Goal: Task Accomplishment & Management: Use online tool/utility

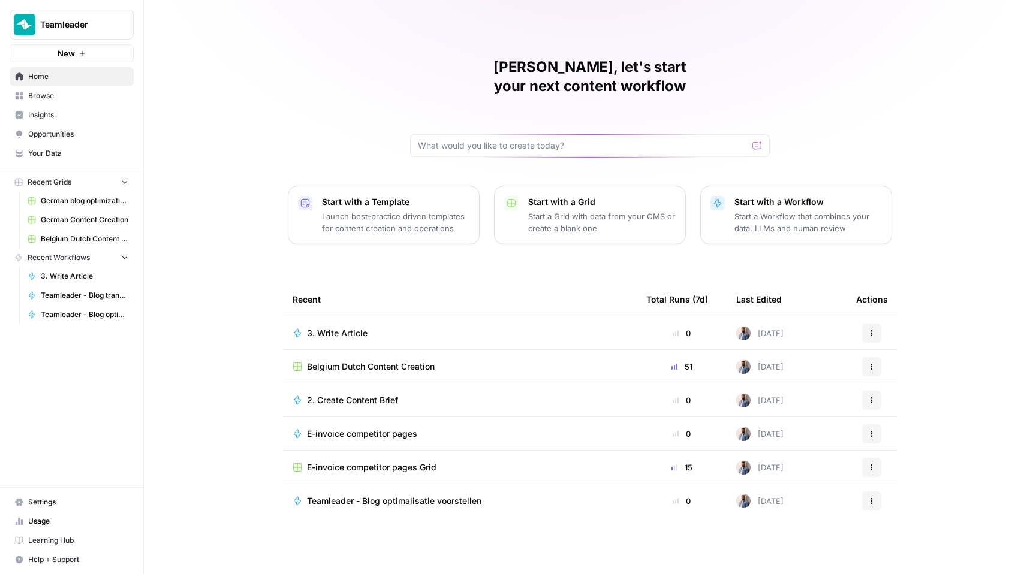
click at [376, 350] on td "Belgium Dutch Content Creation" at bounding box center [460, 366] width 354 height 33
click at [376, 361] on span "Belgium Dutch Content Creation" at bounding box center [371, 367] width 128 height 12
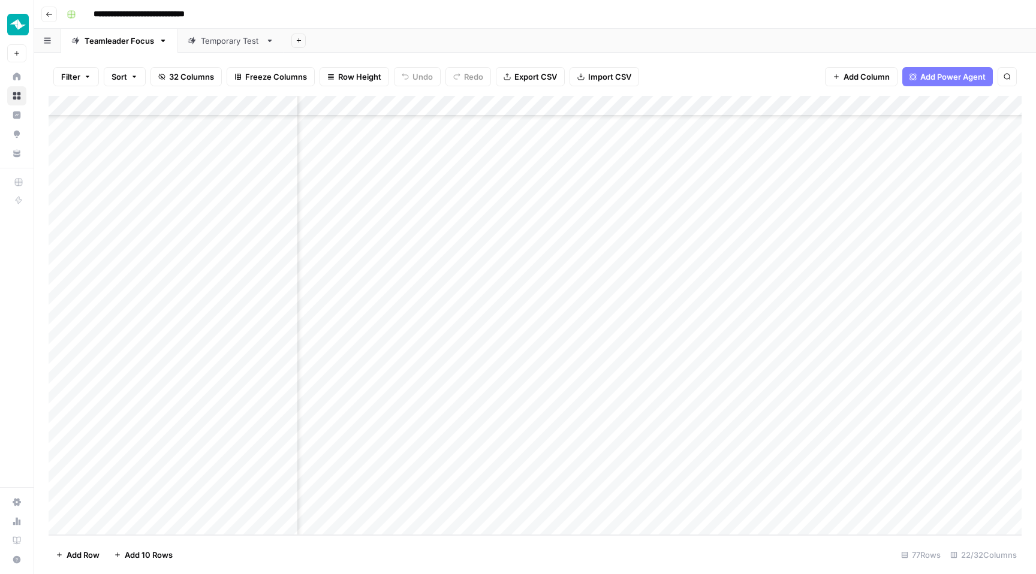
scroll to position [1170, 1547]
click at [604, 484] on div "Add Column" at bounding box center [535, 315] width 973 height 439
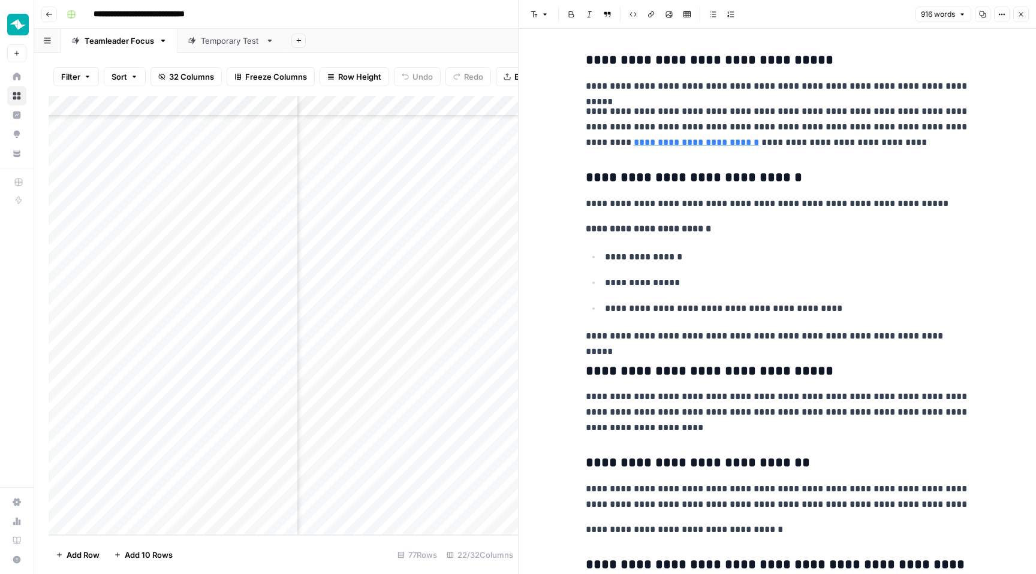
scroll to position [587, 0]
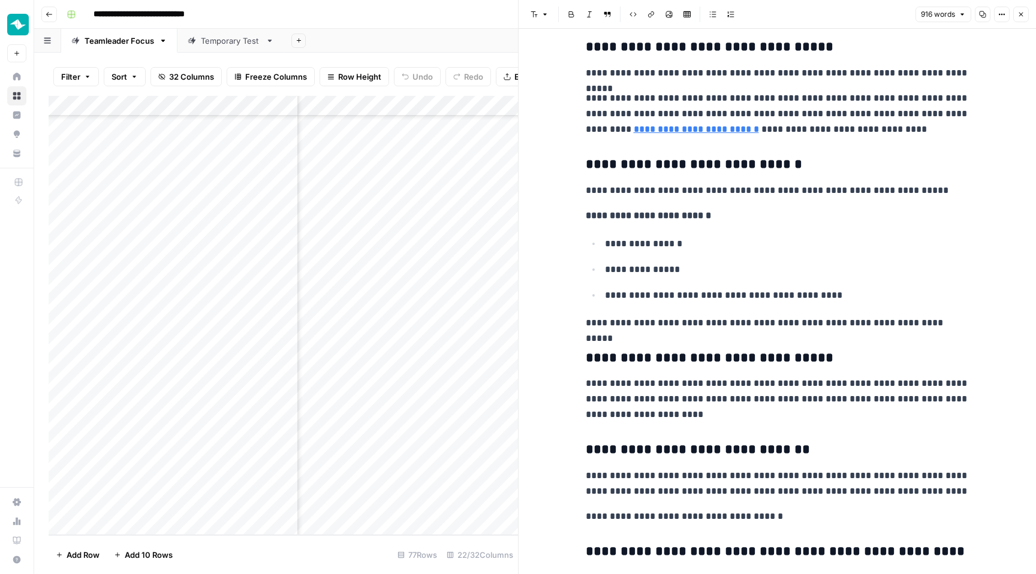
click at [694, 131] on link "**********" at bounding box center [696, 129] width 125 height 9
click at [786, 108] on icon at bounding box center [784, 111] width 7 height 7
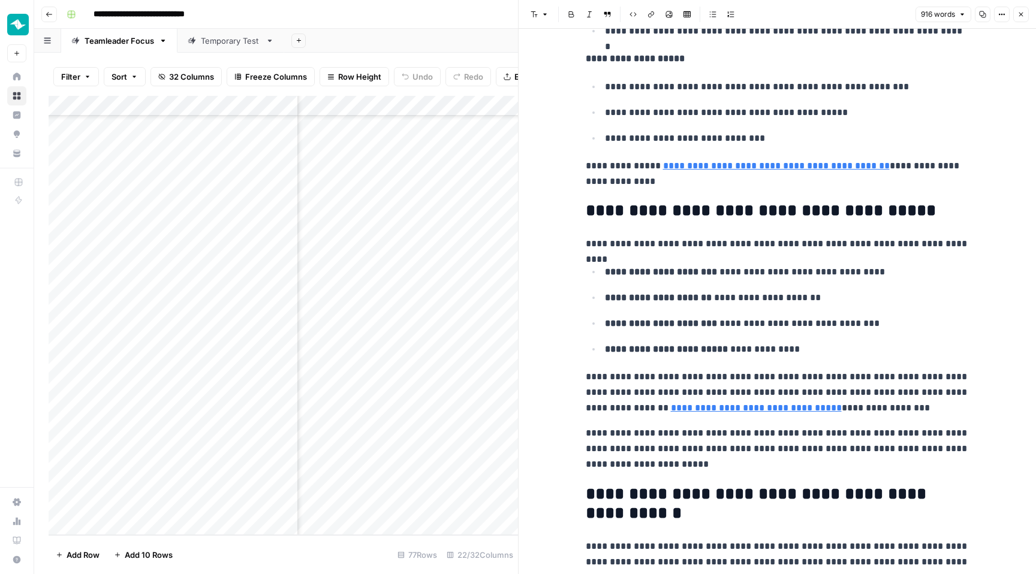
scroll to position [1426, 0]
click at [1029, 16] on header "Font style Bold Italic Block quote Code block Link Image Insert Table Bulleted …" at bounding box center [777, 14] width 517 height 29
click at [1022, 14] on icon "button" at bounding box center [1020, 14] width 7 height 7
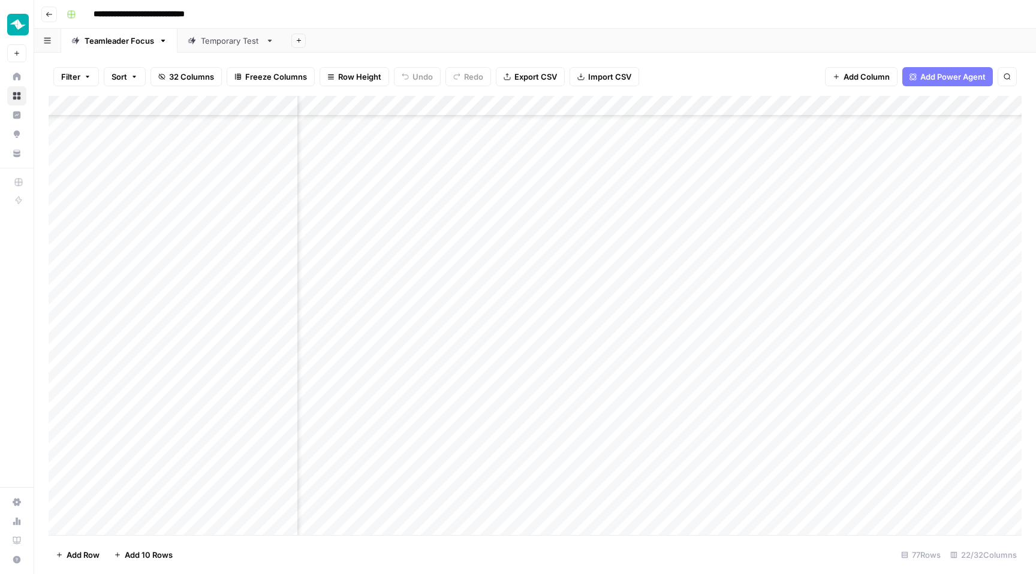
scroll to position [1086, 1548]
click at [607, 221] on div "Add Column" at bounding box center [535, 315] width 973 height 439
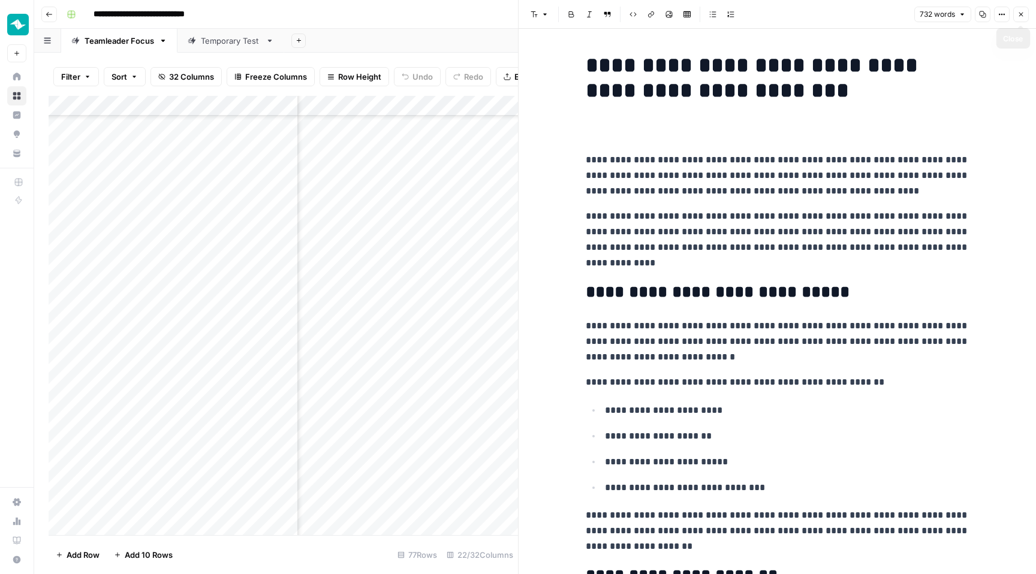
click at [1019, 17] on icon "button" at bounding box center [1020, 14] width 7 height 7
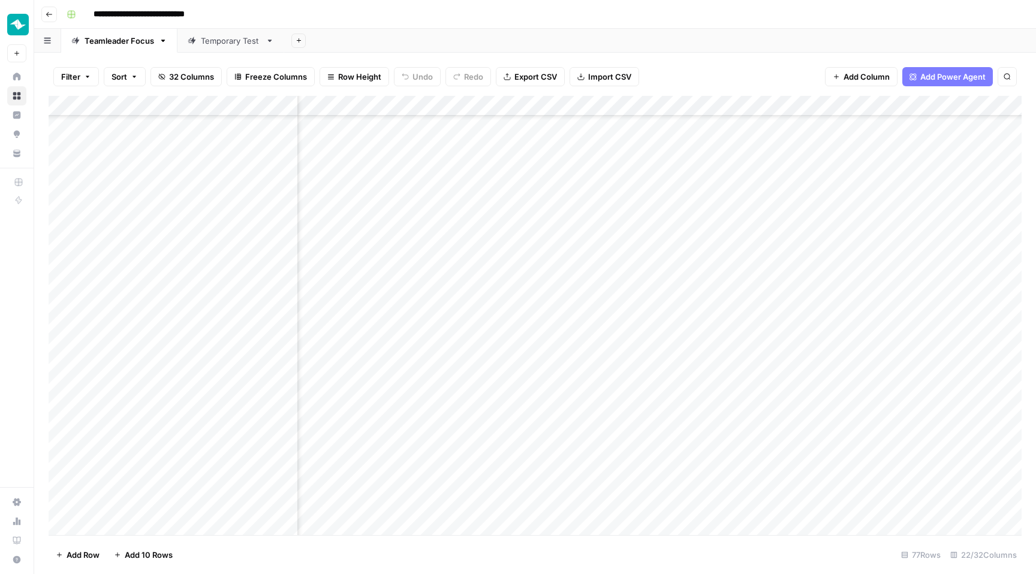
scroll to position [1048, 1548]
click at [607, 156] on div "Add Column" at bounding box center [535, 315] width 973 height 439
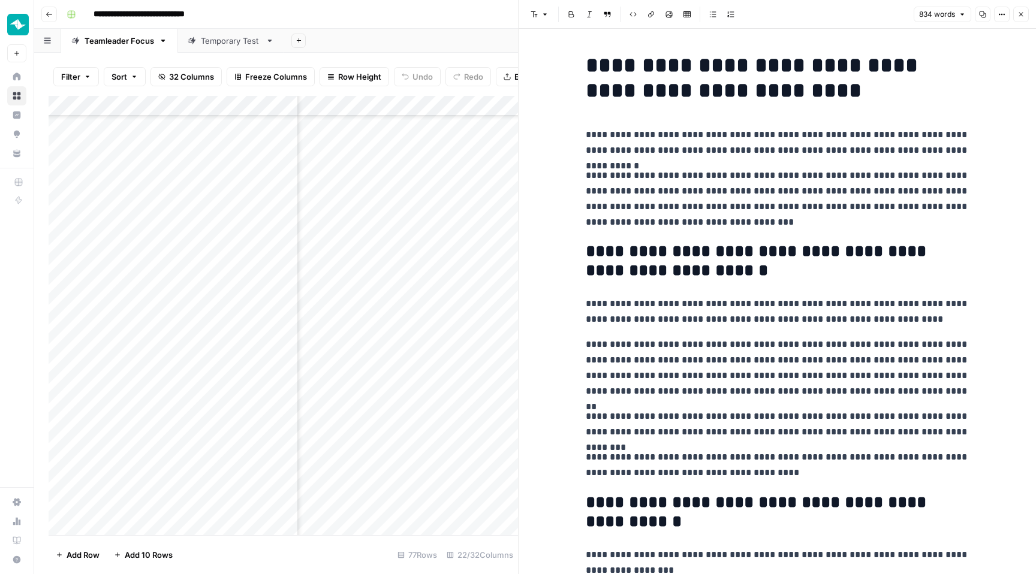
copy div "**********"
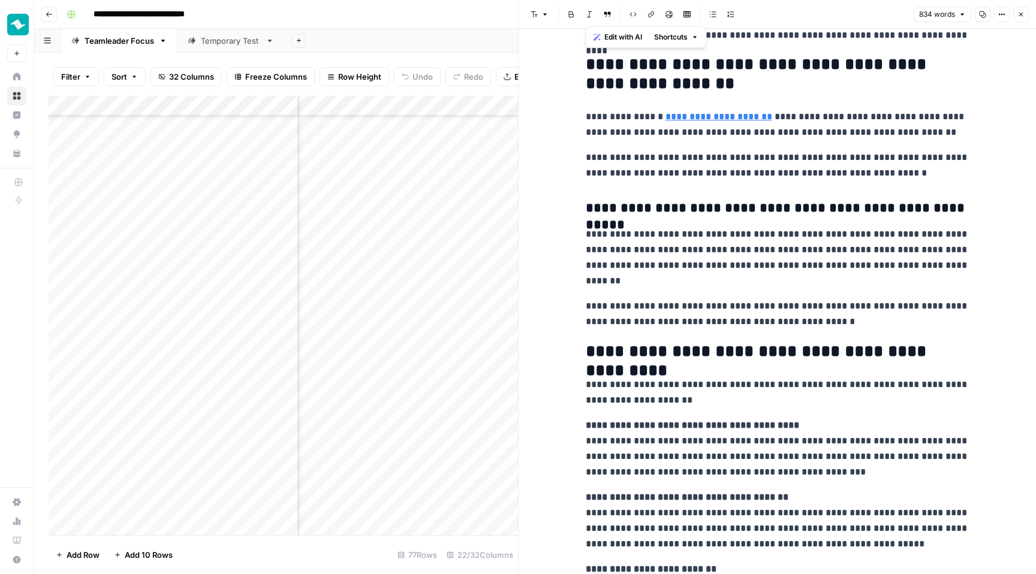
scroll to position [753, 0]
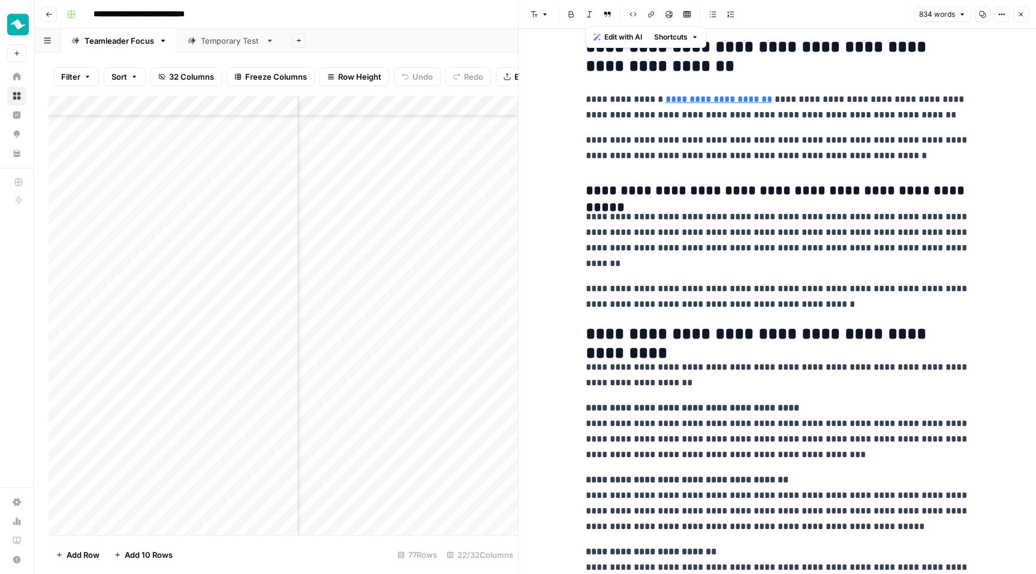
click at [634, 206] on div "**********" at bounding box center [777, 212] width 398 height 1835
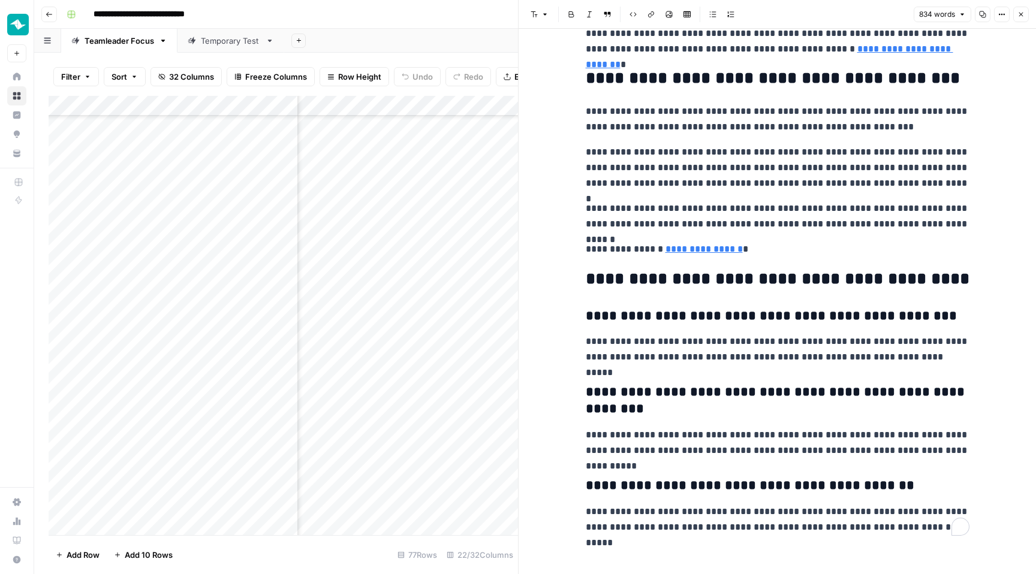
scroll to position [1348, 0]
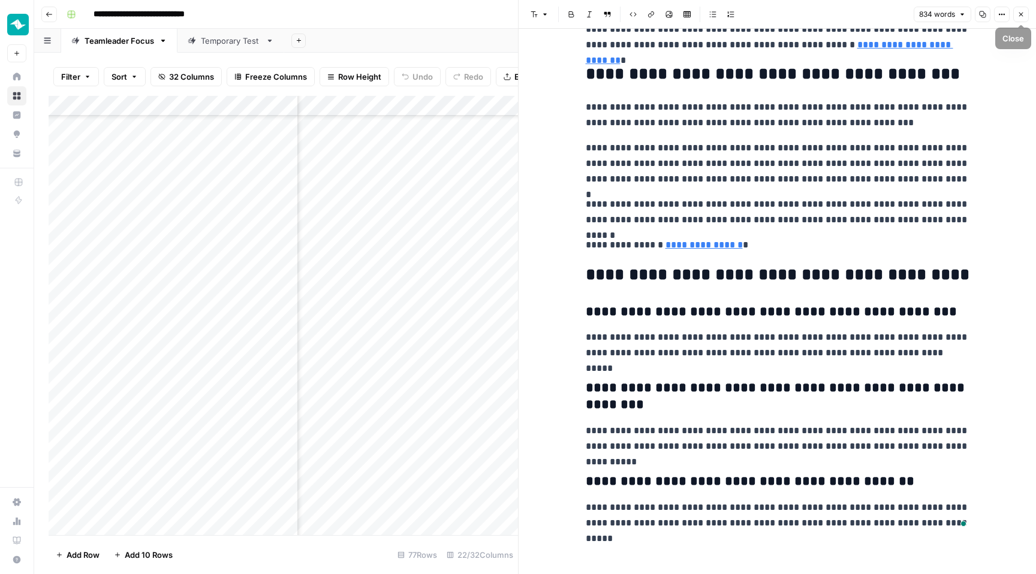
click at [1027, 15] on button "Close" at bounding box center [1021, 15] width 16 height 16
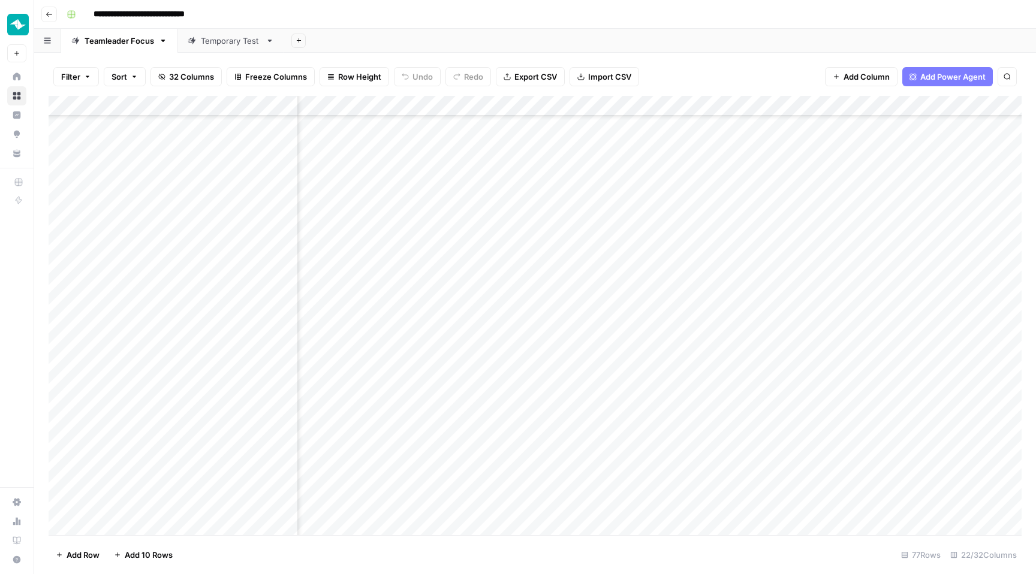
scroll to position [1135, 1548]
click at [605, 173] on div "Add Column" at bounding box center [535, 315] width 973 height 439
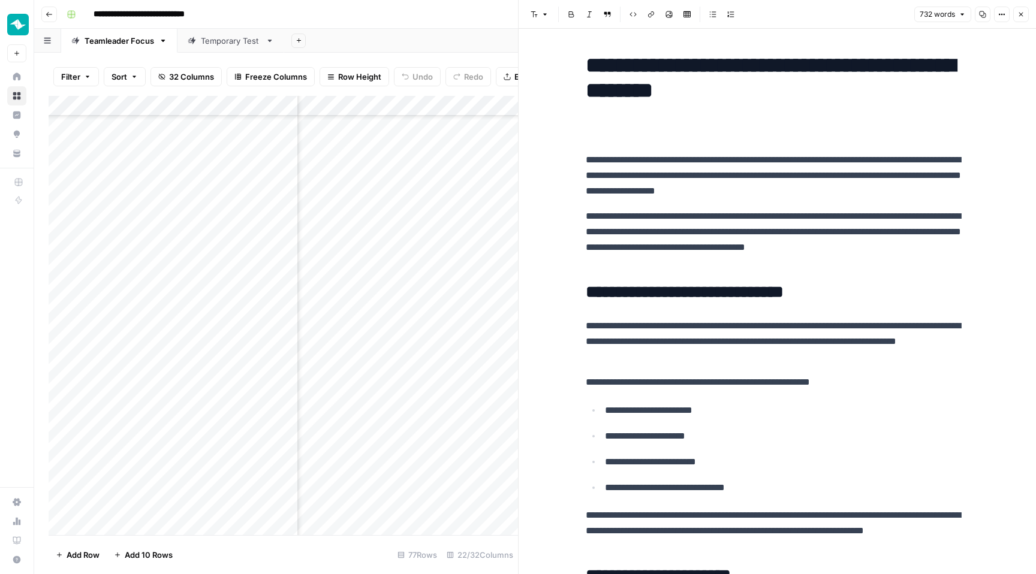
click at [419, 230] on div "Add Column" at bounding box center [283, 315] width 469 height 439
click at [1028, 13] on button "Close" at bounding box center [1021, 15] width 16 height 16
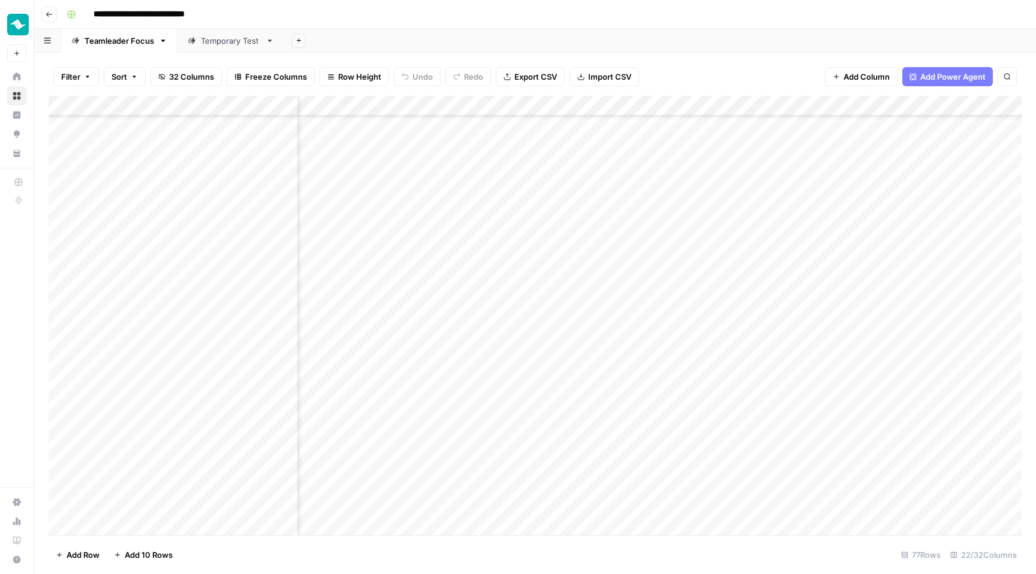
scroll to position [1170, 1548]
click at [607, 503] on div "Add Column" at bounding box center [535, 315] width 973 height 439
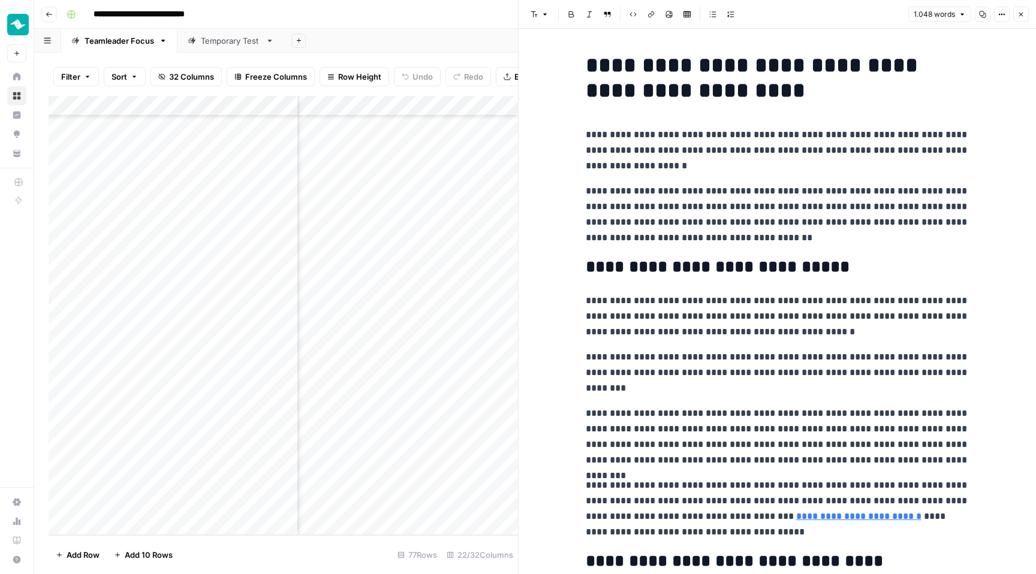
click at [661, 132] on p "**********" at bounding box center [778, 150] width 384 height 47
copy div "**********"
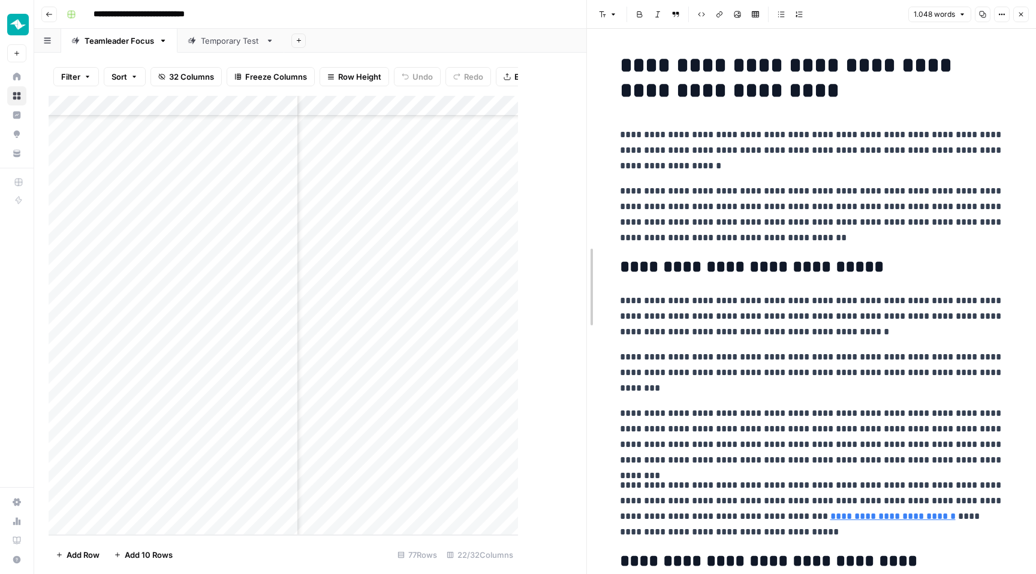
drag, startPoint x: 522, startPoint y: 225, endPoint x: 702, endPoint y: 231, distance: 179.9
drag, startPoint x: 586, startPoint y: 252, endPoint x: 707, endPoint y: 252, distance: 121.1
drag, startPoint x: 587, startPoint y: 283, endPoint x: 650, endPoint y: 283, distance: 62.3
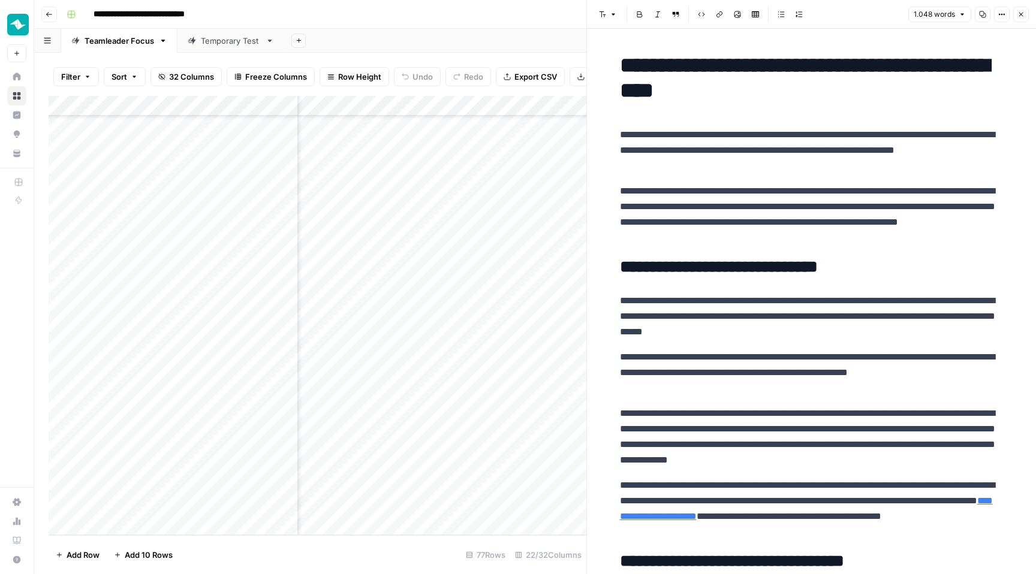
scroll to position [1170, 1479]
click at [400, 505] on div "Add Column" at bounding box center [318, 315] width 538 height 439
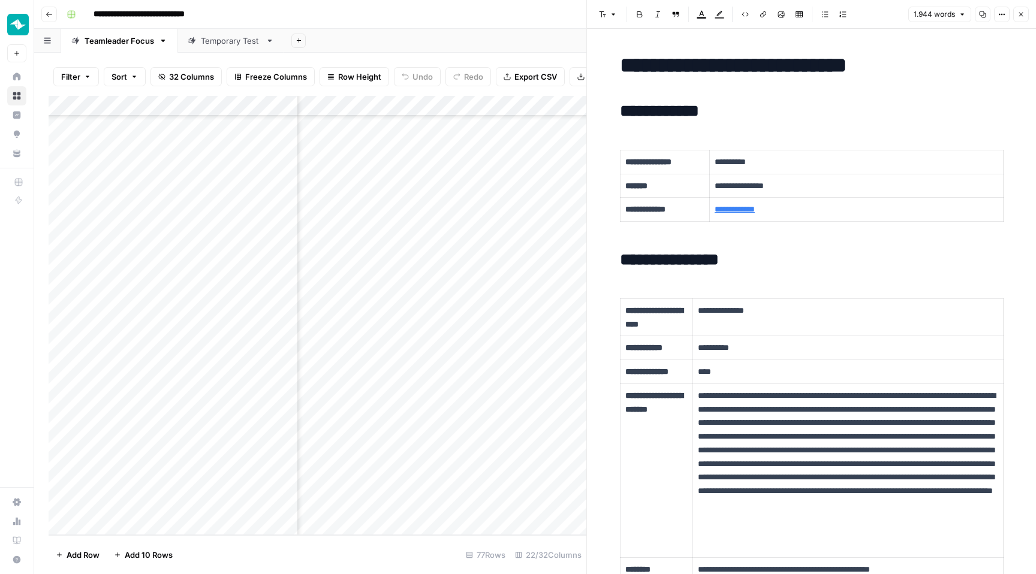
click at [716, 254] on h2 "**********" at bounding box center [812, 260] width 384 height 19
copy div "**********"
click at [407, 506] on div "Add Column" at bounding box center [318, 315] width 538 height 439
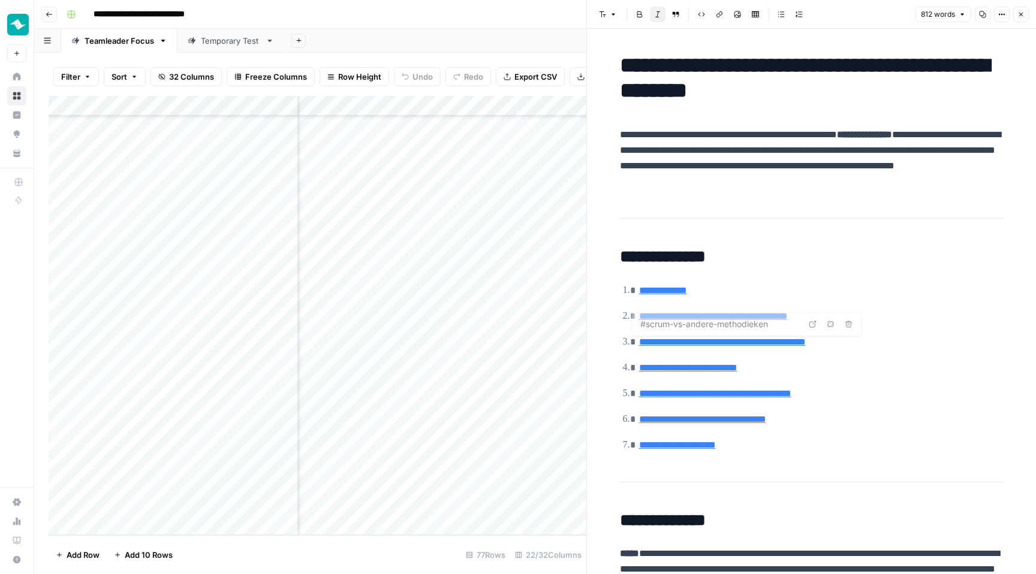
click at [815, 168] on p "**********" at bounding box center [812, 158] width 384 height 62
copy div "**********"
click at [1016, 13] on button "Close" at bounding box center [1021, 15] width 16 height 16
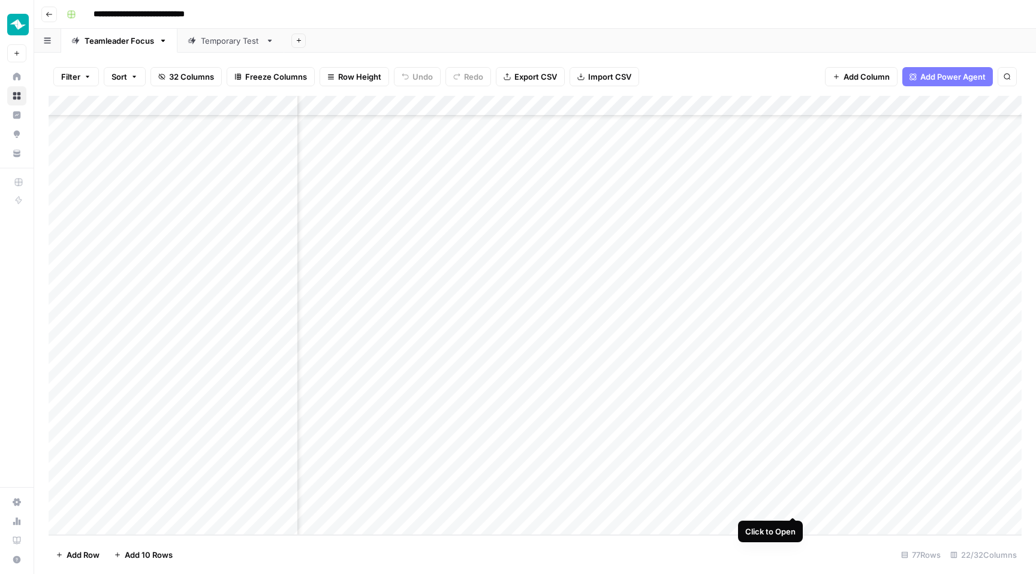
click at [793, 506] on div "Add Column" at bounding box center [535, 315] width 973 height 439
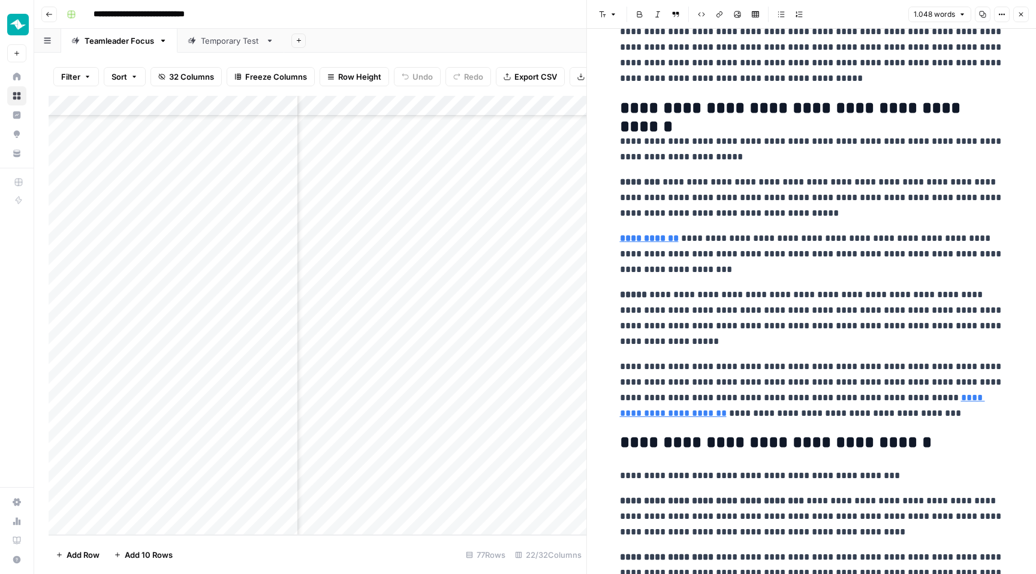
scroll to position [795, 0]
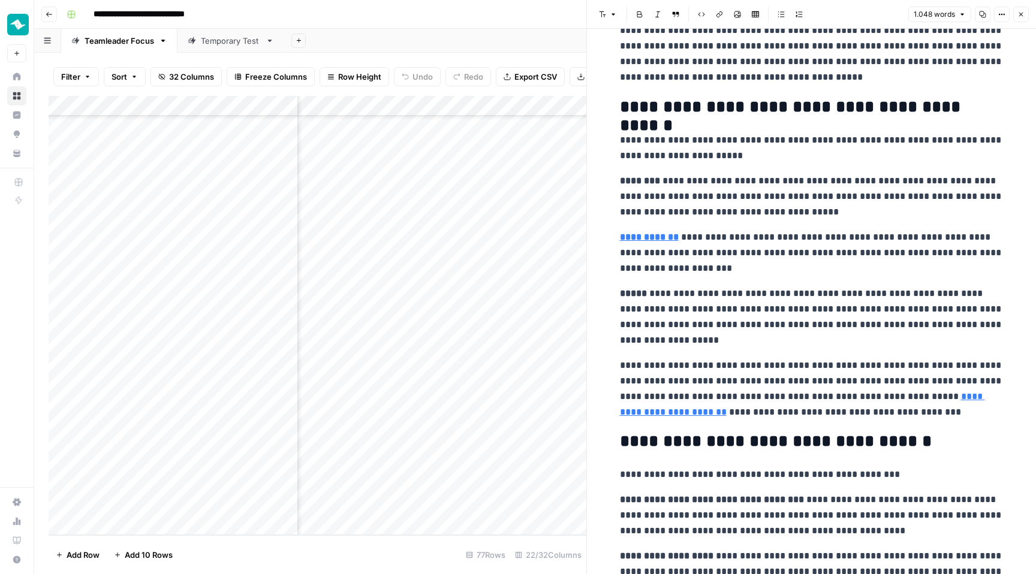
click at [1020, 17] on icon "button" at bounding box center [1020, 14] width 7 height 7
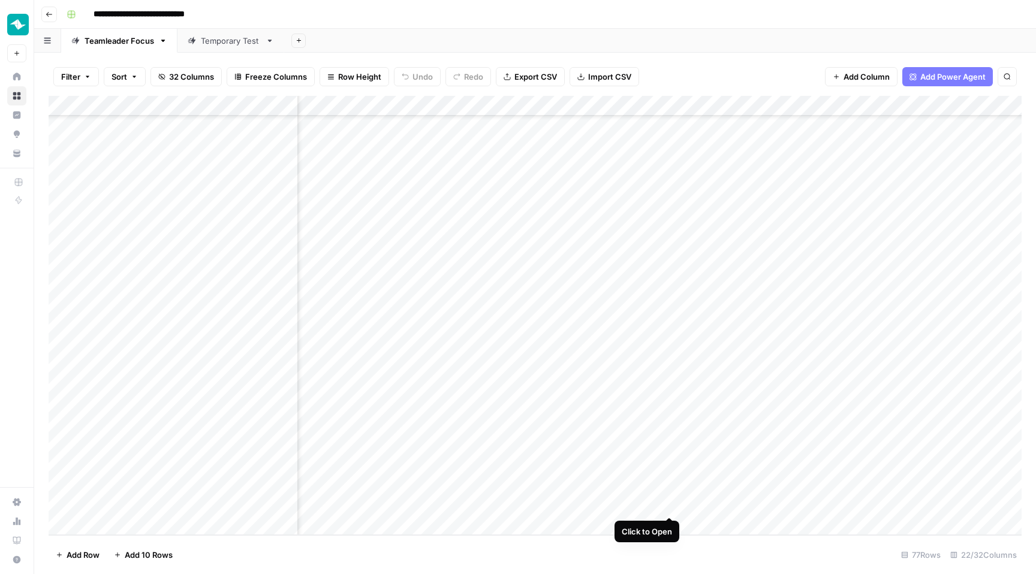
click at [670, 506] on div "Add Column" at bounding box center [535, 315] width 973 height 439
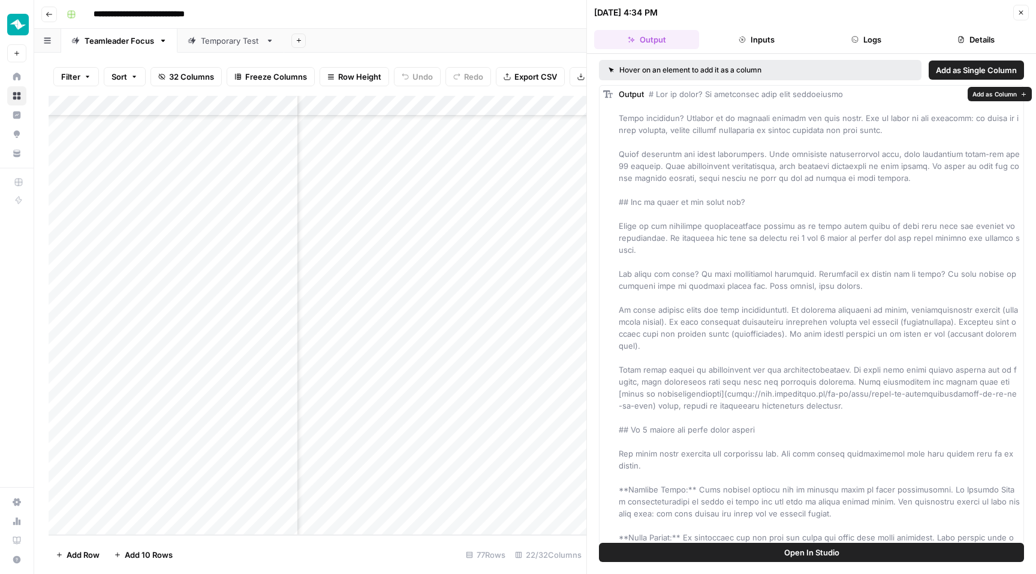
click at [795, 549] on span "Open In Studio" at bounding box center [811, 553] width 55 height 12
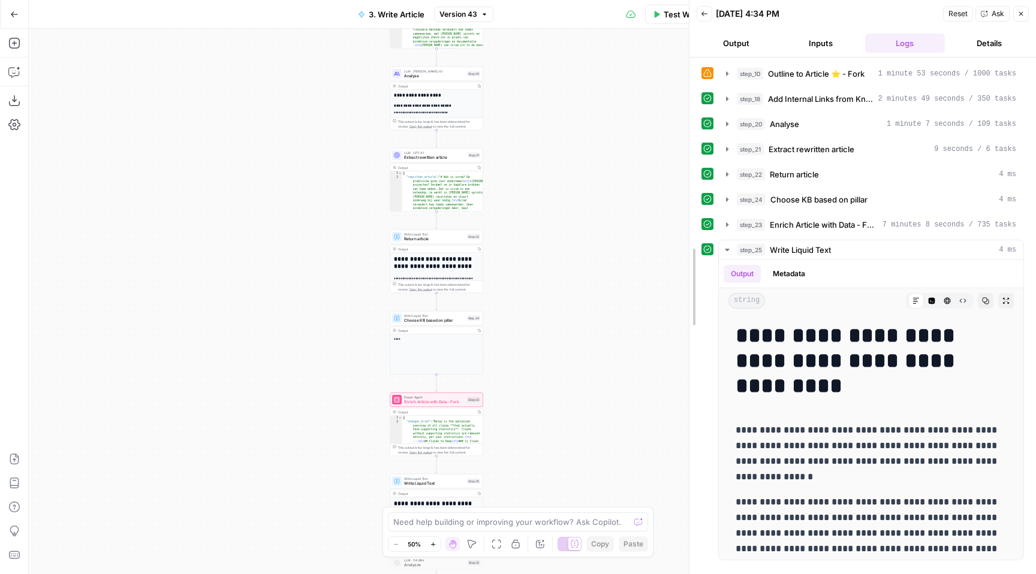
drag, startPoint x: 843, startPoint y: 245, endPoint x: 685, endPoint y: 247, distance: 158.3
click at [685, 247] on div at bounding box center [689, 287] width 12 height 574
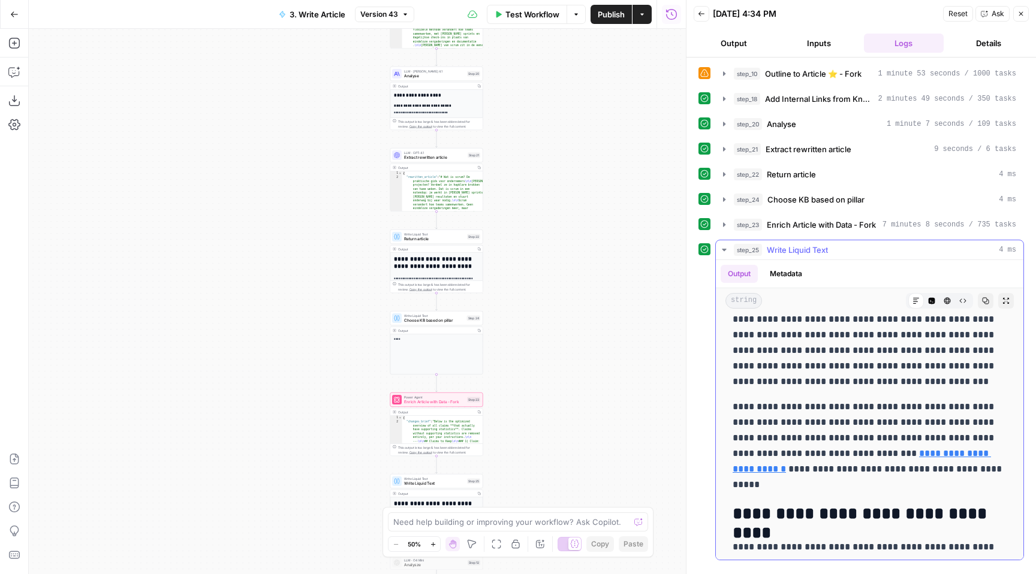
scroll to position [534, 0]
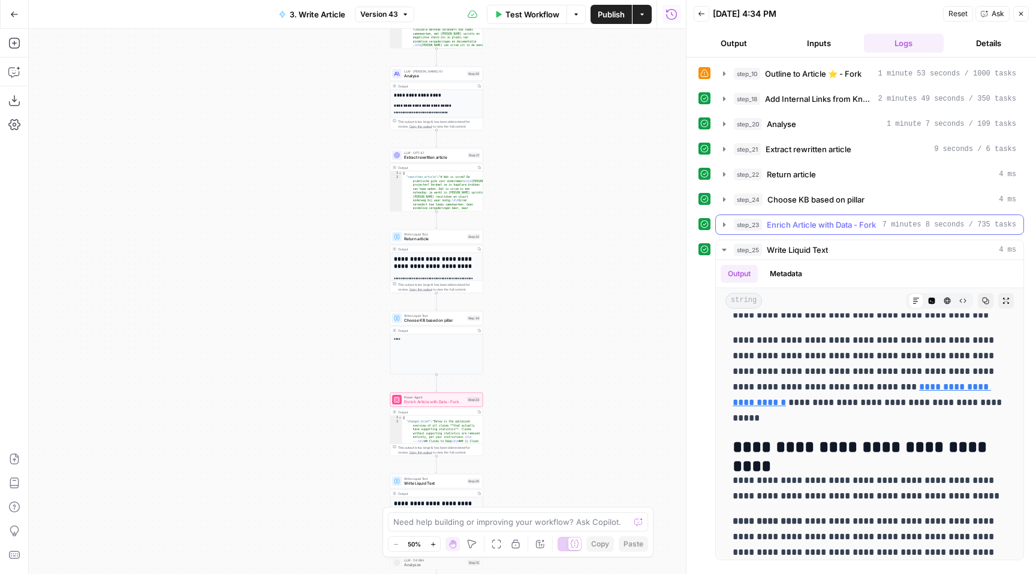
click at [810, 225] on span "Enrich Article with Data - Fork" at bounding box center [821, 225] width 109 height 12
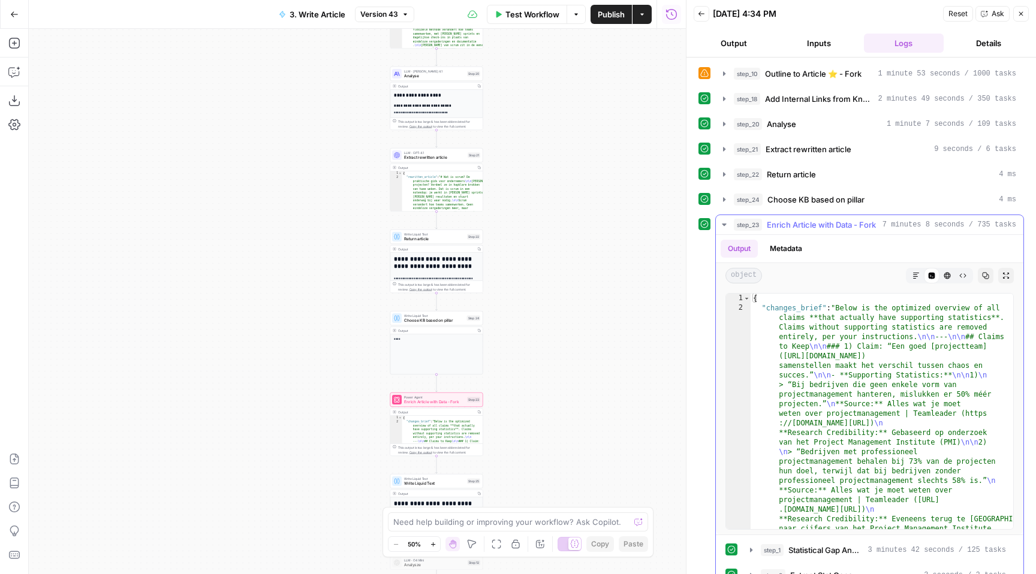
click at [917, 278] on icon "button" at bounding box center [915, 275] width 7 height 7
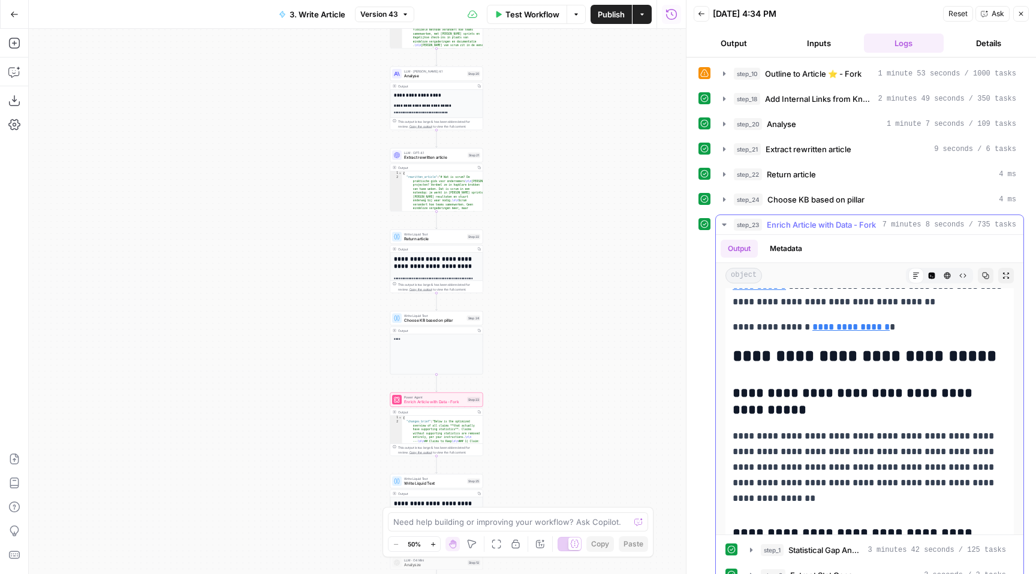
scroll to position [3288, 0]
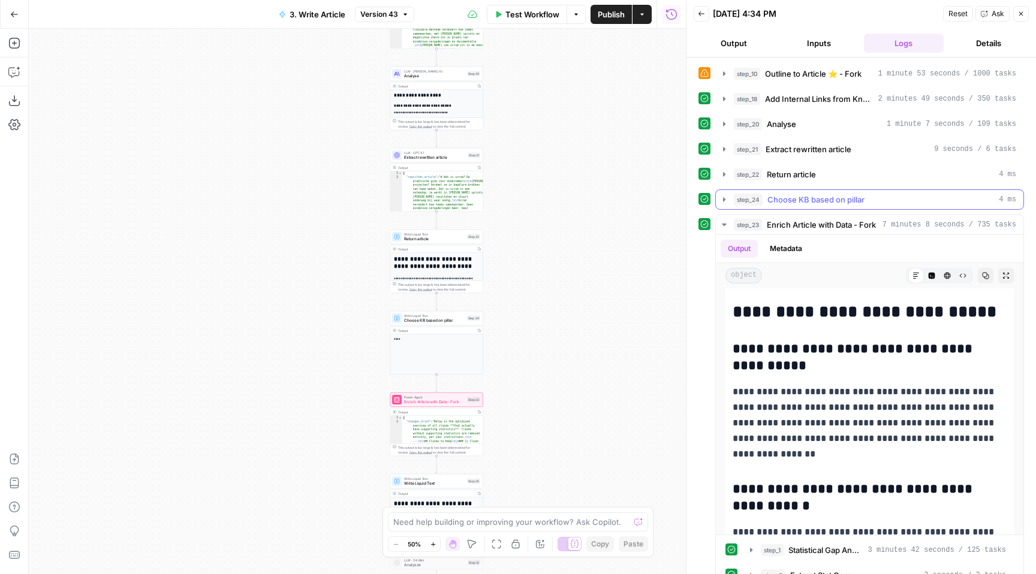
click at [817, 195] on span "Choose KB based on pillar" at bounding box center [815, 200] width 97 height 12
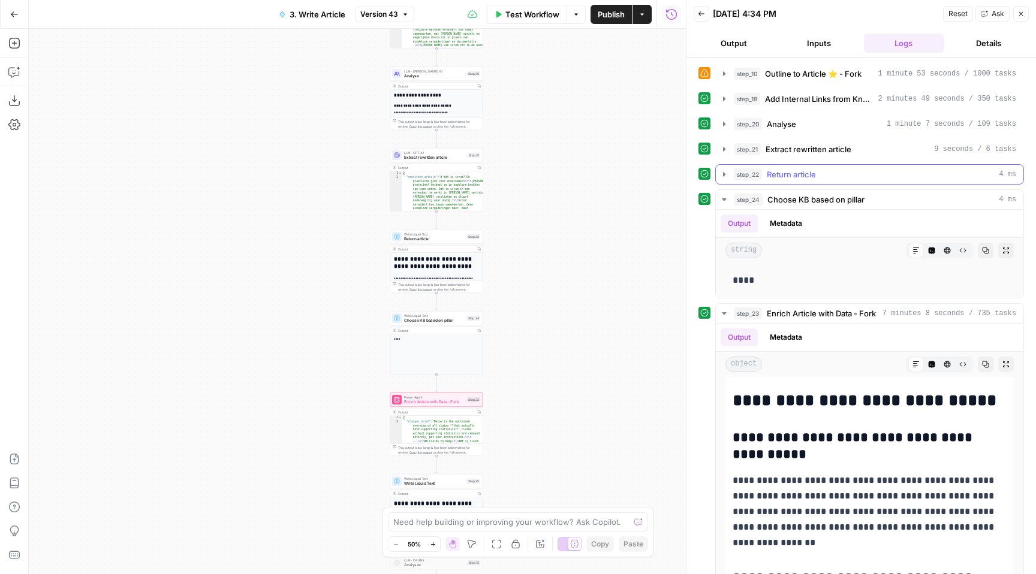
click at [816, 166] on button "step_22 Return article 4 ms" at bounding box center [870, 174] width 308 height 19
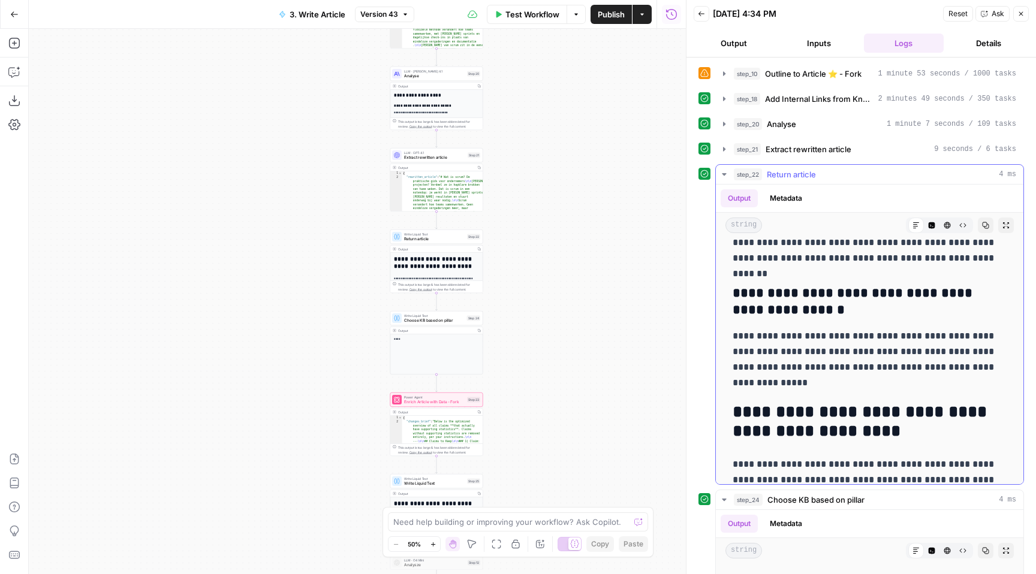
scroll to position [2373, 0]
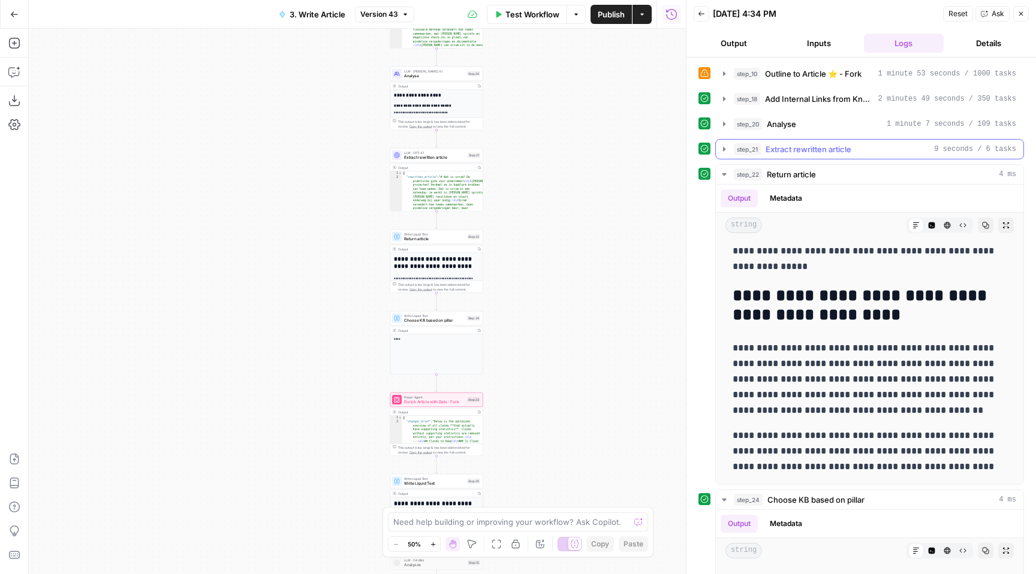
click at [792, 150] on span "Extract rewritten article" at bounding box center [808, 149] width 86 height 12
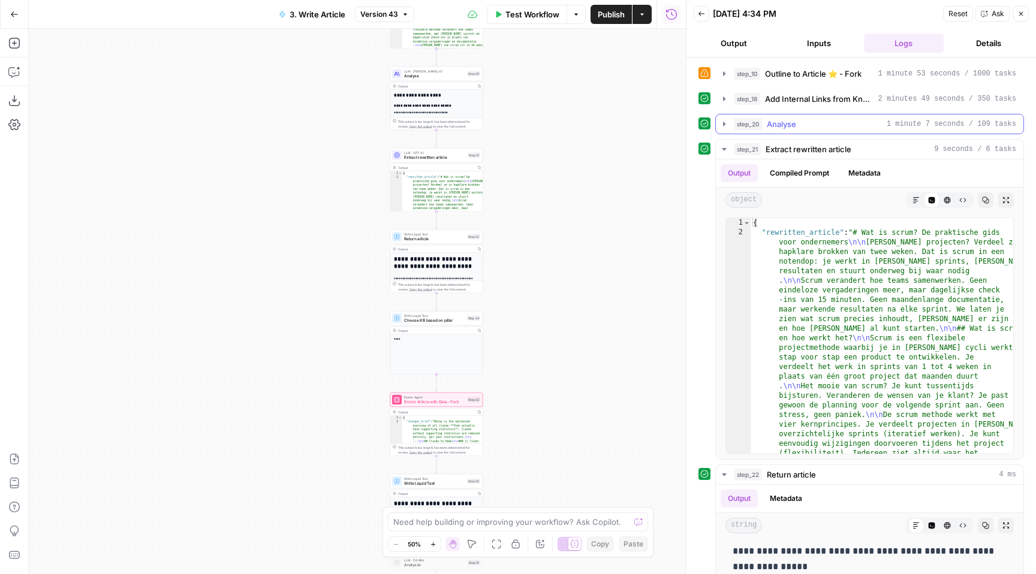
click at [801, 125] on div "step_20 Analyse 1 minute 7 seconds / 109 tasks" at bounding box center [875, 124] width 282 height 12
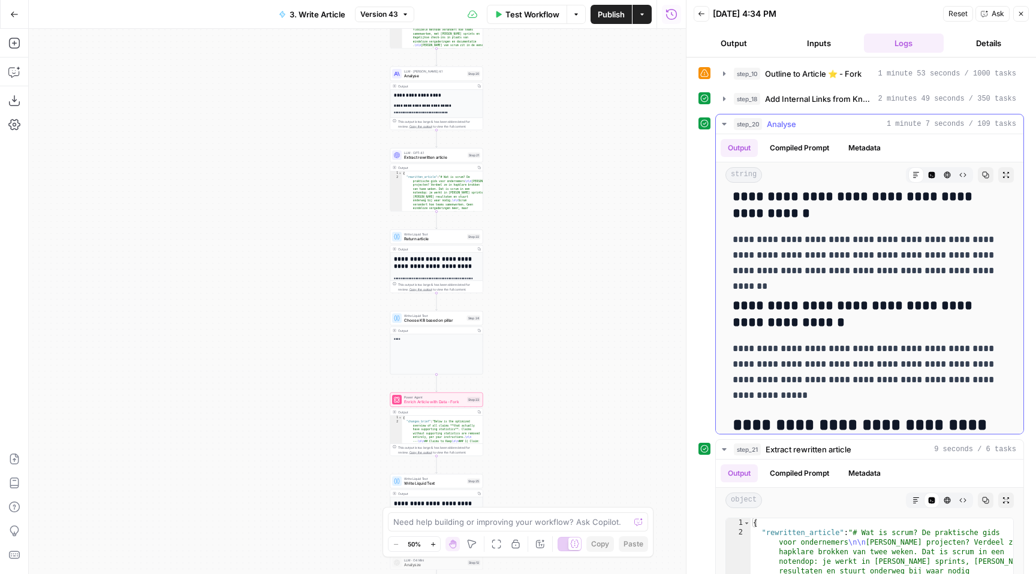
scroll to position [3571, 0]
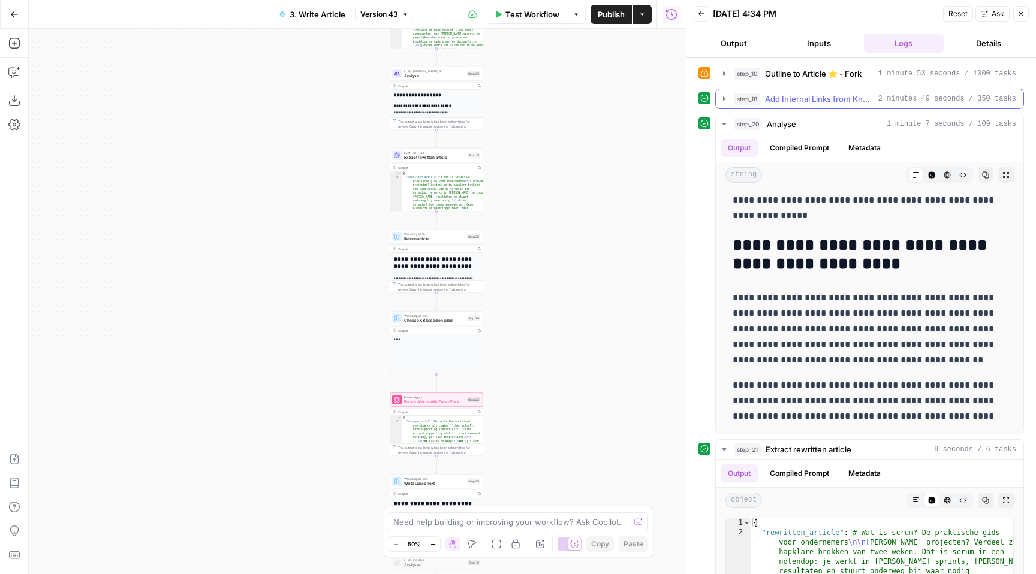
click at [798, 97] on span "Add Internal Links from Knowledge Base - Fork" at bounding box center [819, 99] width 108 height 12
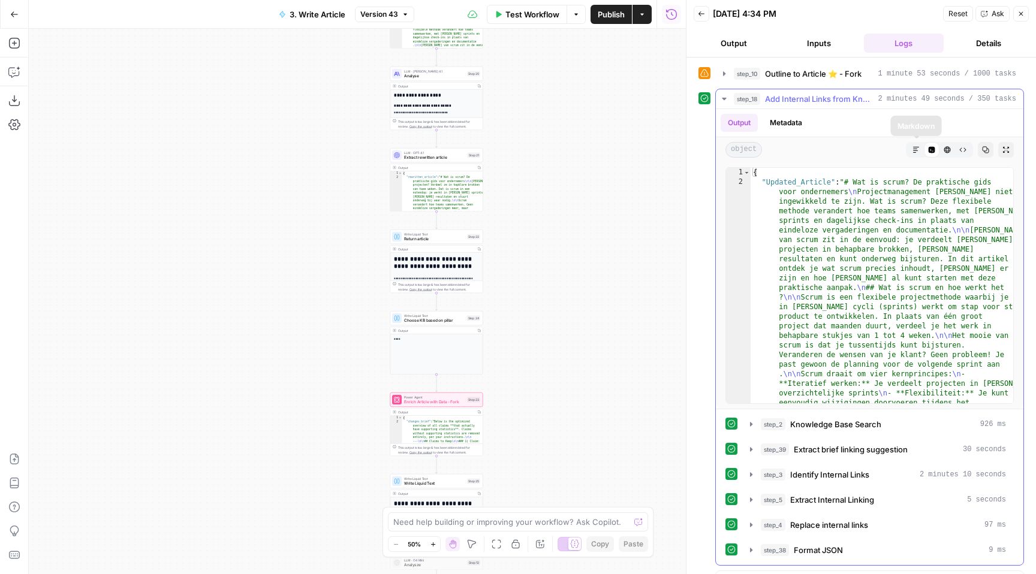
click at [915, 153] on icon "button" at bounding box center [915, 149] width 7 height 7
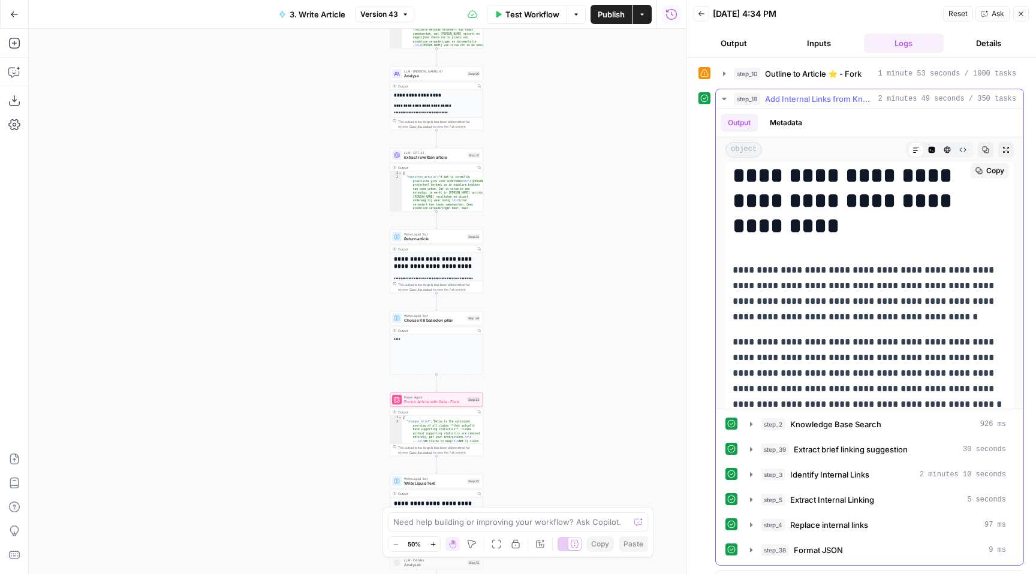
scroll to position [0, 0]
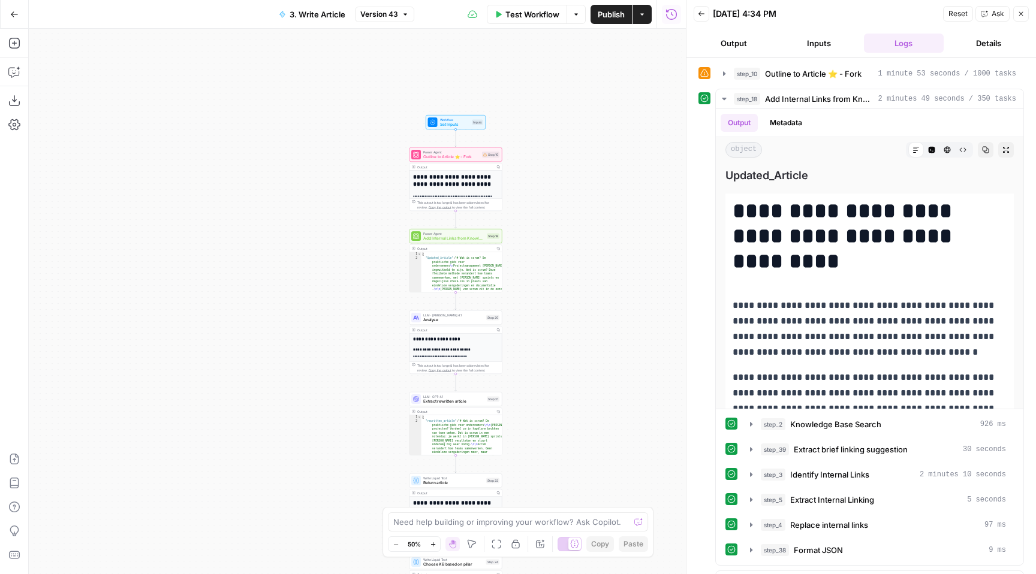
drag, startPoint x: 558, startPoint y: 124, endPoint x: 578, endPoint y: 357, distance: 234.1
click at [577, 368] on div "**********" at bounding box center [357, 301] width 657 height 545
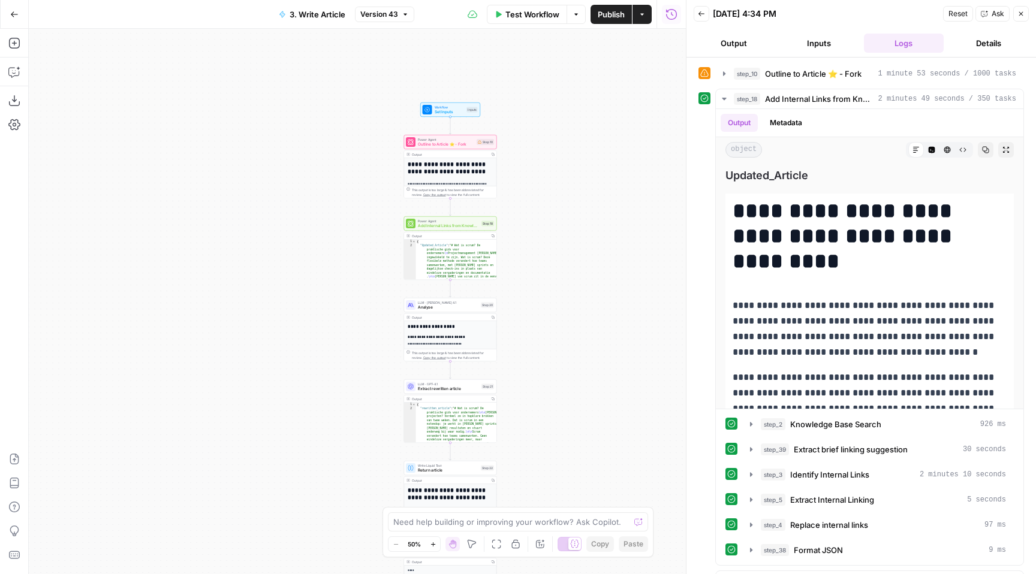
drag, startPoint x: 575, startPoint y: 267, endPoint x: 565, endPoint y: 231, distance: 36.6
click at [565, 231] on div "**********" at bounding box center [357, 301] width 657 height 545
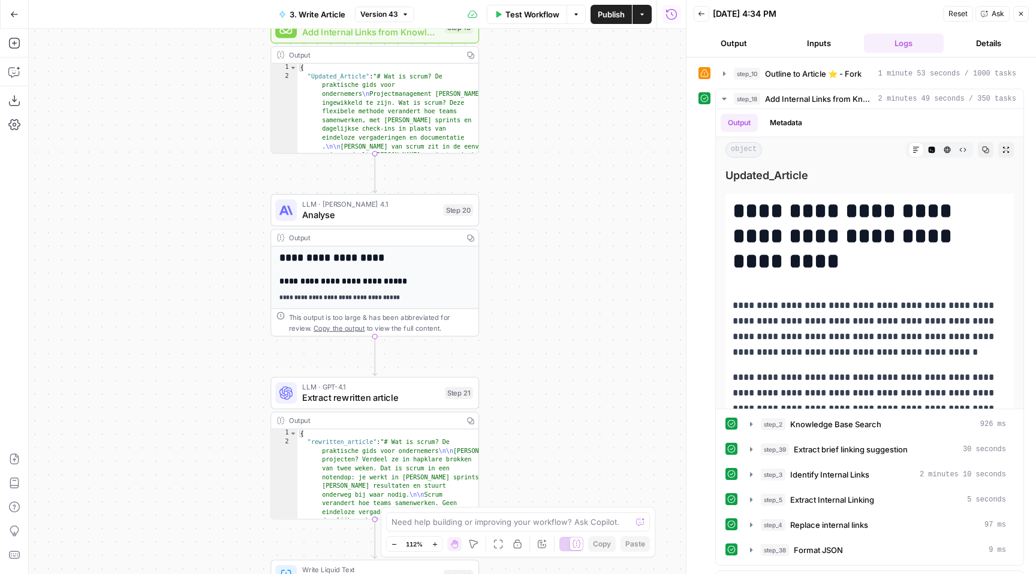
drag, startPoint x: 562, startPoint y: 234, endPoint x: 642, endPoint y: 83, distance: 171.3
click at [643, 83] on div "**********" at bounding box center [357, 301] width 657 height 545
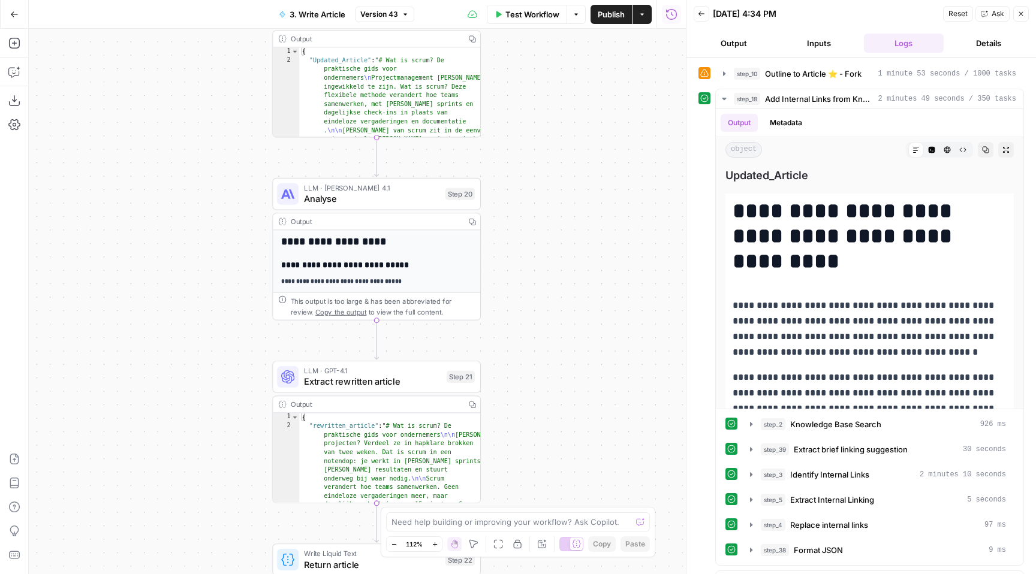
click at [403, 207] on div "LLM · Claude Opus 4.1 Analyse Step 20 Copy step Delete step Add Note Test" at bounding box center [376, 194] width 209 height 32
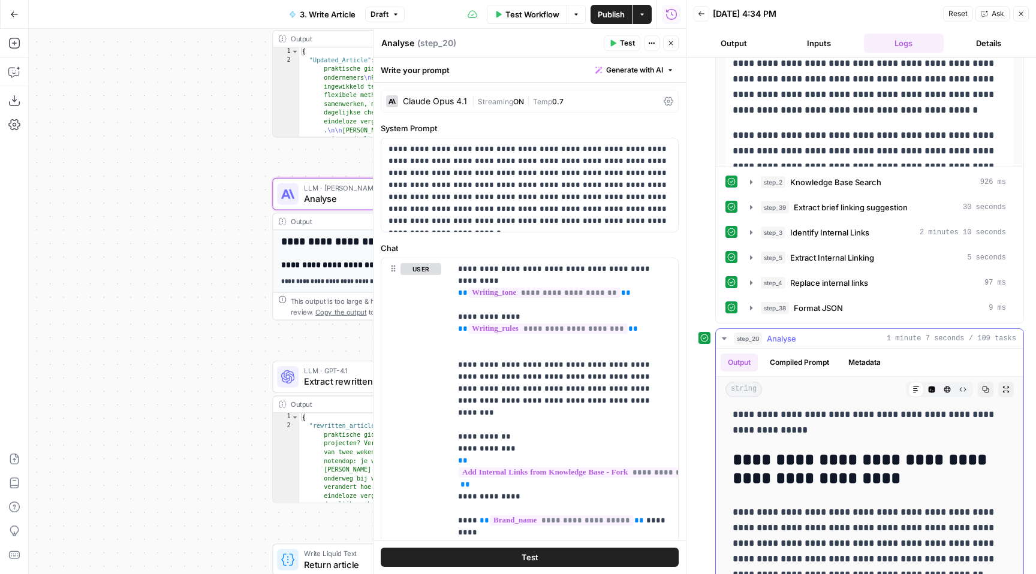
scroll to position [243, 0]
click at [19, 71] on icon "button" at bounding box center [14, 72] width 12 height 12
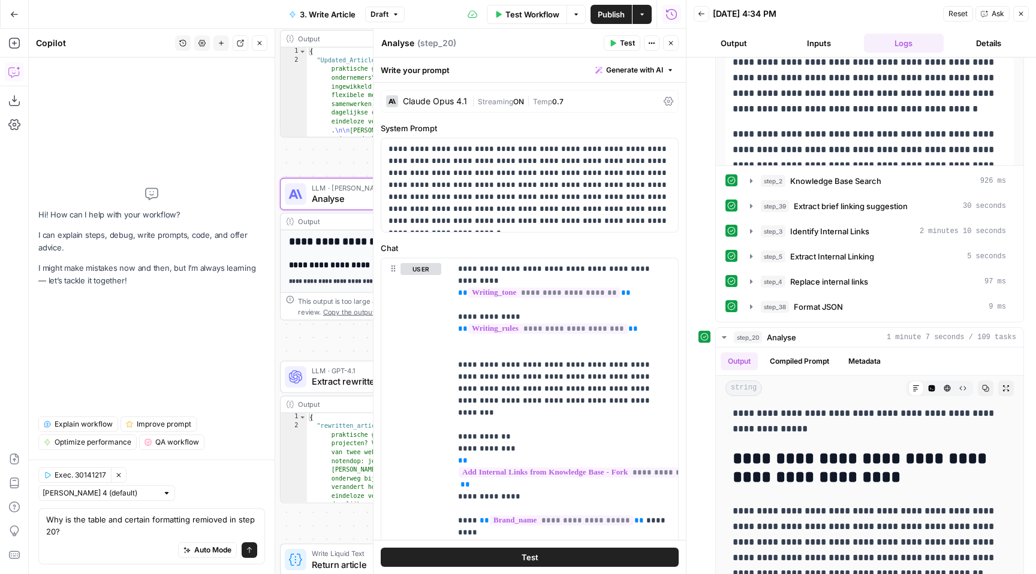
click at [224, 517] on textarea "Why is the table and certain formatting remioved in step 20?" at bounding box center [151, 526] width 211 height 24
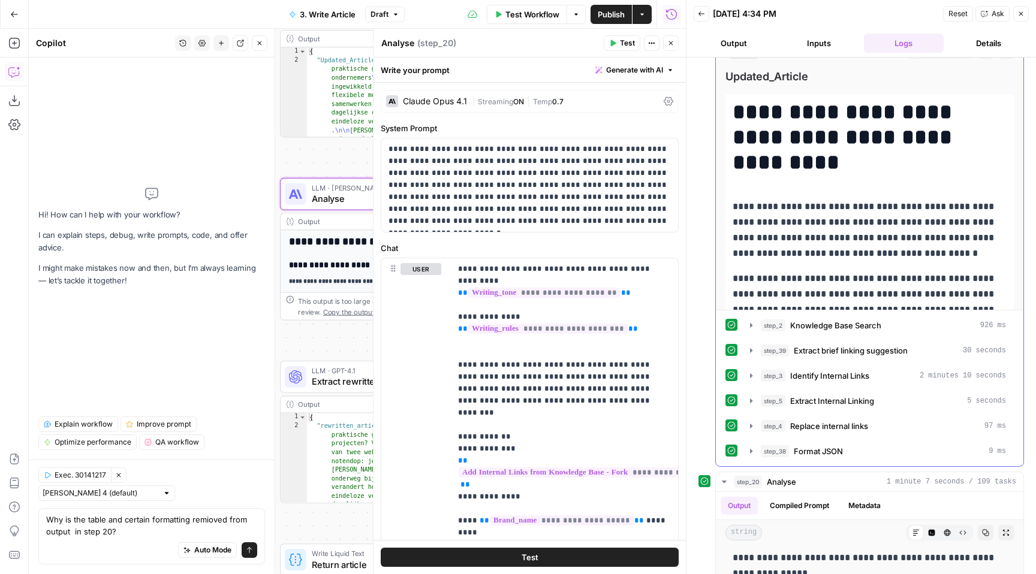
scroll to position [0, 0]
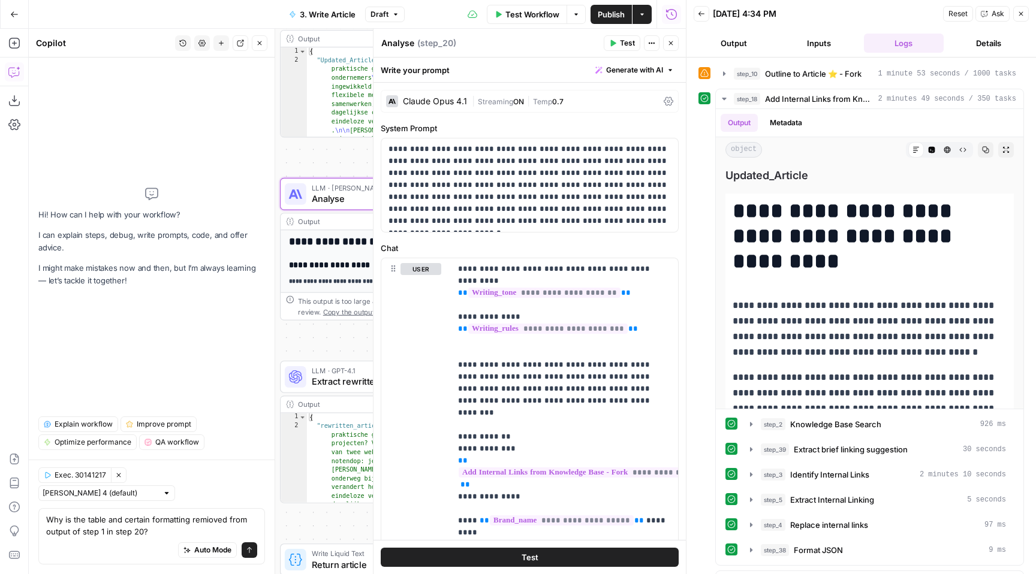
type textarea "Why is the table and certain formatting remioved from output of step 18 in step…"
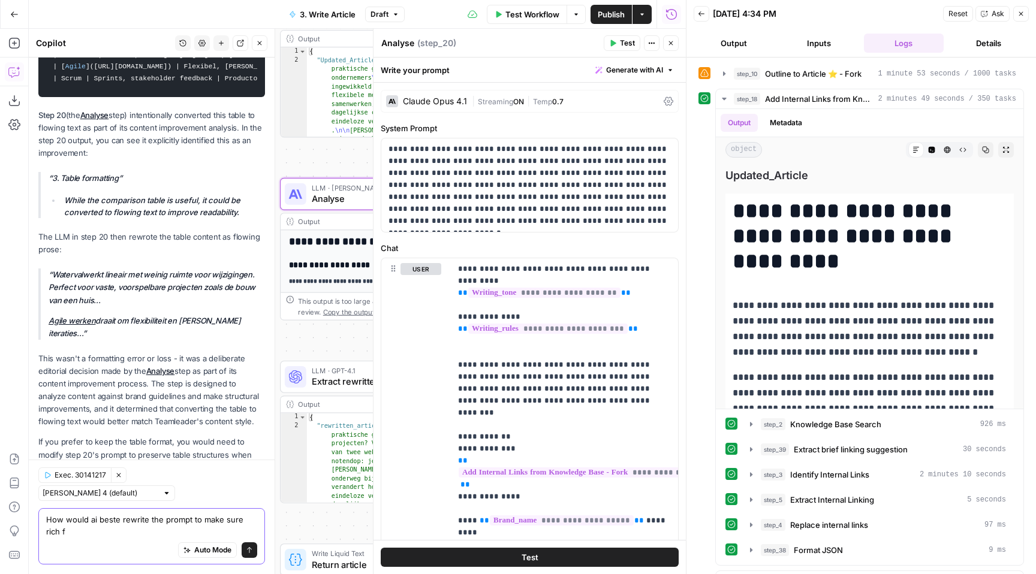
scroll to position [248, 0]
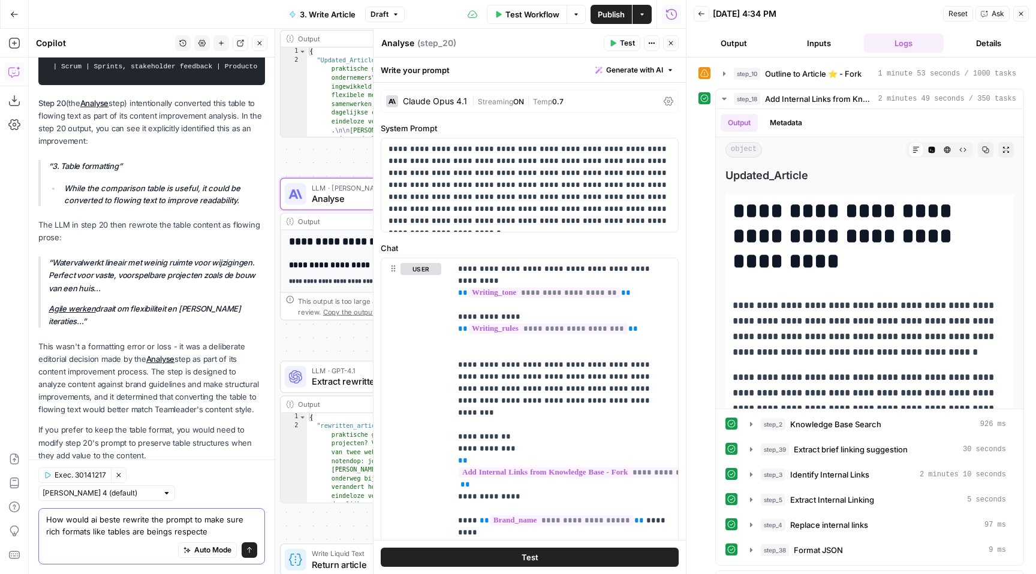
type textarea "How would ai beste rewrite the prompt to make sure rich formats like tables are…"
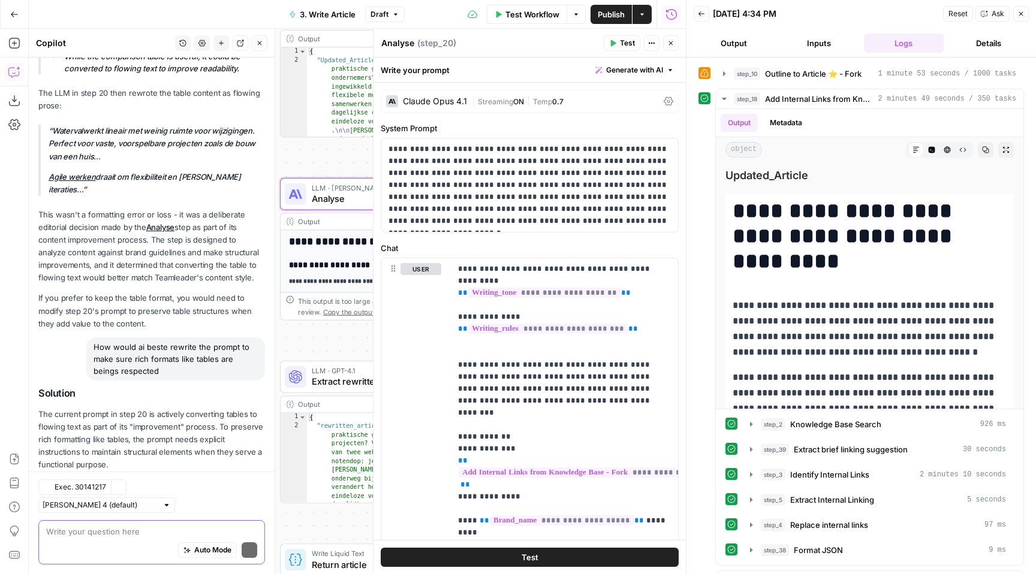
scroll to position [414, 0]
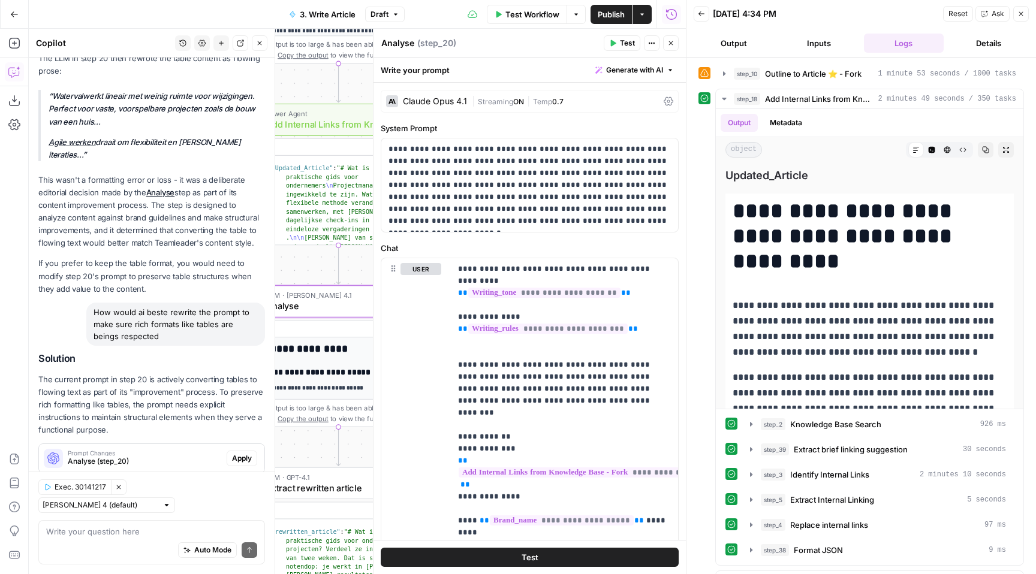
click at [246, 453] on span "Apply" at bounding box center [242, 458] width 20 height 11
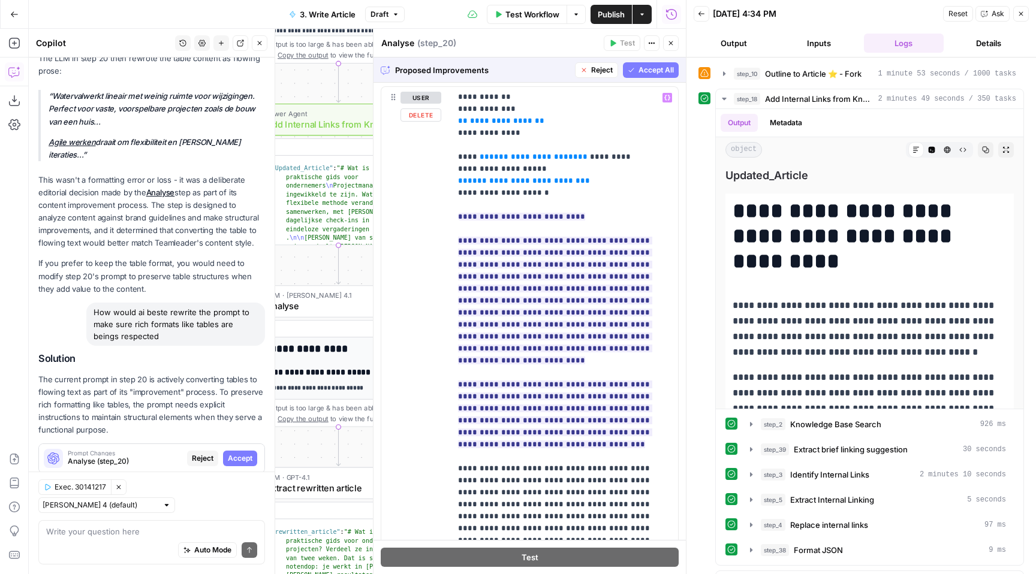
scroll to position [175, 0]
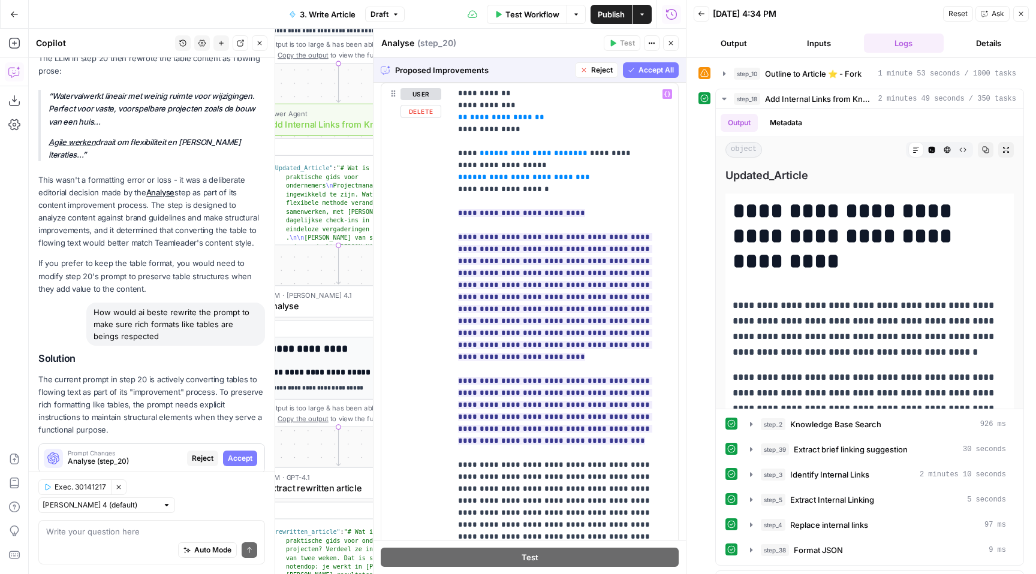
click at [652, 68] on span "Accept All" at bounding box center [655, 70] width 35 height 11
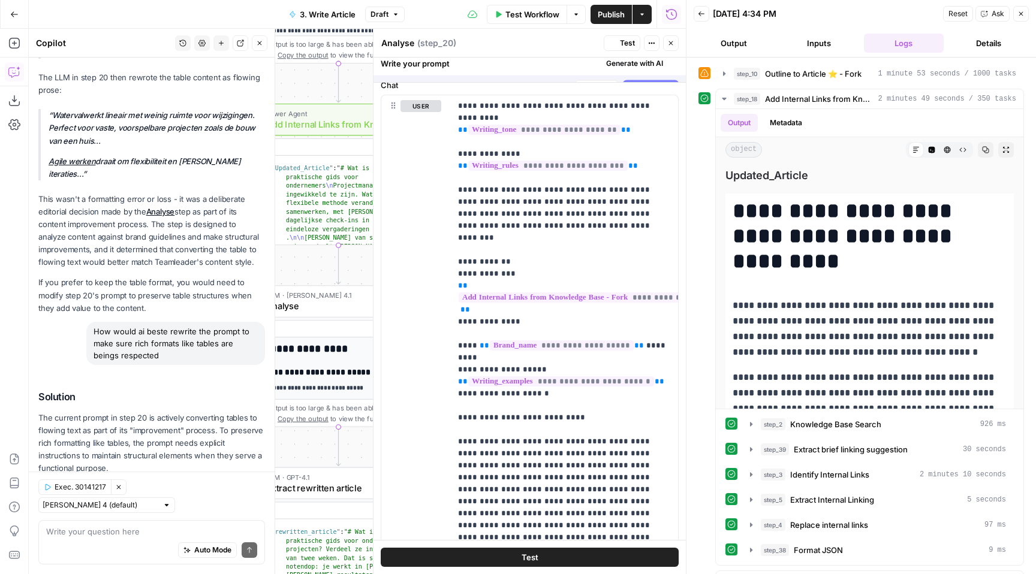
scroll to position [0, 0]
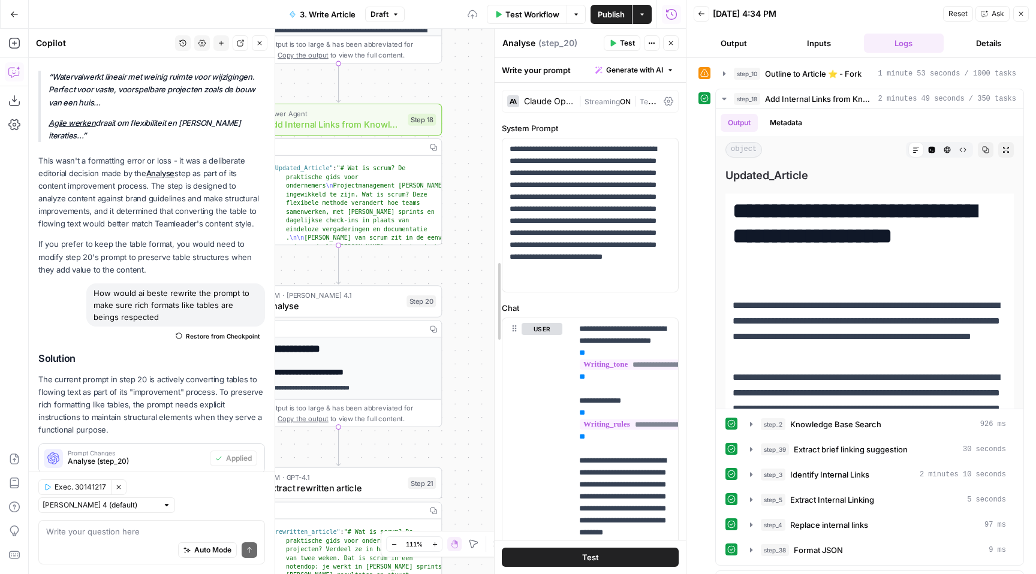
drag, startPoint x: 378, startPoint y: 317, endPoint x: 655, endPoint y: 317, distance: 276.9
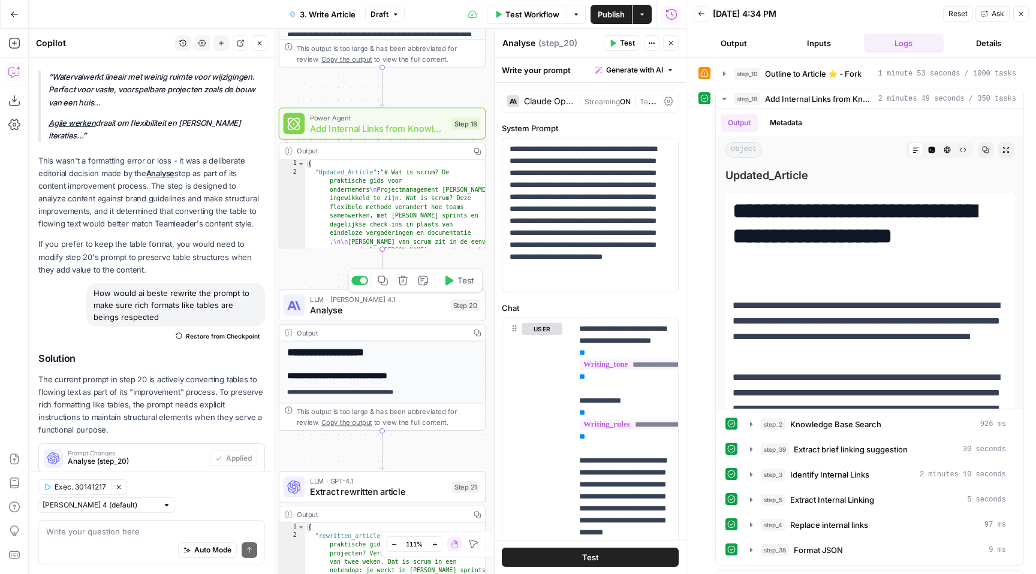
click at [462, 284] on span "Test" at bounding box center [465, 281] width 16 height 12
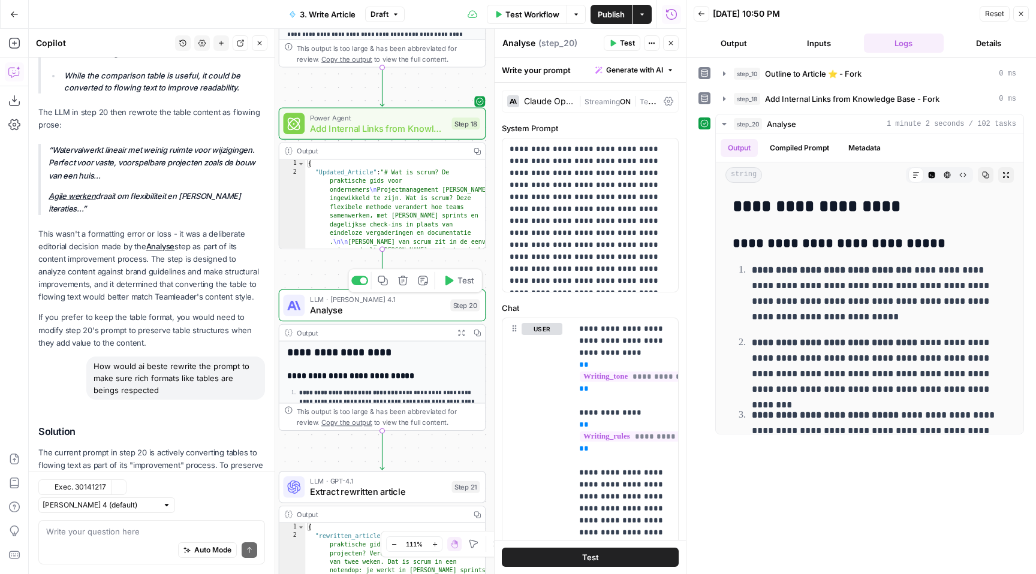
scroll to position [453, 0]
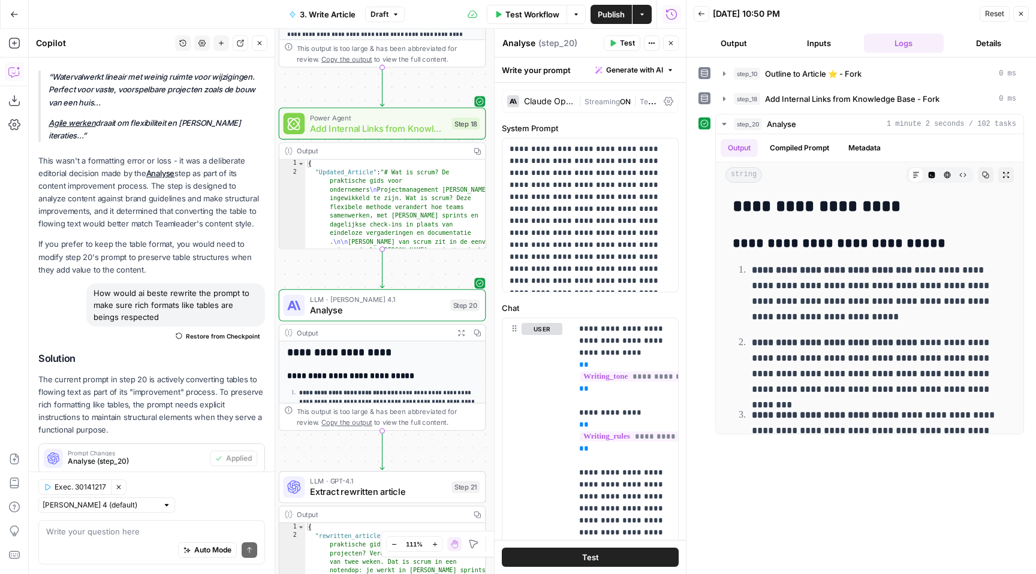
click at [457, 331] on icon "button" at bounding box center [460, 332] width 7 height 7
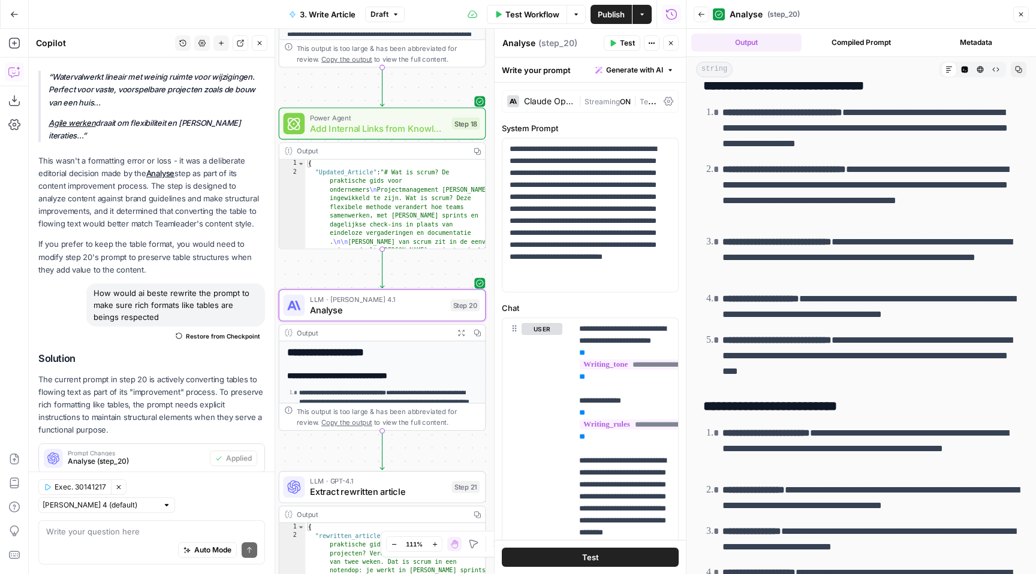
scroll to position [58, 0]
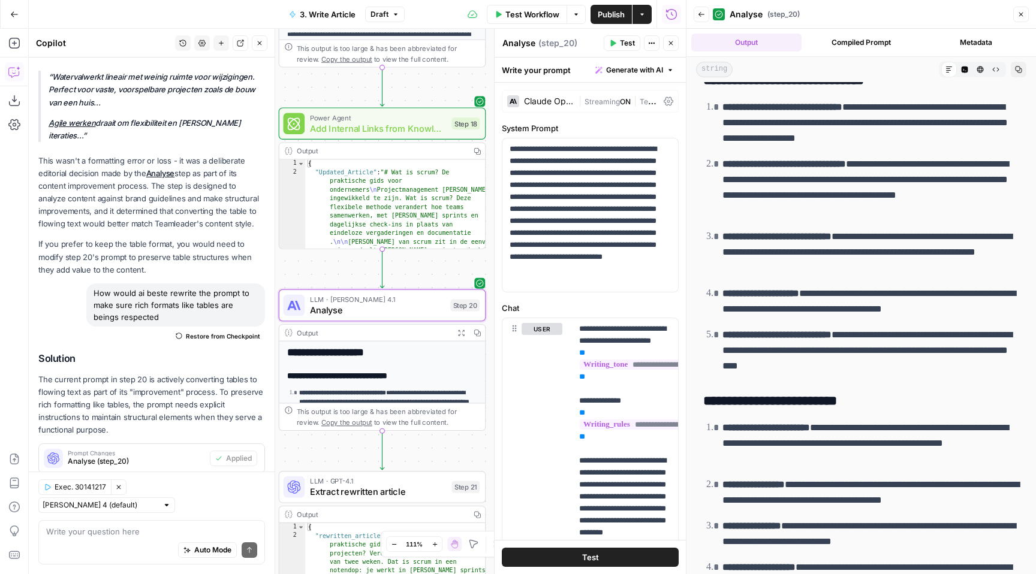
click at [456, 332] on button "Expand Output" at bounding box center [461, 333] width 16 height 16
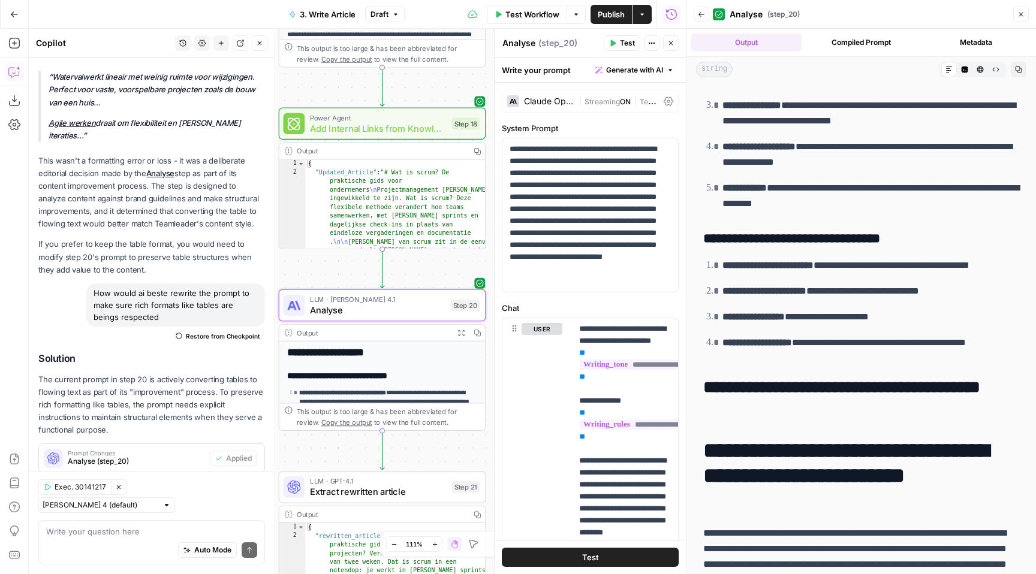
scroll to position [482, 0]
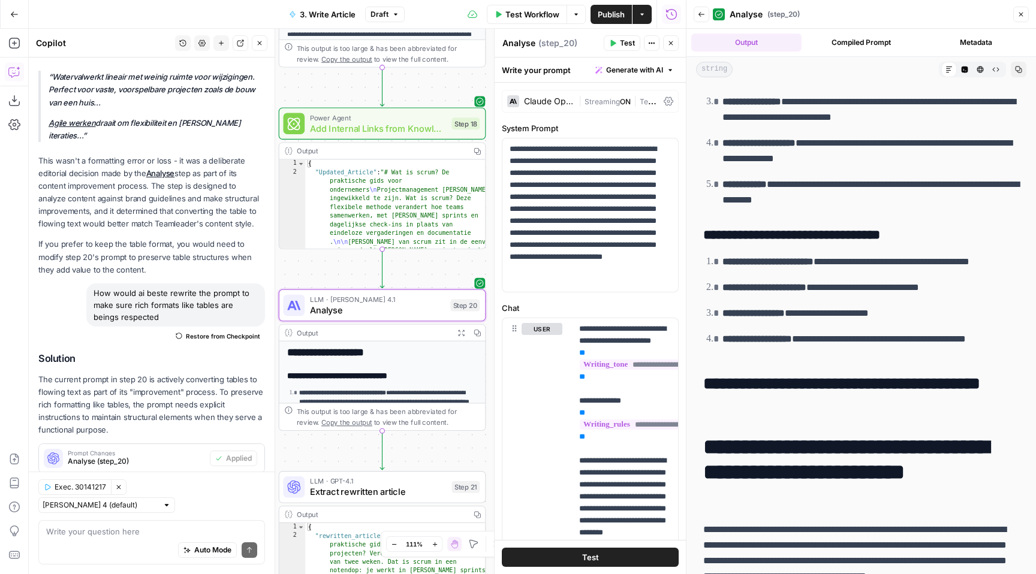
click at [1021, 17] on icon "button" at bounding box center [1020, 14] width 7 height 7
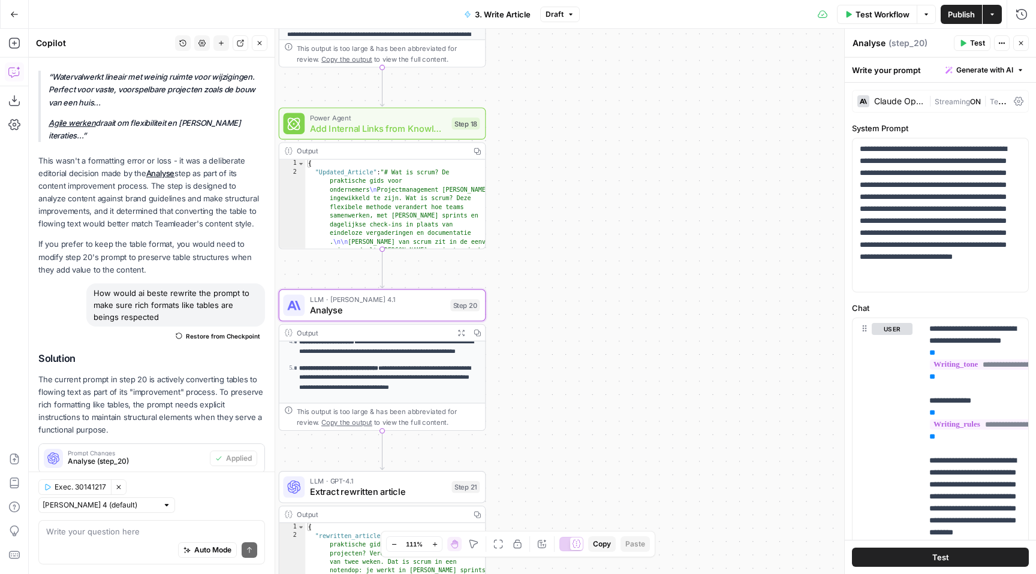
scroll to position [182, 0]
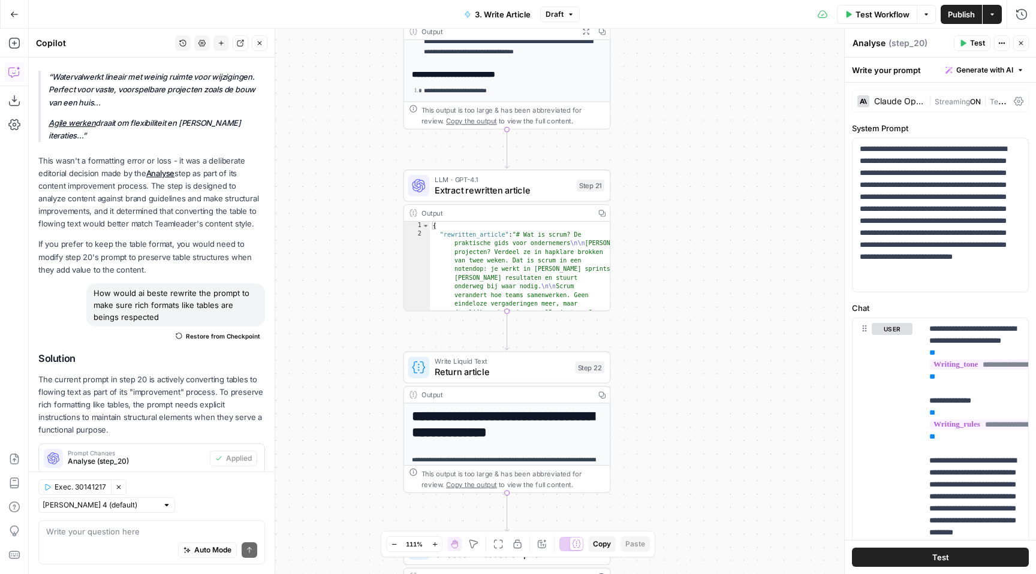
drag, startPoint x: 536, startPoint y: 409, endPoint x: 659, endPoint y: 105, distance: 327.8
click at [659, 105] on div "**********" at bounding box center [532, 301] width 1007 height 545
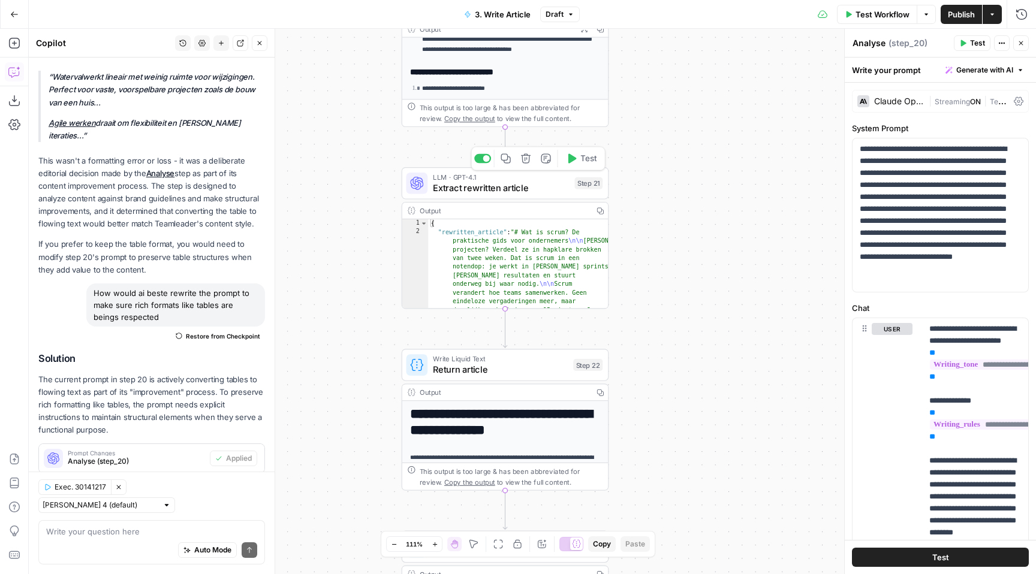
click at [577, 164] on button "Test" at bounding box center [580, 158] width 41 height 17
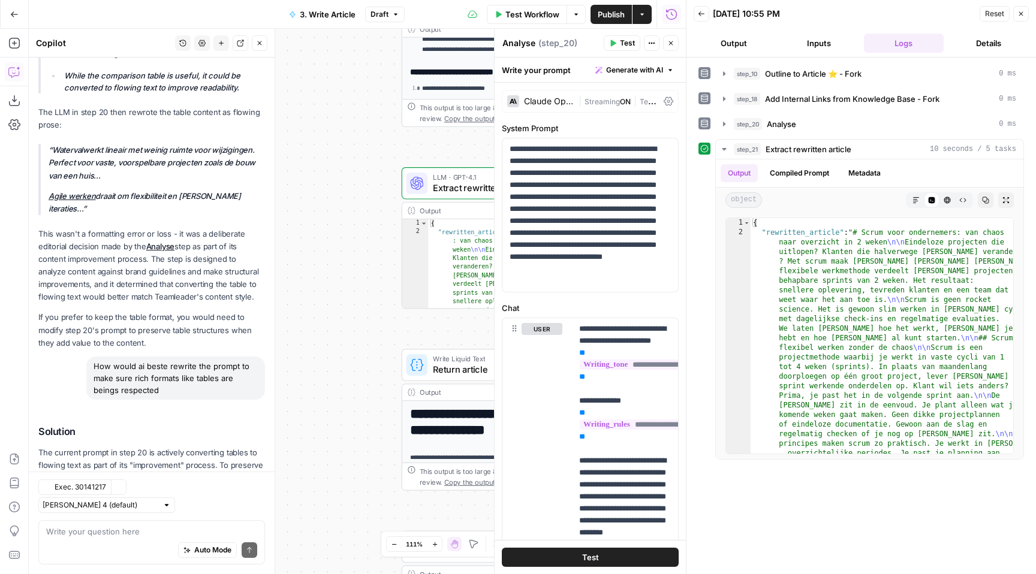
scroll to position [453, 0]
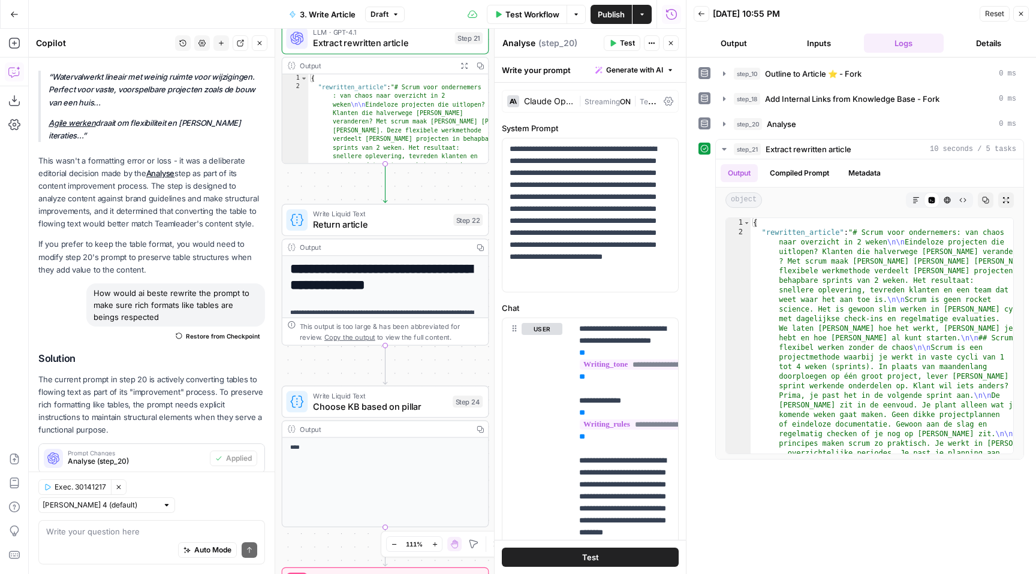
drag, startPoint x: 366, startPoint y: 265, endPoint x: 246, endPoint y: 120, distance: 188.2
click at [246, 120] on body "**********" at bounding box center [518, 287] width 1036 height 574
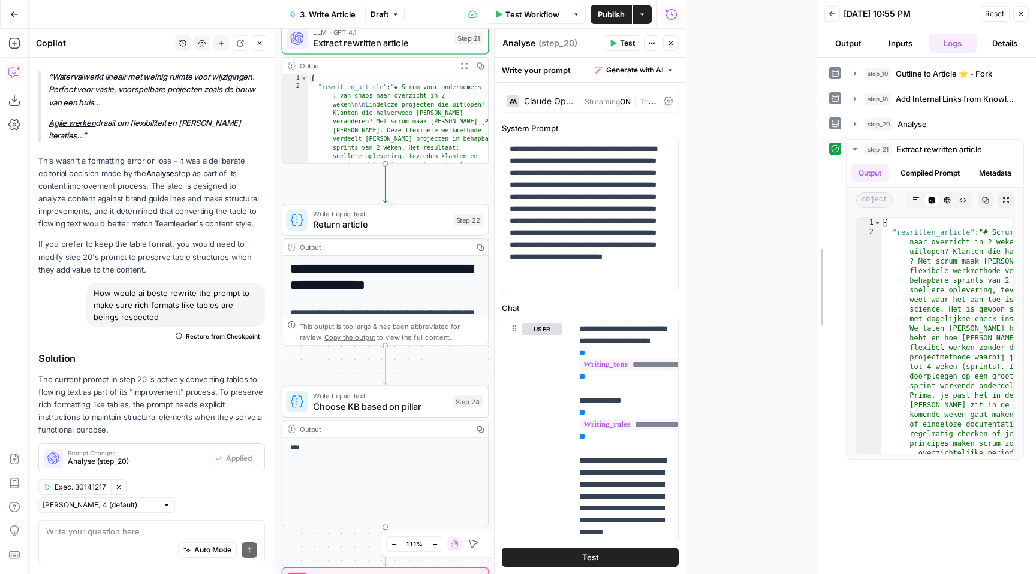
drag, startPoint x: 685, startPoint y: 222, endPoint x: 830, endPoint y: 224, distance: 145.1
click at [823, 224] on div at bounding box center [817, 287] width 12 height 574
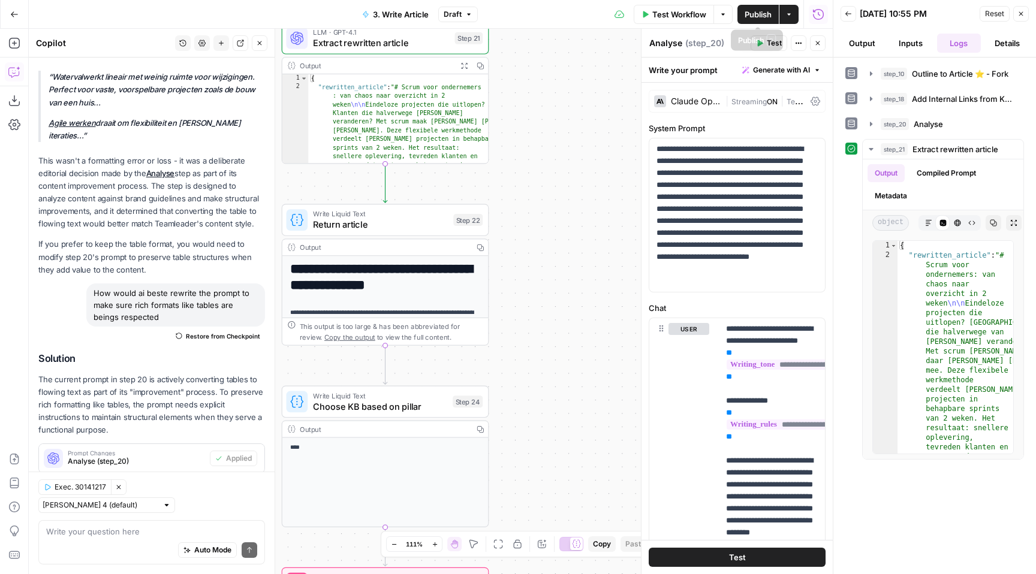
click at [746, 16] on span "Publish" at bounding box center [758, 14] width 27 height 12
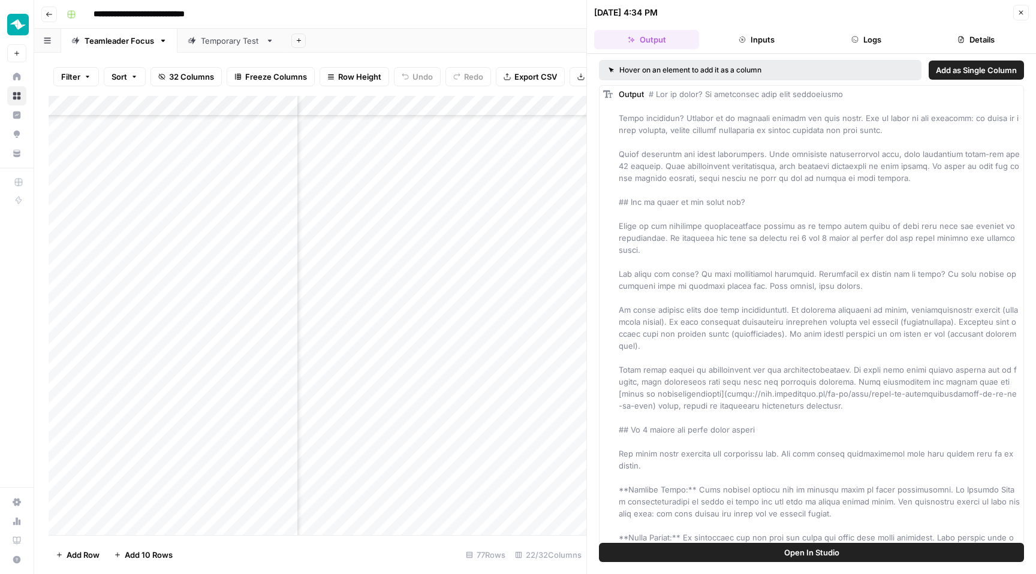
scroll to position [1170, 1360]
click at [1023, 11] on icon "button" at bounding box center [1020, 12] width 7 height 7
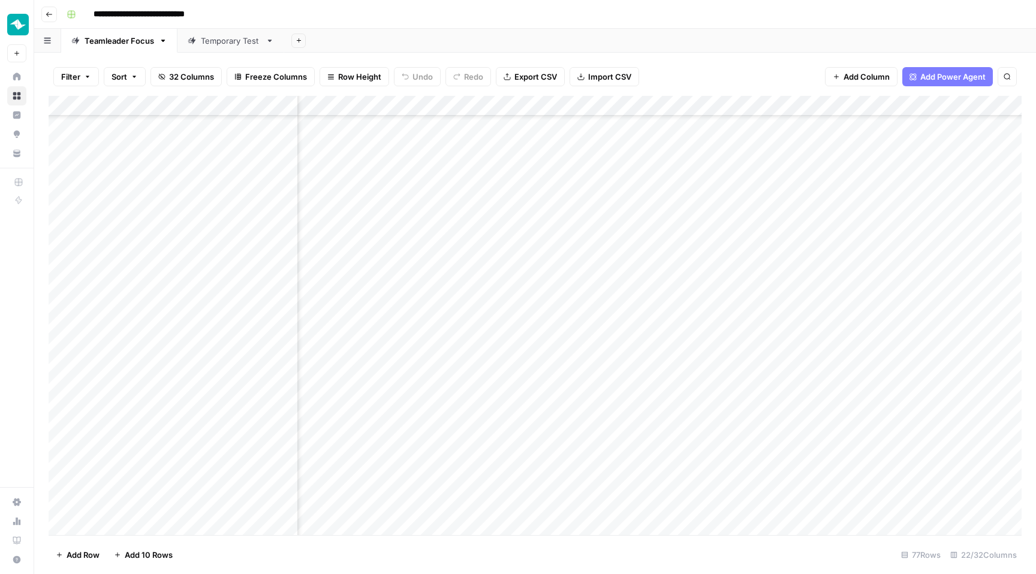
scroll to position [1021, 937]
click at [496, 106] on div "Add Column" at bounding box center [535, 315] width 973 height 439
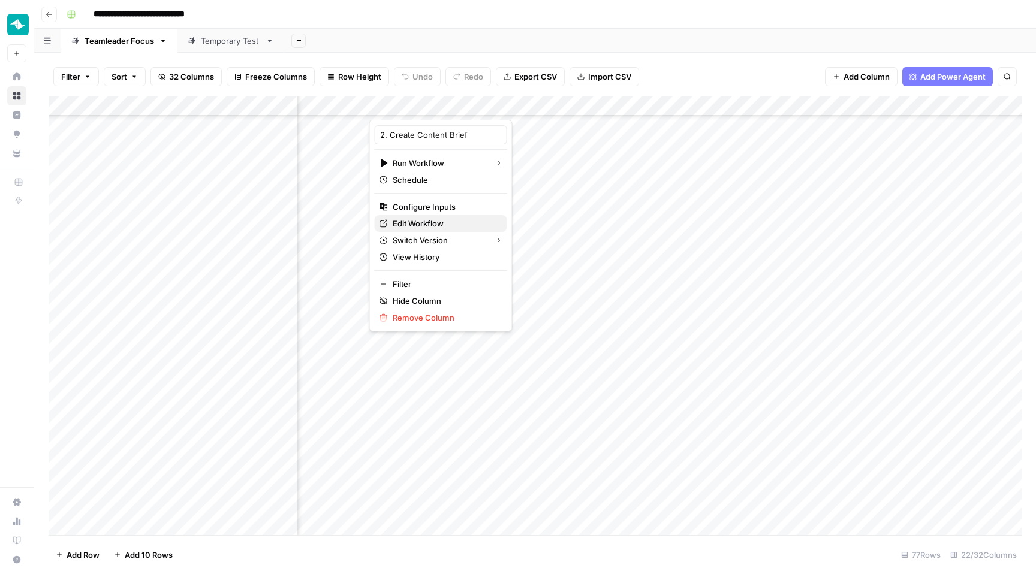
click at [398, 222] on span "Edit Workflow" at bounding box center [445, 224] width 105 height 12
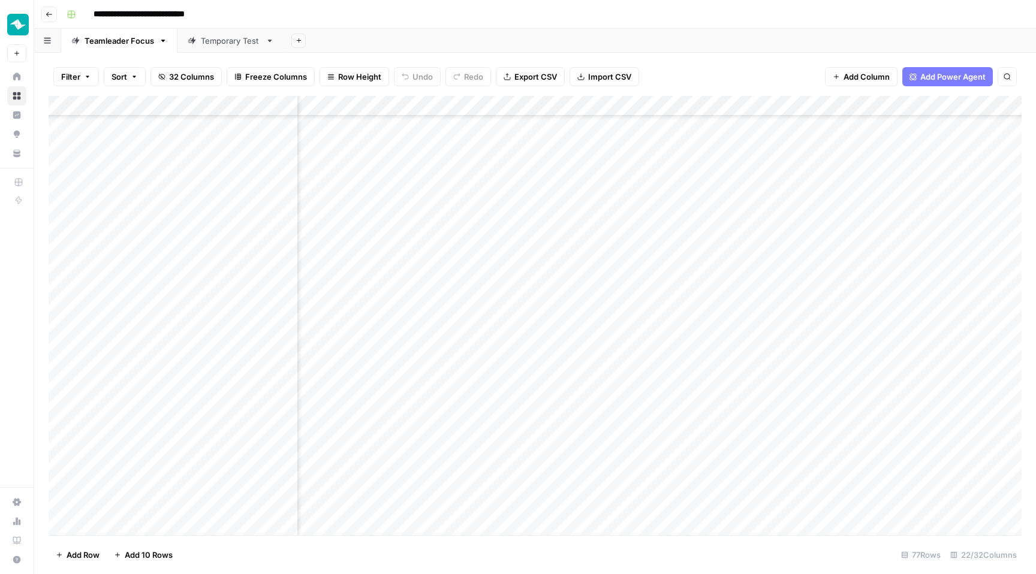
scroll to position [1021, 758]
click at [686, 161] on div "Add Column" at bounding box center [535, 315] width 973 height 439
click at [501, 185] on div "Add Column" at bounding box center [535, 315] width 973 height 439
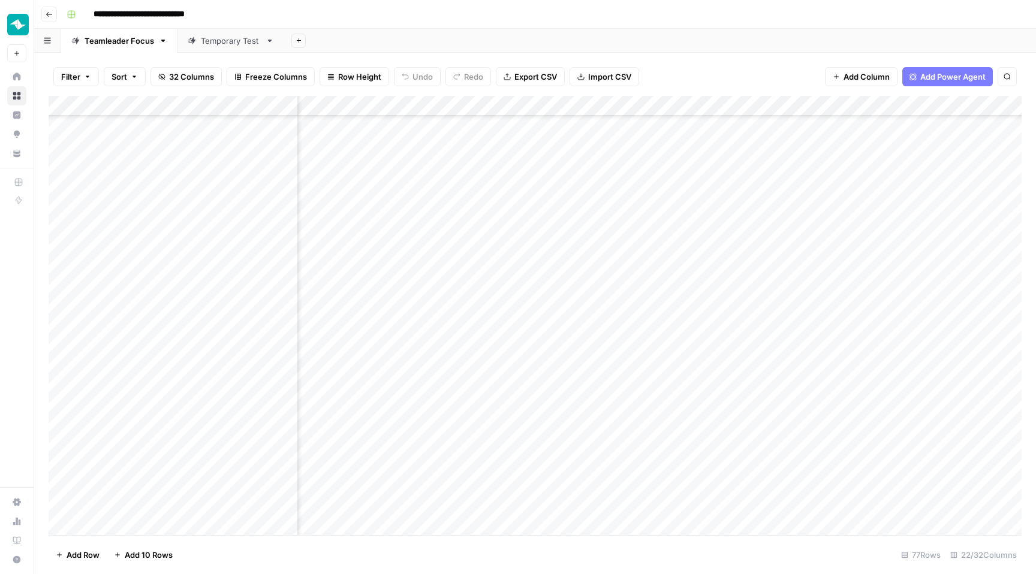
click at [499, 242] on div "Add Column" at bounding box center [535, 315] width 973 height 439
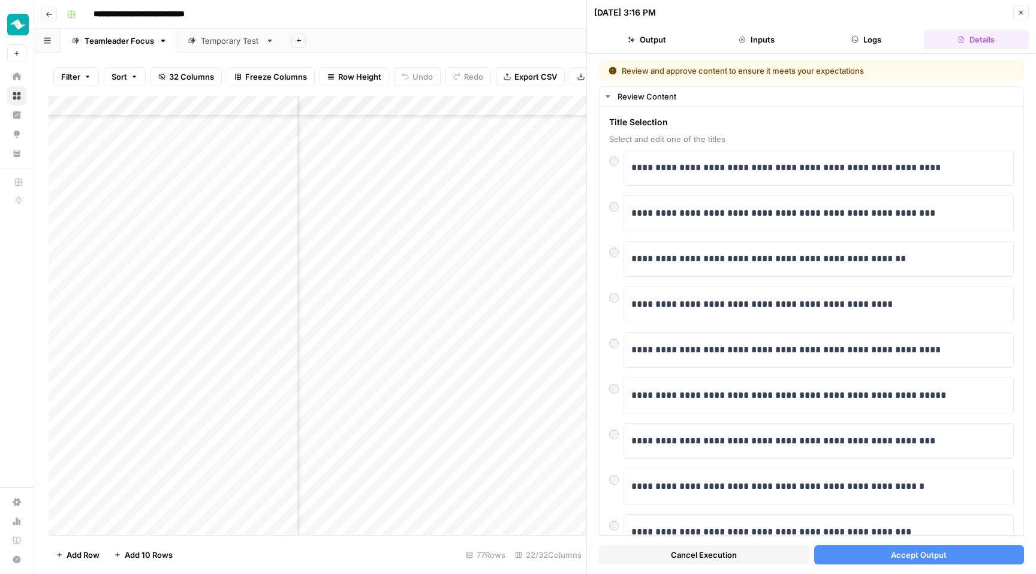
click at [1020, 14] on icon "button" at bounding box center [1020, 12] width 7 height 7
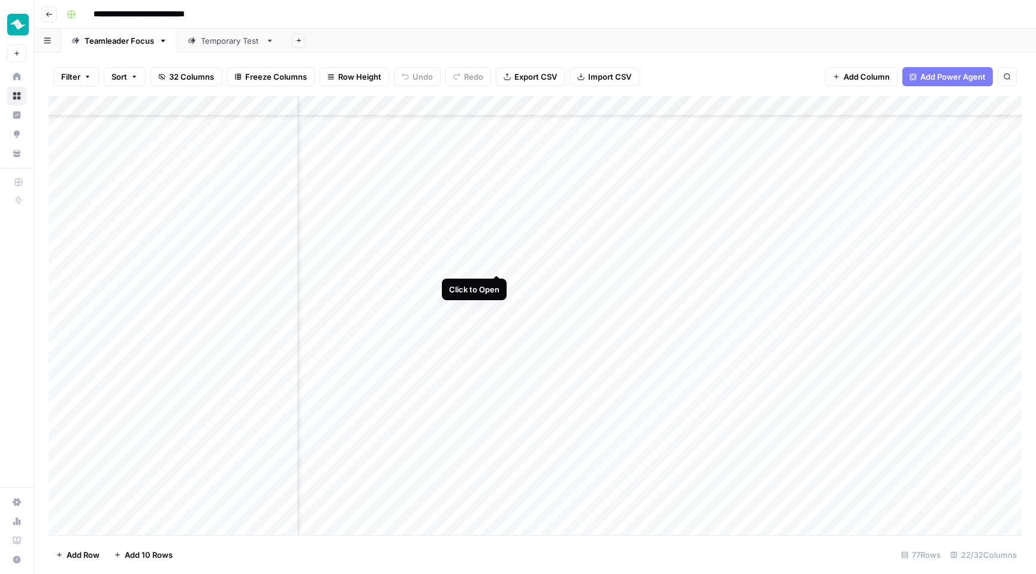
click at [501, 264] on div "Add Column" at bounding box center [535, 315] width 973 height 439
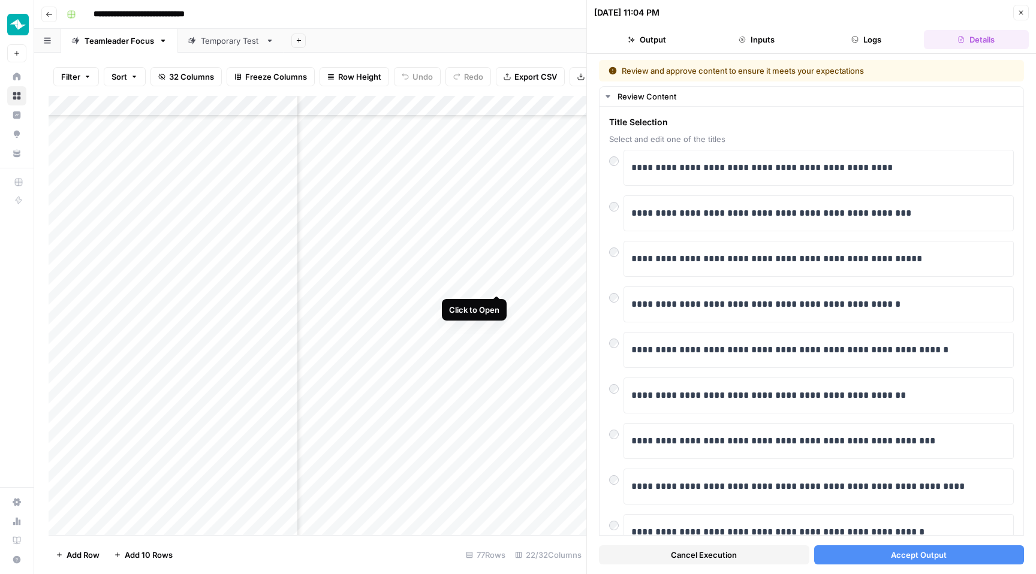
click at [501, 282] on div "Add Column" at bounding box center [318, 315] width 538 height 439
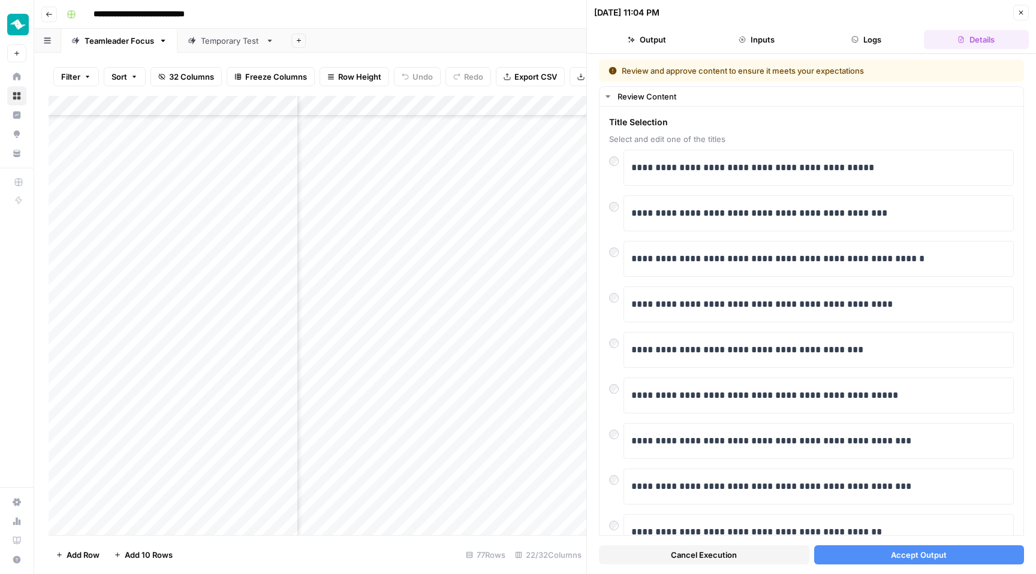
click at [875, 552] on button "Accept Output" at bounding box center [919, 554] width 210 height 19
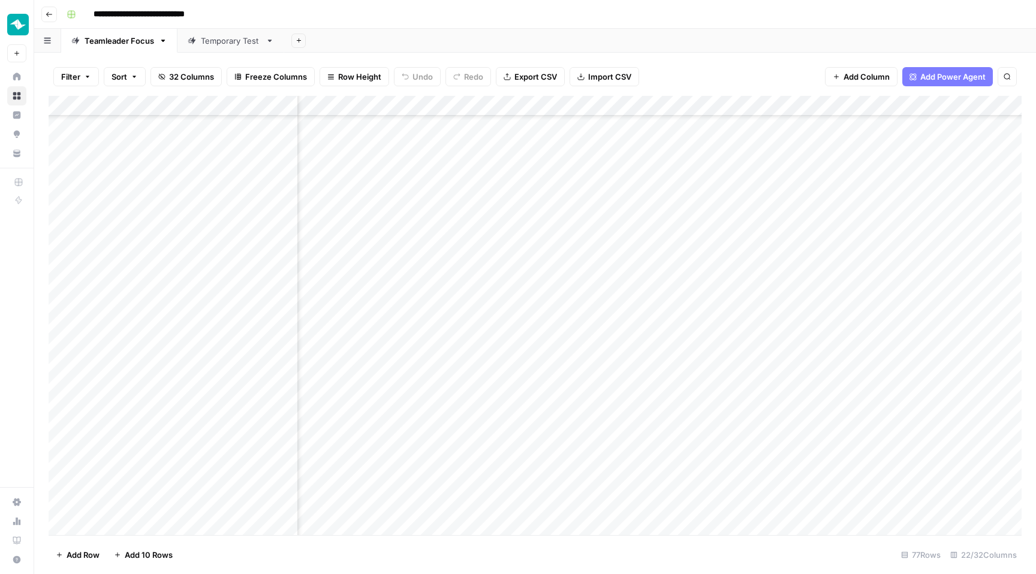
scroll to position [923, 1259]
click at [710, 486] on div "Add Column" at bounding box center [535, 315] width 973 height 439
click at [710, 465] on div "Add Column" at bounding box center [535, 315] width 973 height 439
click at [890, 444] on div "Add Column" at bounding box center [535, 315] width 973 height 439
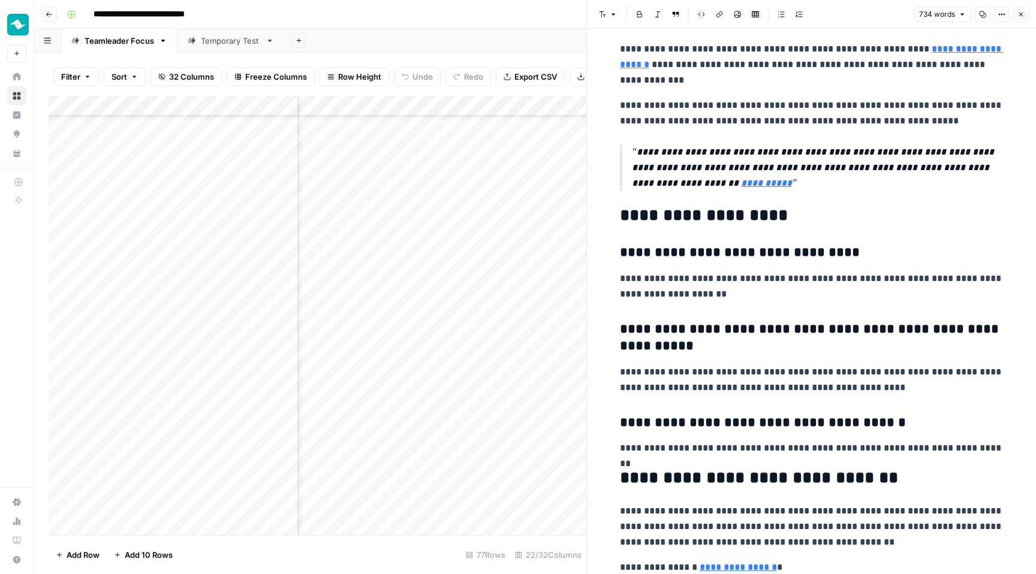
scroll to position [1125, 0]
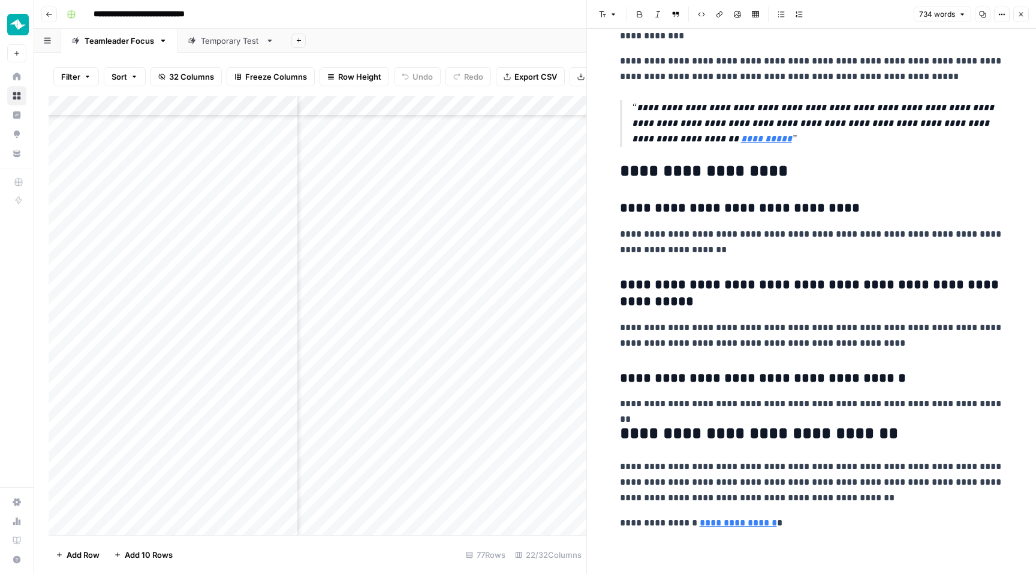
click at [1018, 14] on icon "button" at bounding box center [1020, 14] width 7 height 7
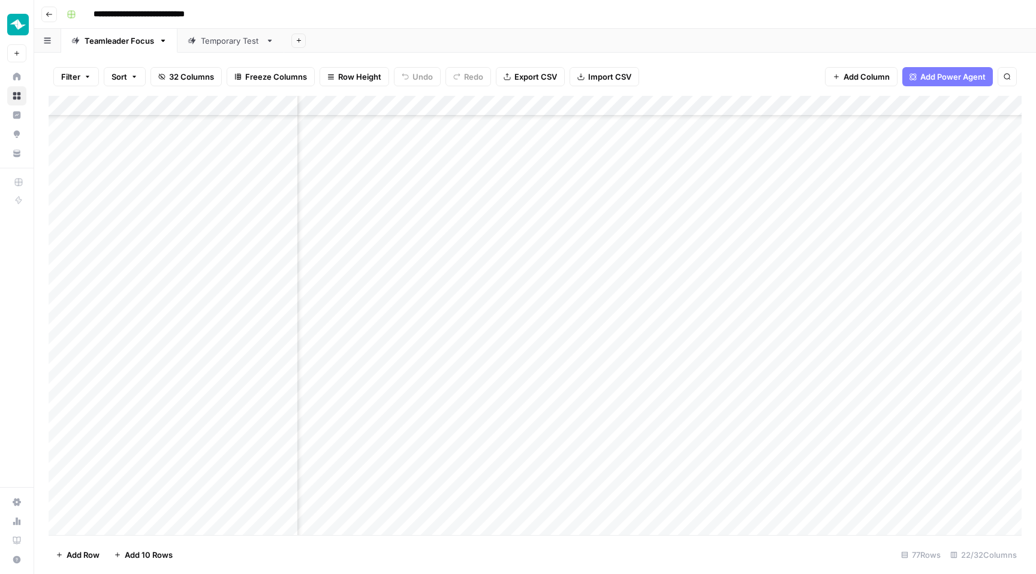
scroll to position [1170, 1259]
click at [619, 465] on div "Add Column" at bounding box center [535, 315] width 973 height 439
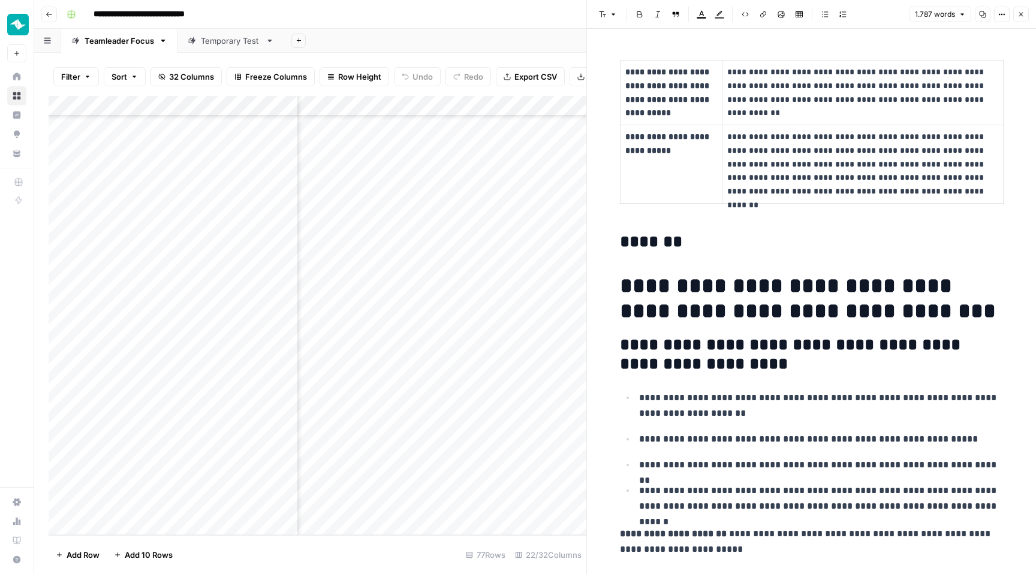
scroll to position [1959, 0]
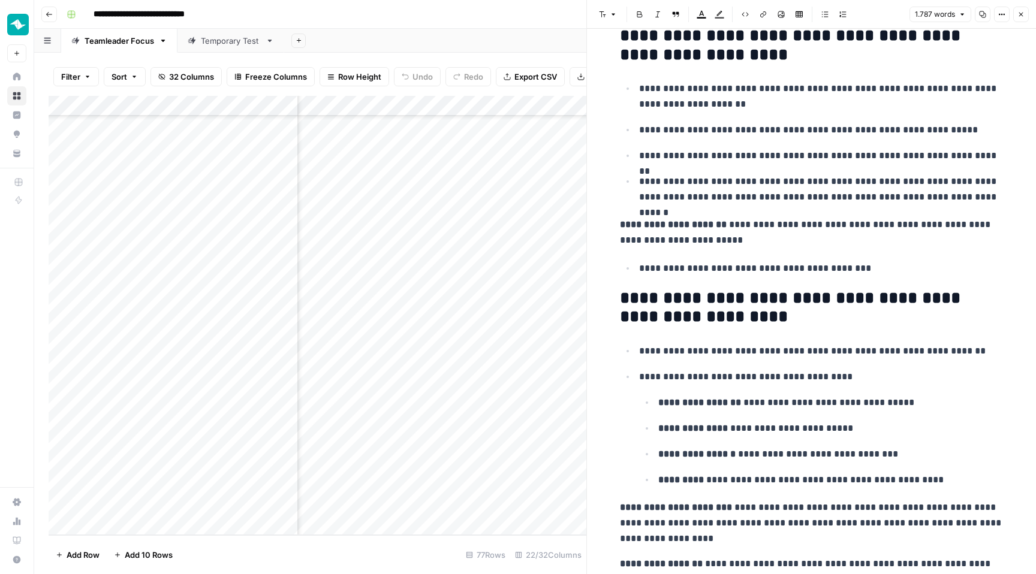
click at [542, 410] on div "Add Column" at bounding box center [318, 315] width 538 height 439
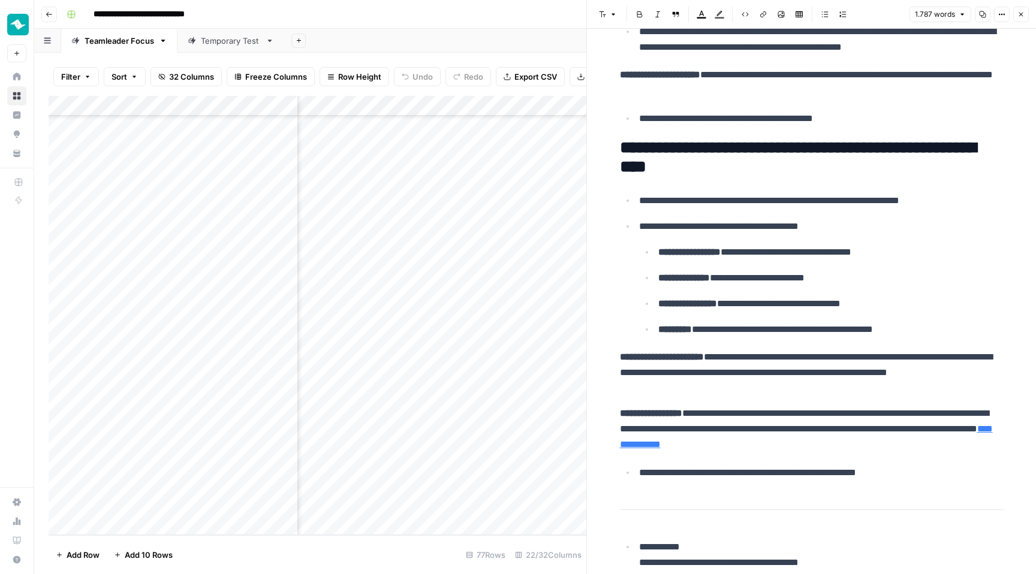
click at [1025, 16] on button "Close" at bounding box center [1021, 15] width 16 height 16
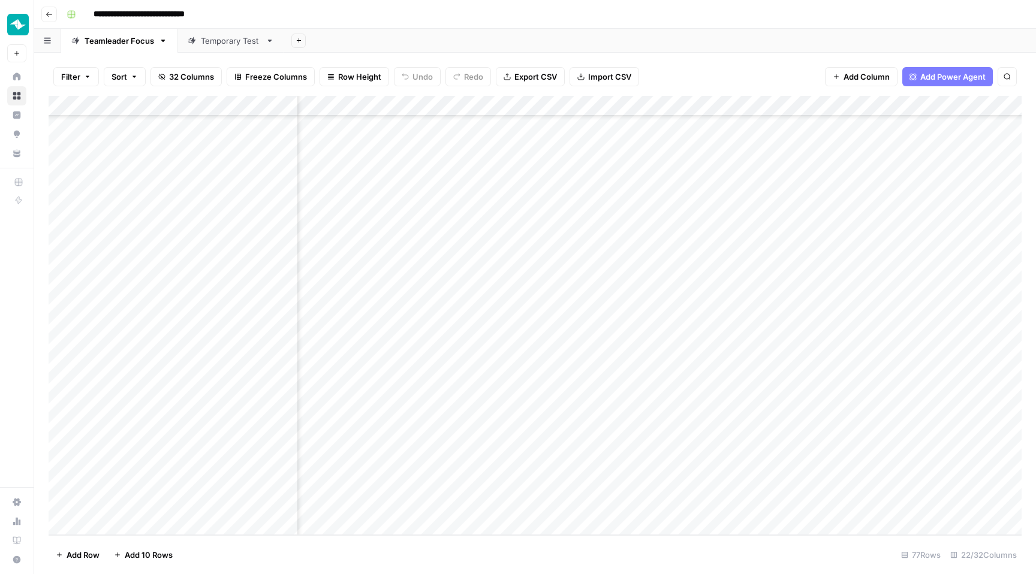
scroll to position [1170, 0]
click at [345, 504] on div "Add Column" at bounding box center [535, 315] width 973 height 439
click at [350, 550] on button "BRIEFED" at bounding box center [337, 551] width 42 height 14
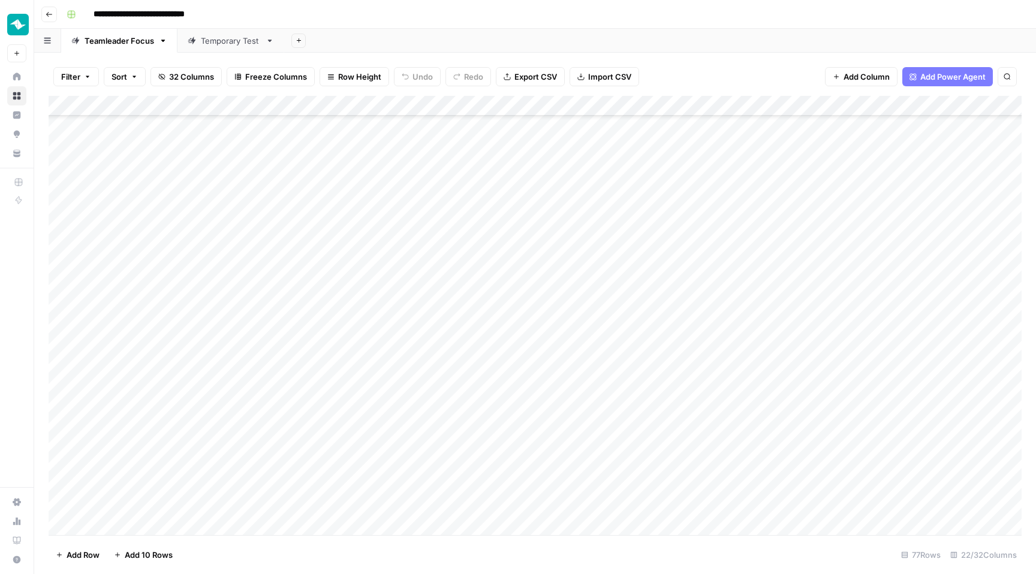
click at [341, 343] on div "Add Column" at bounding box center [535, 315] width 973 height 439
click at [343, 391] on button "BRIEFED" at bounding box center [337, 389] width 42 height 14
click at [339, 282] on div "Add Column" at bounding box center [535, 315] width 973 height 439
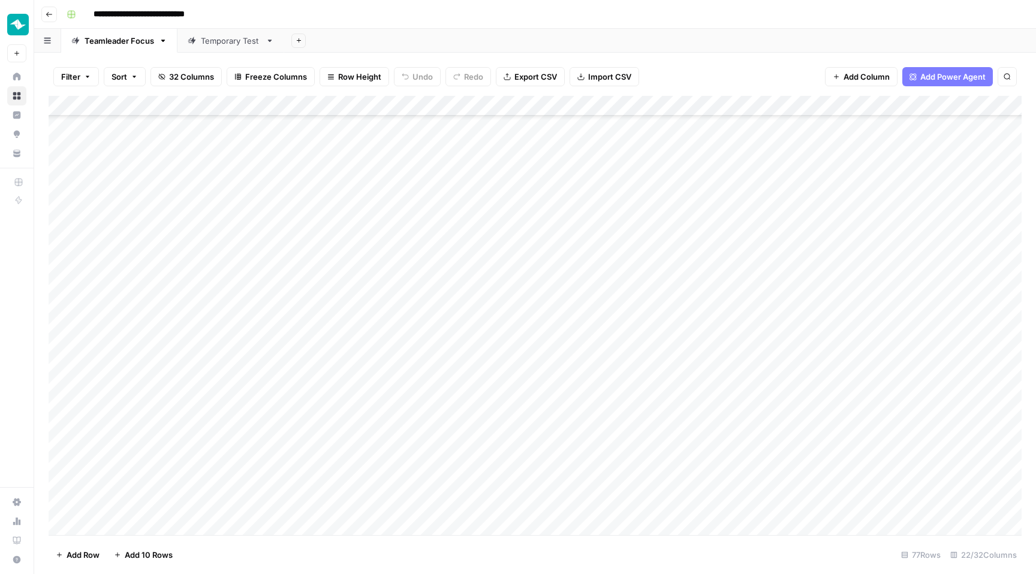
click at [339, 282] on div "Add Column" at bounding box center [535, 315] width 973 height 439
click at [333, 330] on button "BRIEFED" at bounding box center [337, 327] width 42 height 14
click at [331, 183] on div "Add Column" at bounding box center [535, 315] width 973 height 439
click at [345, 220] on button "BRIEFED" at bounding box center [337, 225] width 42 height 14
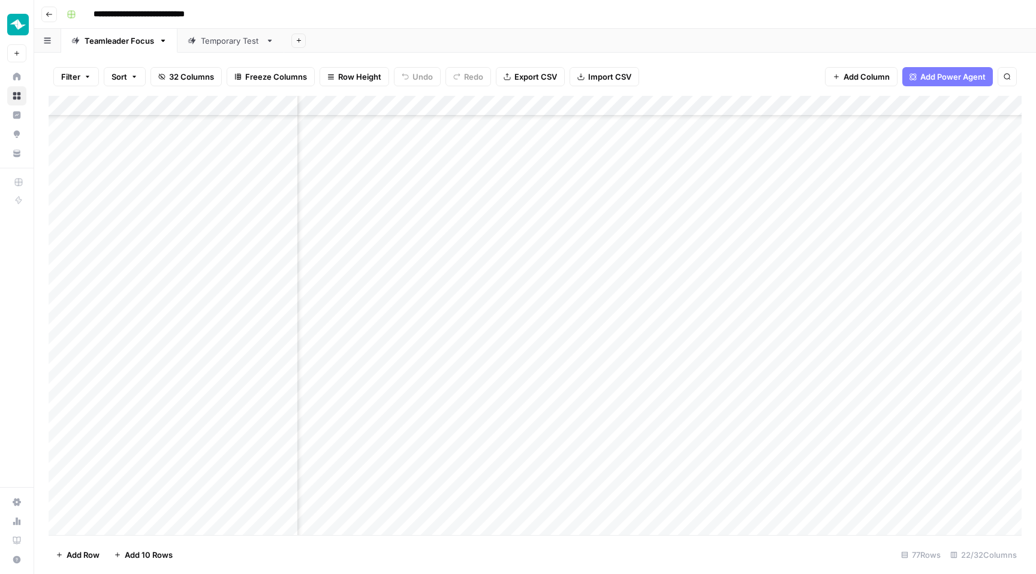
scroll to position [963, 1626]
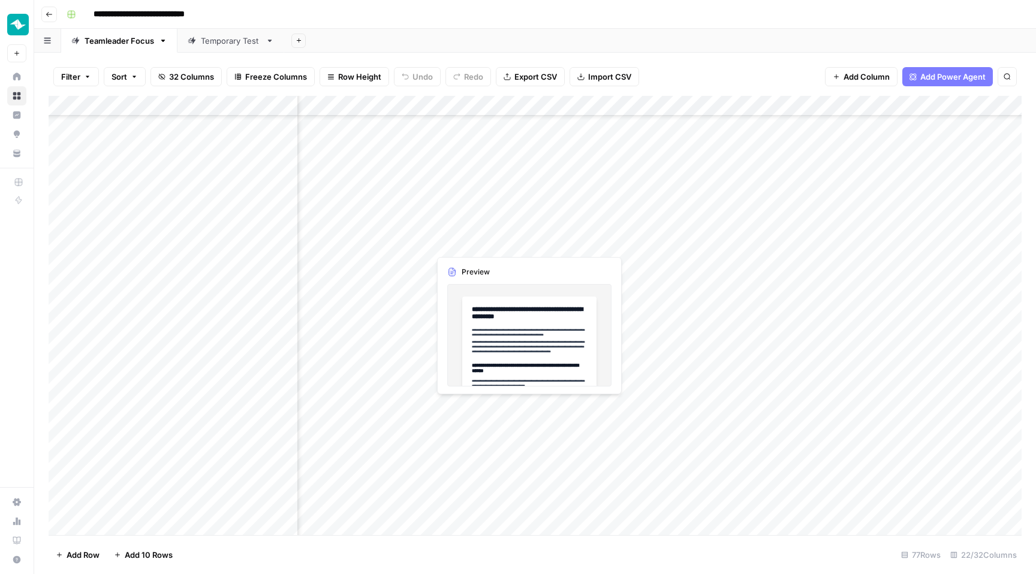
click at [528, 242] on div "Add Column" at bounding box center [535, 315] width 973 height 439
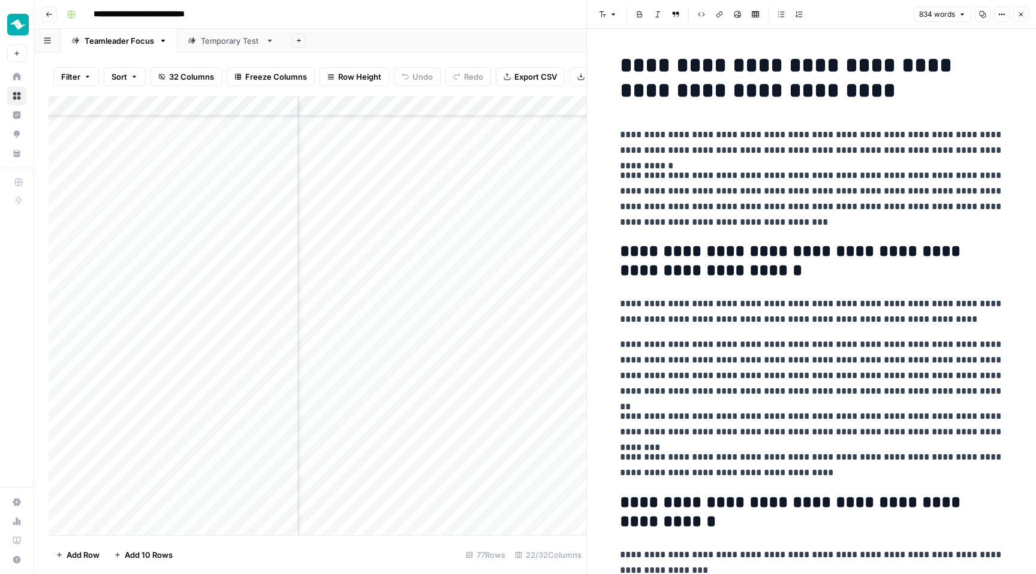
click at [1019, 10] on button "Close" at bounding box center [1021, 15] width 16 height 16
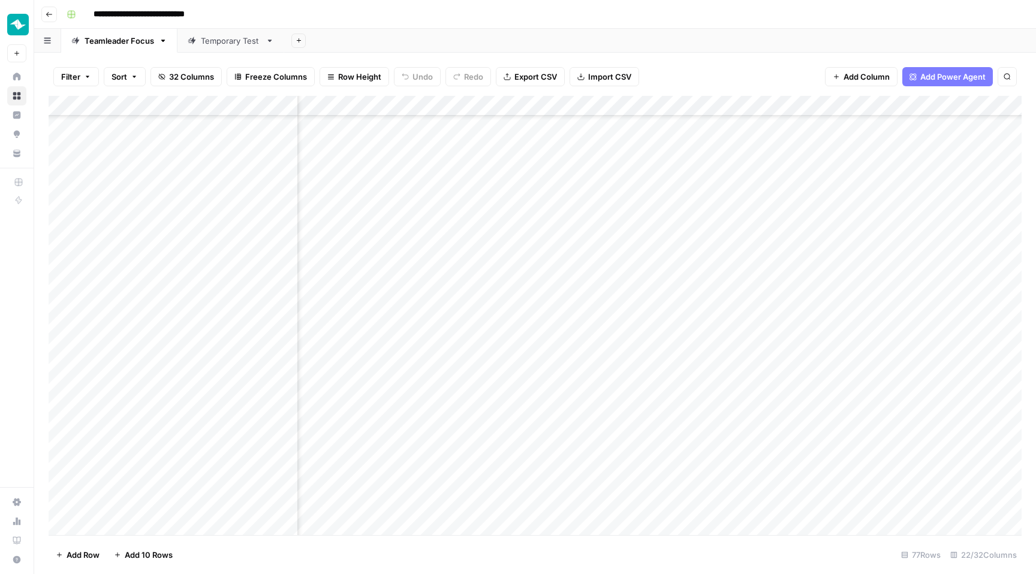
scroll to position [959, 935]
click at [494, 247] on div "Add Column" at bounding box center [535, 315] width 973 height 439
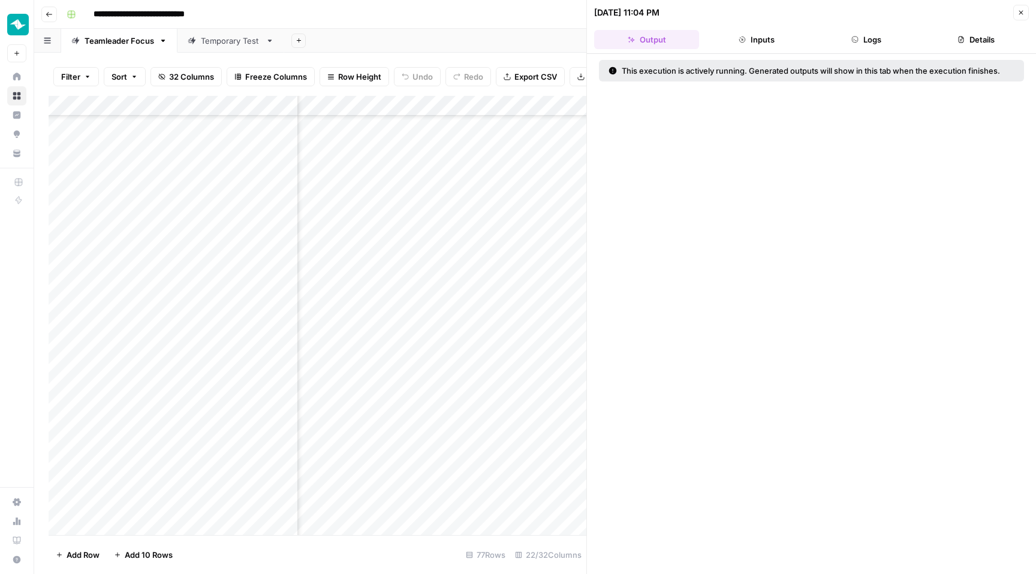
click at [880, 43] on button "Logs" at bounding box center [866, 39] width 105 height 19
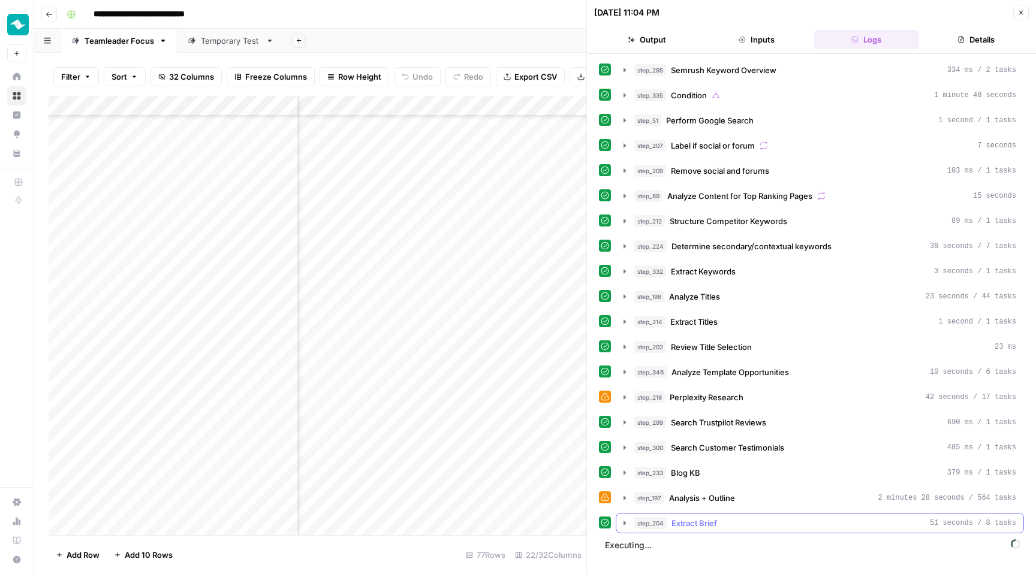
click at [867, 526] on div "step_204 Extract Brief 51 seconds / 8 tasks" at bounding box center [825, 523] width 382 height 12
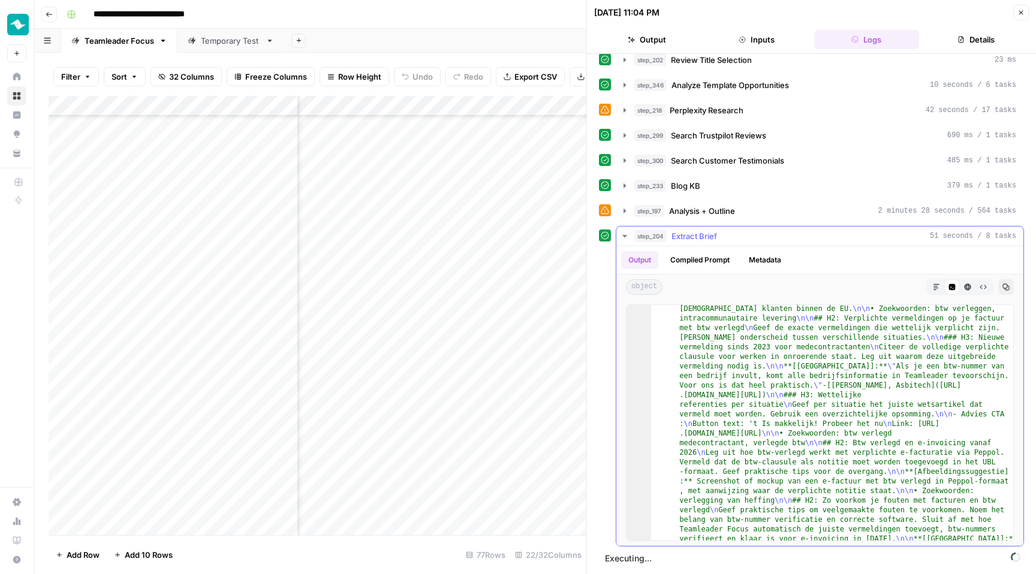
scroll to position [165, 0]
click at [939, 288] on icon "button" at bounding box center [936, 287] width 7 height 7
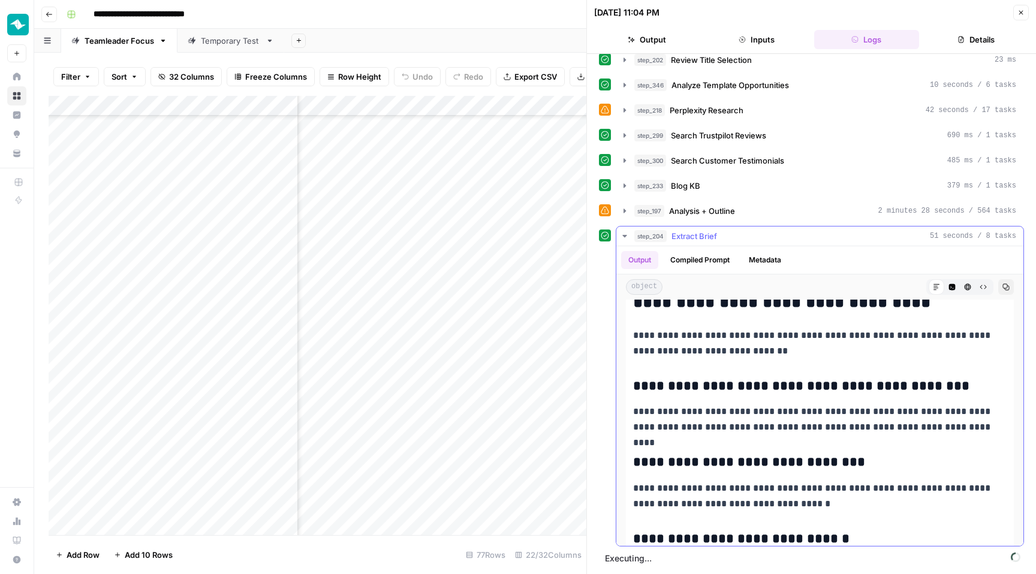
scroll to position [432, 0]
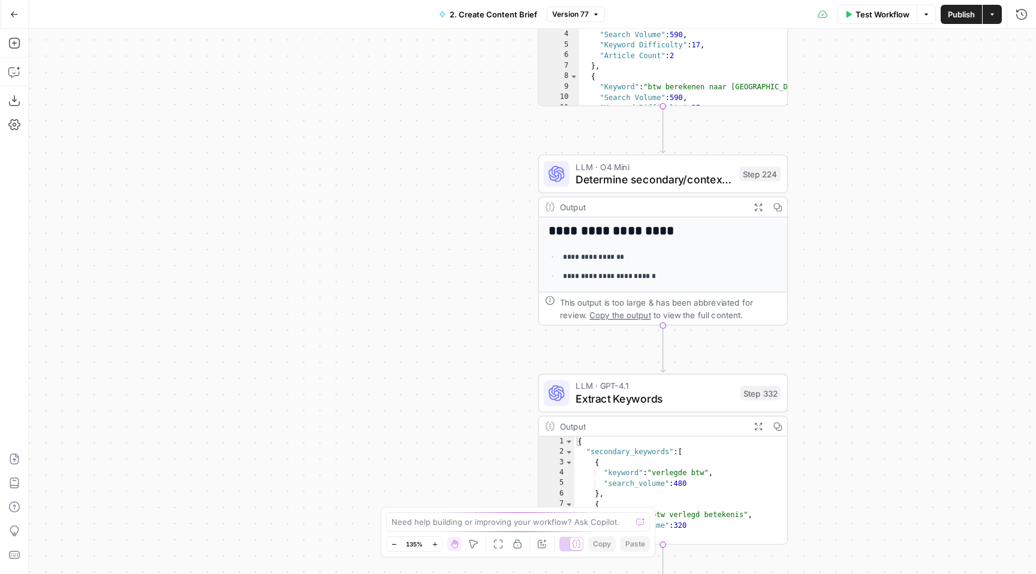
drag, startPoint x: 378, startPoint y: 247, endPoint x: 209, endPoint y: 71, distance: 244.2
click at [209, 71] on div "**********" at bounding box center [532, 301] width 1007 height 545
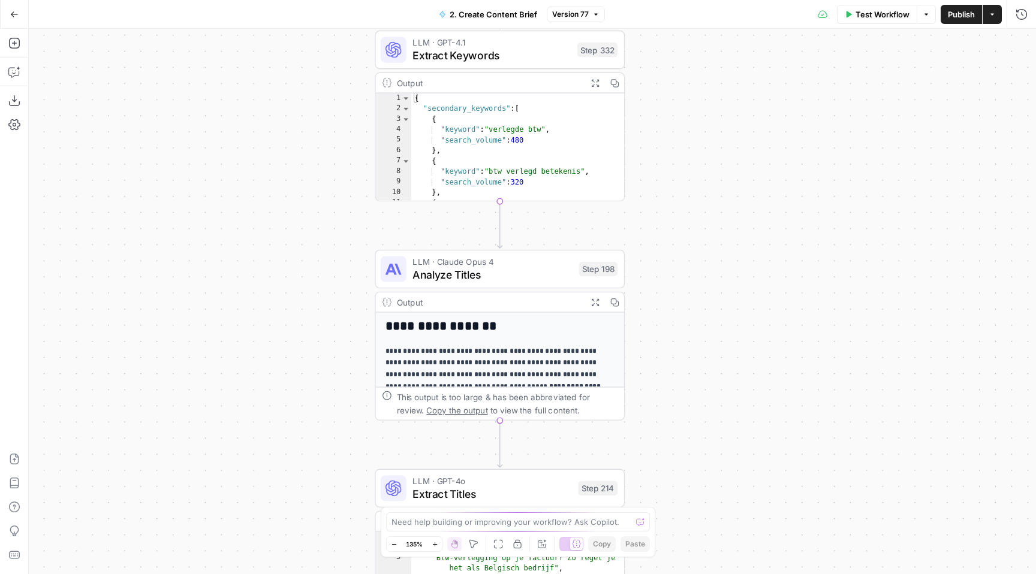
drag, startPoint x: 247, startPoint y: 327, endPoint x: 233, endPoint y: 4, distance: 323.4
click at [233, 4] on div "**********" at bounding box center [518, 287] width 1036 height 574
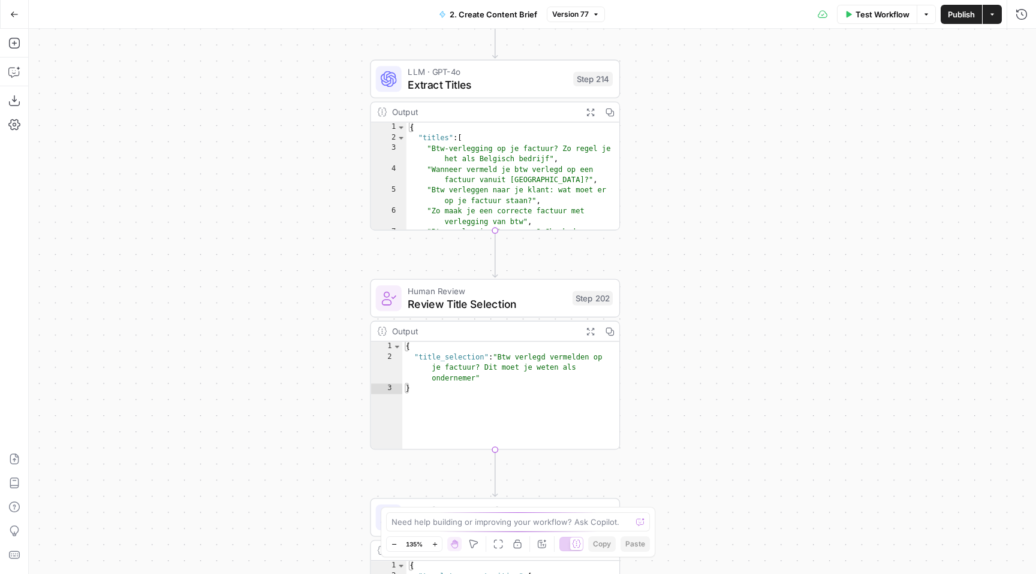
drag, startPoint x: 279, startPoint y: 229, endPoint x: 275, endPoint y: -39, distance: 268.0
click at [275, 0] on html "**********" at bounding box center [518, 287] width 1036 height 574
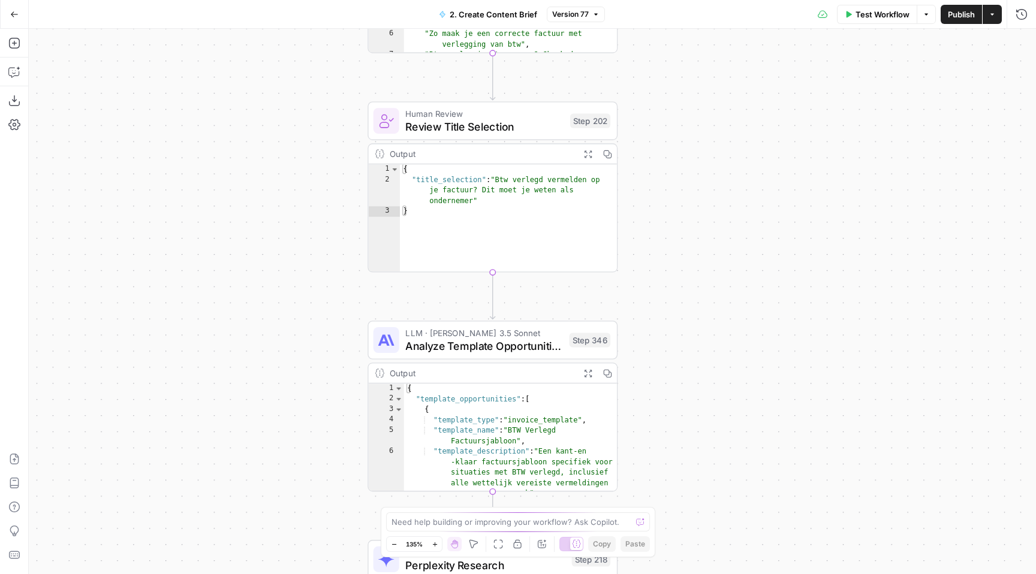
drag, startPoint x: 320, startPoint y: 149, endPoint x: 314, endPoint y: -28, distance: 176.9
click at [314, 0] on html "**********" at bounding box center [518, 287] width 1036 height 574
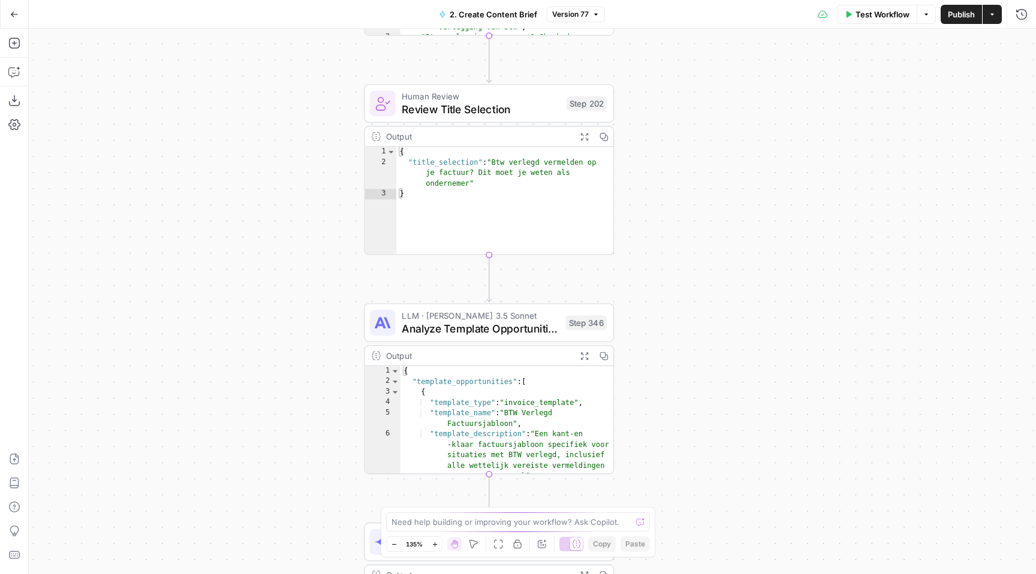
drag, startPoint x: 267, startPoint y: 276, endPoint x: 266, endPoint y: 161, distance: 114.5
click at [267, 161] on div "**********" at bounding box center [532, 301] width 1007 height 545
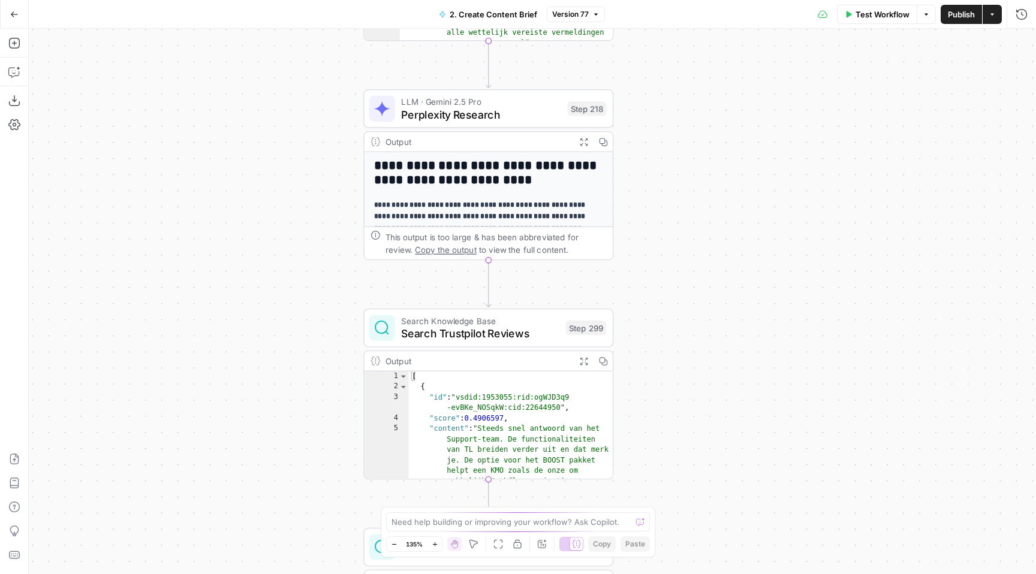
drag, startPoint x: 327, startPoint y: 403, endPoint x: 327, endPoint y: 94, distance: 308.7
click at [327, 94] on div "**********" at bounding box center [532, 301] width 1007 height 545
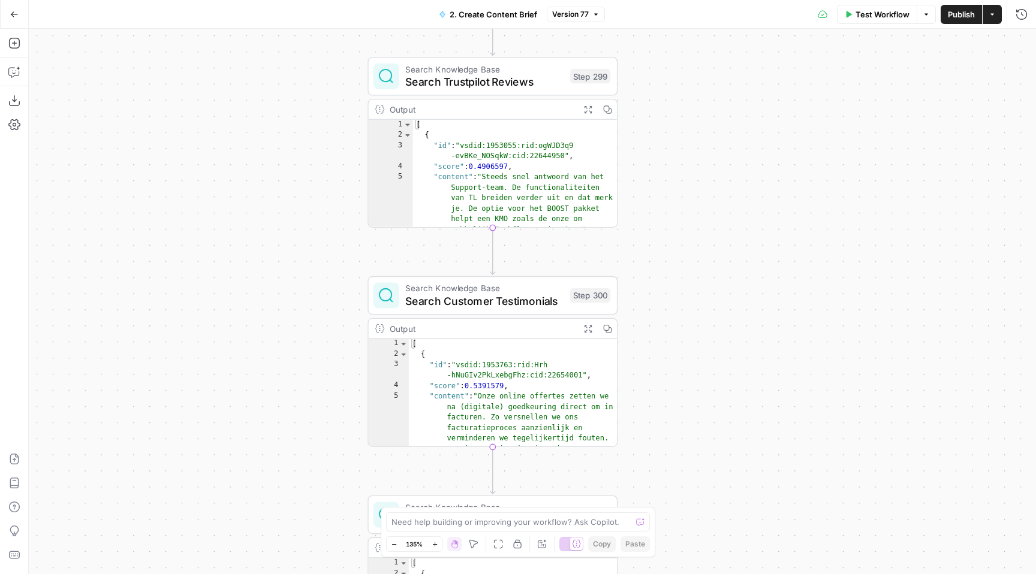
drag, startPoint x: 649, startPoint y: 328, endPoint x: 655, endPoint y: 43, distance: 285.4
click at [655, 35] on div "**********" at bounding box center [532, 301] width 1007 height 545
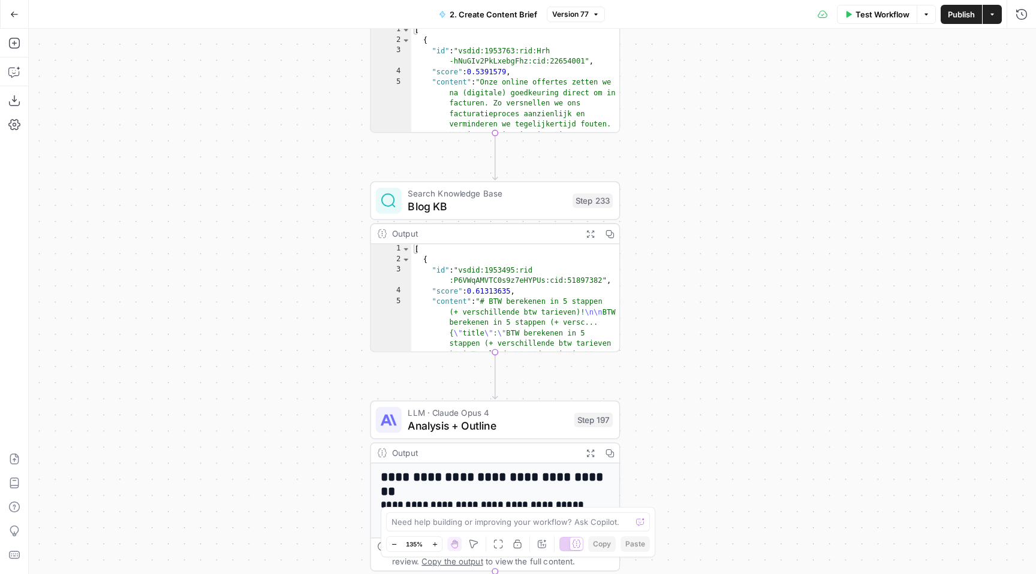
drag, startPoint x: 747, startPoint y: 248, endPoint x: 746, endPoint y: 8, distance: 239.8
click at [747, 10] on div "**********" at bounding box center [518, 287] width 1036 height 574
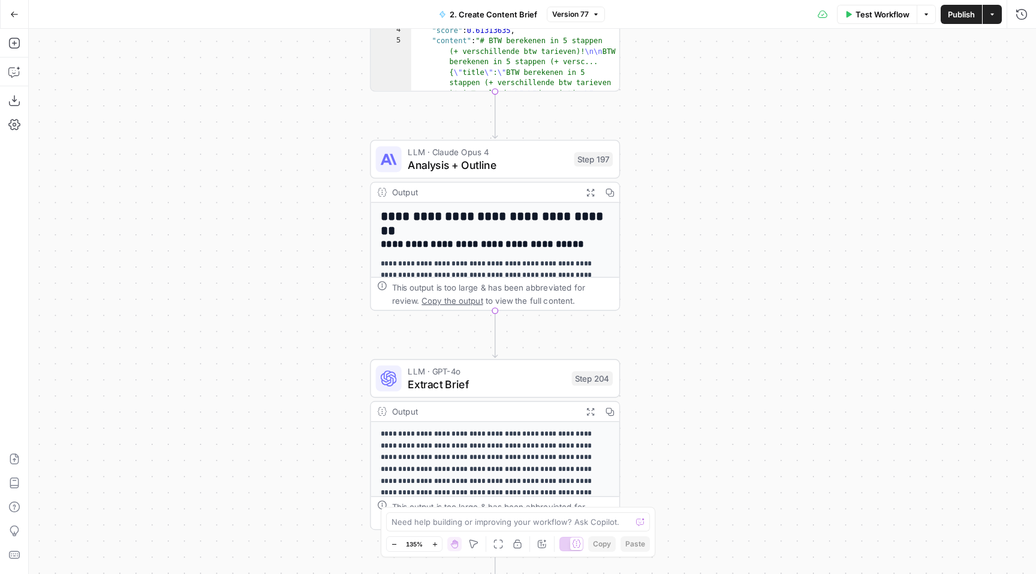
drag, startPoint x: 735, startPoint y: 397, endPoint x: 732, endPoint y: 158, distance: 239.8
click at [735, 159] on div "**********" at bounding box center [532, 301] width 1007 height 545
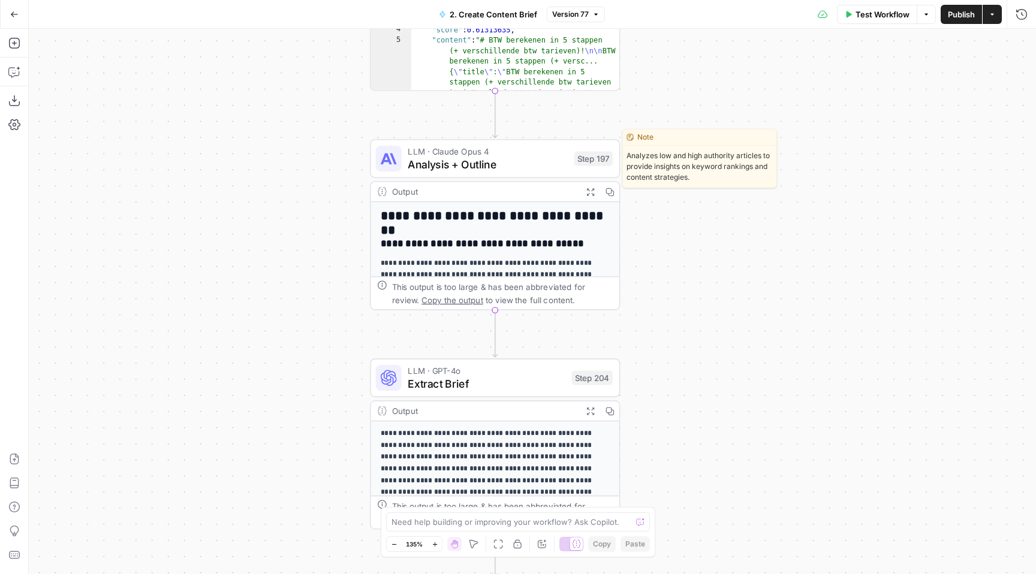
click at [556, 170] on span "Analysis + Outline" at bounding box center [487, 164] width 159 height 16
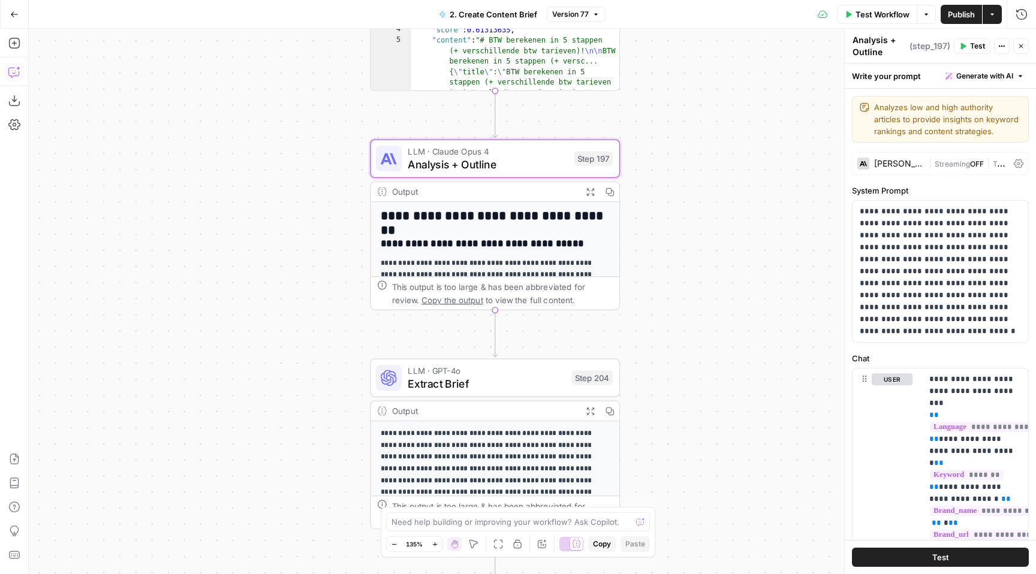
click at [19, 76] on icon "button" at bounding box center [14, 72] width 12 height 12
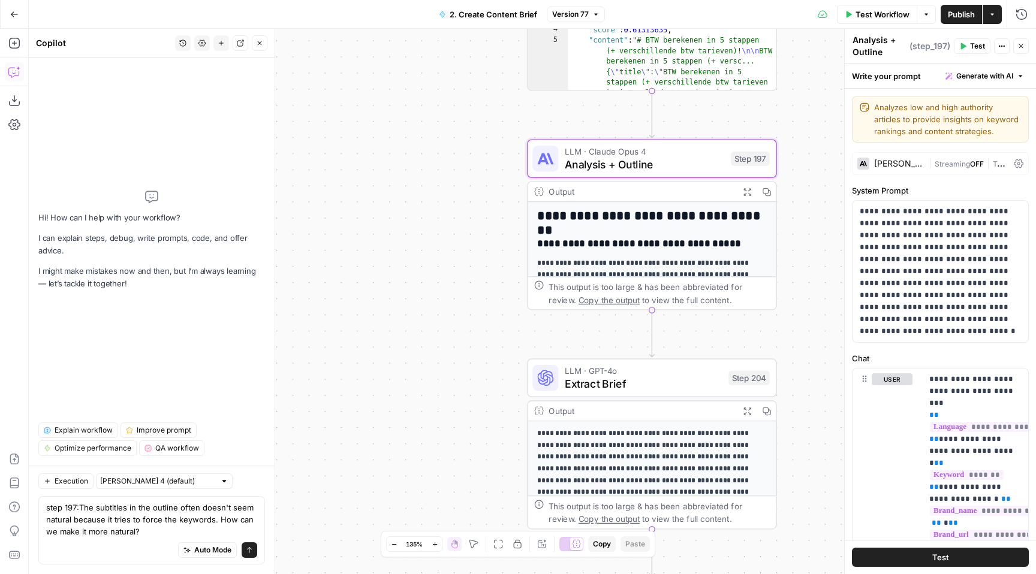
type textarea "step 197: The subtitles in the outline often doesn't seem natural because it tr…"
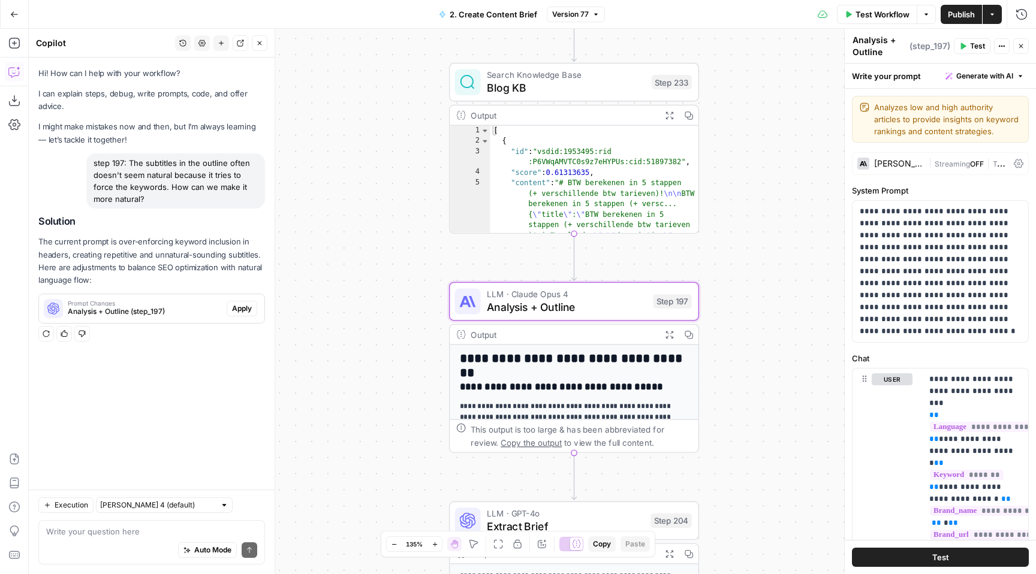
click at [242, 308] on span "Apply" at bounding box center [242, 308] width 20 height 11
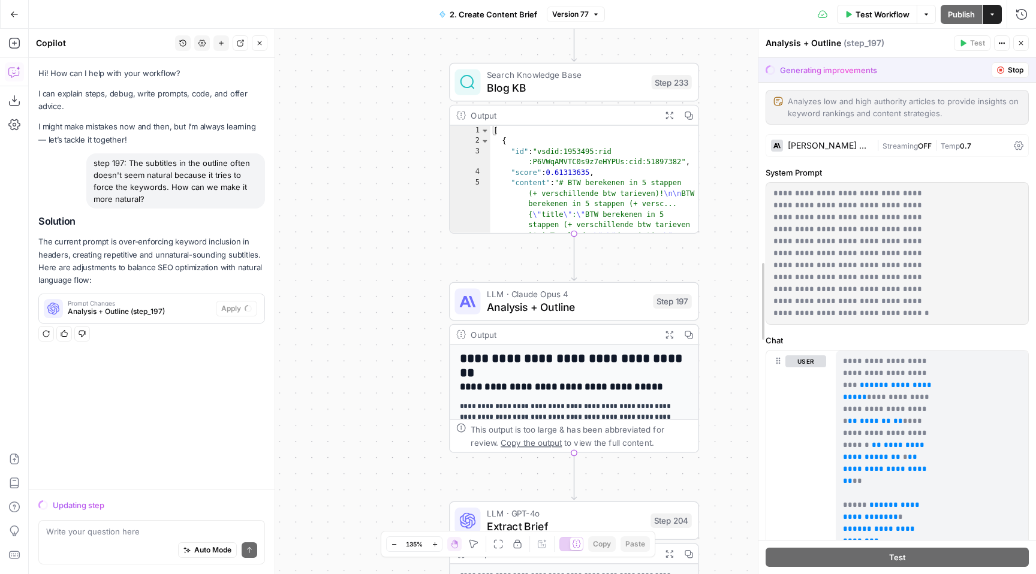
drag, startPoint x: 849, startPoint y: 264, endPoint x: 763, endPoint y: 262, distance: 86.4
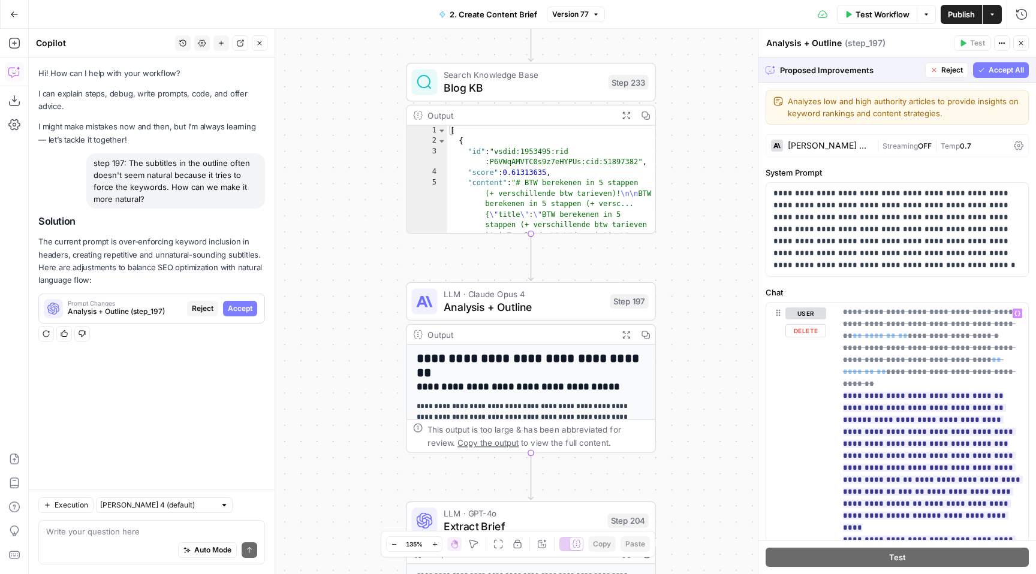
scroll to position [2551, 0]
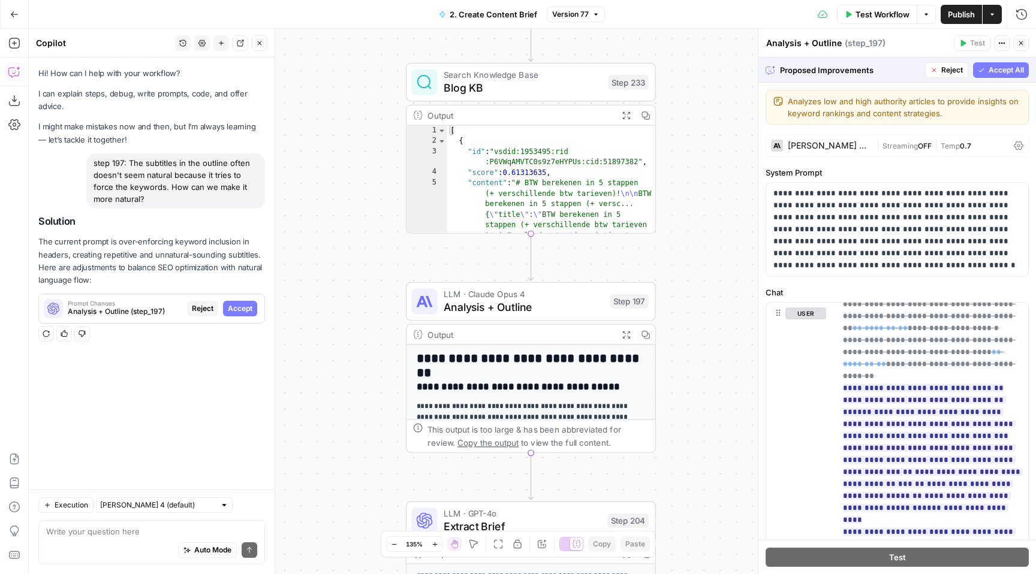
click at [1000, 68] on span "Accept All" at bounding box center [1005, 70] width 35 height 11
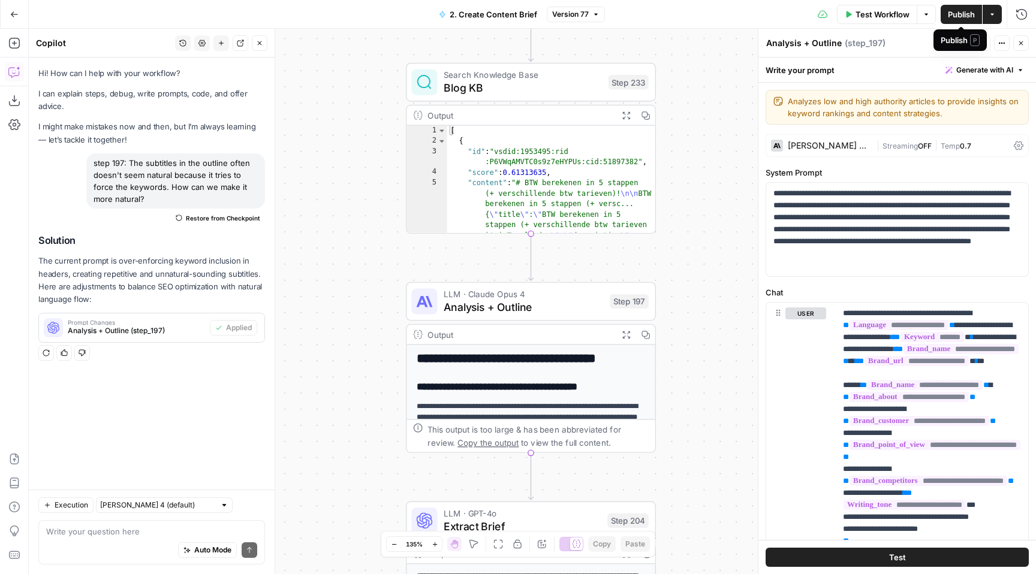
click at [957, 9] on span "Publish" at bounding box center [961, 14] width 27 height 12
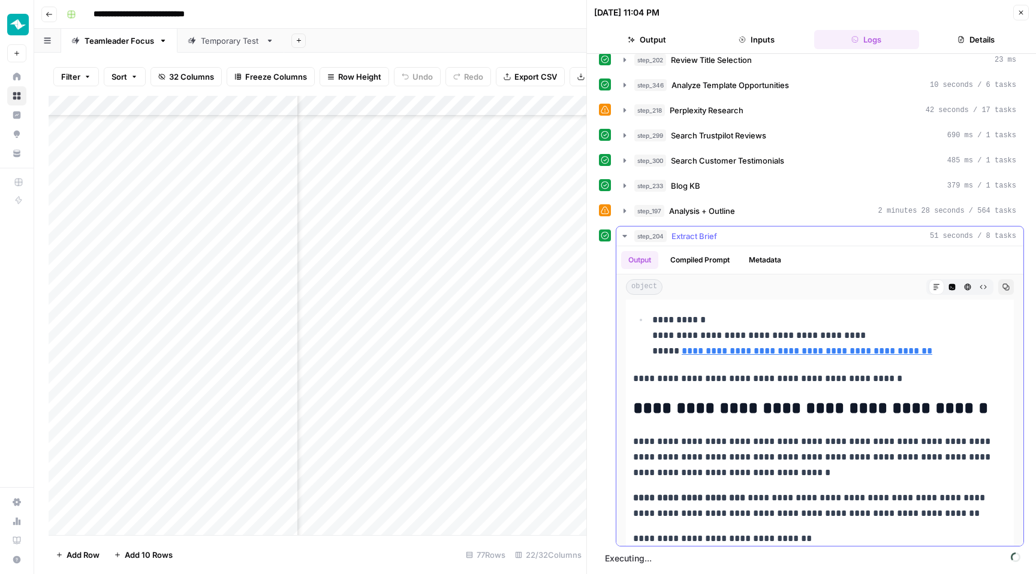
scroll to position [884, 0]
click at [789, 215] on div "step_197 Analysis + Outline 2 minutes 28 seconds / 564 tasks" at bounding box center [825, 211] width 382 height 12
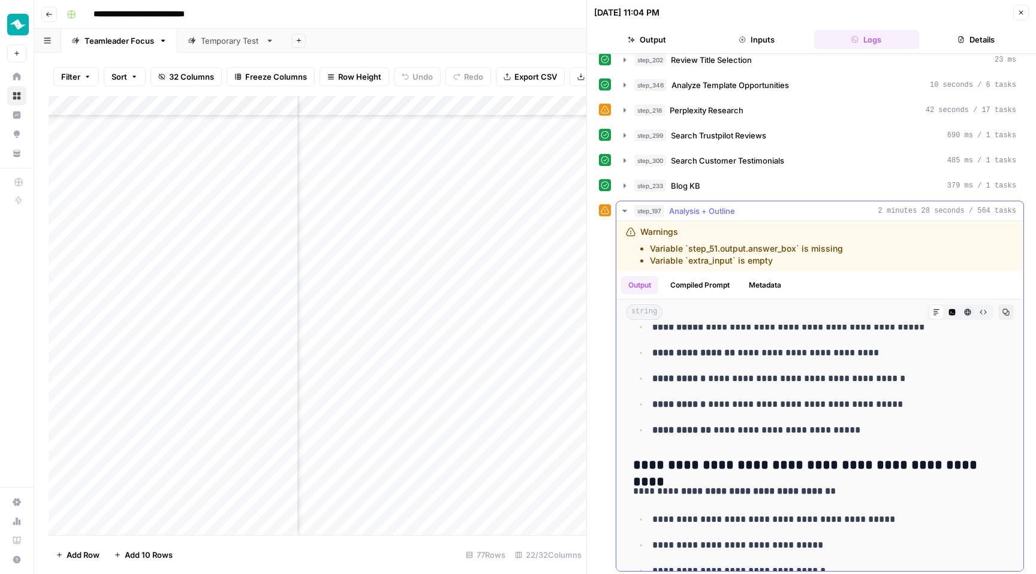
scroll to position [471, 0]
click at [816, 212] on div "step_197 Analysis + Outline 2 minutes 28 seconds / 564 tasks" at bounding box center [825, 211] width 382 height 12
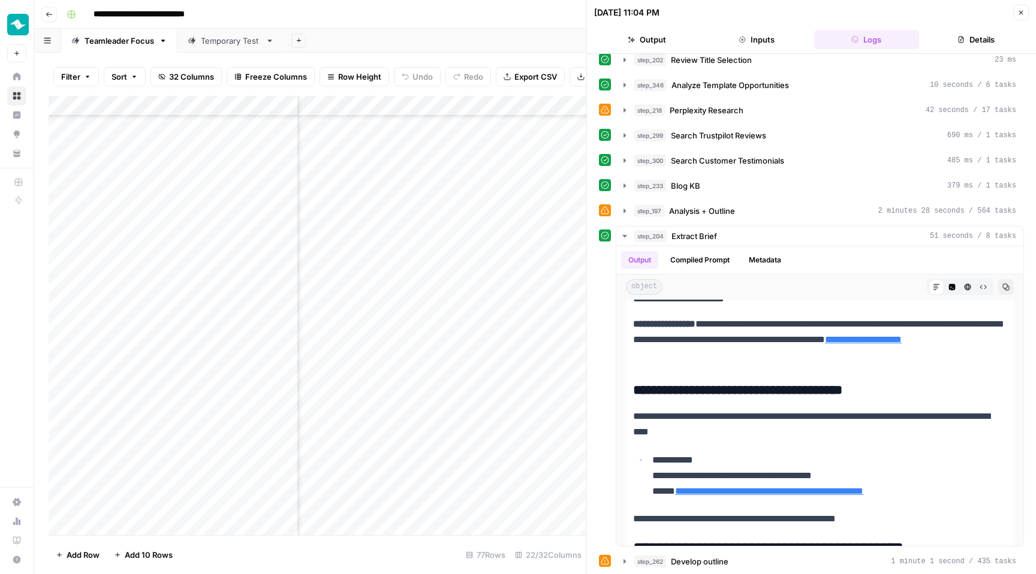
scroll to position [312, 0]
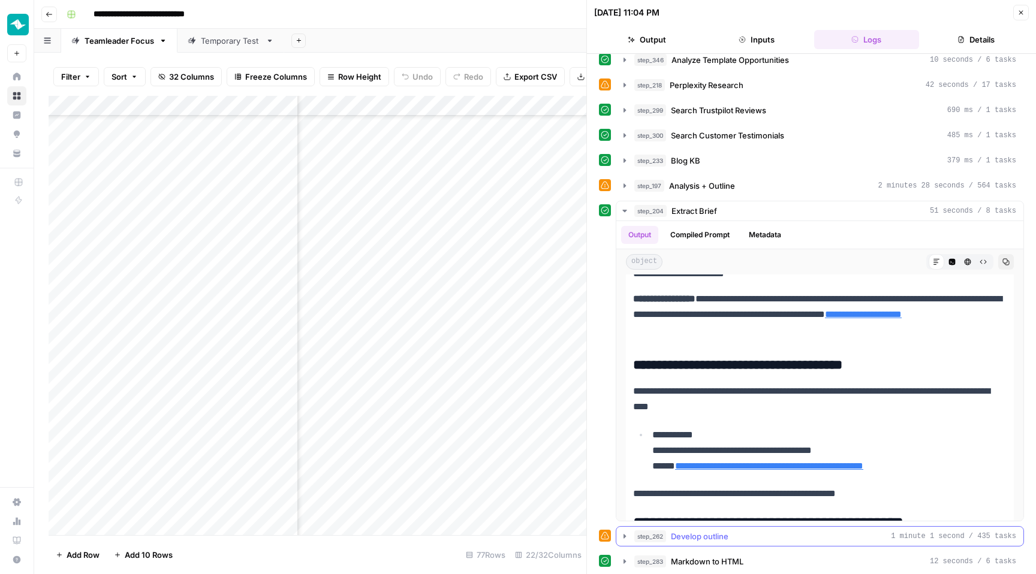
click at [734, 535] on div "step_262 Develop outline 1 minute 1 second / 435 tasks" at bounding box center [825, 537] width 382 height 12
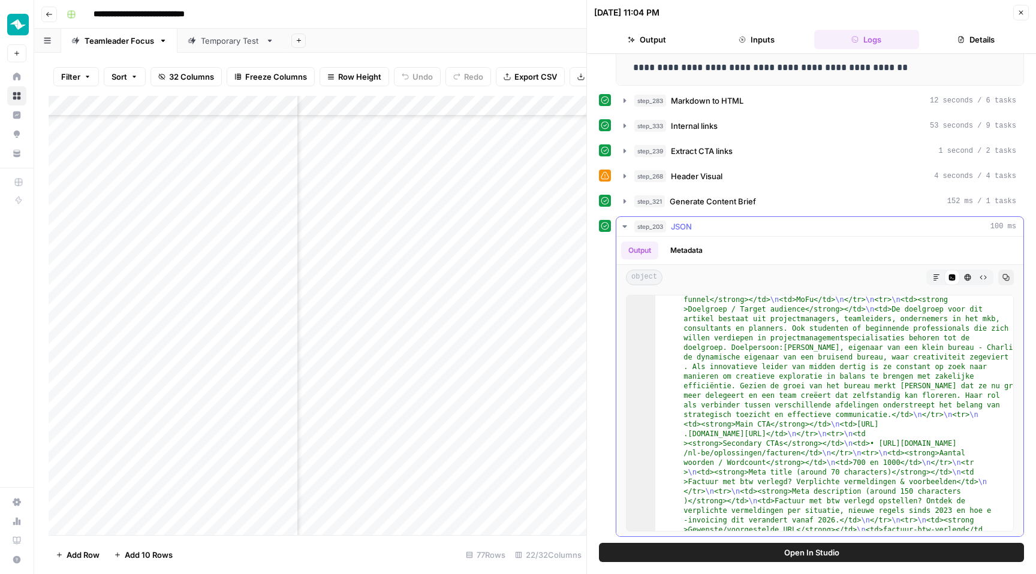
scroll to position [145, 0]
click at [935, 274] on icon "button" at bounding box center [936, 277] width 7 height 7
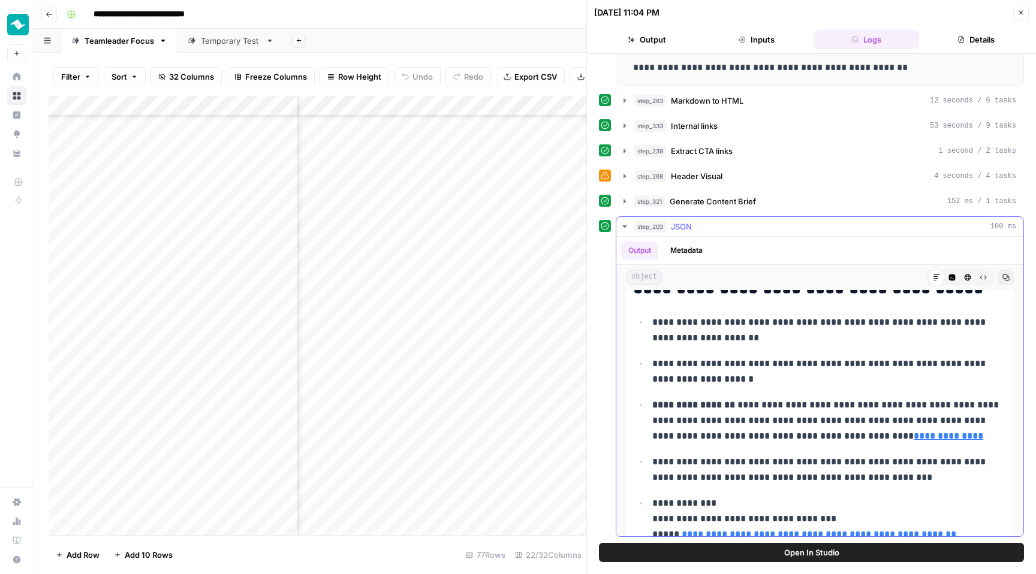
scroll to position [3288, 0]
click at [820, 552] on span "Open In Studio" at bounding box center [811, 553] width 55 height 12
click at [510, 246] on div "Add Column" at bounding box center [318, 315] width 538 height 439
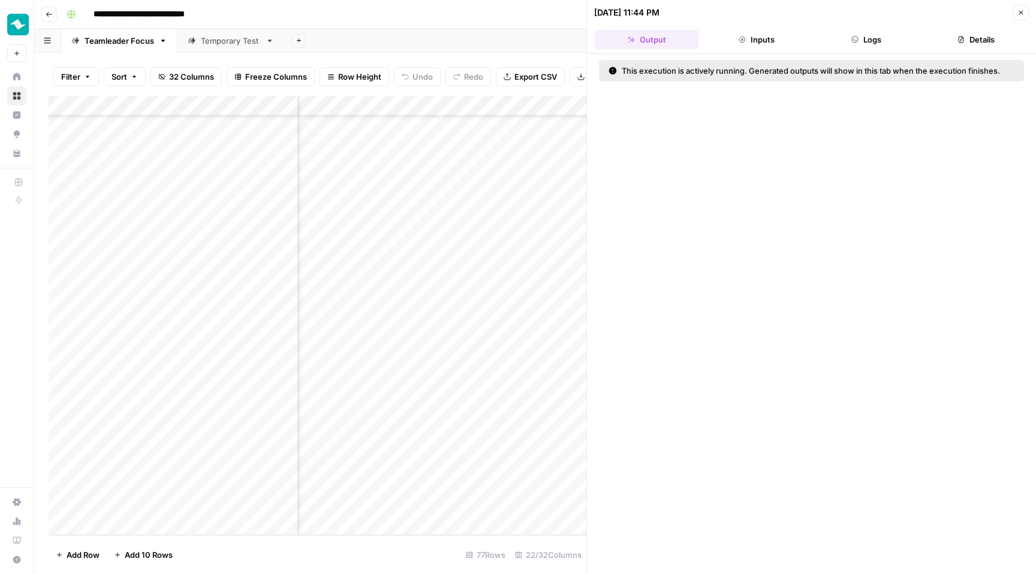
scroll to position [1170, 1488]
click at [539, 239] on div "Add Column" at bounding box center [318, 315] width 538 height 439
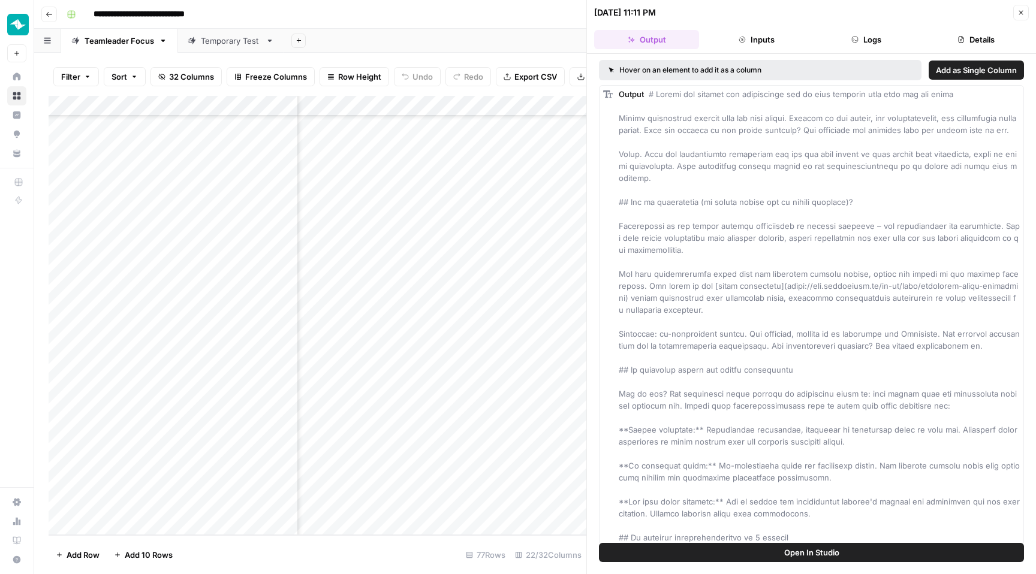
click at [1020, 14] on icon "button" at bounding box center [1020, 12] width 7 height 7
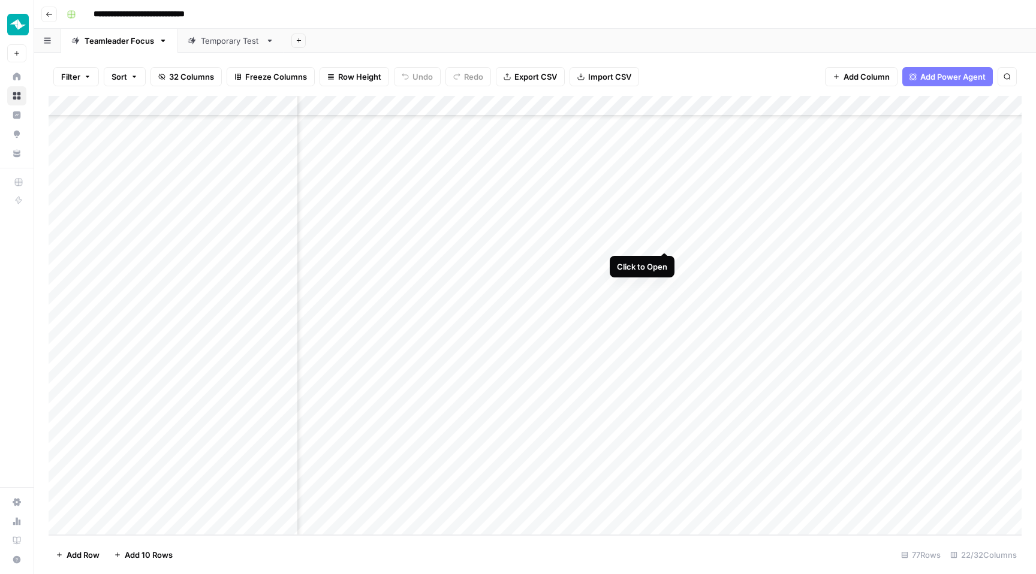
click at [665, 240] on div "Add Column" at bounding box center [535, 315] width 973 height 439
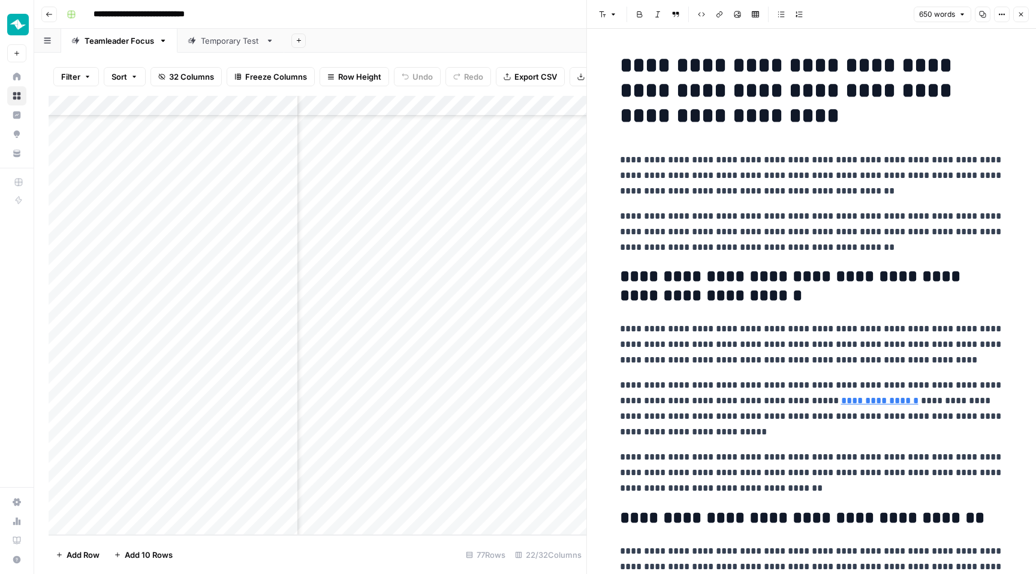
click at [1017, 8] on button "Close" at bounding box center [1021, 15] width 16 height 16
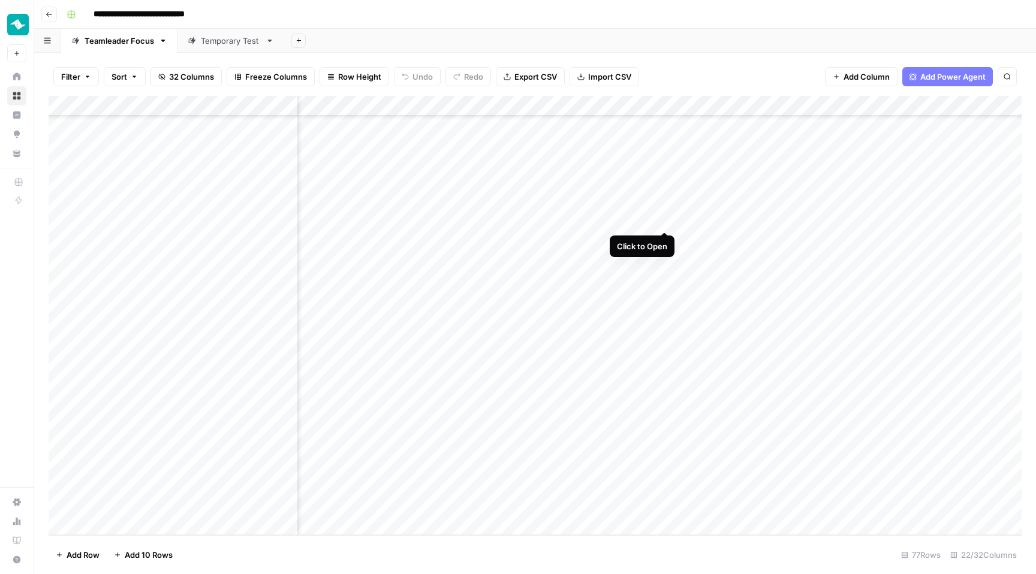
click at [665, 218] on div "Add Column" at bounding box center [535, 315] width 973 height 439
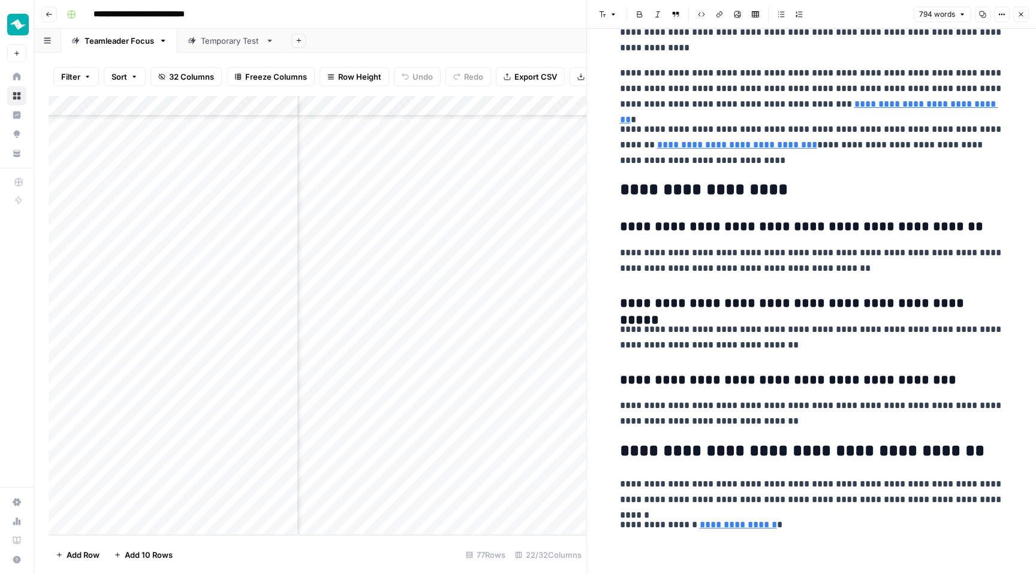
scroll to position [1544, 0]
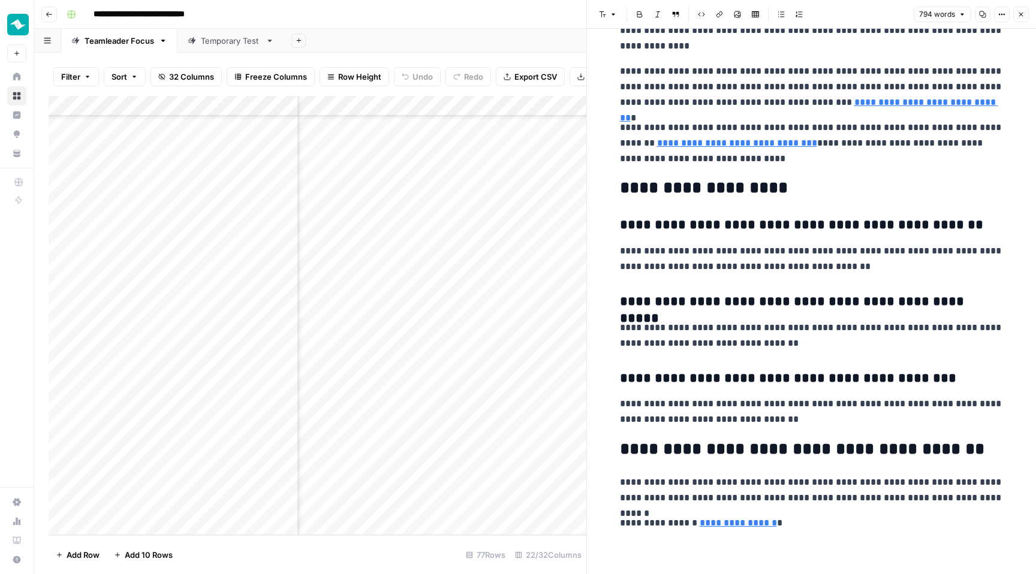
click at [1018, 12] on icon "button" at bounding box center [1020, 14] width 7 height 7
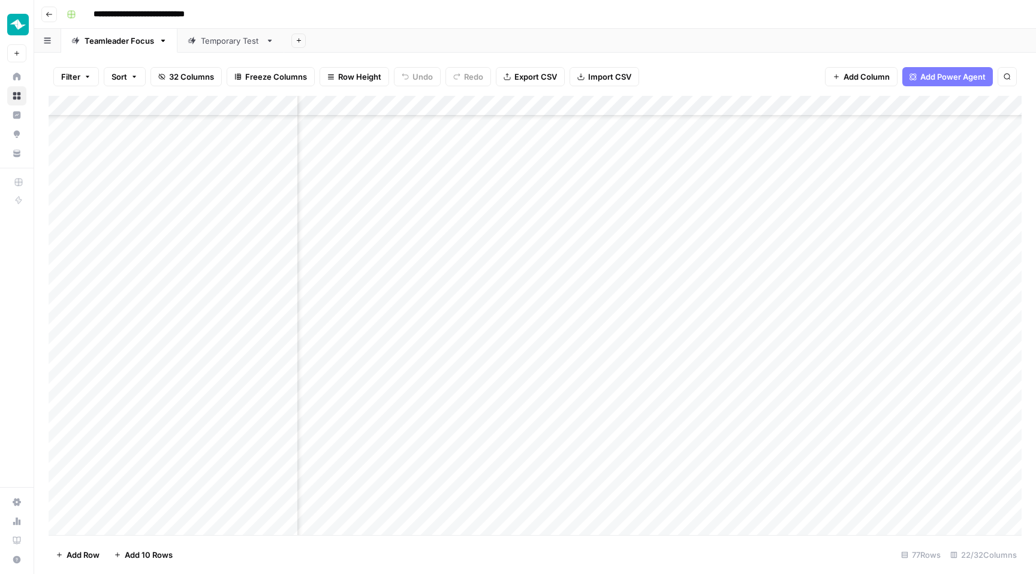
scroll to position [867, 1488]
click at [665, 296] on div "Add Column" at bounding box center [535, 315] width 973 height 439
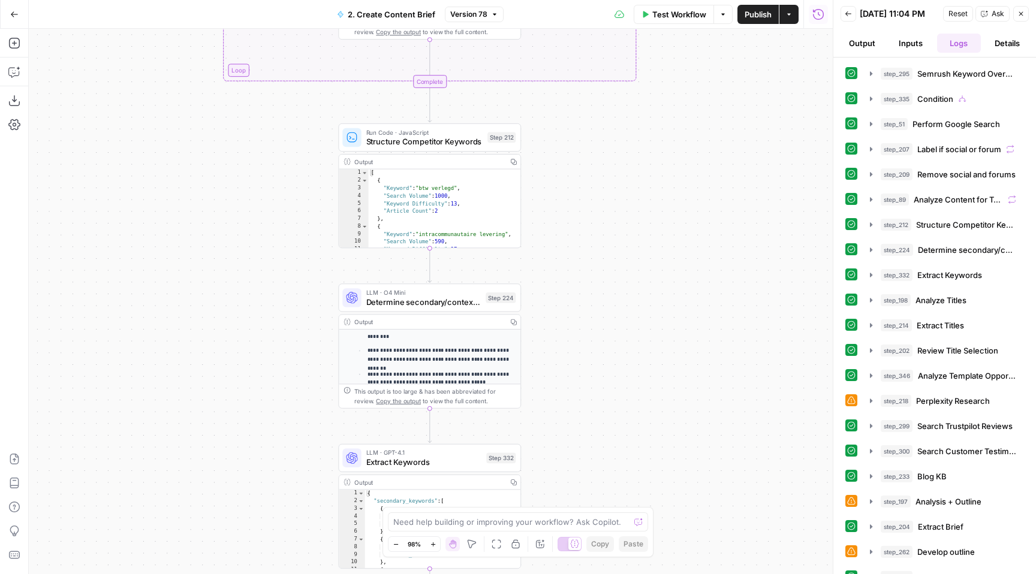
scroll to position [312, 0]
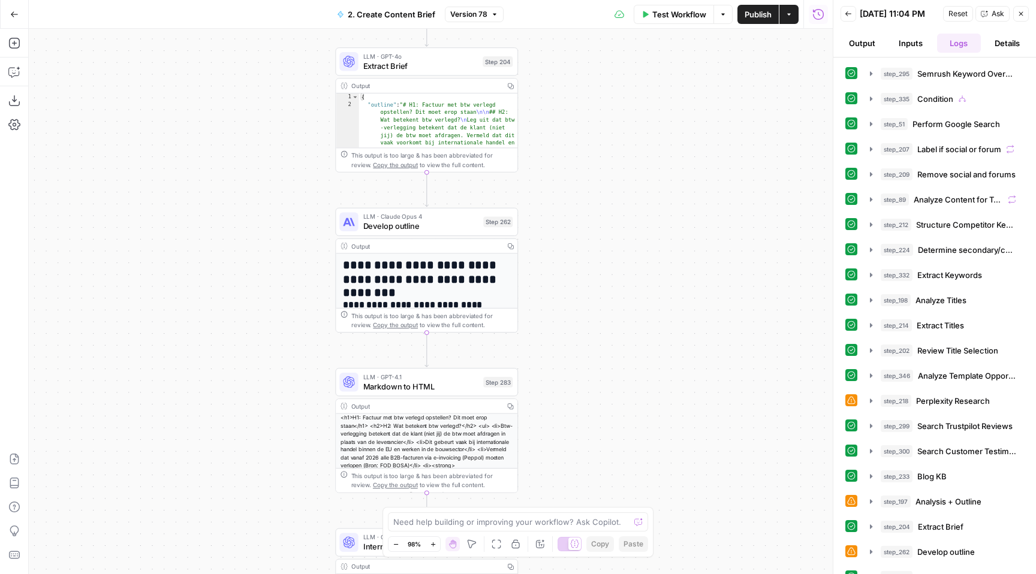
drag, startPoint x: 555, startPoint y: 367, endPoint x: 538, endPoint y: 168, distance: 199.7
click at [541, 167] on div "**********" at bounding box center [431, 301] width 804 height 545
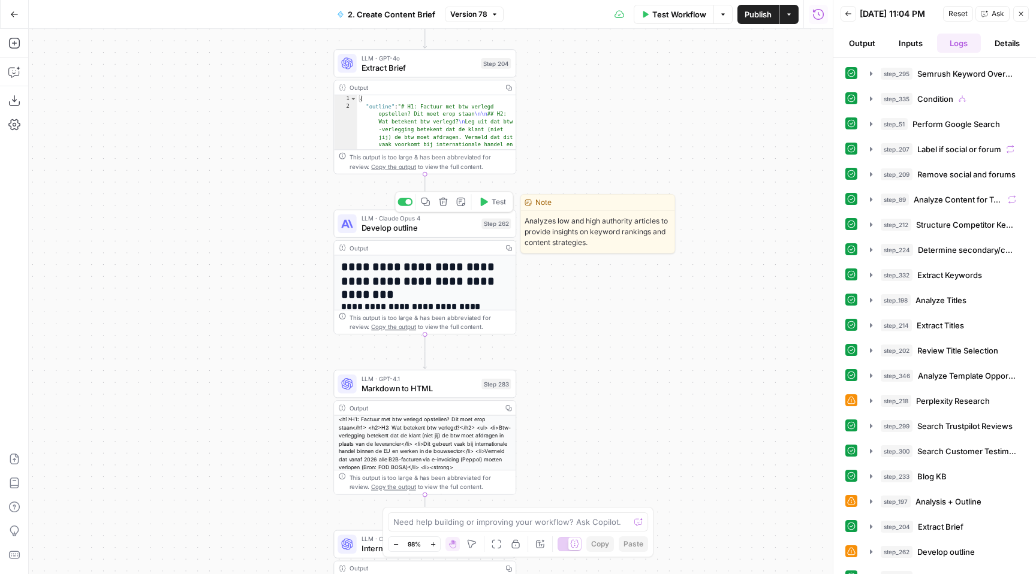
click at [461, 227] on span "Develop outline" at bounding box center [419, 228] width 116 height 12
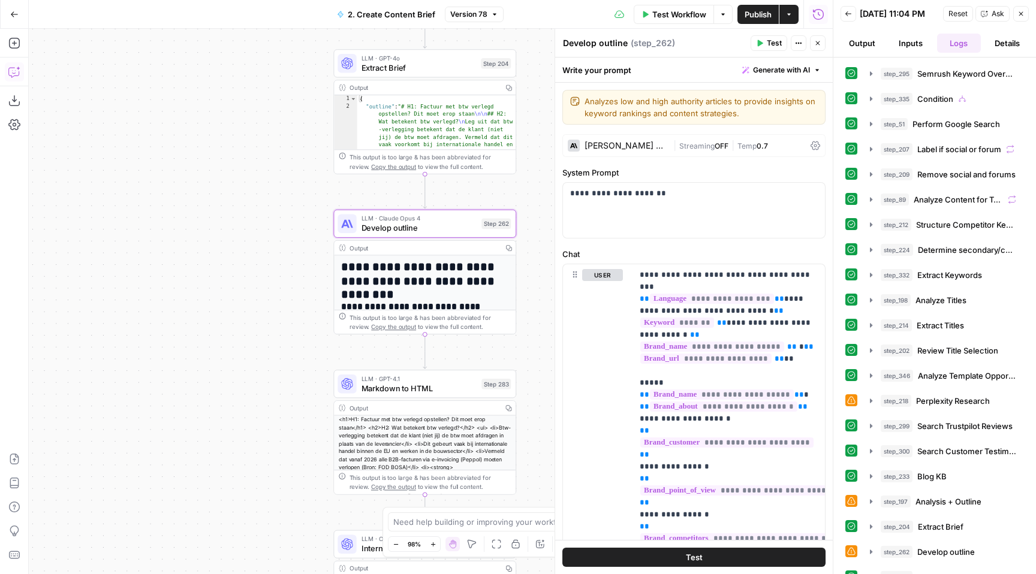
click at [17, 74] on icon "button" at bounding box center [14, 72] width 12 height 12
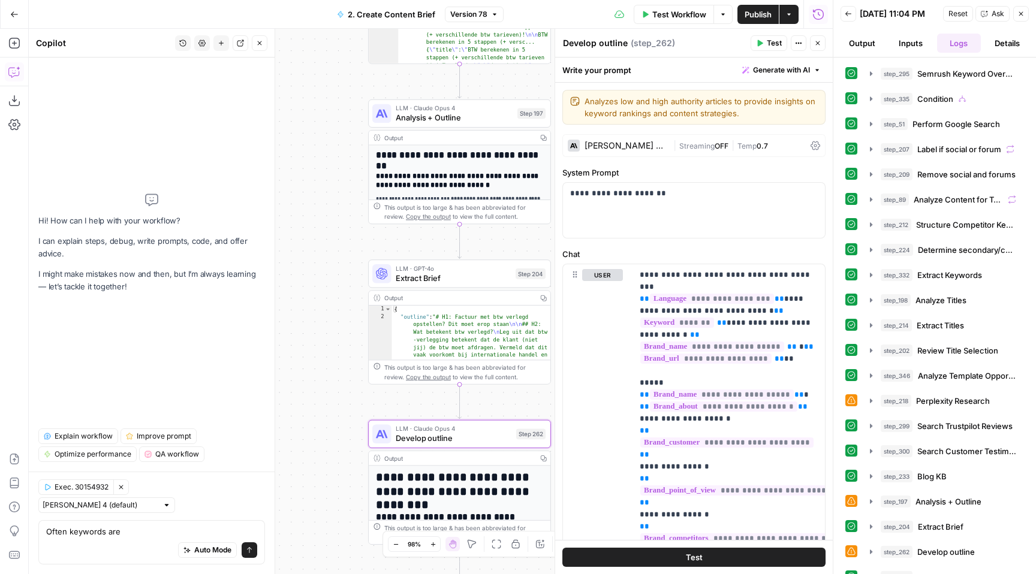
drag, startPoint x: 311, startPoint y: 339, endPoint x: 233, endPoint y: 457, distance: 141.3
click at [233, 457] on body "**********" at bounding box center [518, 287] width 1036 height 574
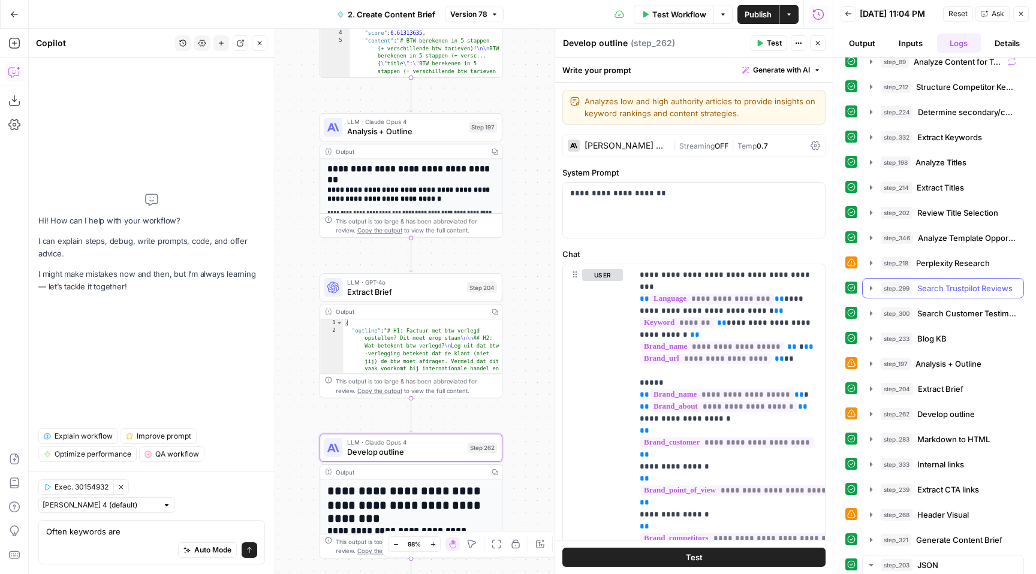
scroll to position [141, 0]
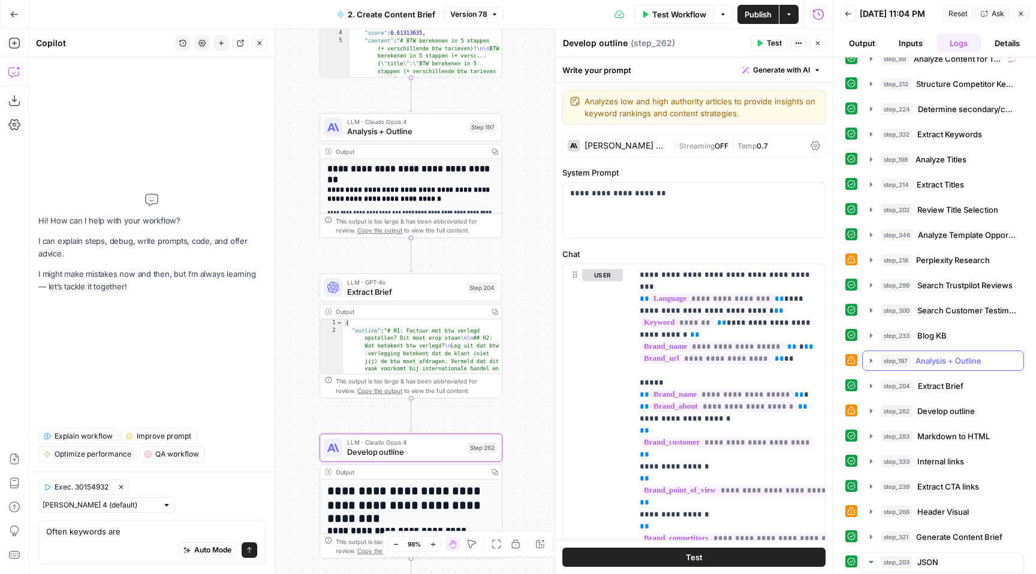
click at [961, 367] on span "Analysis + Outline" at bounding box center [948, 361] width 66 height 12
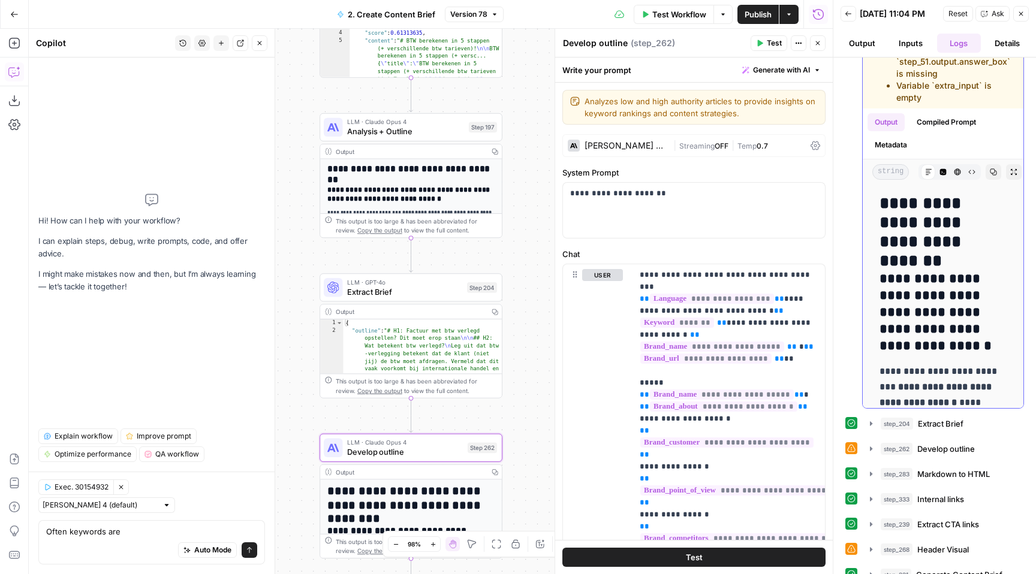
scroll to position [557, 0]
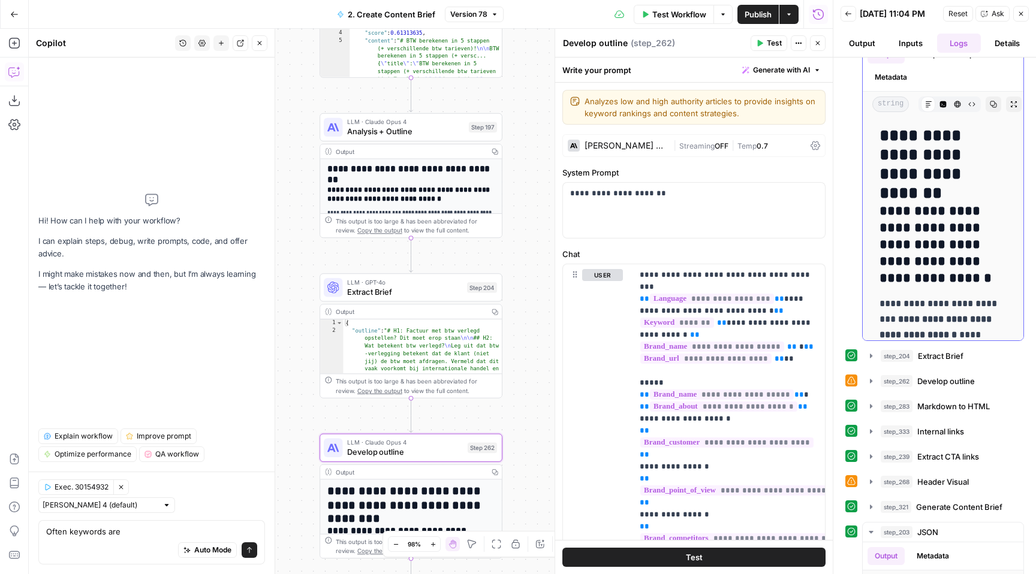
click at [1011, 108] on icon "button" at bounding box center [1013, 104] width 7 height 7
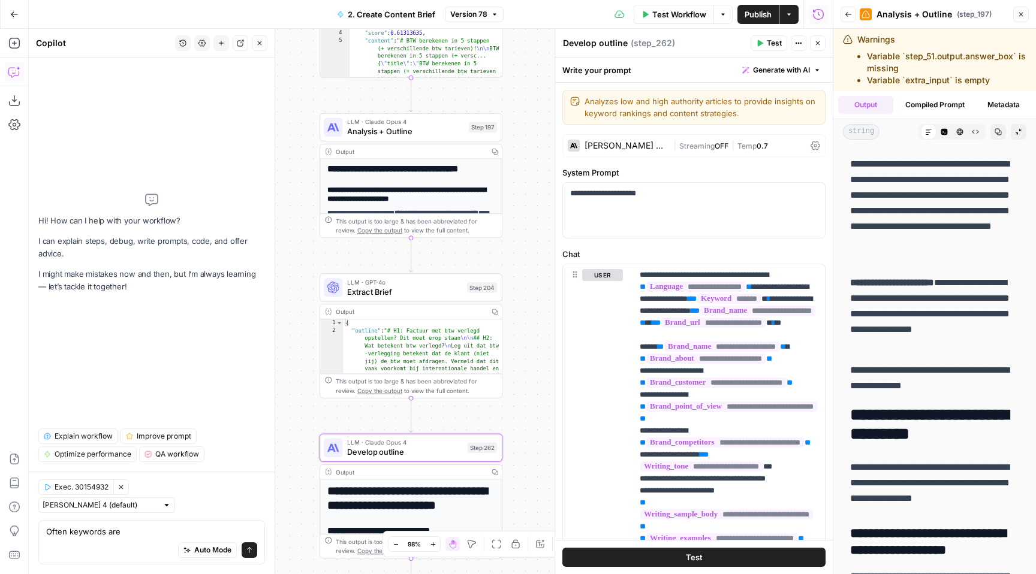
scroll to position [7947, 0]
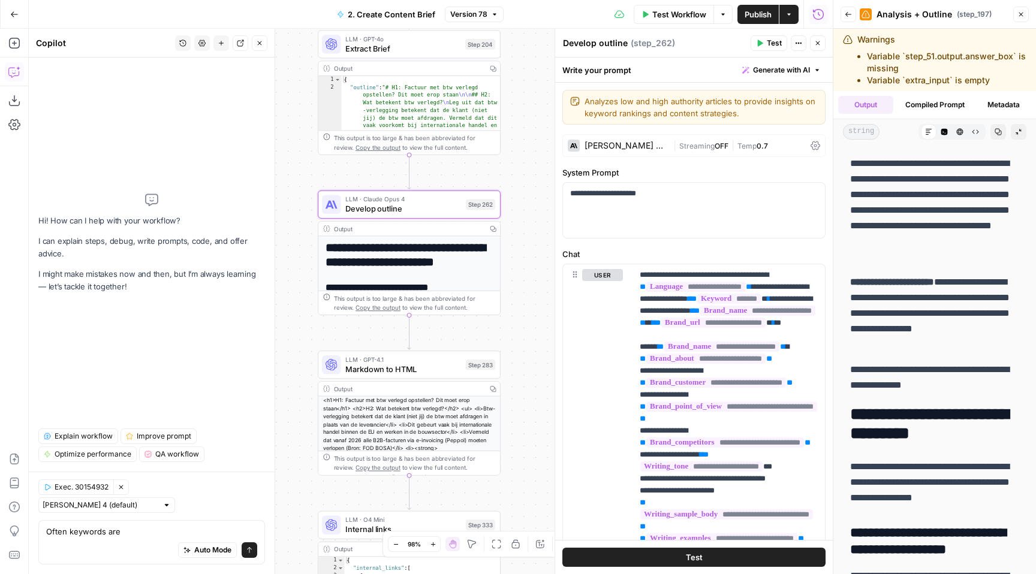
drag, startPoint x: 305, startPoint y: 397, endPoint x: 303, endPoint y: 154, distance: 242.8
click at [303, 153] on div "**********" at bounding box center [431, 301] width 804 height 545
click at [134, 529] on textarea "Often keywords are" at bounding box center [151, 532] width 211 height 12
type textarea "Often keywords are in to the subheadings."
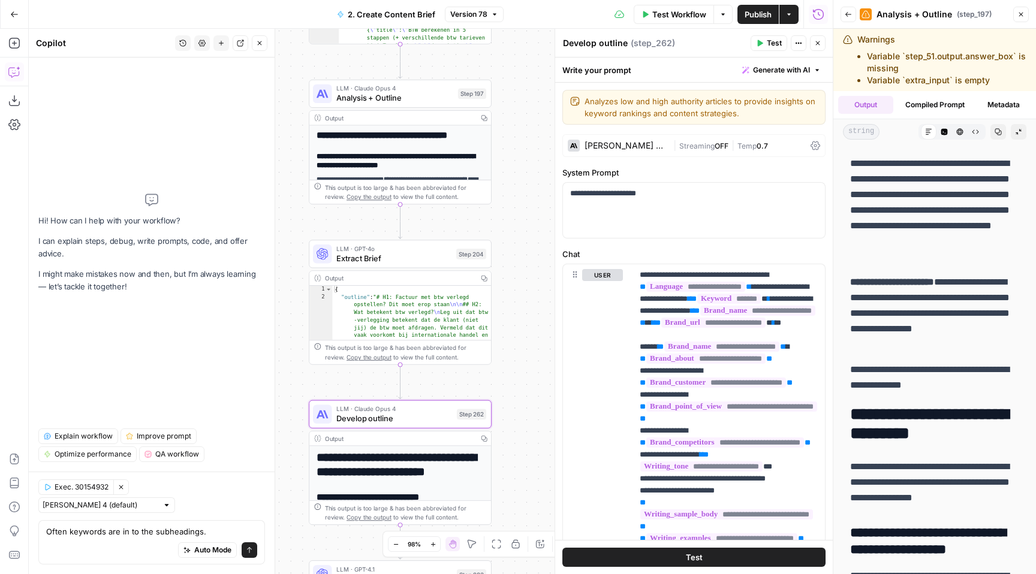
drag, startPoint x: 528, startPoint y: 143, endPoint x: 519, endPoint y: 353, distance: 210.0
click at [519, 353] on div "**********" at bounding box center [431, 301] width 804 height 545
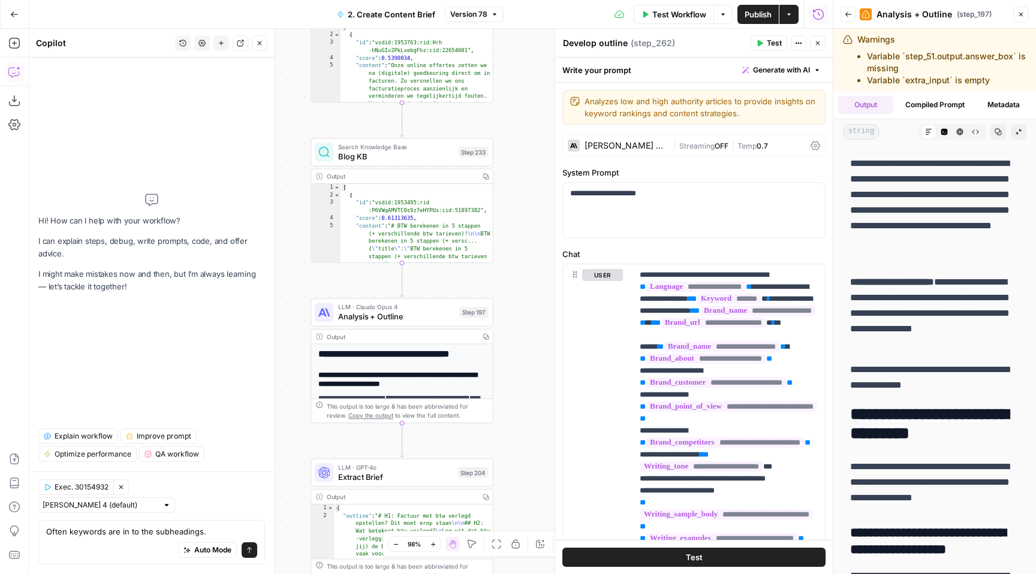
drag, startPoint x: 520, startPoint y: 114, endPoint x: 522, endPoint y: 333, distance: 218.2
click at [522, 333] on div "**********" at bounding box center [431, 301] width 804 height 545
click at [421, 316] on span "Analysis + Outline" at bounding box center [396, 317] width 117 height 12
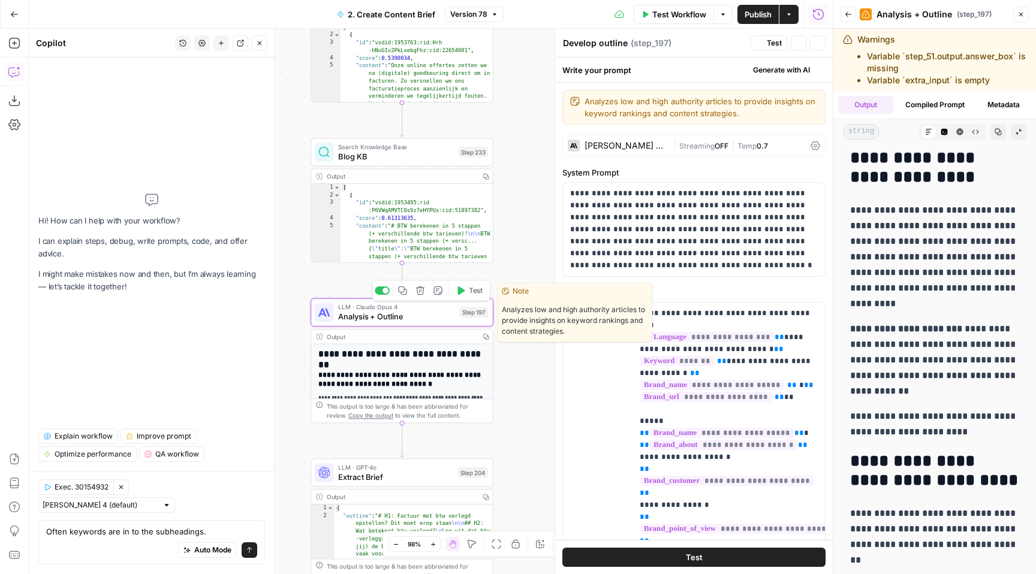
type textarea "Analysis + Outline"
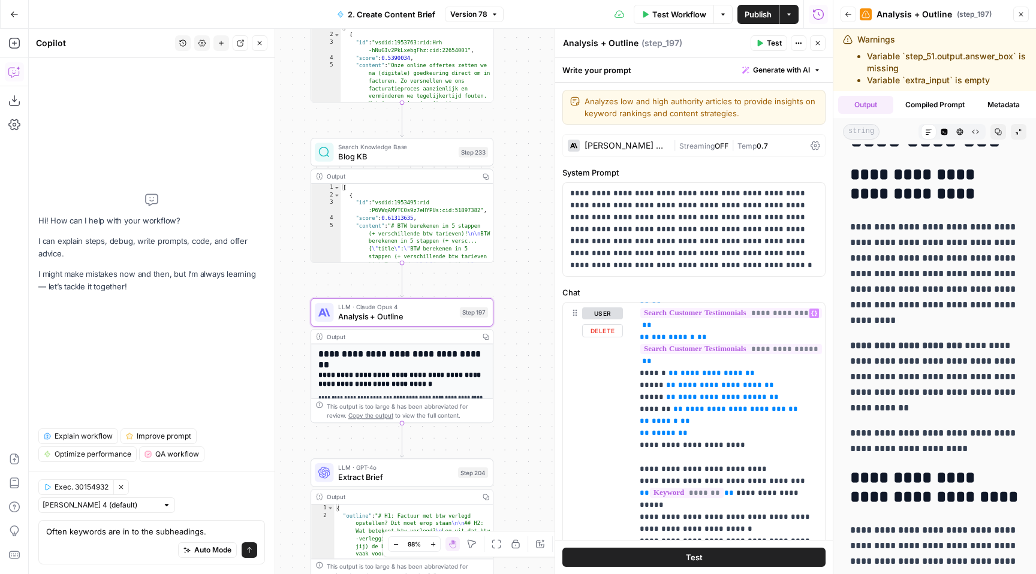
scroll to position [1969, 0]
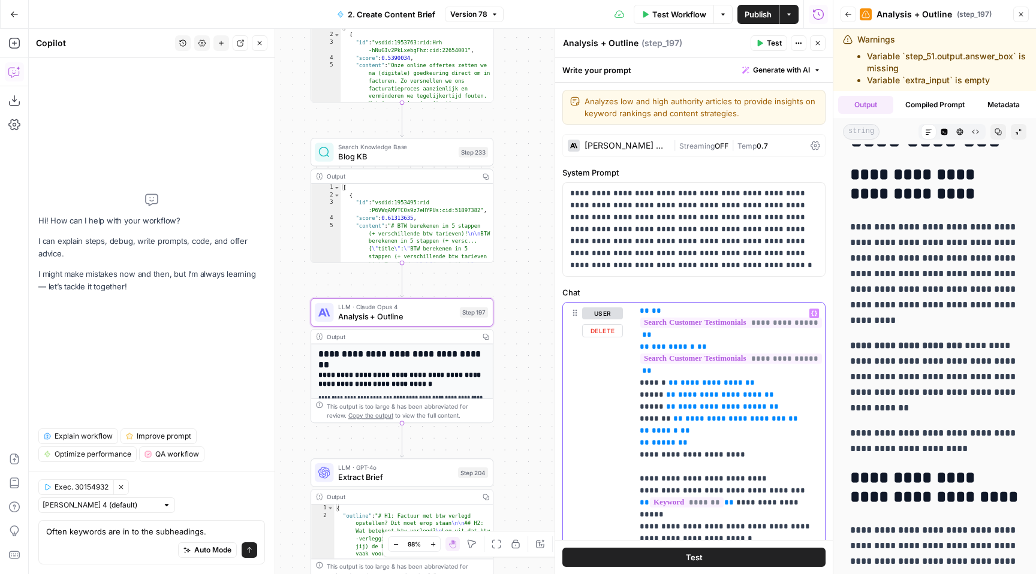
type input "subheading"
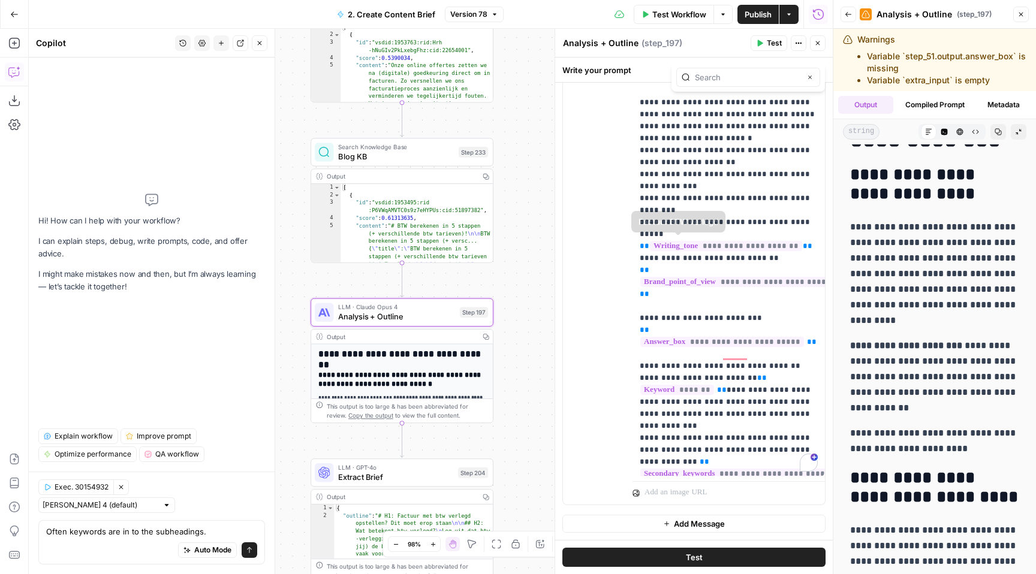
scroll to position [0, 0]
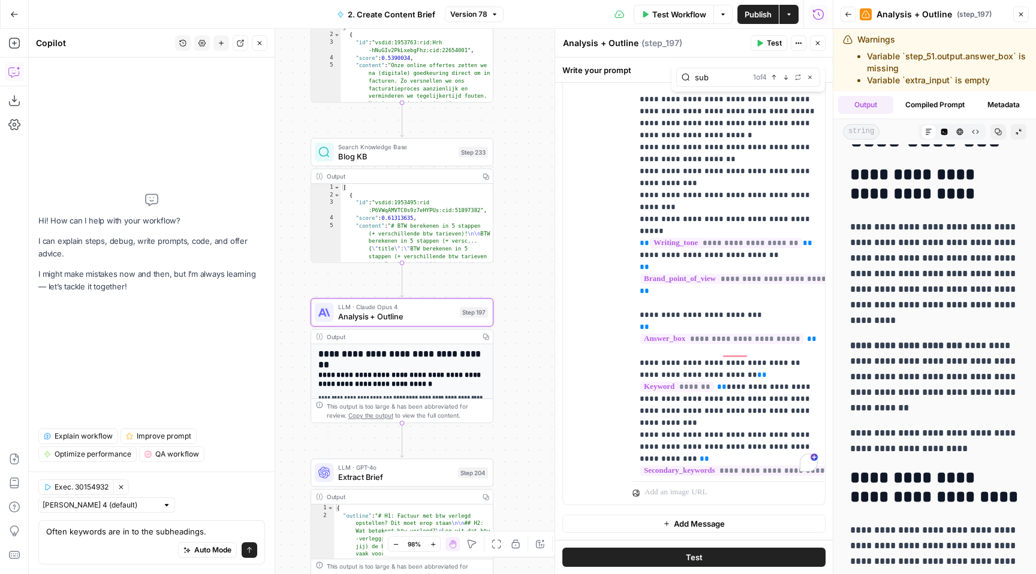
type input "sub"
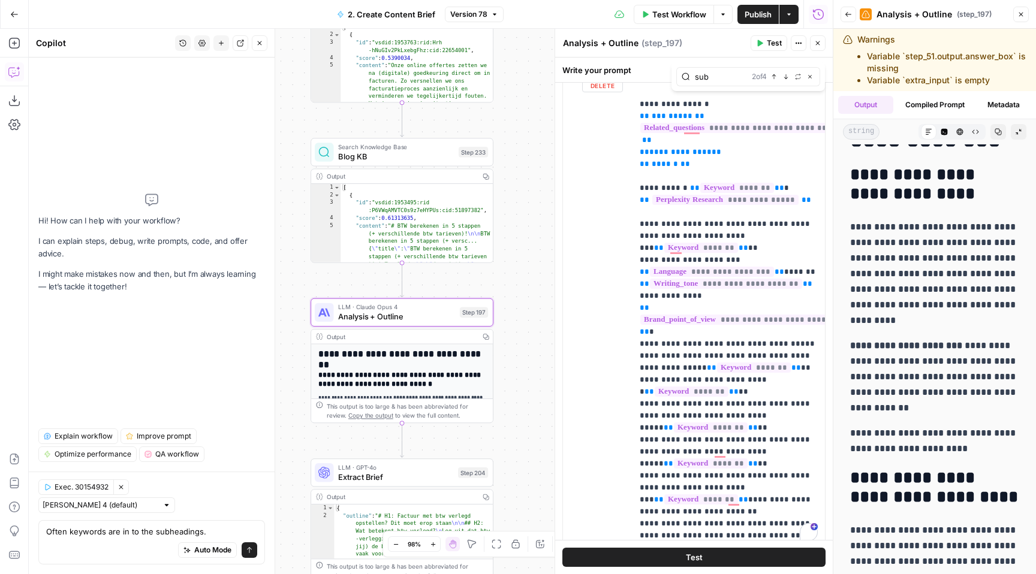
scroll to position [4390, 0]
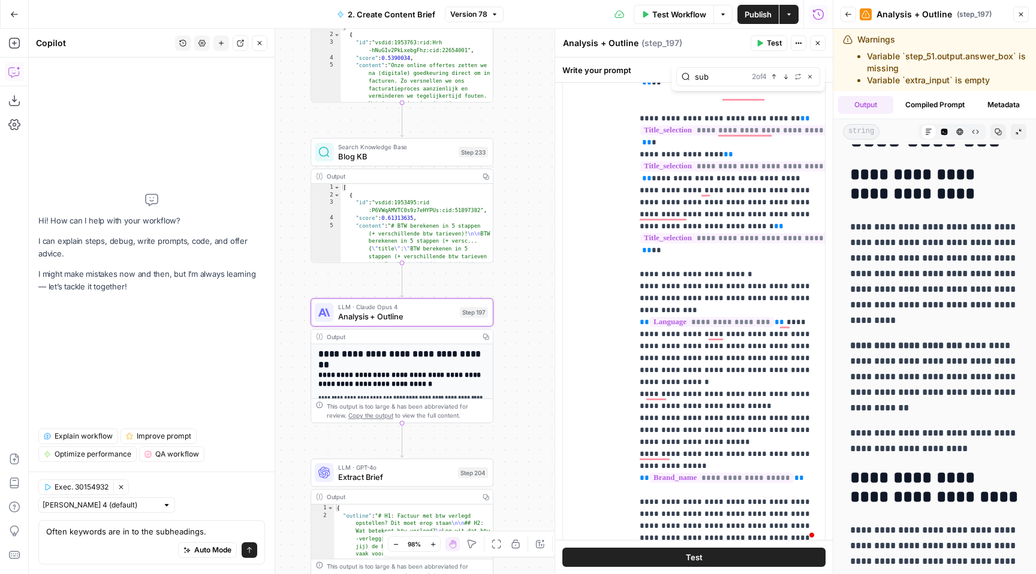
click at [126, 522] on div "Often keywords are in to the subheadings. Often keywords are in to the subheadi…" at bounding box center [151, 542] width 227 height 44
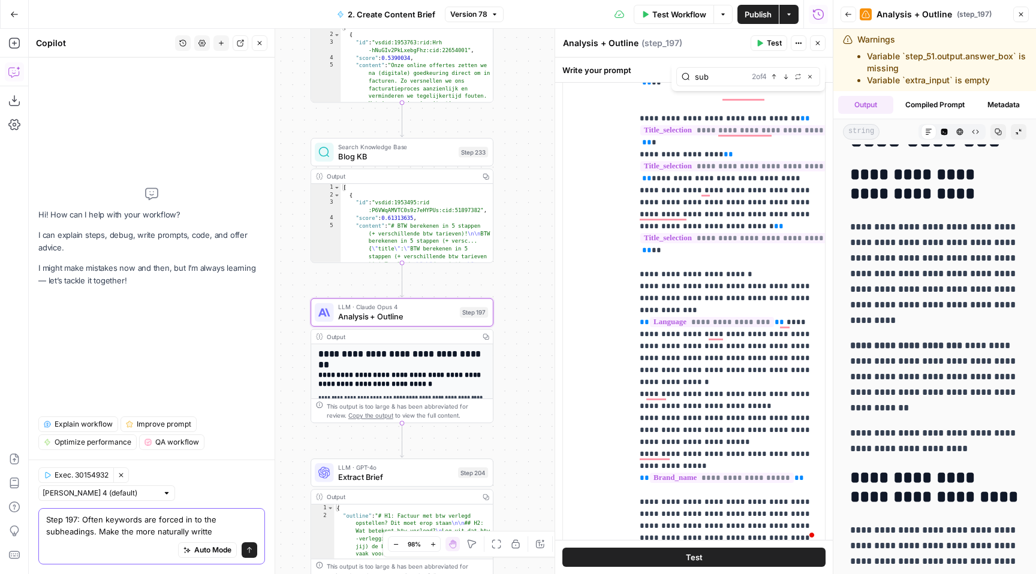
type textarea "Step 197: Often keywords are forced in to the subheadings. Make the more natura…"
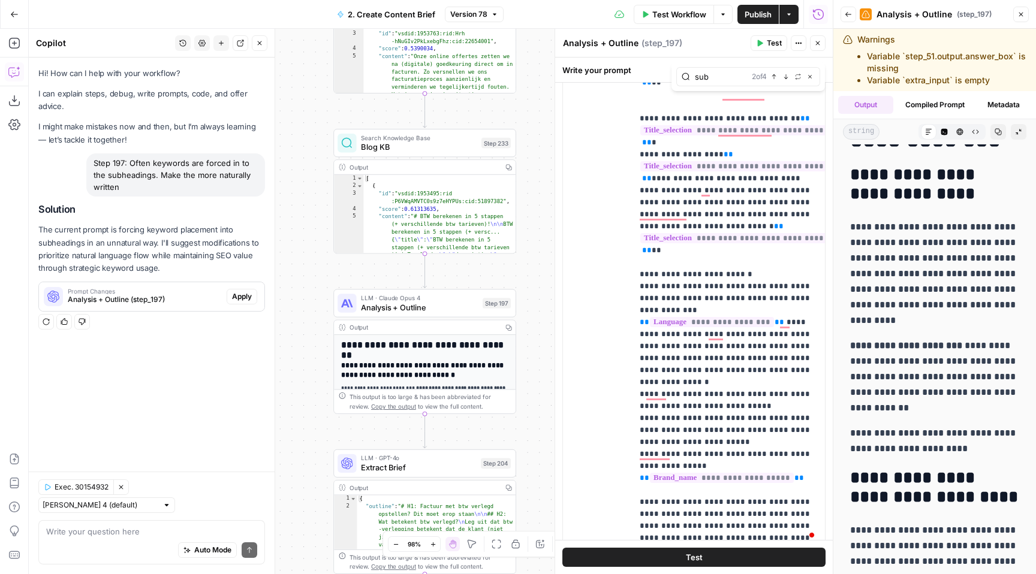
click at [182, 291] on span "Prompt Changes" at bounding box center [145, 291] width 154 height 6
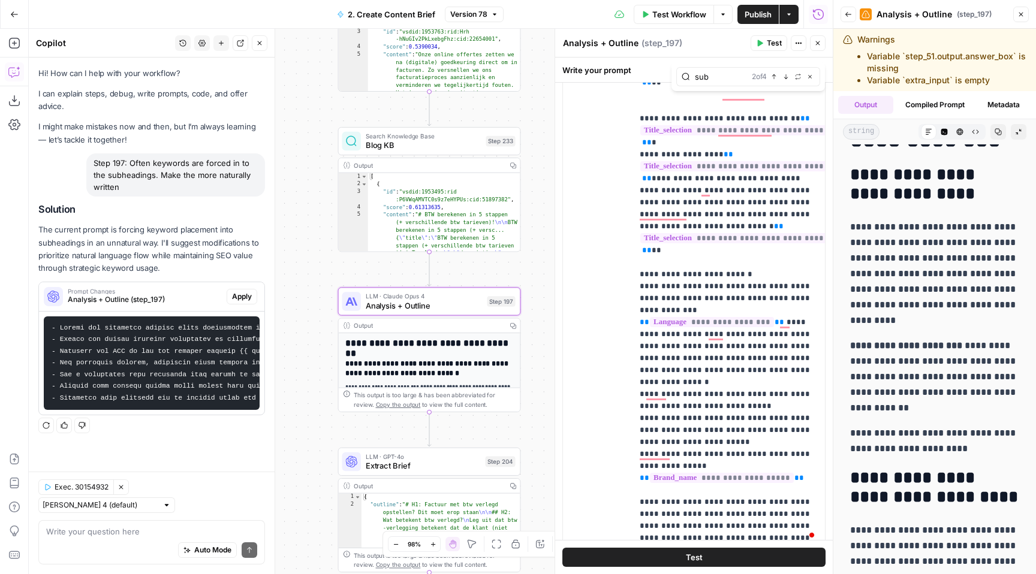
click at [236, 294] on span "Apply" at bounding box center [242, 296] width 20 height 11
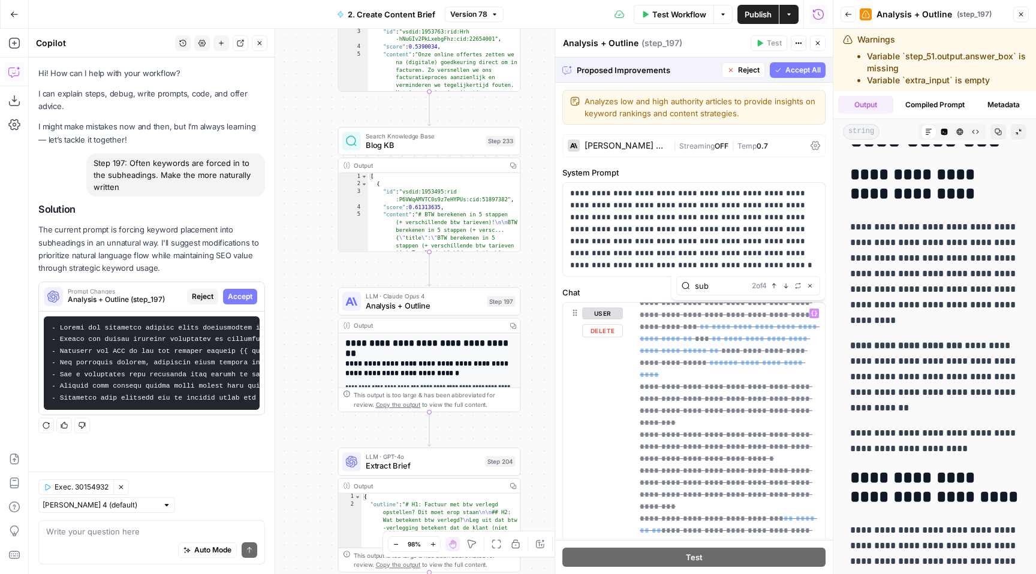
scroll to position [2534, 0]
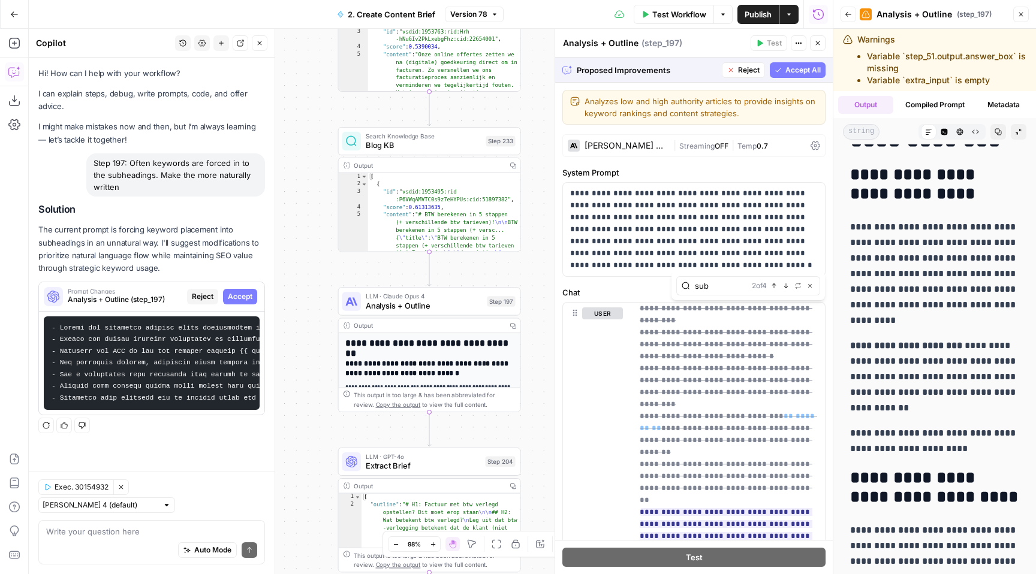
click at [781, 71] on icon "button" at bounding box center [777, 70] width 7 height 7
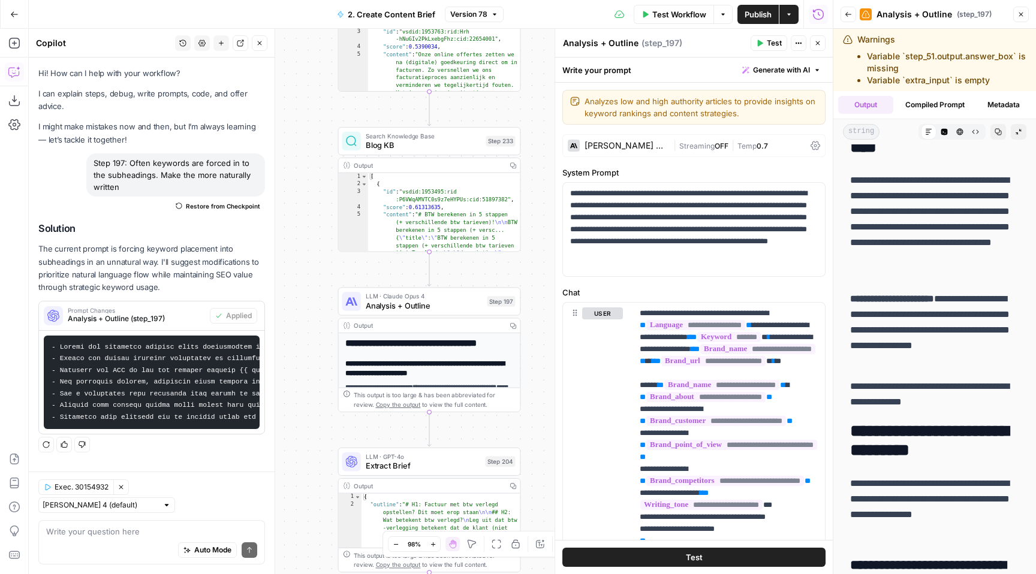
scroll to position [0, 0]
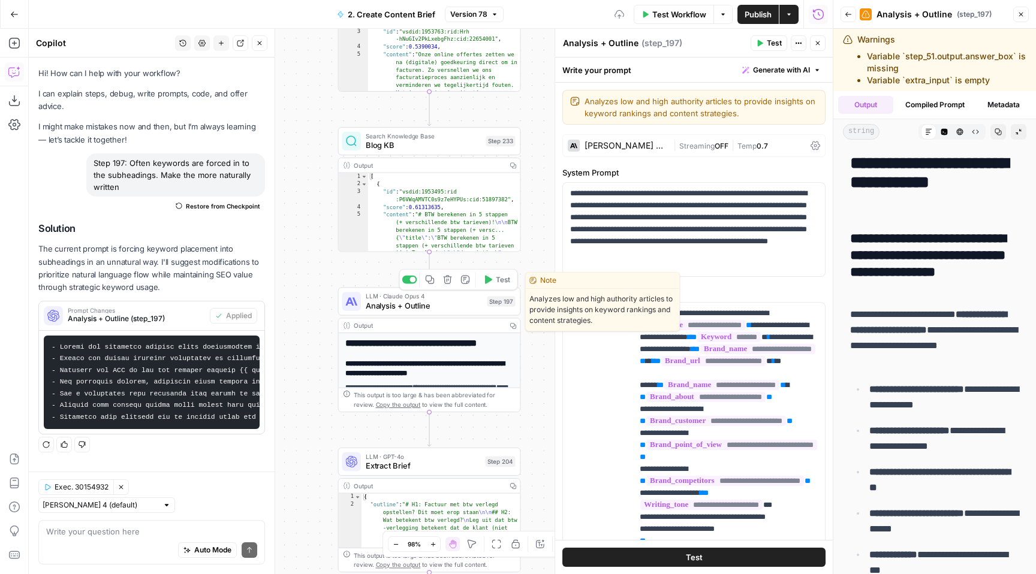
click at [499, 280] on span "Test" at bounding box center [503, 280] width 14 height 11
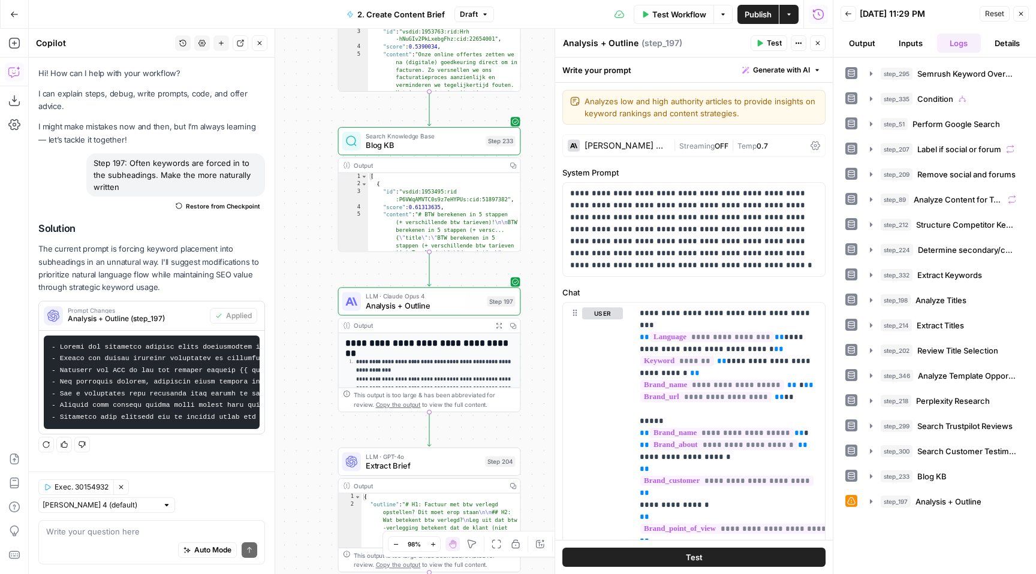
click at [496, 325] on icon "button" at bounding box center [499, 325] width 7 height 7
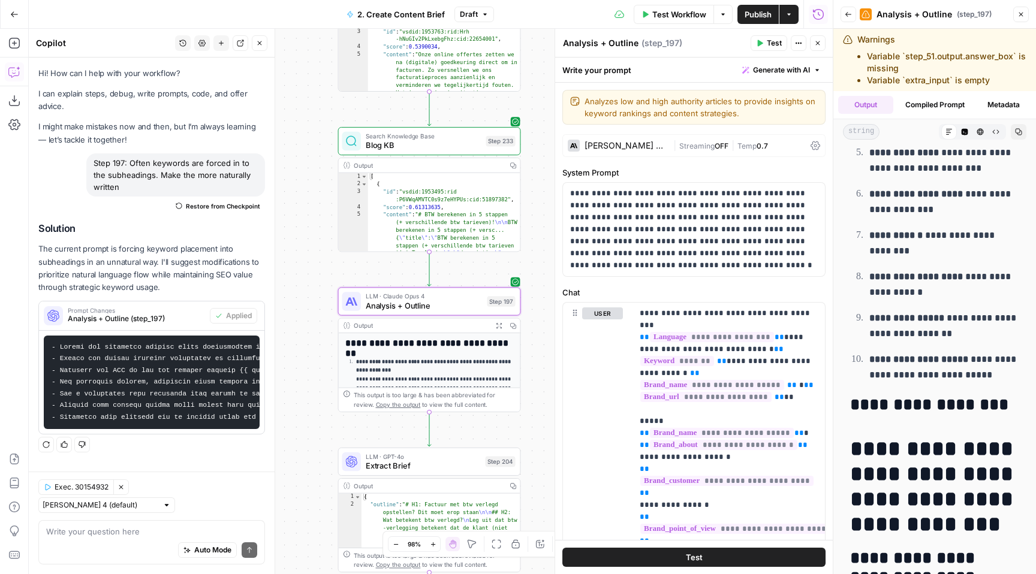
scroll to position [7374, 0]
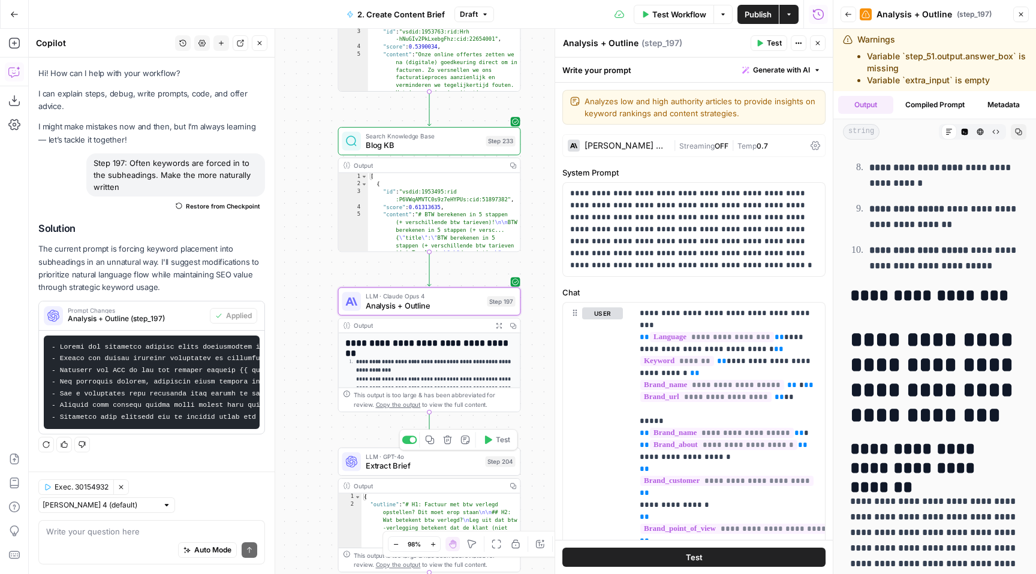
click at [502, 440] on span "Test" at bounding box center [503, 440] width 14 height 11
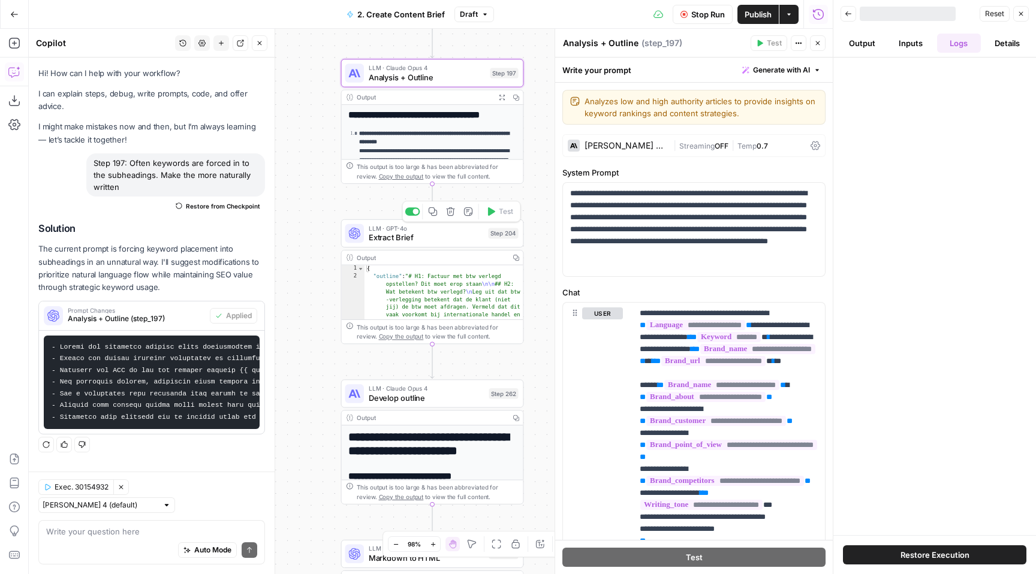
drag, startPoint x: 533, startPoint y: 421, endPoint x: 536, endPoint y: 192, distance: 229.6
click at [536, 192] on div "**********" at bounding box center [431, 301] width 804 height 545
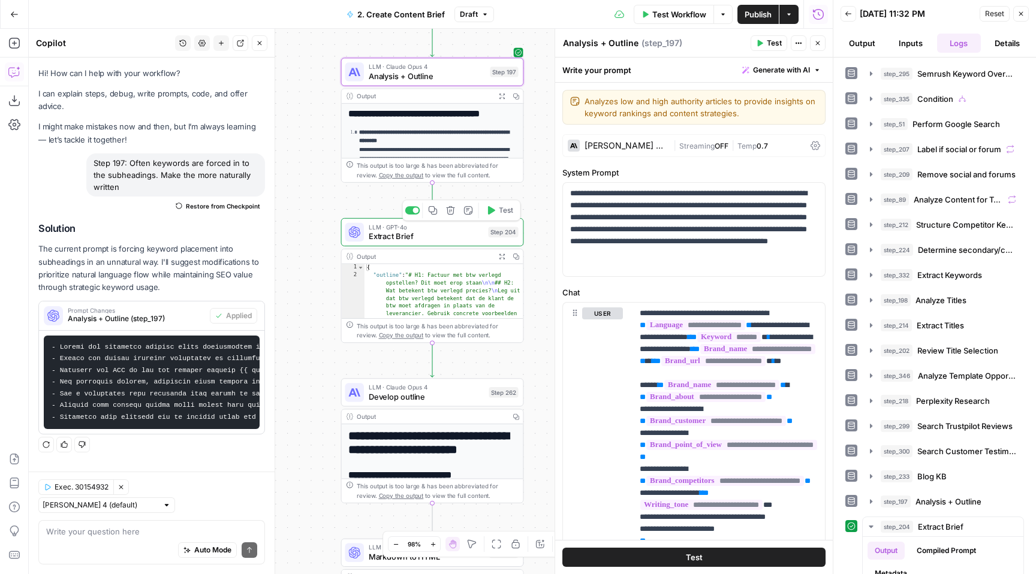
click at [502, 258] on icon "button" at bounding box center [502, 256] width 7 height 7
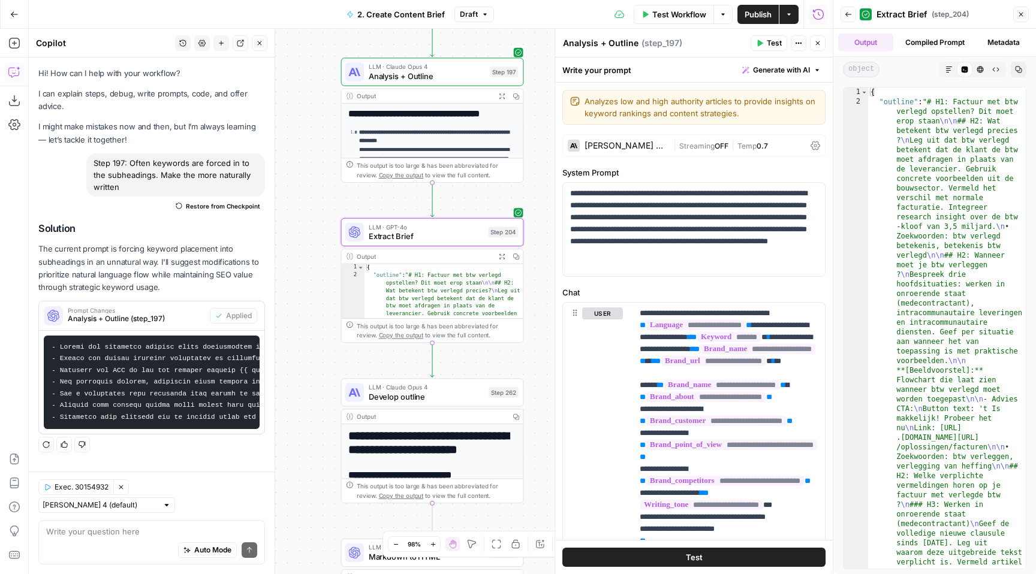
click at [948, 69] on icon "button" at bounding box center [948, 69] width 7 height 7
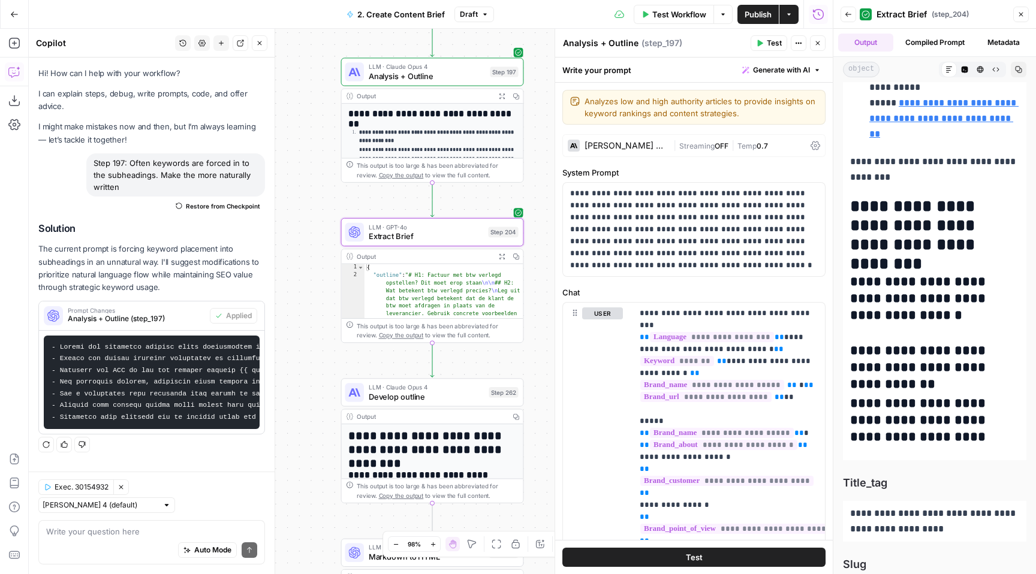
scroll to position [2073, 0]
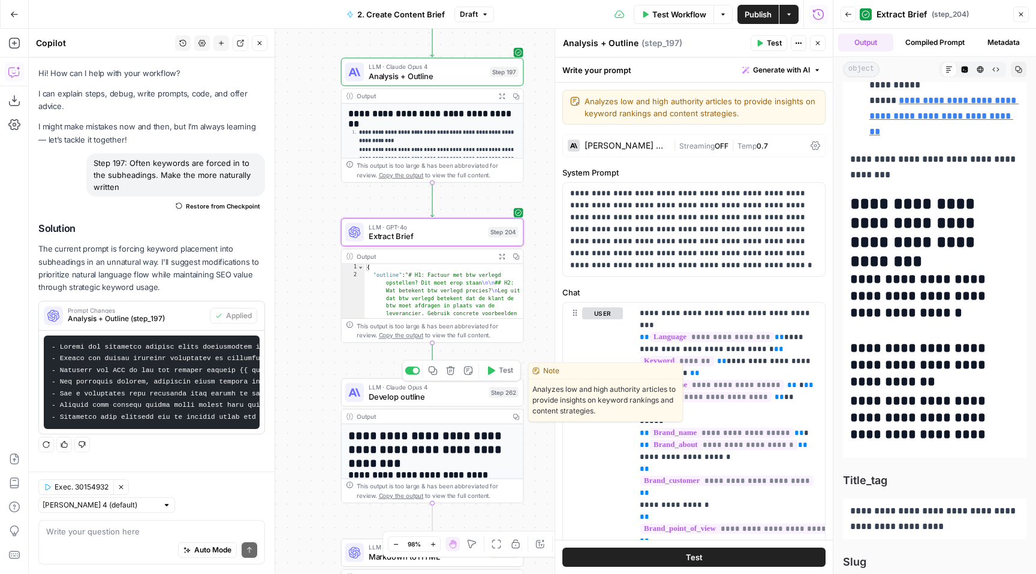
click at [469, 394] on span "Develop outline" at bounding box center [427, 397] width 116 height 12
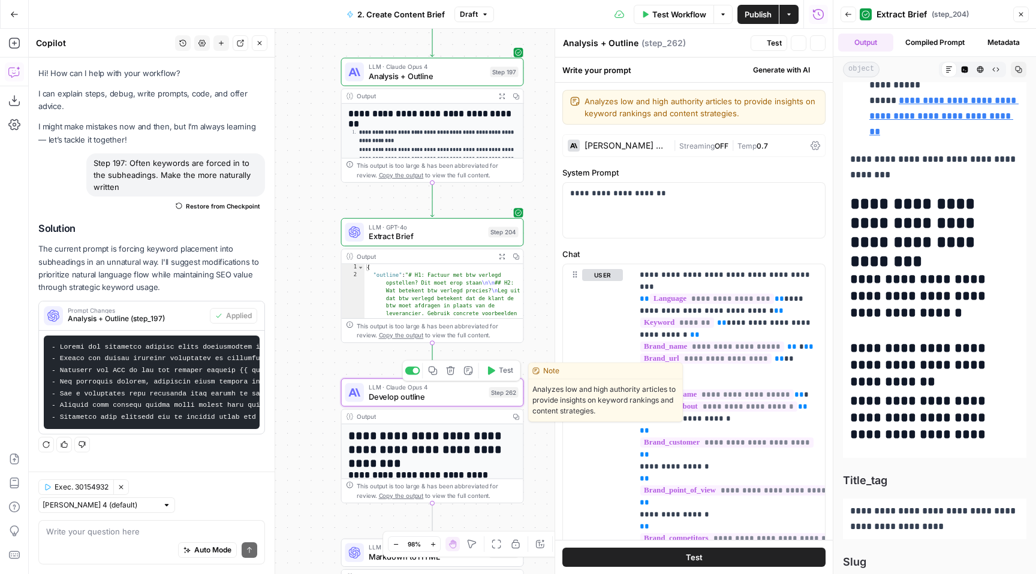
type textarea "Develop outline"
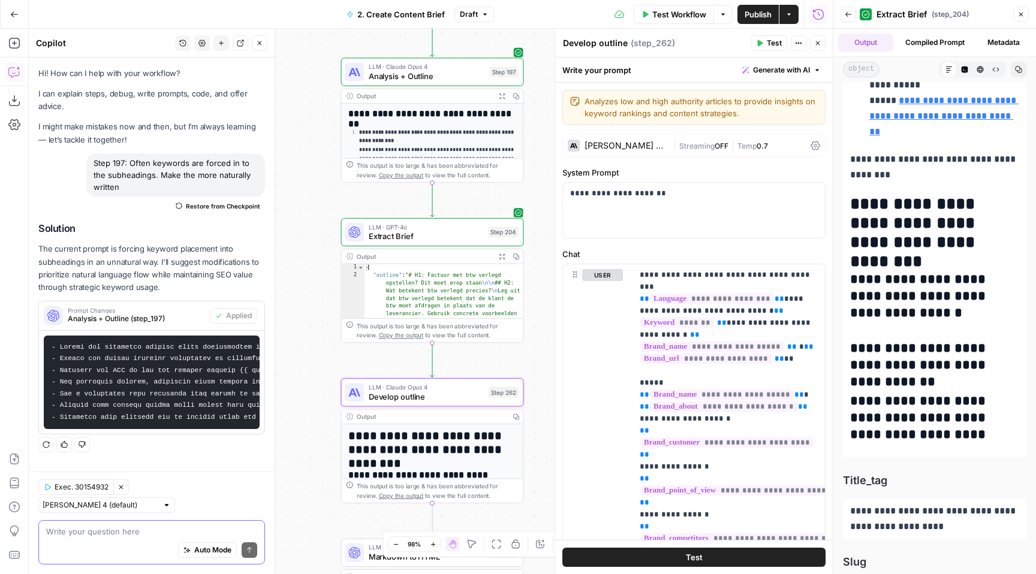
click at [154, 536] on textarea at bounding box center [151, 532] width 211 height 12
type textarea "Also in step 262?"
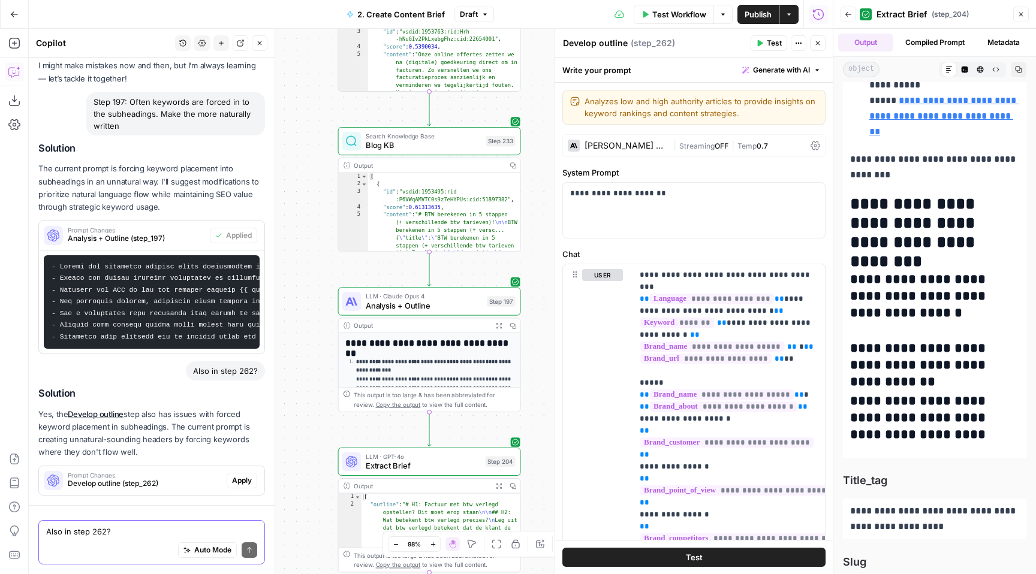
scroll to position [115, 0]
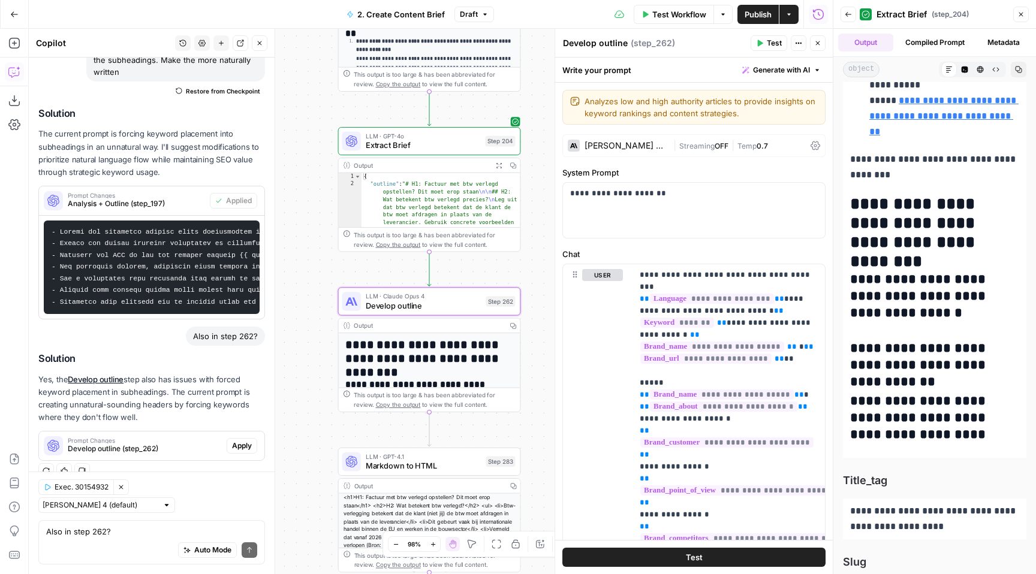
click at [233, 443] on span "Apply" at bounding box center [242, 446] width 20 height 11
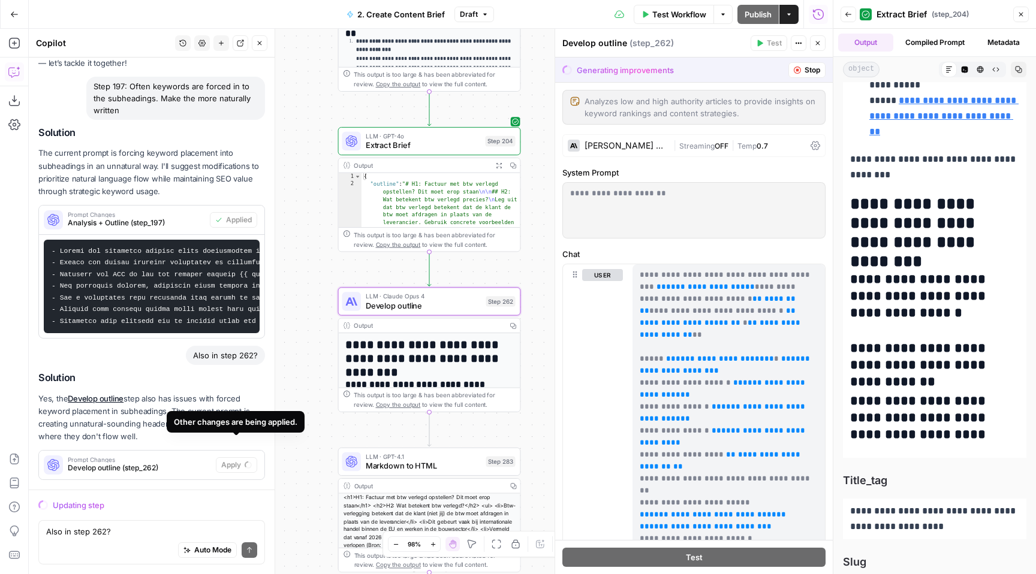
scroll to position [96, 0]
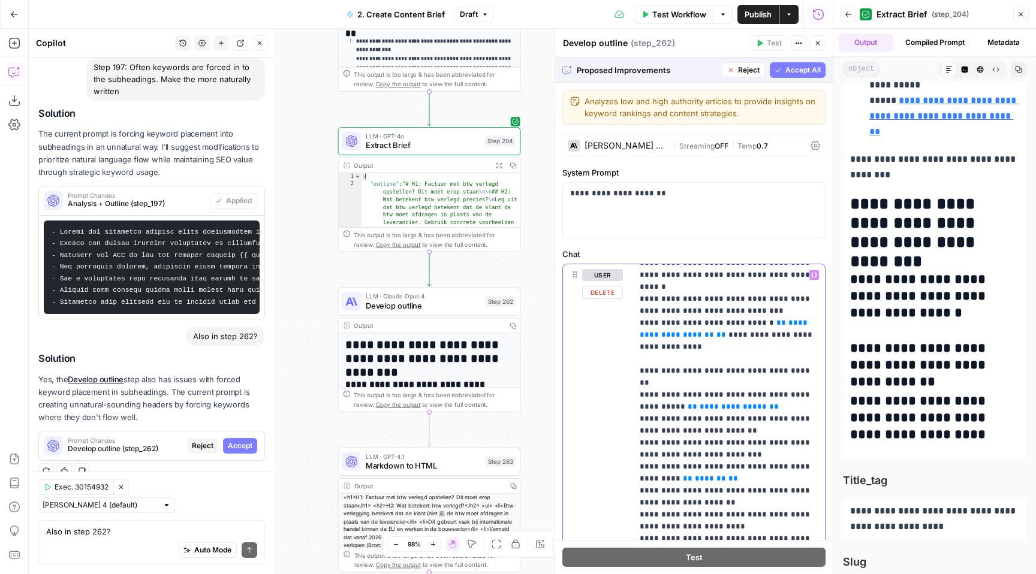
scroll to position [3828, 0]
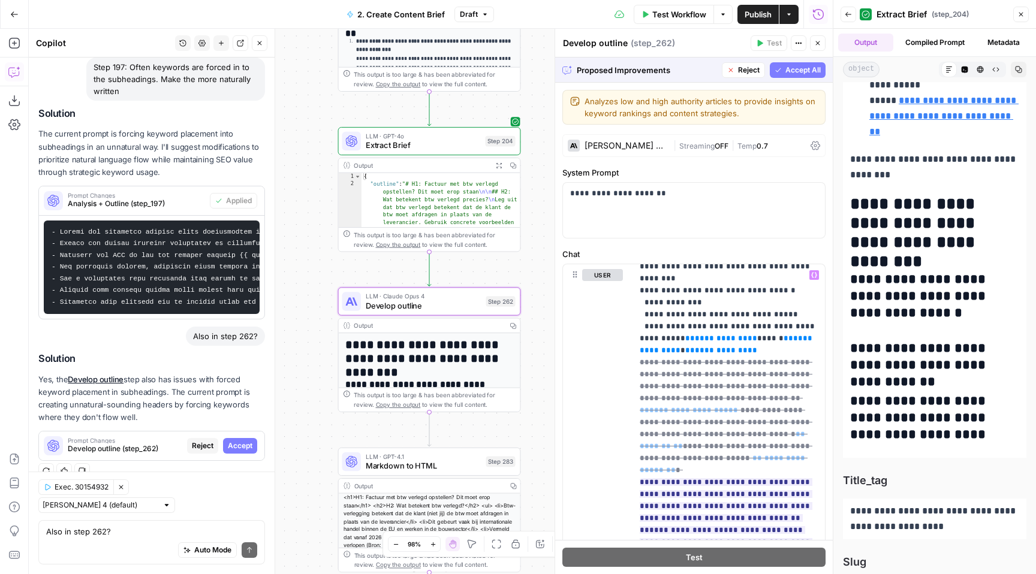
click at [233, 450] on span "Accept" at bounding box center [240, 446] width 25 height 11
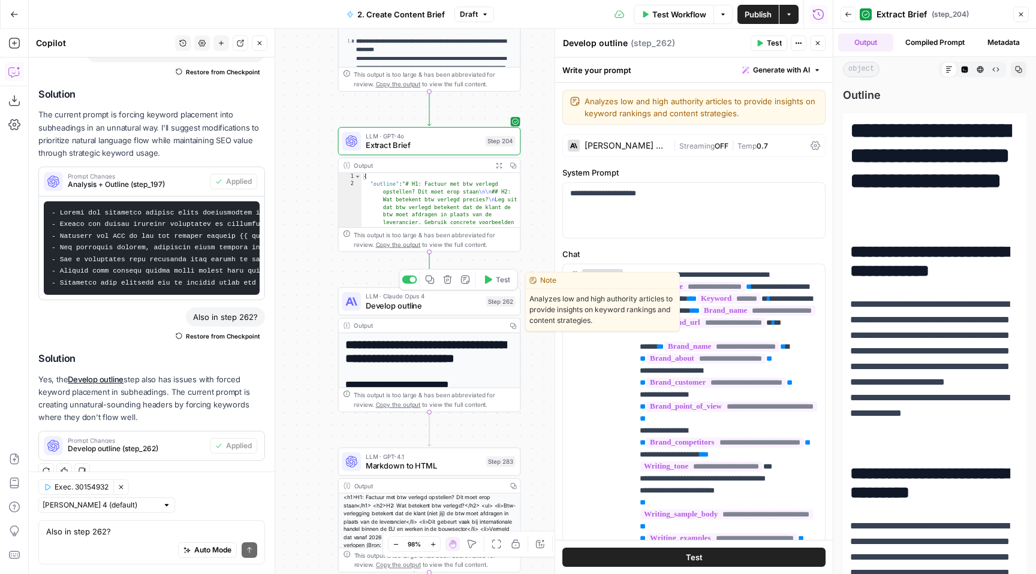
click at [502, 281] on span "Test" at bounding box center [503, 280] width 14 height 11
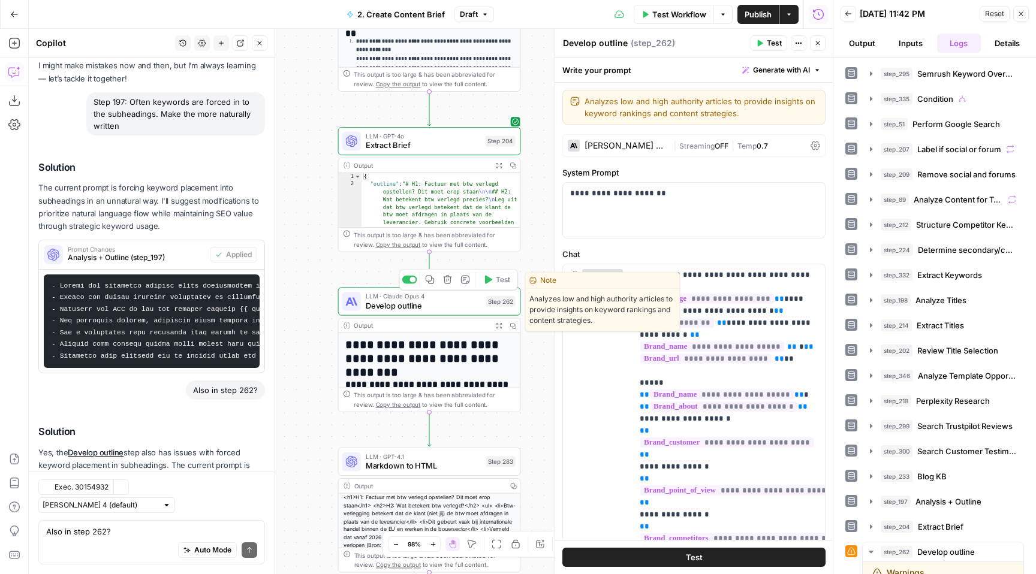
scroll to position [134, 0]
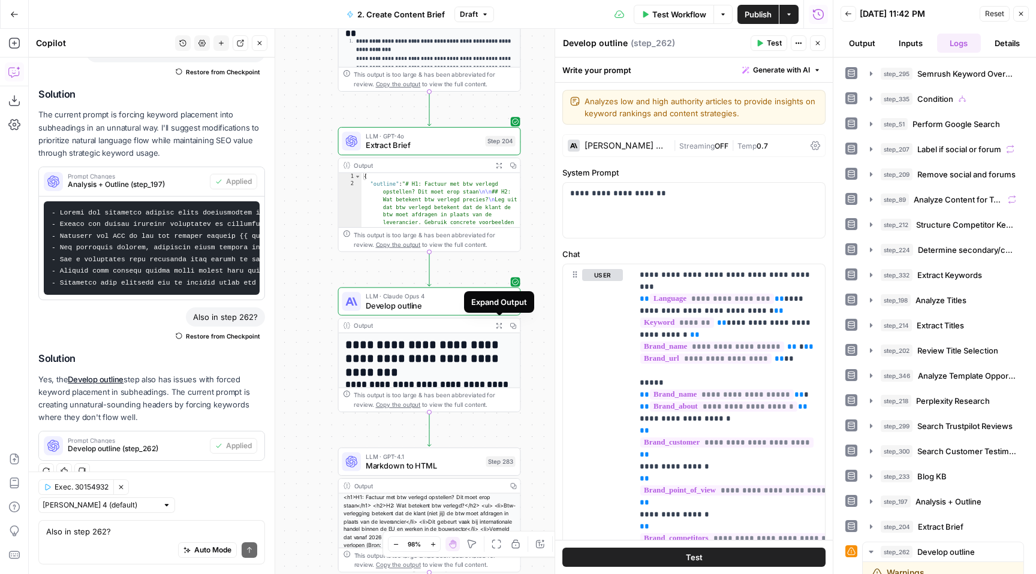
click at [495, 322] on button "Expand Output" at bounding box center [499, 326] width 14 height 14
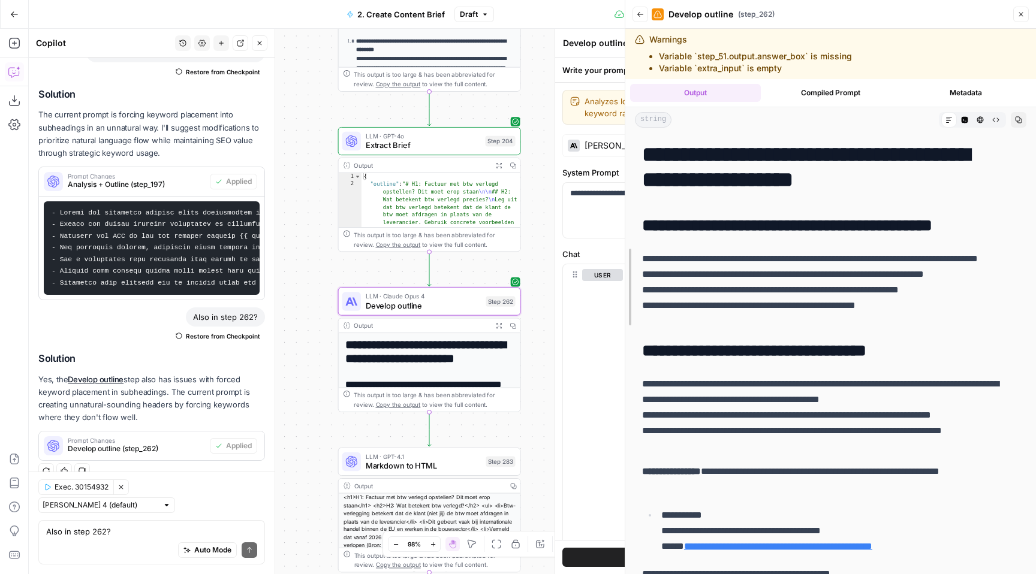
drag, startPoint x: 828, startPoint y: 287, endPoint x: 616, endPoint y: 296, distance: 213.0
click at [619, 296] on div at bounding box center [625, 287] width 12 height 574
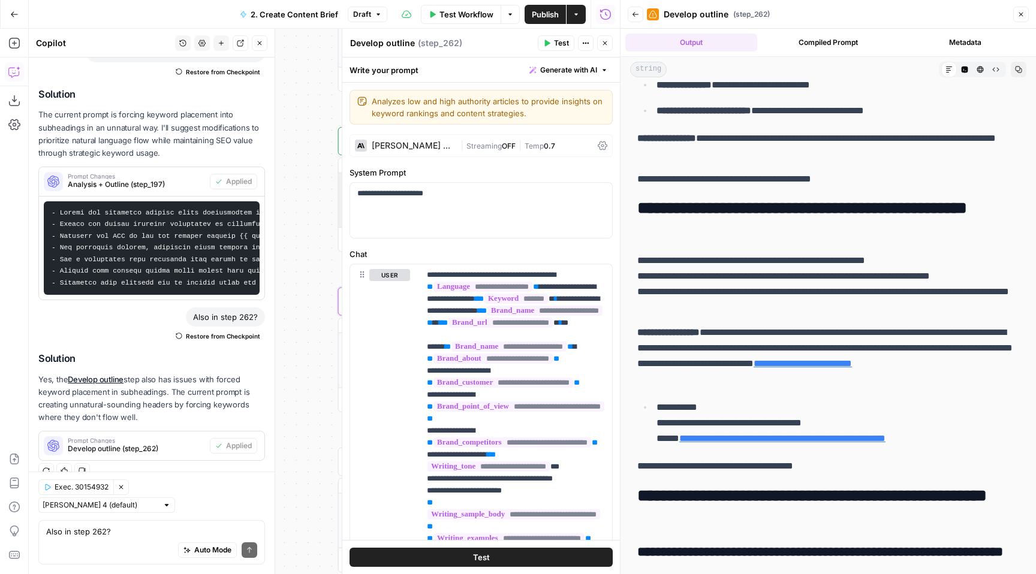
scroll to position [935, 0]
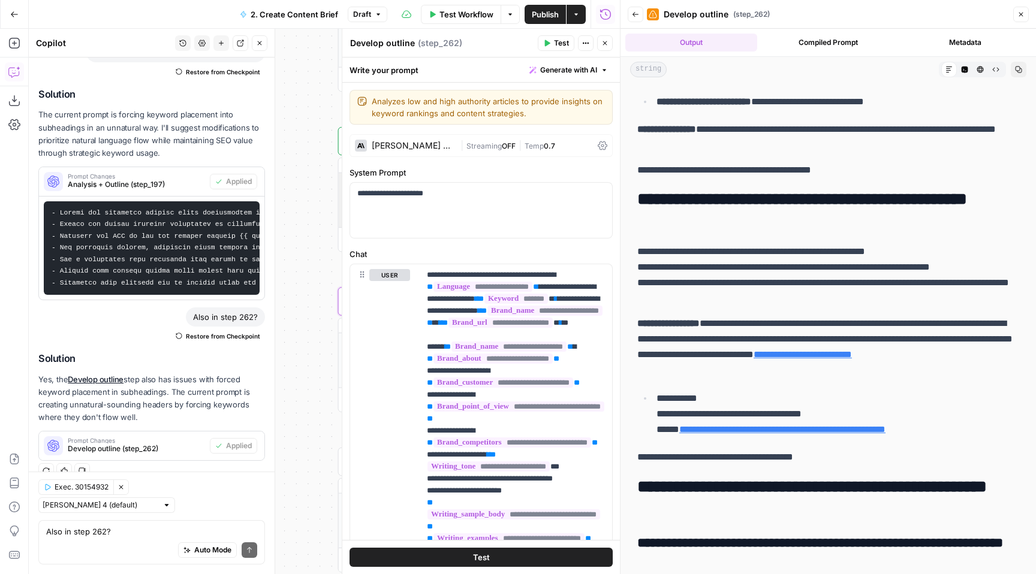
click at [530, 13] on button "Publish" at bounding box center [545, 14] width 41 height 19
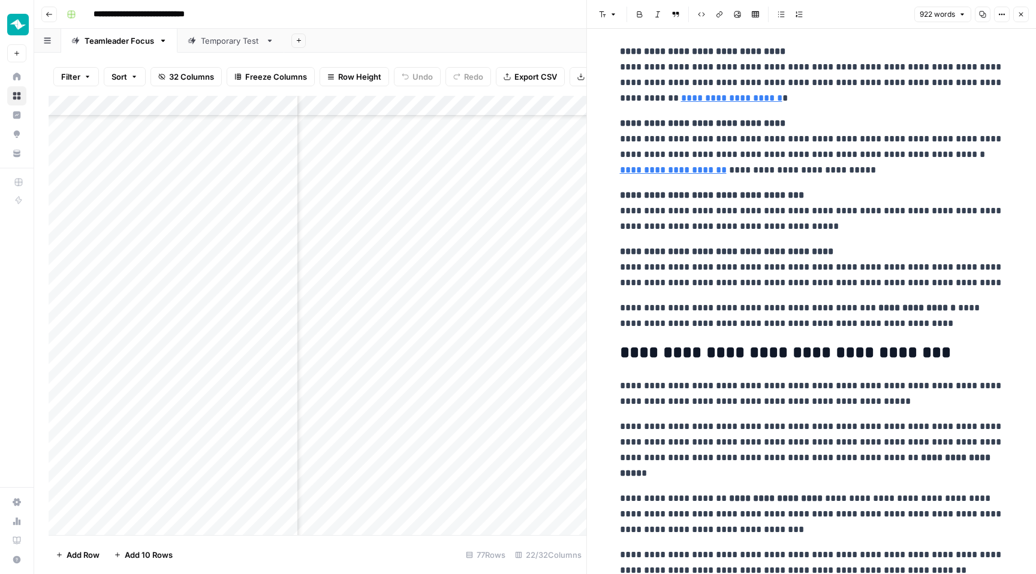
scroll to position [1603, 0]
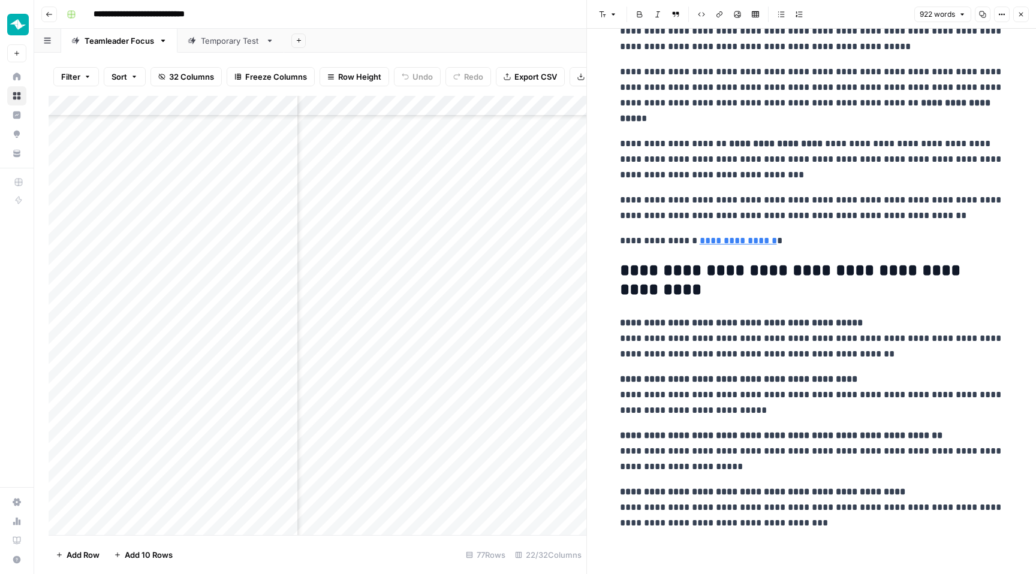
click at [1020, 20] on button "Close" at bounding box center [1021, 15] width 16 height 16
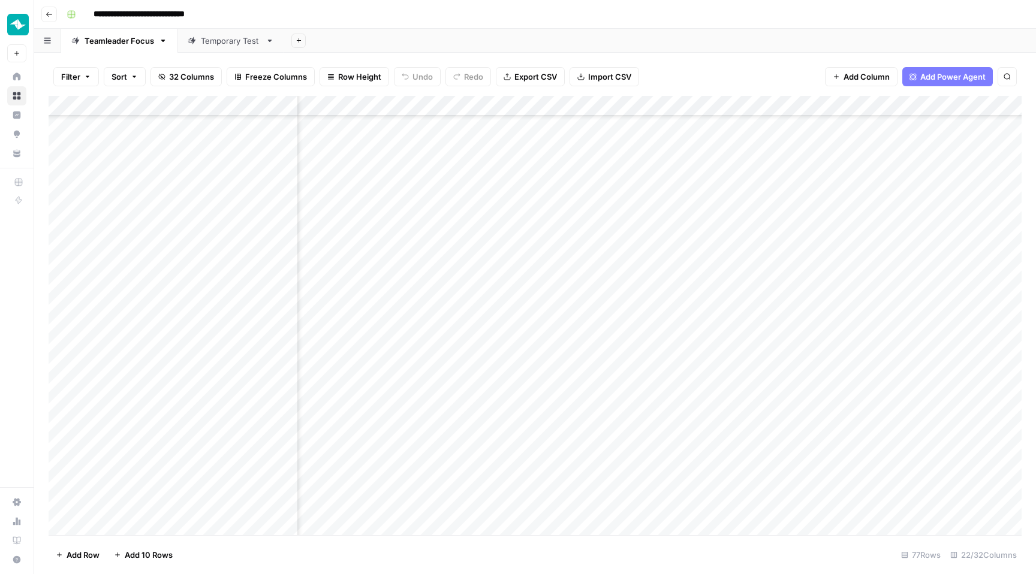
scroll to position [910, 1537]
click at [616, 233] on div "Add Column" at bounding box center [535, 315] width 973 height 439
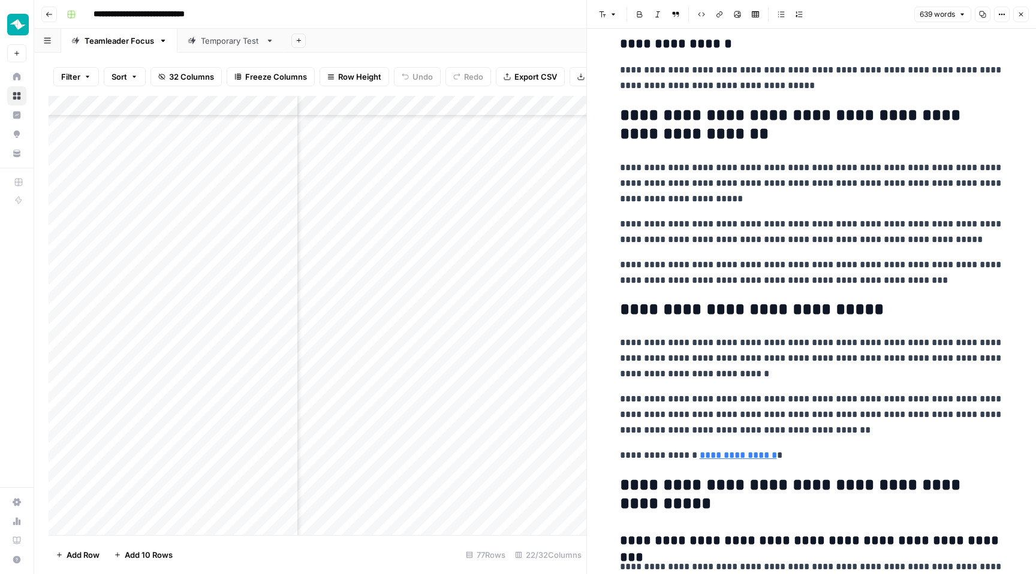
scroll to position [1063, 0]
click at [1023, 11] on icon "button" at bounding box center [1020, 14] width 7 height 7
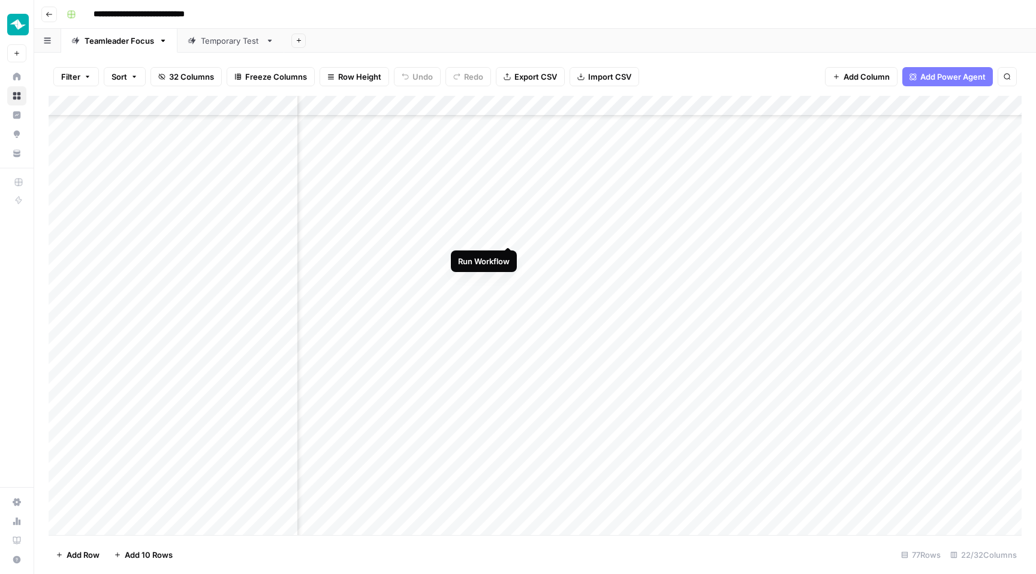
click at [506, 233] on div "Add Column" at bounding box center [535, 315] width 973 height 439
click at [508, 275] on div "Add Column" at bounding box center [535, 315] width 973 height 439
click at [695, 458] on div "Add Column" at bounding box center [535, 315] width 973 height 439
click at [700, 477] on div "Add Column" at bounding box center [535, 315] width 973 height 439
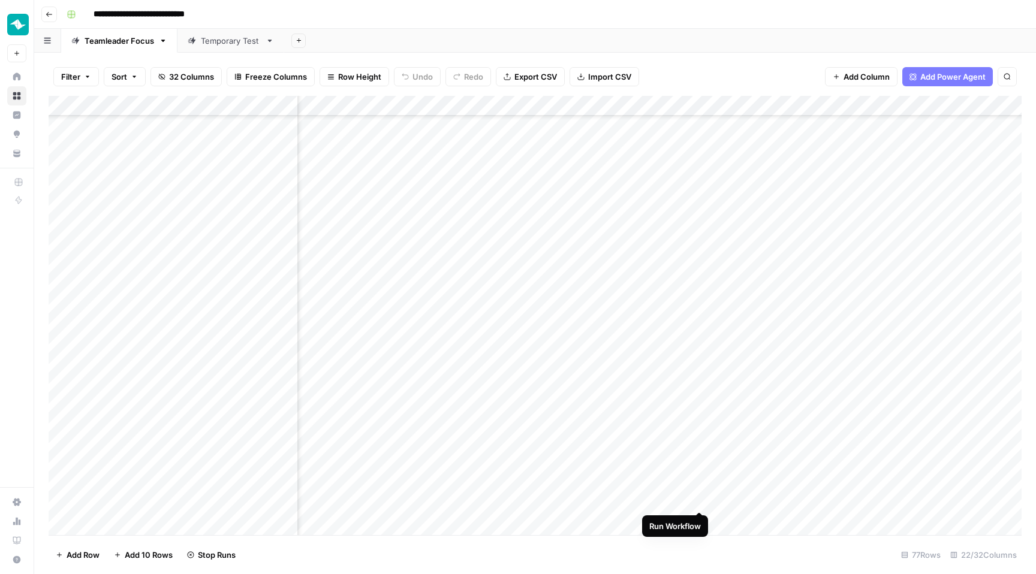
click at [701, 497] on div "Add Column" at bounding box center [535, 315] width 973 height 439
click at [698, 486] on div "Add Column" at bounding box center [535, 315] width 973 height 439
click at [698, 508] on div "Add Column" at bounding box center [535, 315] width 973 height 439
click at [700, 508] on div "Add Column" at bounding box center [535, 315] width 973 height 439
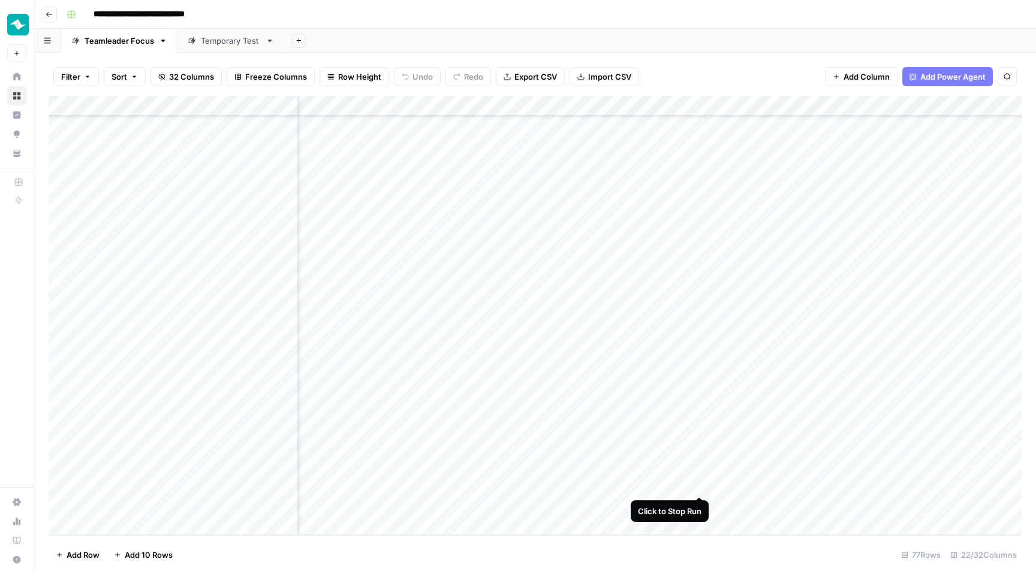
click at [698, 484] on div "Add Column" at bounding box center [535, 315] width 973 height 439
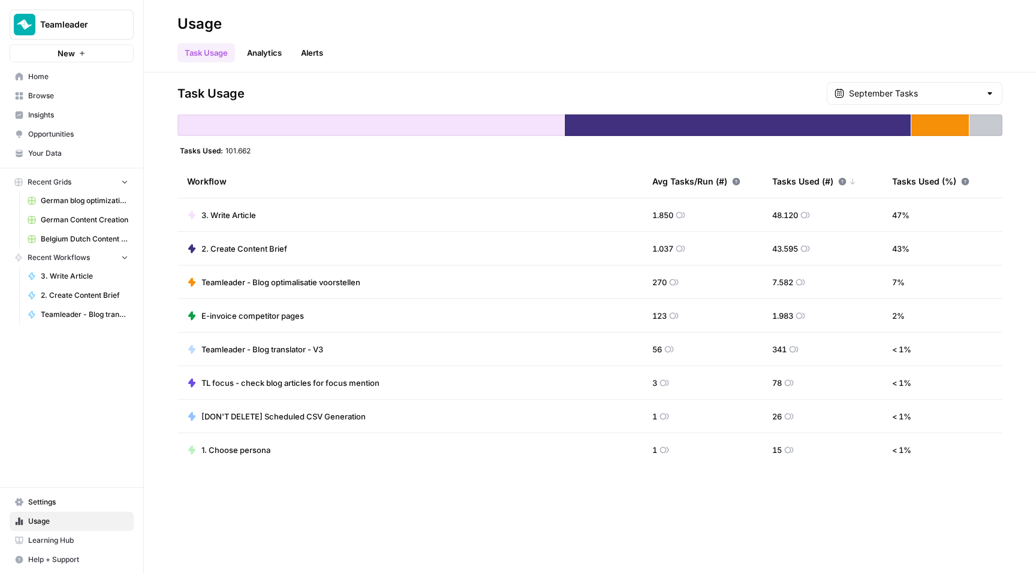
click at [253, 43] on link "Analytics" at bounding box center [264, 52] width 49 height 19
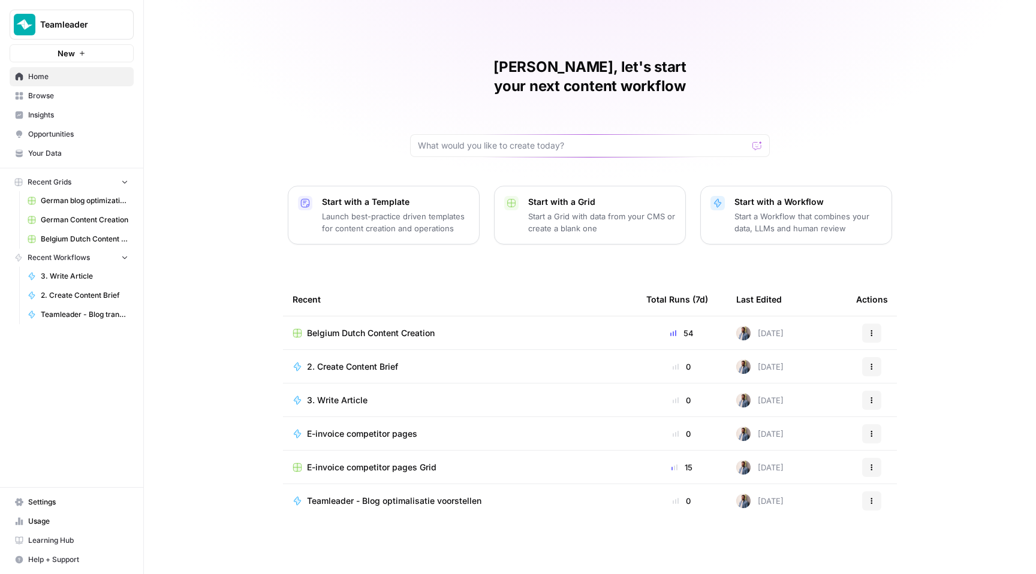
click at [366, 317] on td "Belgium Dutch Content Creation" at bounding box center [460, 333] width 354 height 33
click at [364, 327] on span "Belgium Dutch Content Creation" at bounding box center [371, 333] width 128 height 12
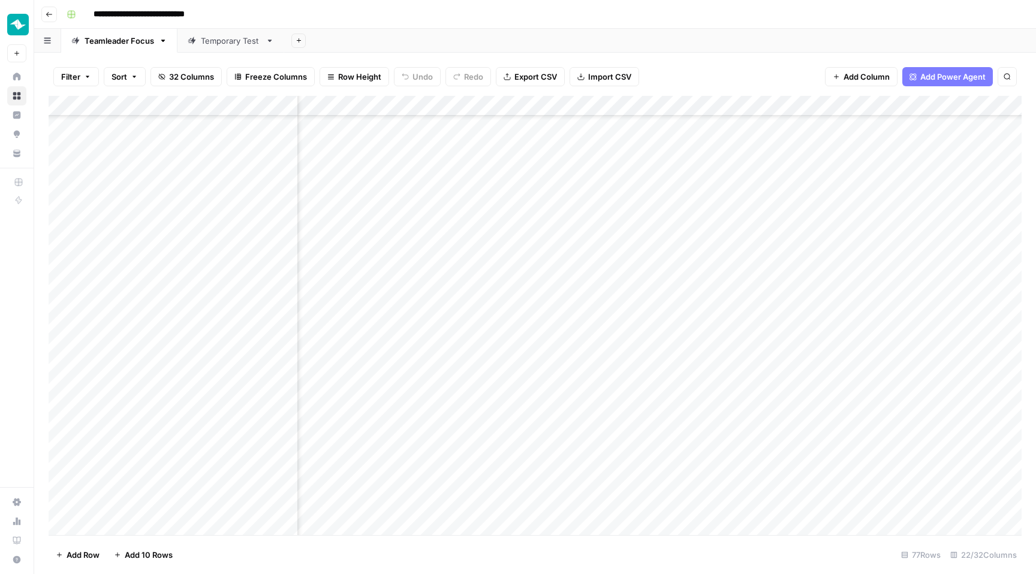
scroll to position [1125, 1582]
click at [448, 203] on div "Add Column" at bounding box center [535, 315] width 973 height 439
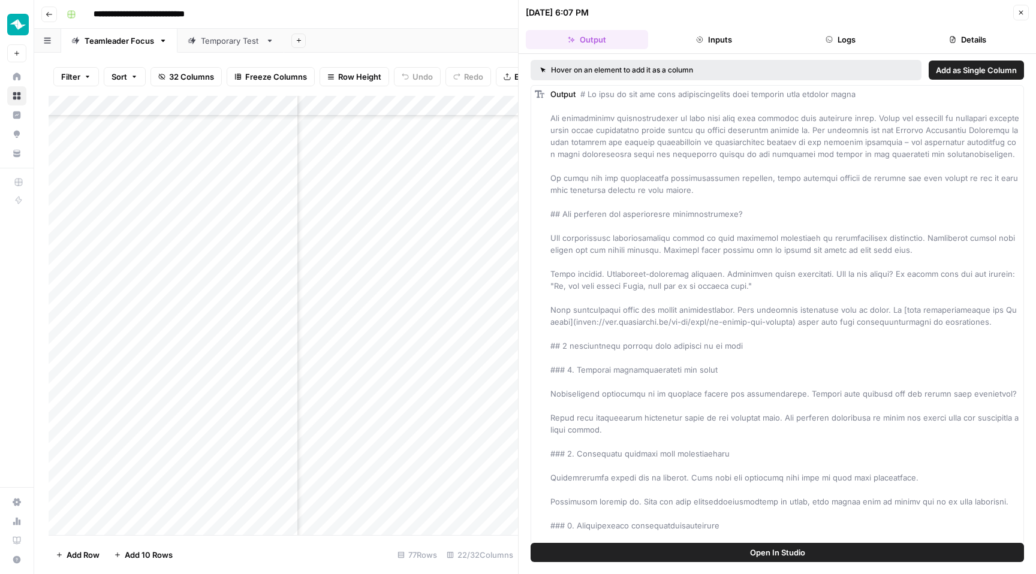
click at [960, 43] on button "Details" at bounding box center [967, 39] width 122 height 19
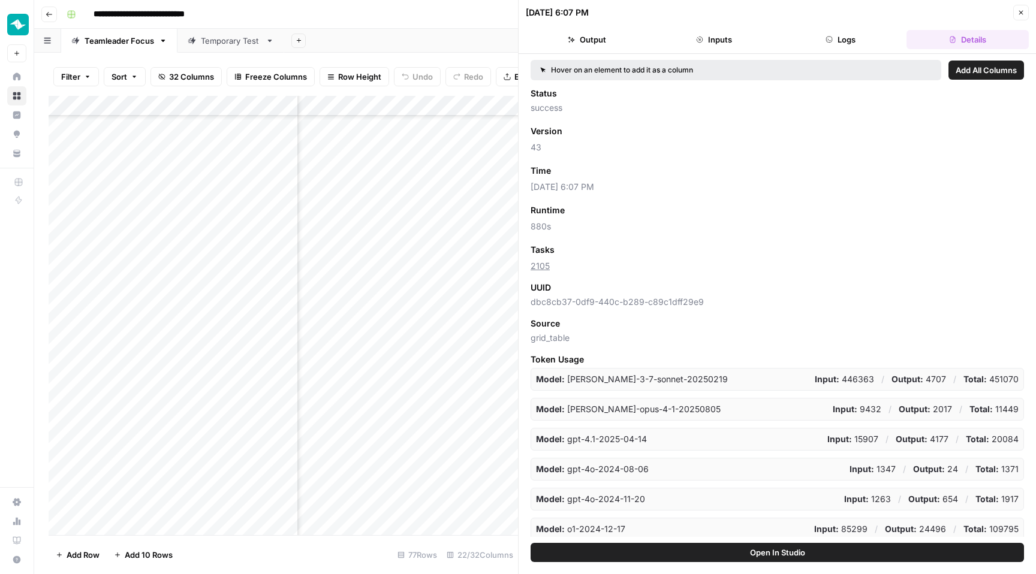
click at [607, 176] on button "Add as Column" at bounding box center [592, 171] width 73 height 16
click at [1022, 17] on button "Close" at bounding box center [1021, 13] width 16 height 16
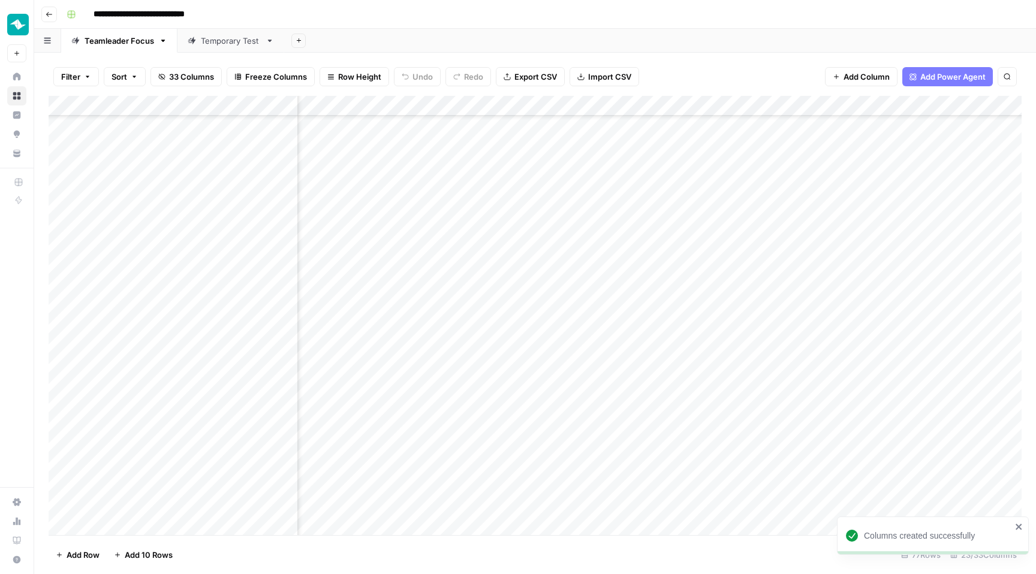
scroll to position [1125, 1503]
click at [754, 265] on div "Add Column" at bounding box center [535, 315] width 973 height 439
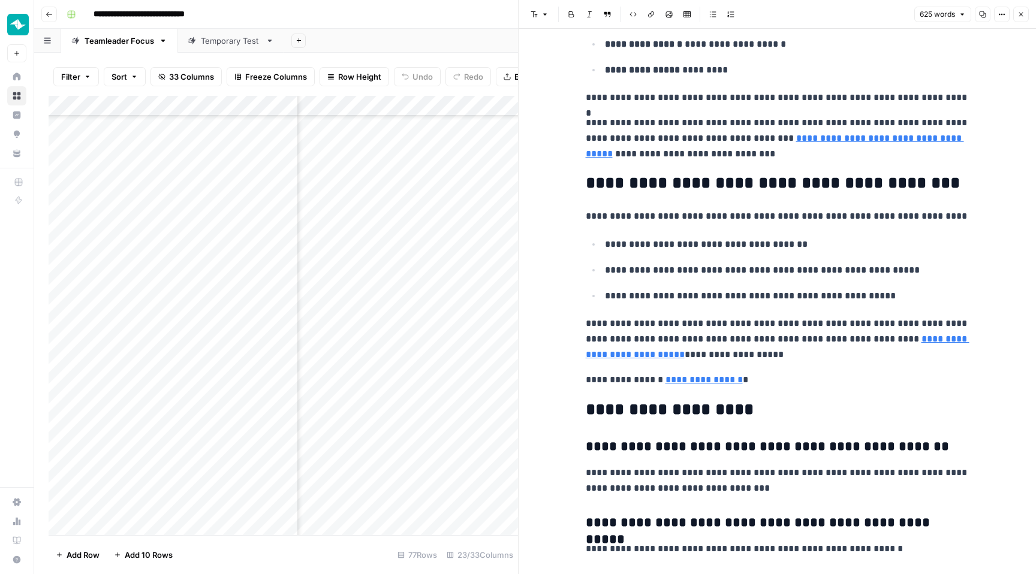
scroll to position [1386, 0]
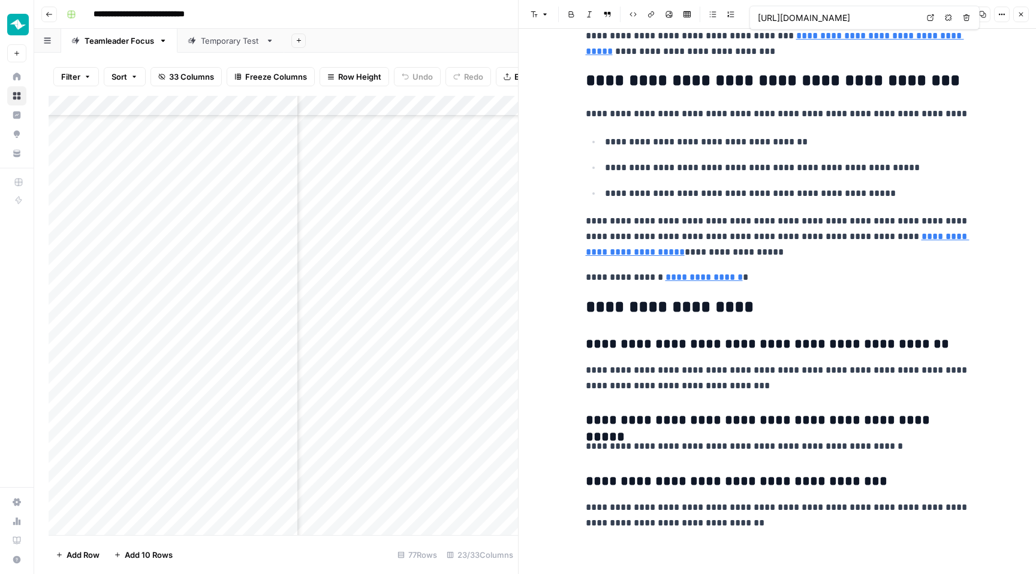
click at [1017, 12] on icon "button" at bounding box center [1020, 14] width 7 height 7
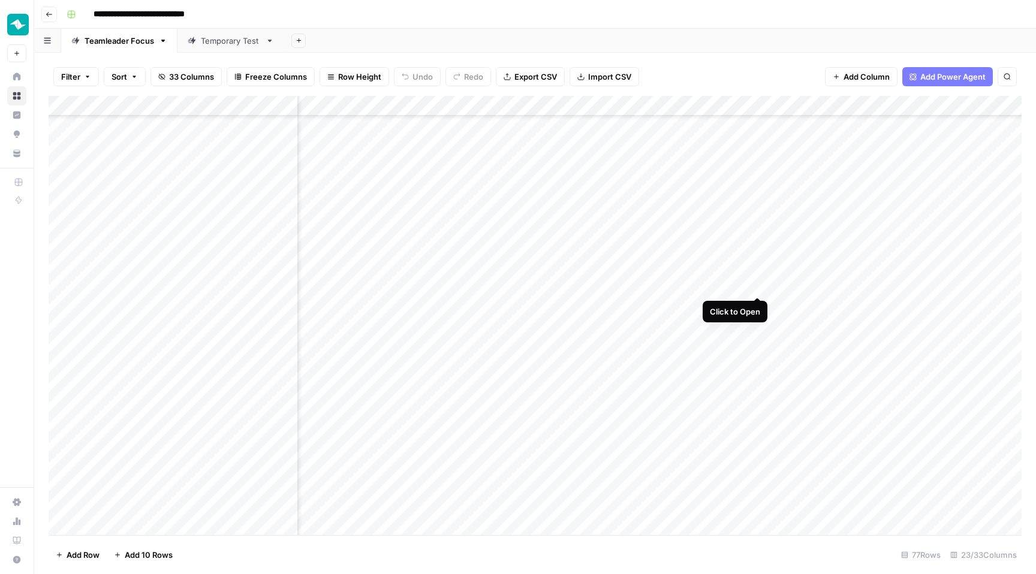
click at [760, 286] on div "Add Column" at bounding box center [535, 315] width 973 height 439
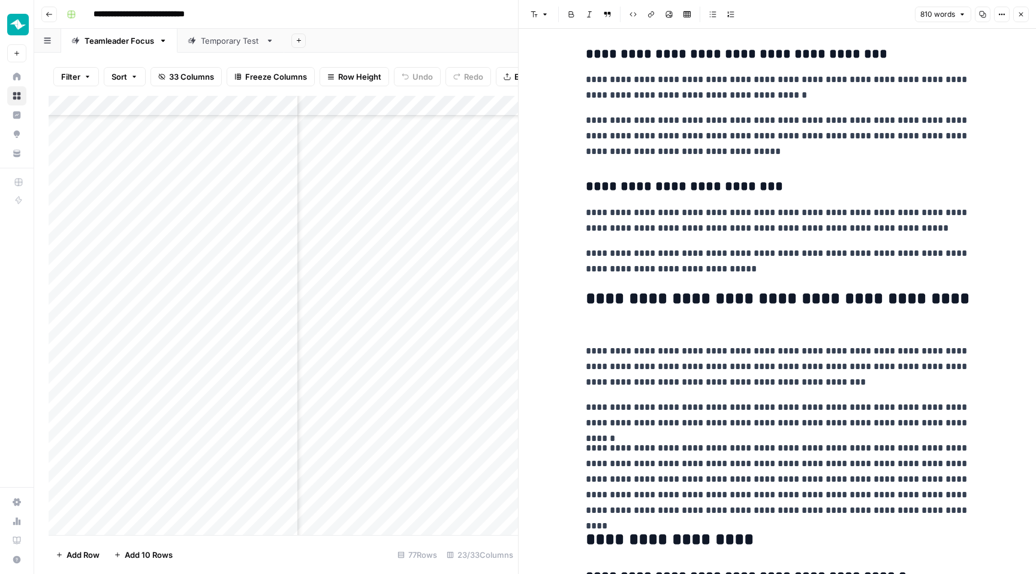
scroll to position [1474, 0]
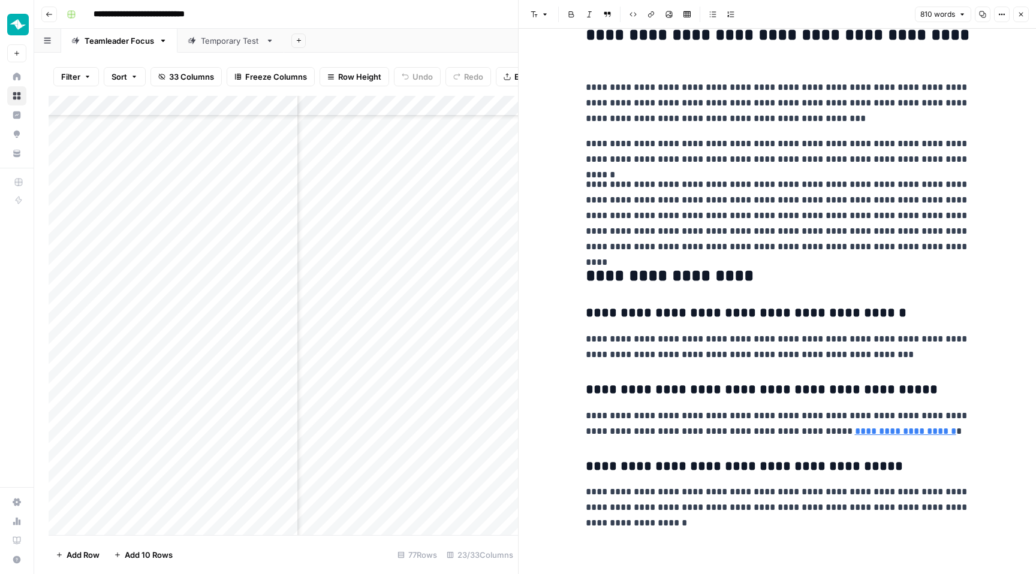
click at [1024, 15] on button "Close" at bounding box center [1021, 15] width 16 height 16
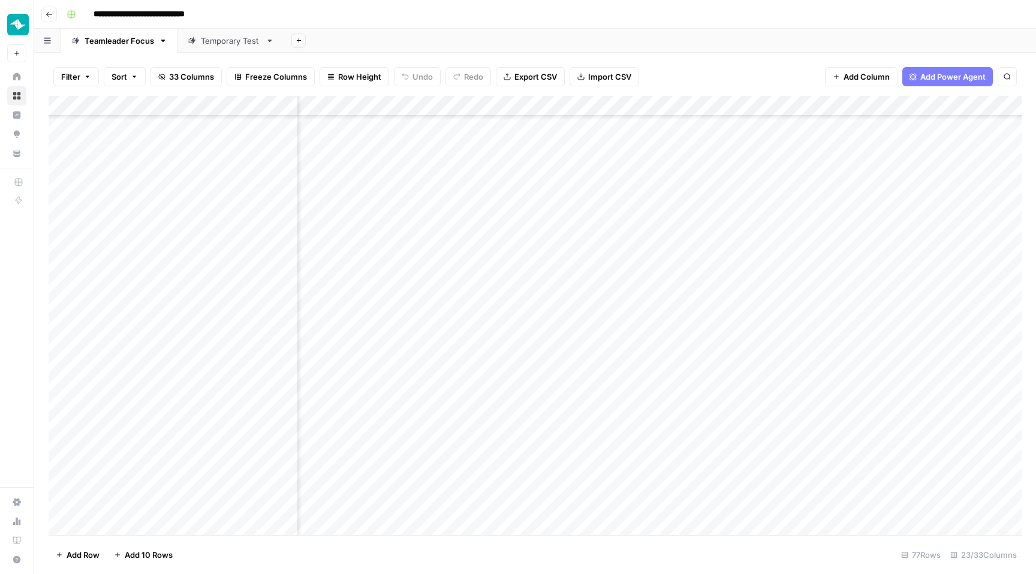
scroll to position [1156, 1503]
click at [760, 231] on div "Add Column" at bounding box center [535, 315] width 973 height 439
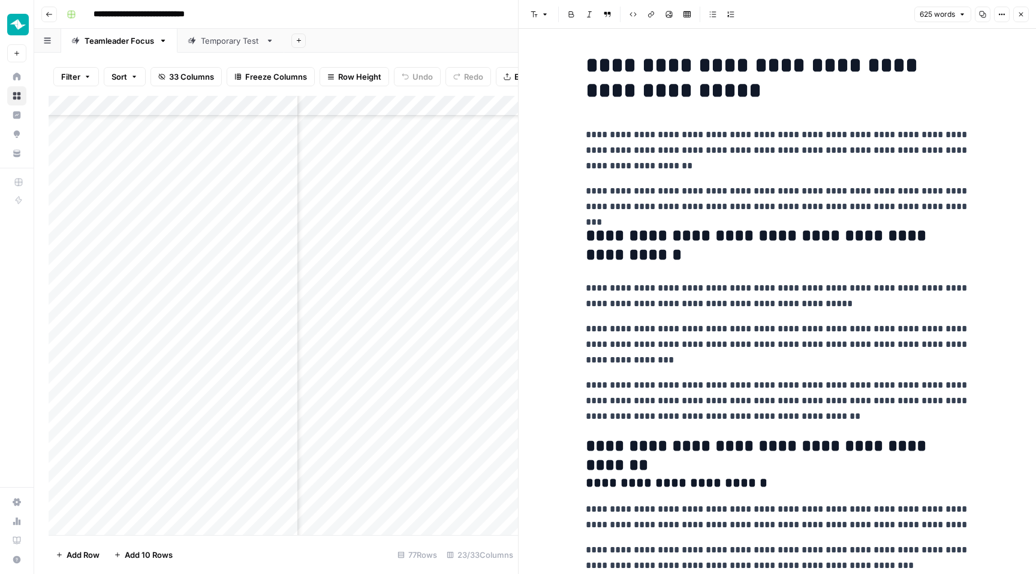
click at [599, 399] on p "**********" at bounding box center [778, 401] width 384 height 47
copy p "****"
click at [1017, 15] on icon "button" at bounding box center [1020, 14] width 7 height 7
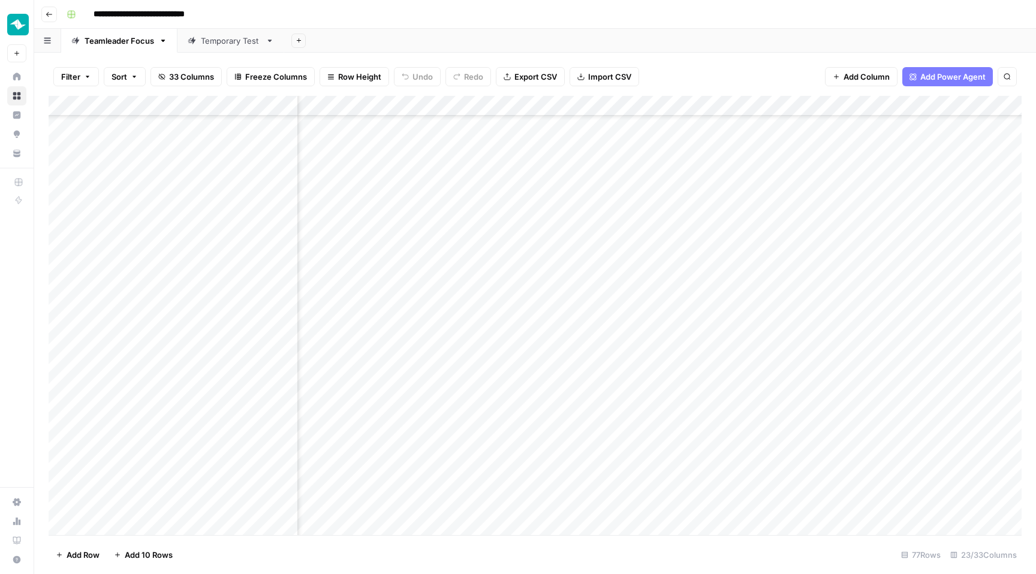
scroll to position [1156, 1516]
click at [749, 252] on div "Add Column" at bounding box center [535, 315] width 973 height 439
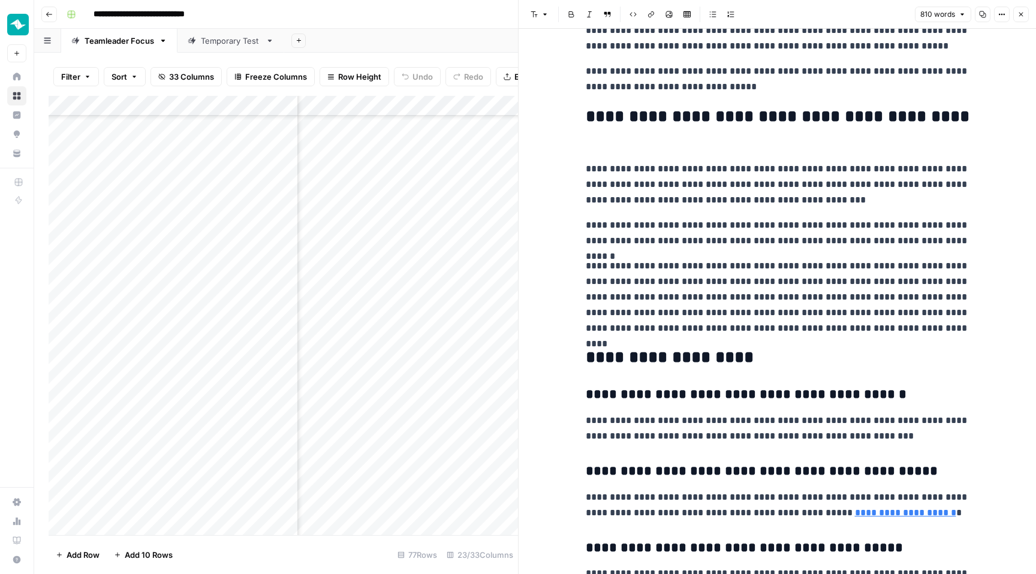
scroll to position [1138, 0]
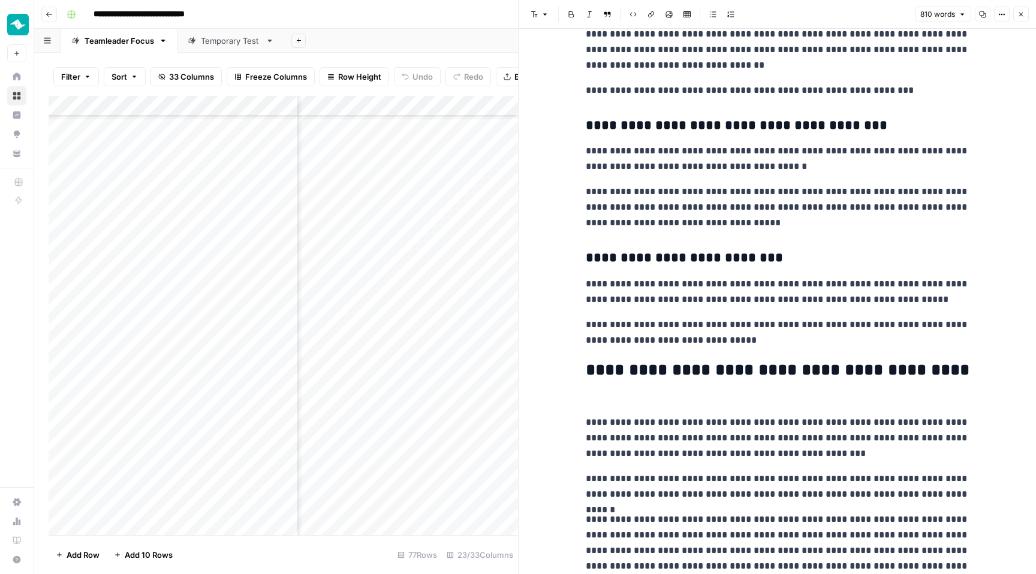
click at [1021, 20] on button "Close" at bounding box center [1021, 15] width 16 height 16
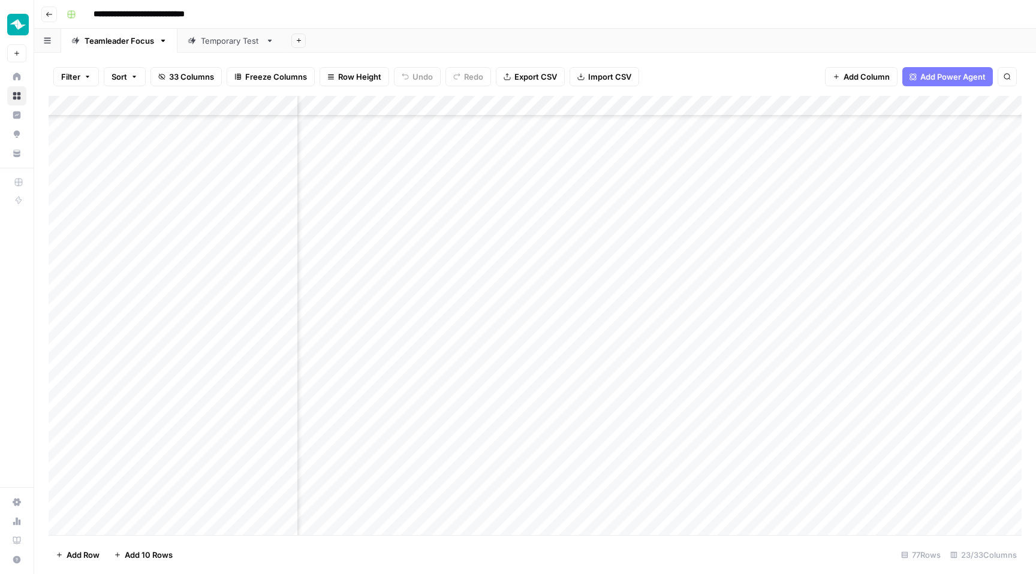
click at [516, 107] on div "Add Column" at bounding box center [535, 315] width 973 height 439
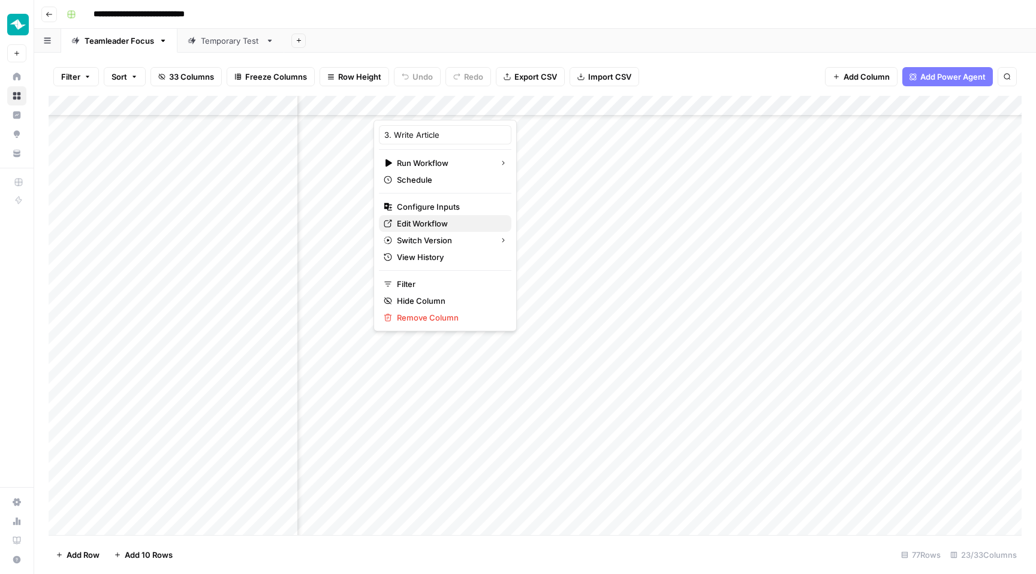
click at [444, 218] on span "Edit Workflow" at bounding box center [449, 224] width 105 height 12
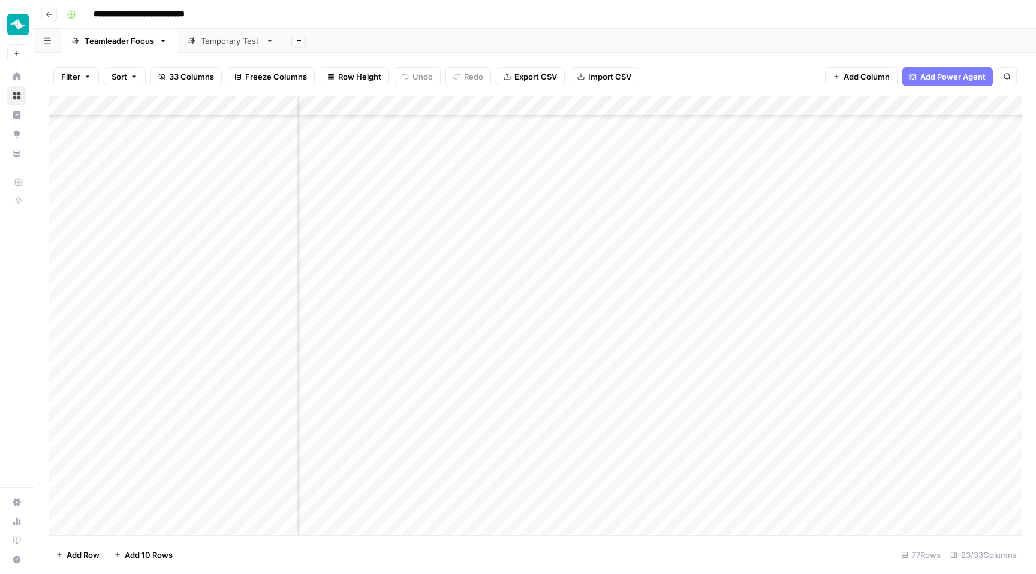
scroll to position [1156, 423]
click at [439, 233] on div "Add Column" at bounding box center [535, 315] width 973 height 439
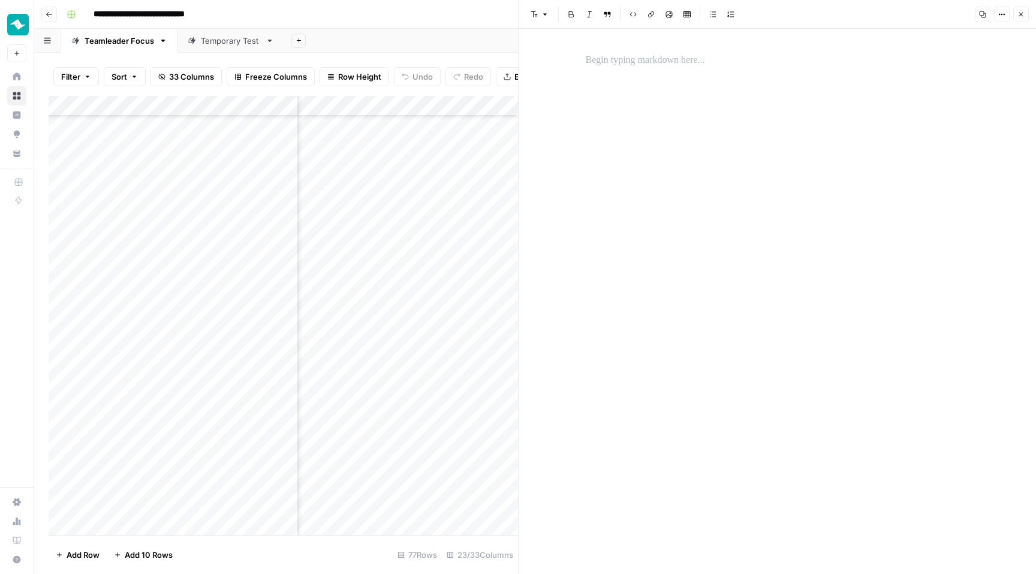
click at [669, 103] on div at bounding box center [777, 301] width 398 height 545
click at [658, 59] on p at bounding box center [778, 61] width 384 height 16
click at [1025, 14] on button "Close" at bounding box center [1021, 15] width 16 height 16
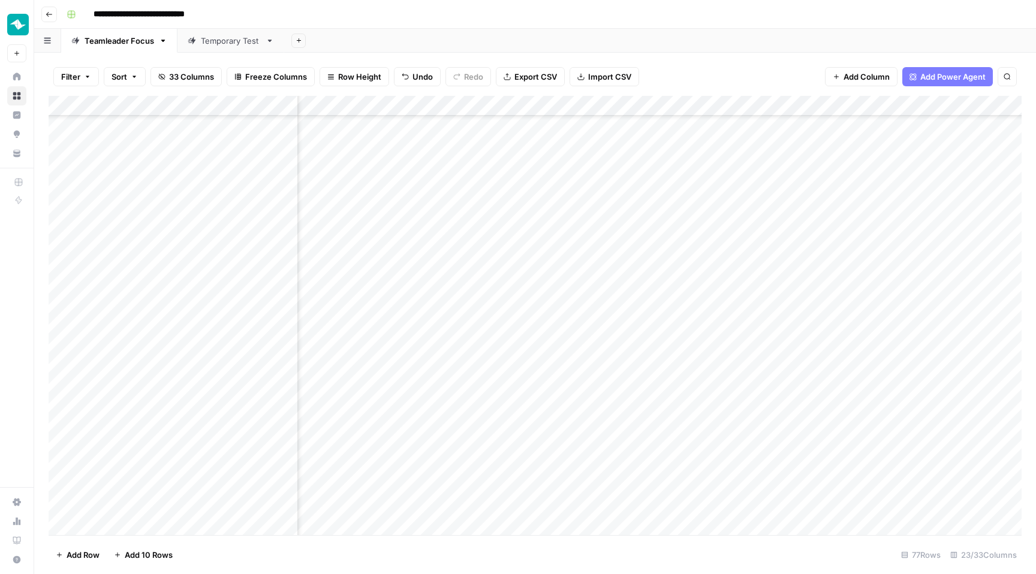
scroll to position [1156, 565]
click at [472, 231] on div "Add Column" at bounding box center [535, 315] width 973 height 439
click at [673, 230] on div "Add Column" at bounding box center [535, 315] width 973 height 439
click at [670, 233] on div "Add Column" at bounding box center [535, 315] width 973 height 439
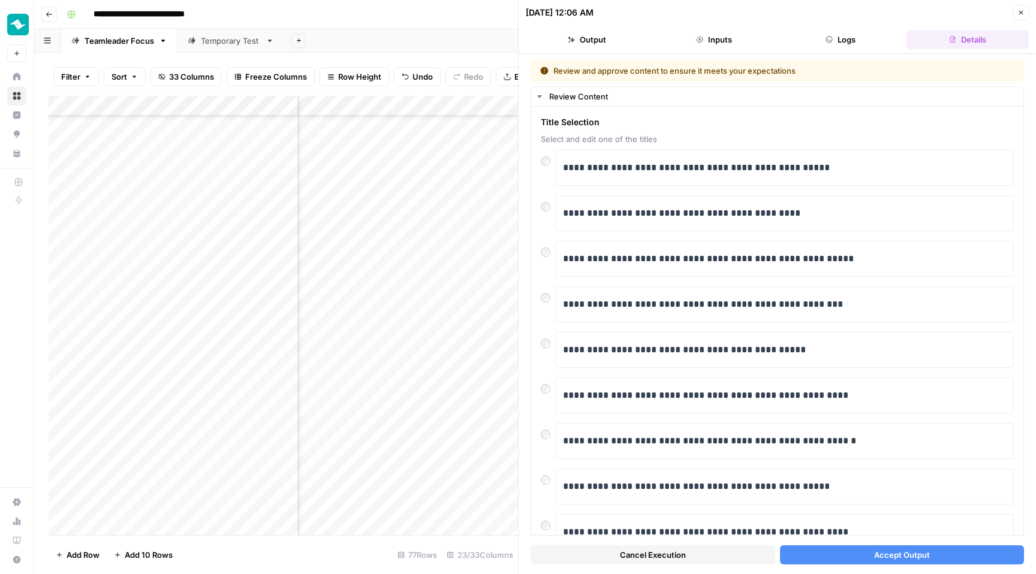
click at [881, 551] on span "Accept Output" at bounding box center [902, 555] width 56 height 12
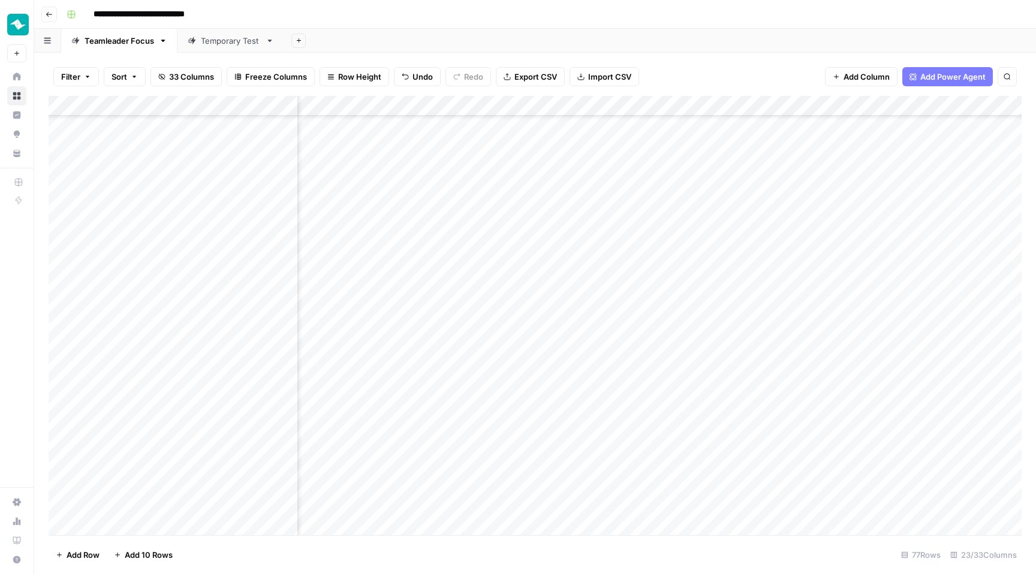
scroll to position [1156, 904]
click at [528, 232] on div "Add Column" at bounding box center [535, 315] width 973 height 439
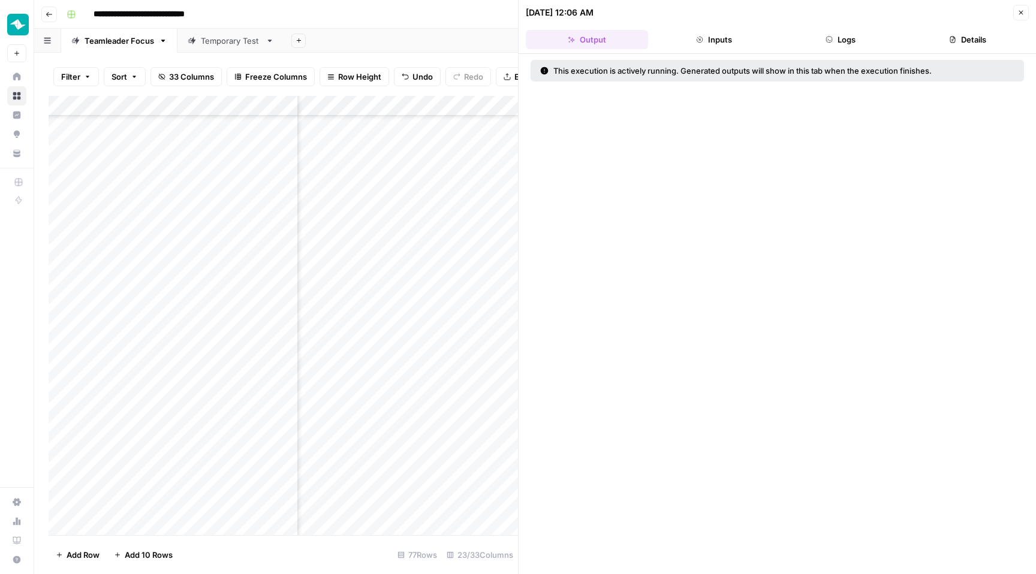
click at [835, 41] on button "Logs" at bounding box center [841, 39] width 122 height 19
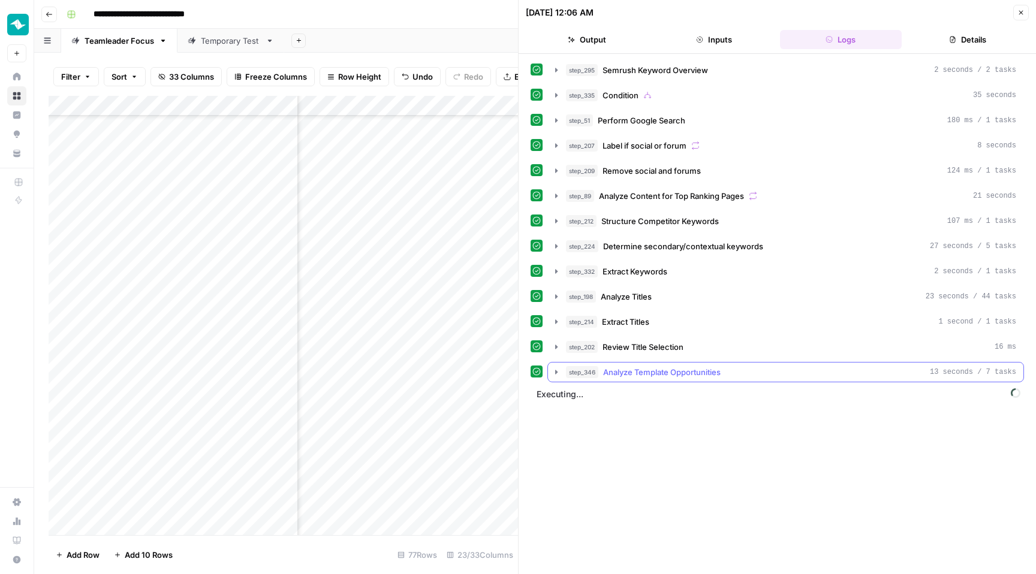
click at [698, 375] on span "Analyze Template Opportunities" at bounding box center [661, 372] width 117 height 12
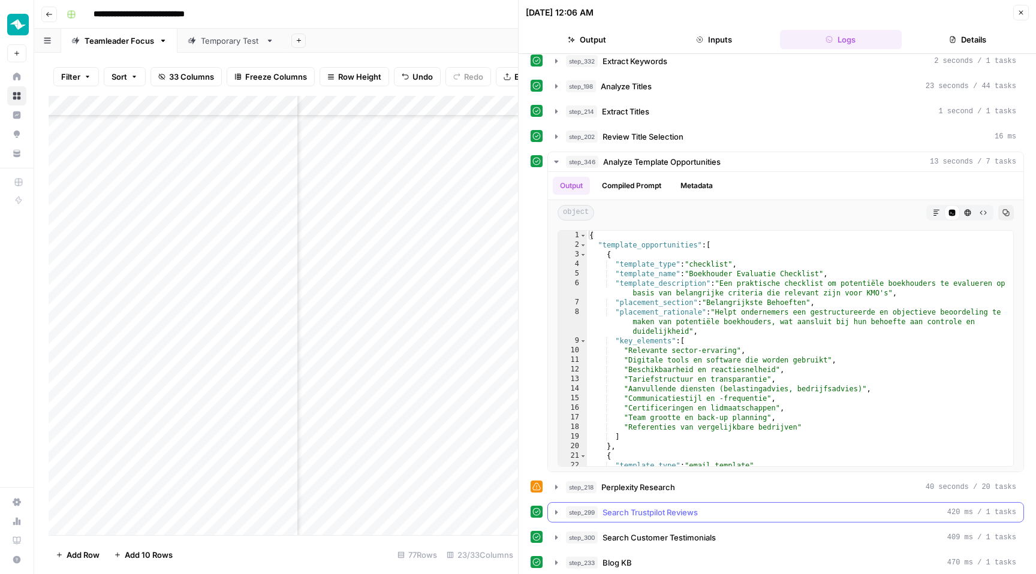
scroll to position [237, 0]
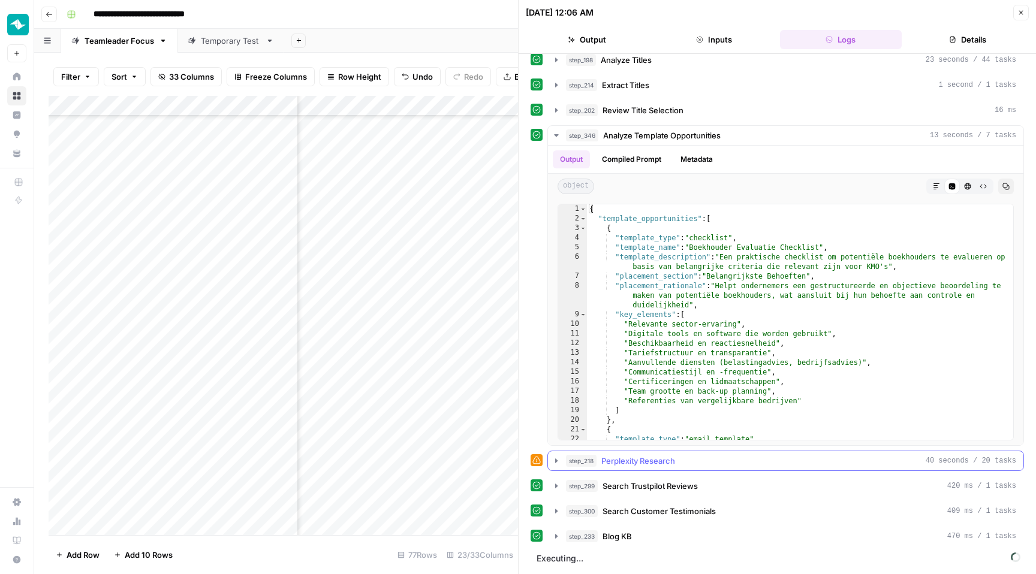
click at [682, 456] on div "step_218 Perplexity Research 40 seconds / 20 tasks" at bounding box center [791, 461] width 450 height 12
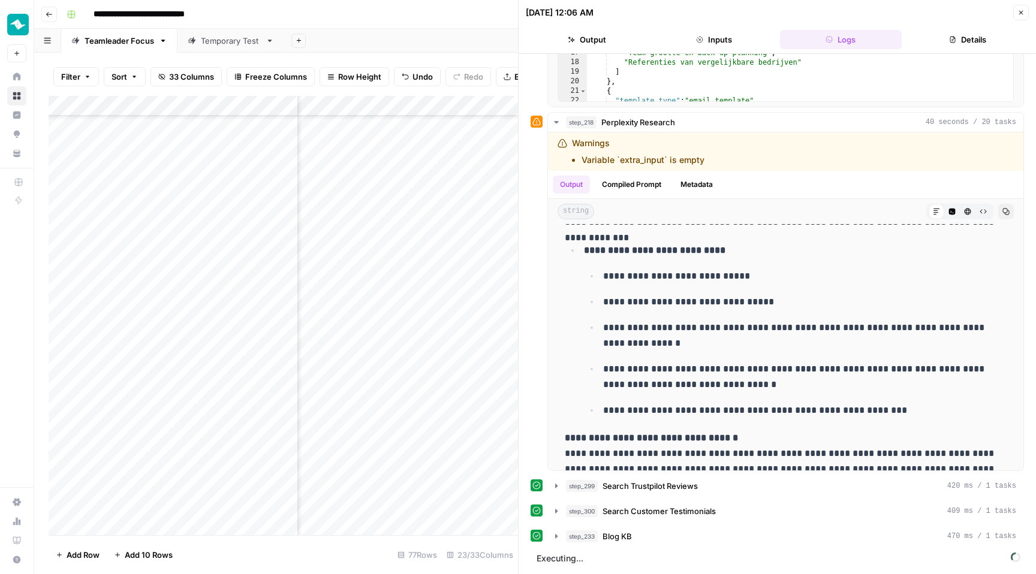
scroll to position [1156, 990]
click at [455, 232] on div "Add Column" at bounding box center [283, 315] width 469 height 439
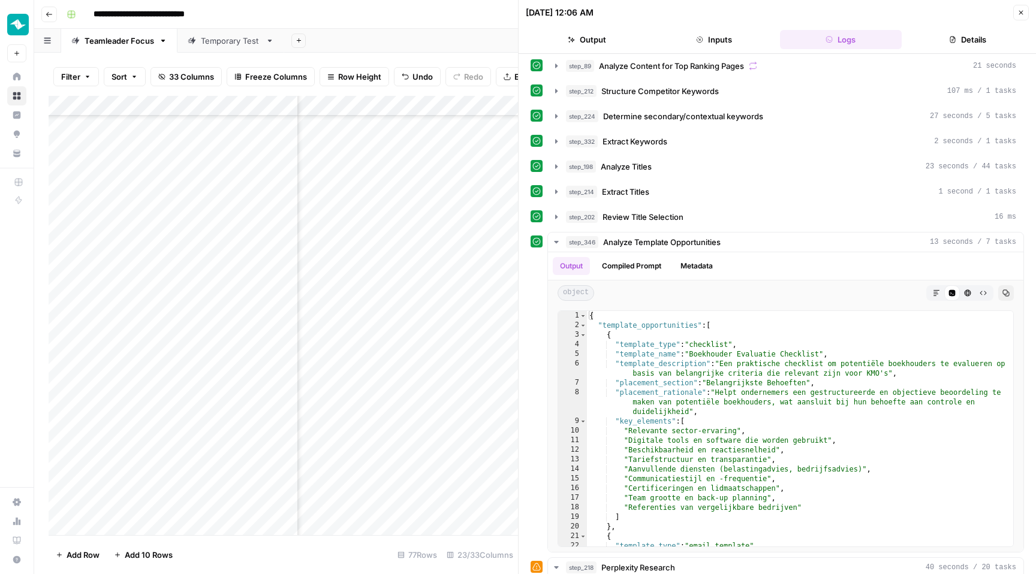
scroll to position [0, 0]
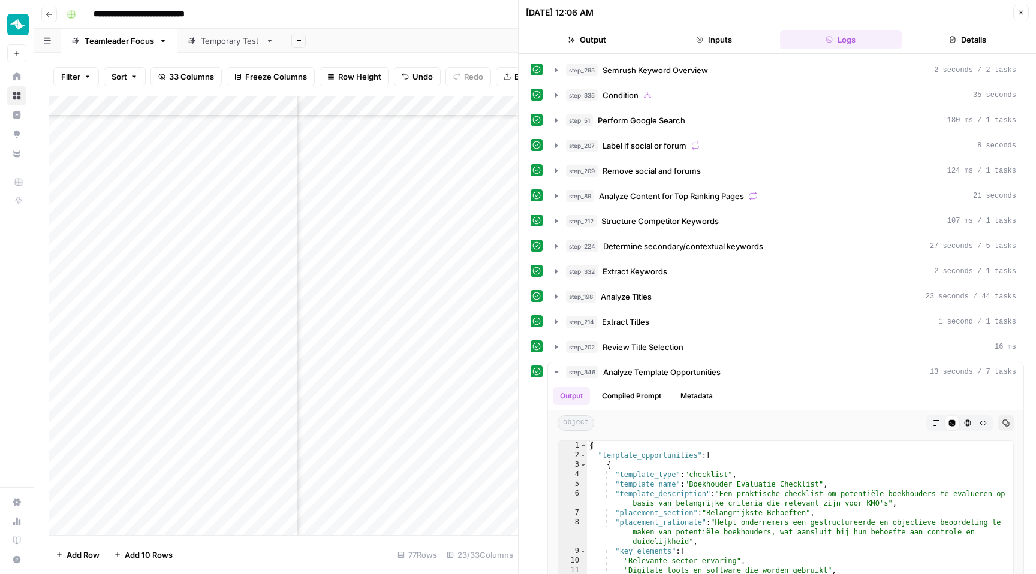
click at [1022, 9] on icon "button" at bounding box center [1020, 12] width 7 height 7
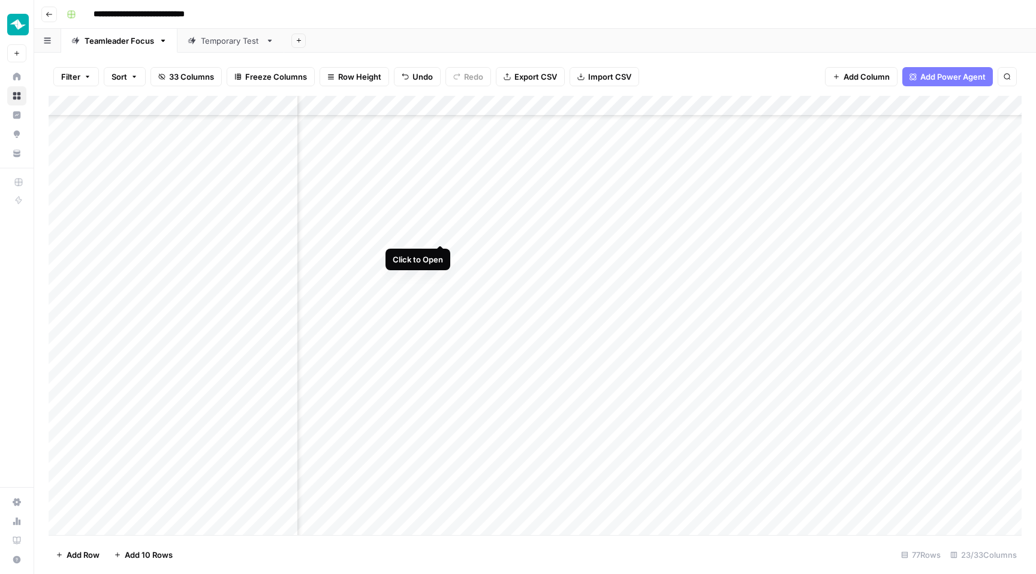
click at [439, 233] on div "Add Column" at bounding box center [535, 315] width 973 height 439
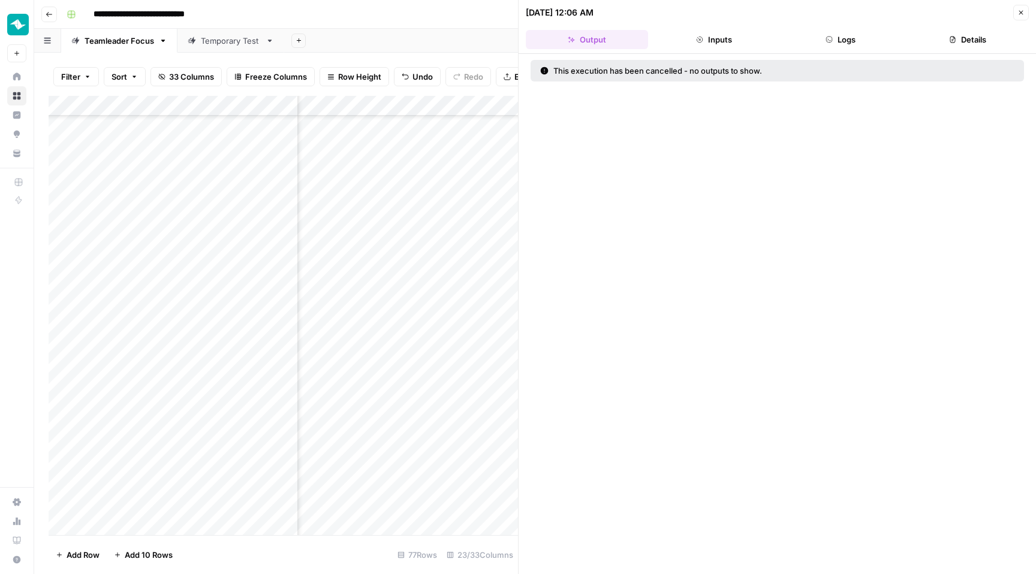
click at [856, 45] on button "Logs" at bounding box center [841, 39] width 122 height 19
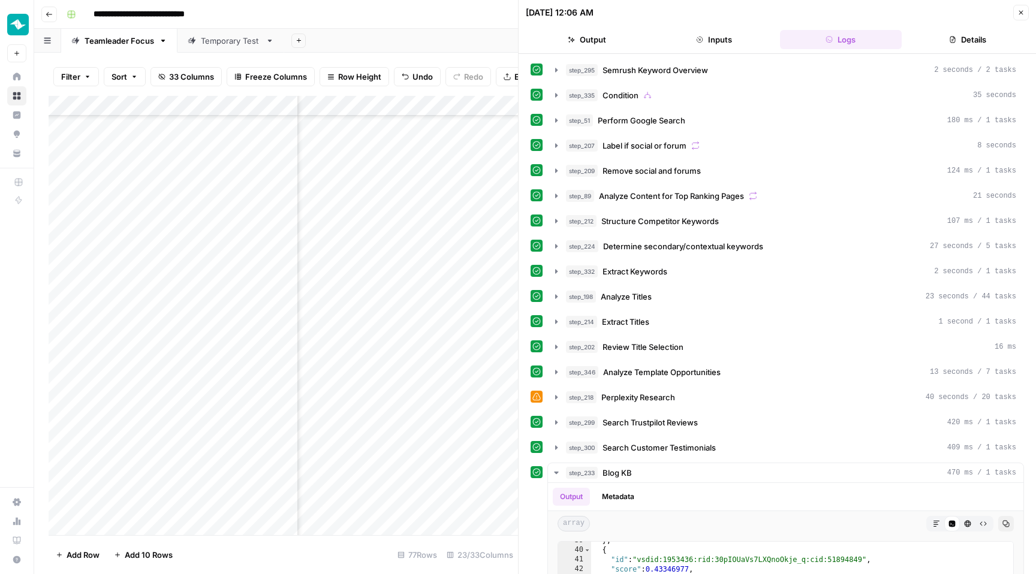
click at [1010, 12] on div "09/27/25 at 12:06 AM Close" at bounding box center [777, 13] width 503 height 16
click at [1022, 13] on icon "button" at bounding box center [1020, 12] width 7 height 7
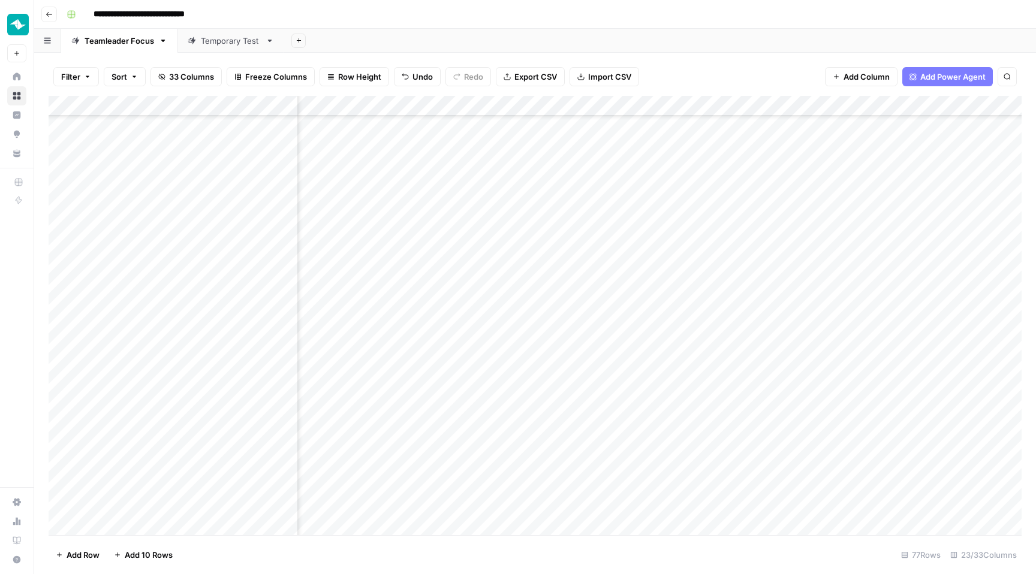
click at [441, 107] on div "Add Column" at bounding box center [535, 315] width 973 height 439
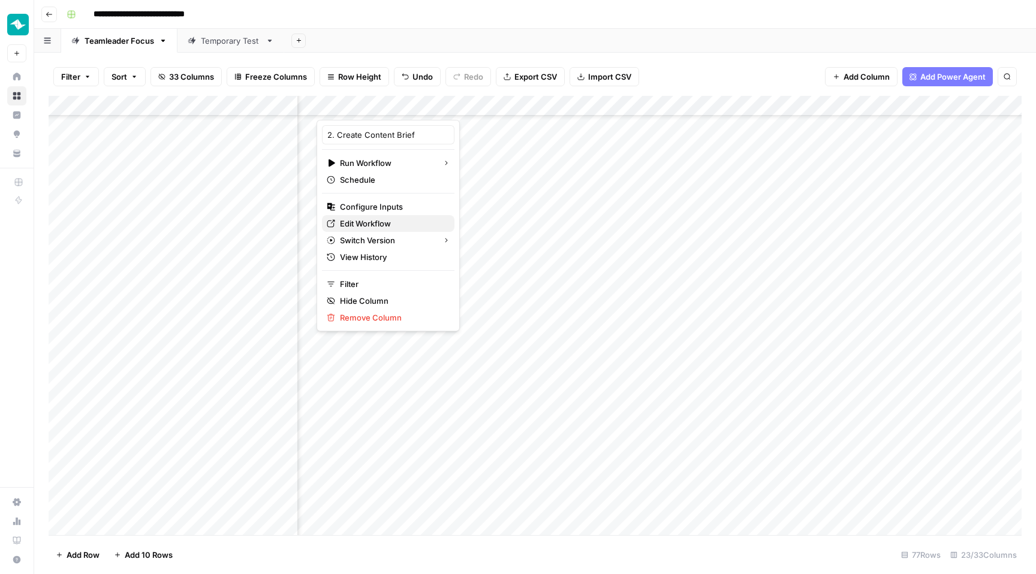
click at [384, 221] on span "Edit Workflow" at bounding box center [392, 224] width 105 height 12
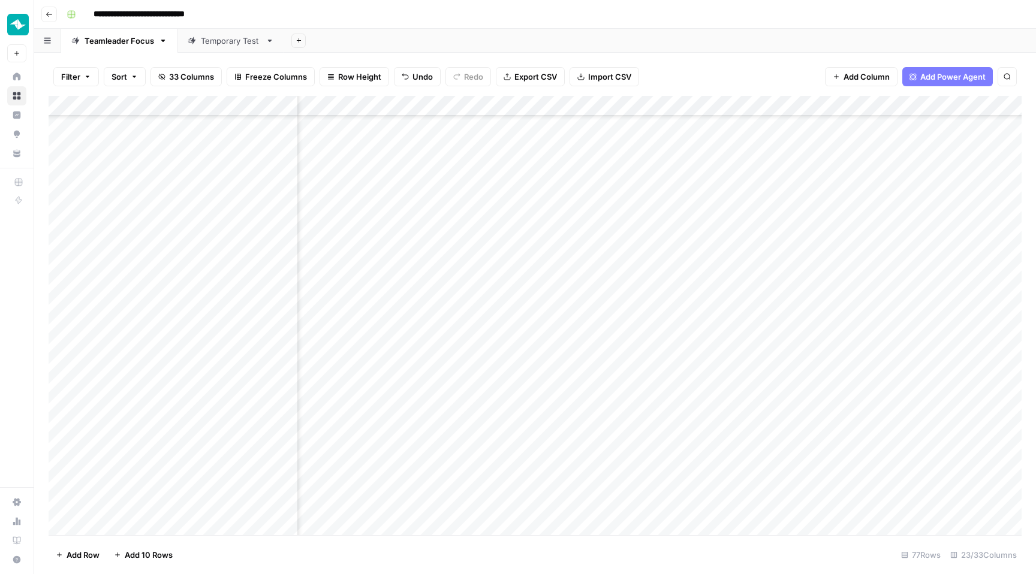
scroll to position [1156, 132]
click at [727, 101] on div "Add Column" at bounding box center [535, 315] width 973 height 439
click at [727, 101] on div at bounding box center [764, 108] width 173 height 24
copy div
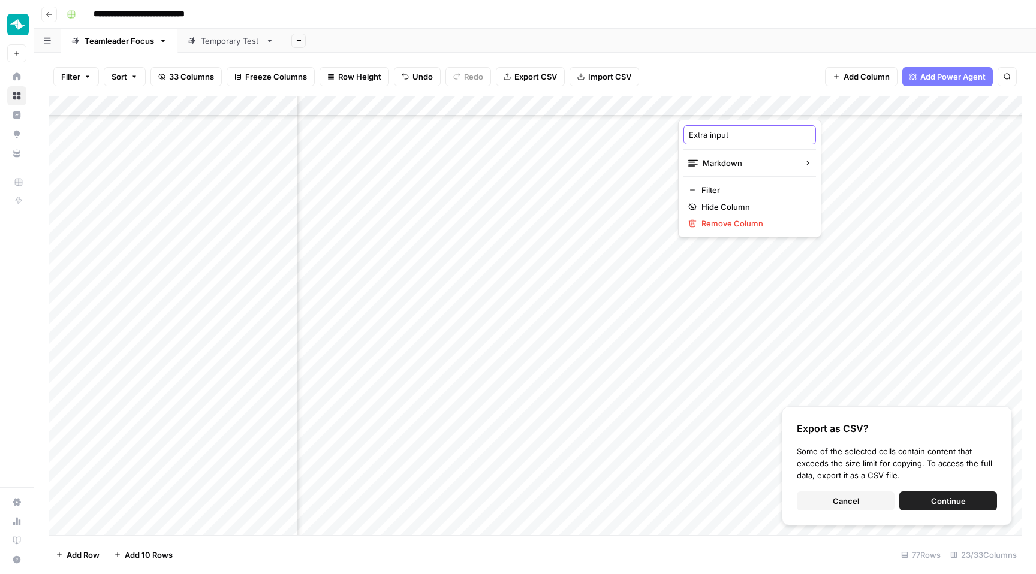
click at [727, 138] on input "Extra input" at bounding box center [750, 135] width 122 height 12
click at [931, 105] on div "Add Column" at bounding box center [535, 315] width 973 height 439
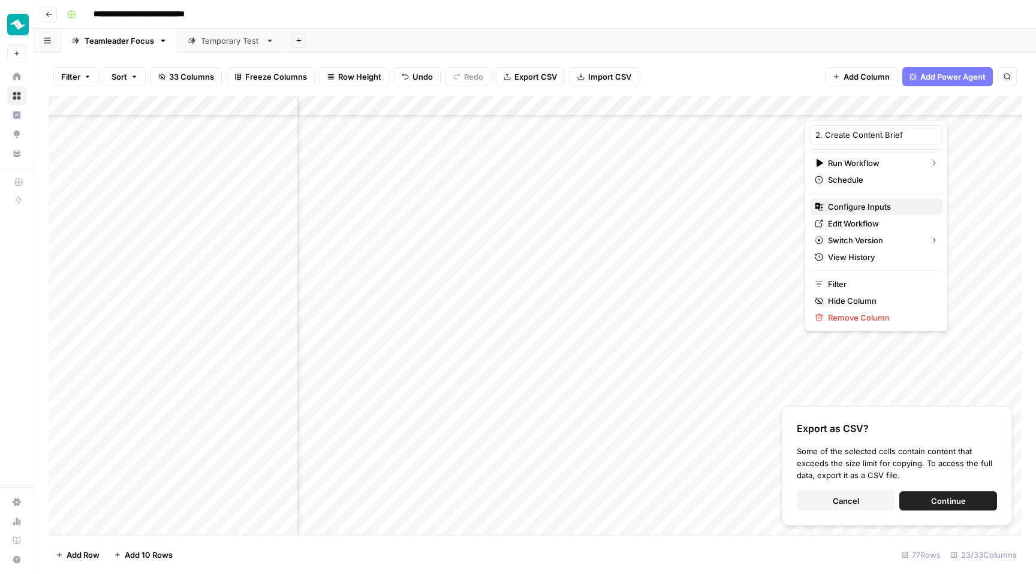
click at [873, 206] on span "Configure Inputs" at bounding box center [880, 207] width 105 height 12
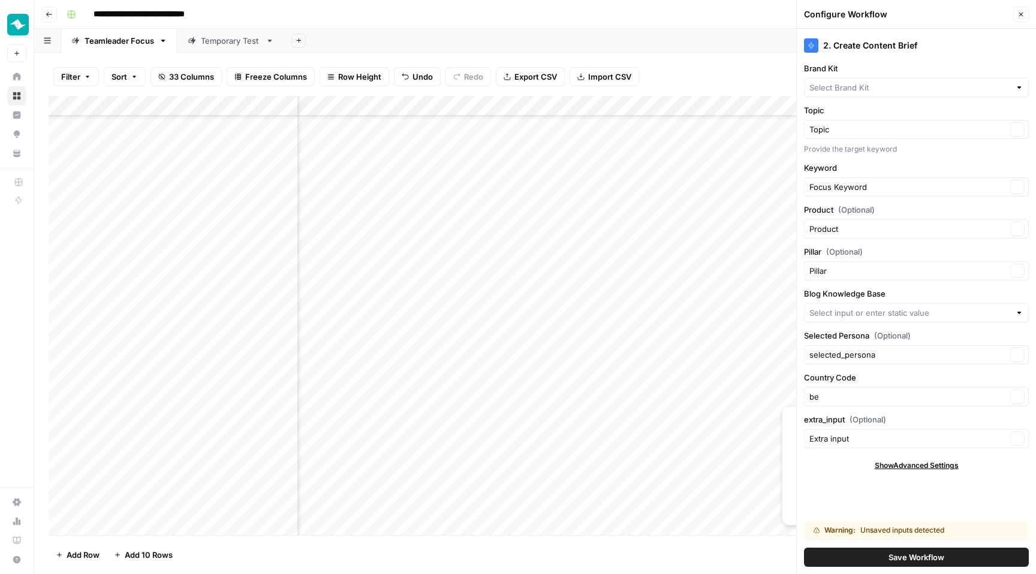
type input "NL-BE Blogs"
type input "Teamleader BE - FOCUS"
click at [831, 419] on label "extra_input (Optional)" at bounding box center [916, 420] width 225 height 12
click at [831, 433] on input "Extra input" at bounding box center [907, 439] width 197 height 12
type input "Time (1)"
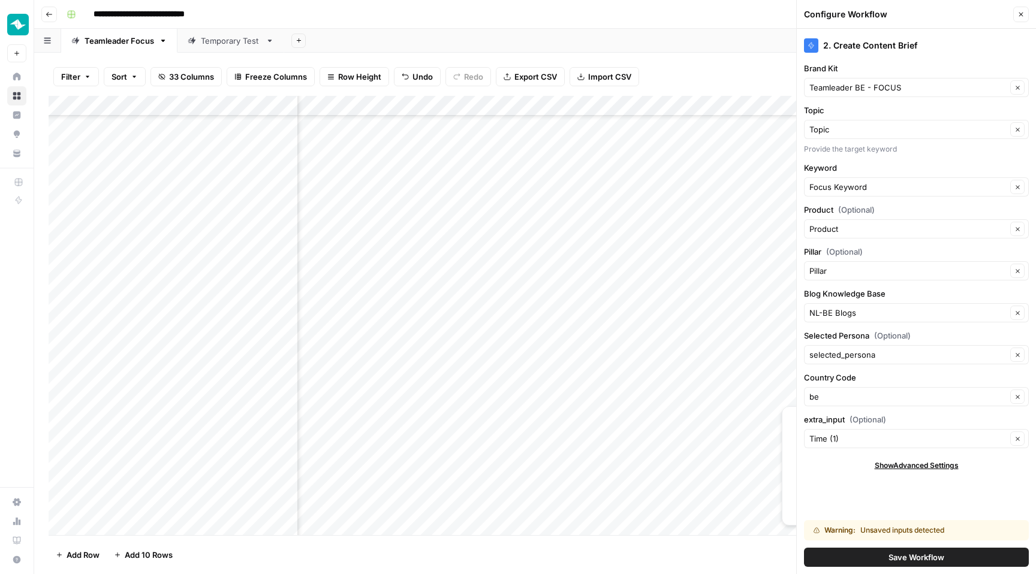
click at [824, 413] on div "2. Create Content Brief Brand Kit Teamleader BE - FOCUS Clear Topic Topic Clear…" at bounding box center [916, 301] width 239 height 545
copy label "extra_input"
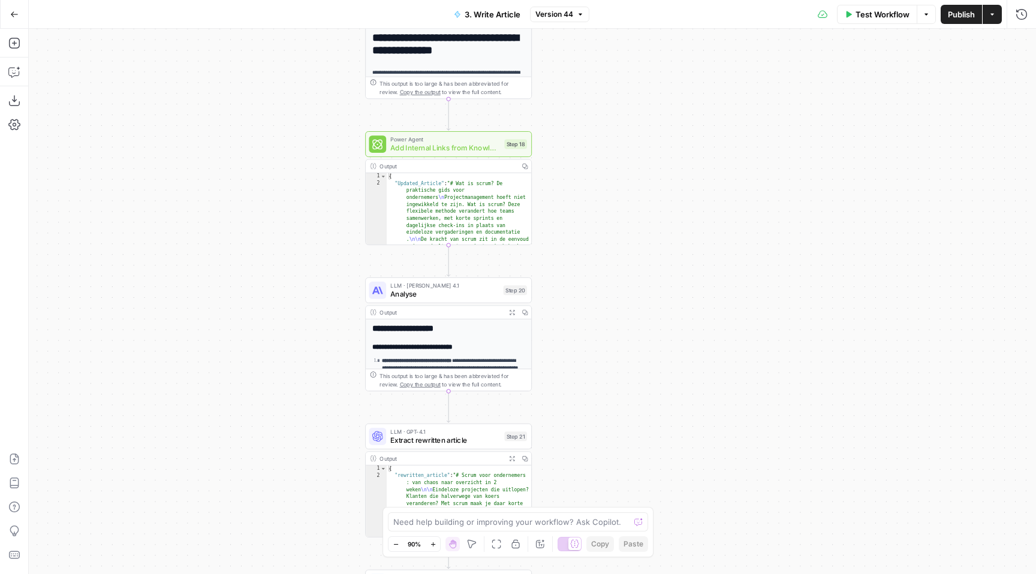
drag, startPoint x: 366, startPoint y: 177, endPoint x: 276, endPoint y: 372, distance: 214.6
click at [276, 372] on div "**********" at bounding box center [532, 301] width 1007 height 545
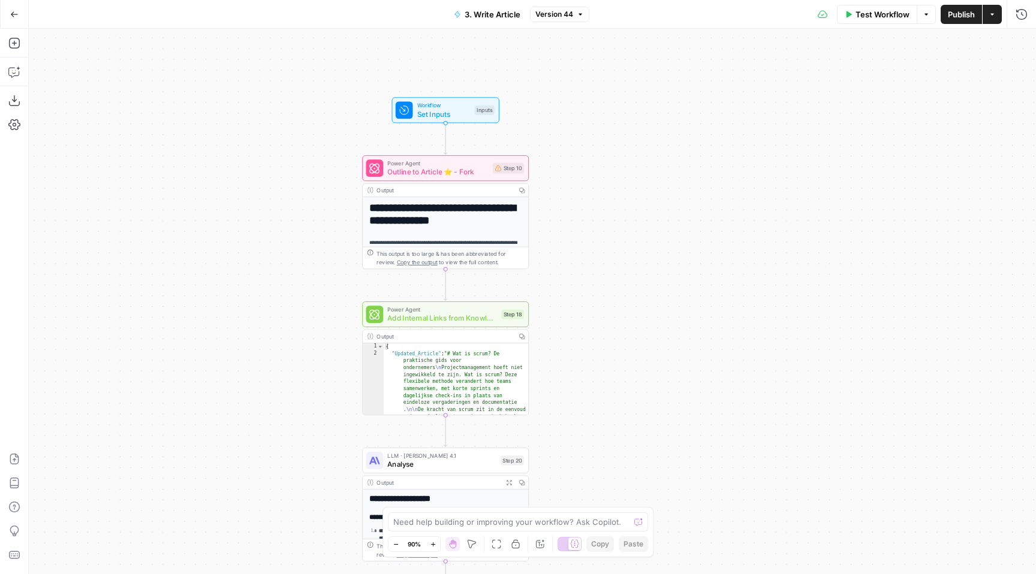
drag, startPoint x: 295, startPoint y: 165, endPoint x: 284, endPoint y: 379, distance: 214.3
click at [284, 379] on div "**********" at bounding box center [532, 301] width 1007 height 545
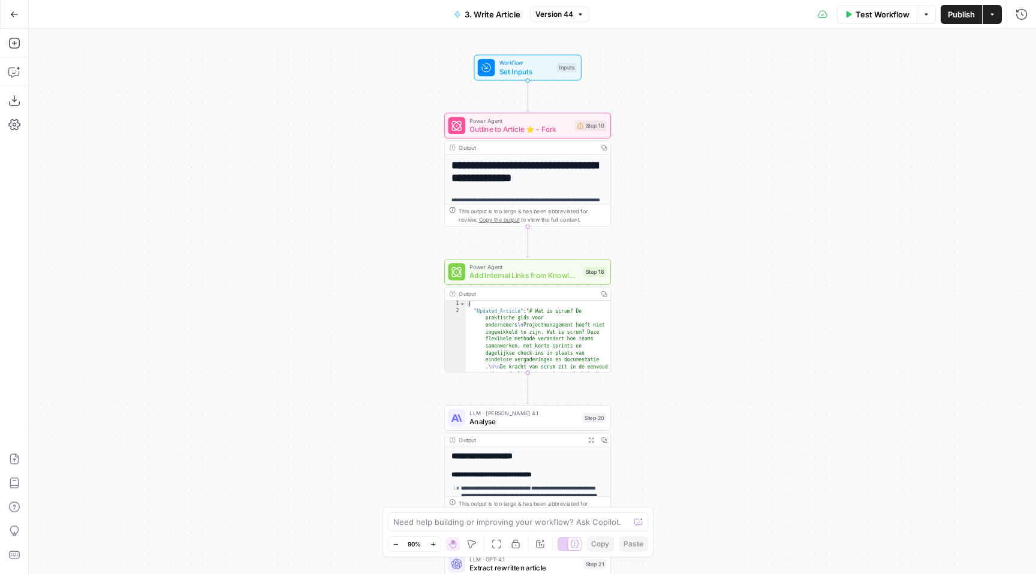
drag, startPoint x: 294, startPoint y: 182, endPoint x: 379, endPoint y: 86, distance: 128.2
click at [387, 79] on div "**********" at bounding box center [532, 301] width 1007 height 545
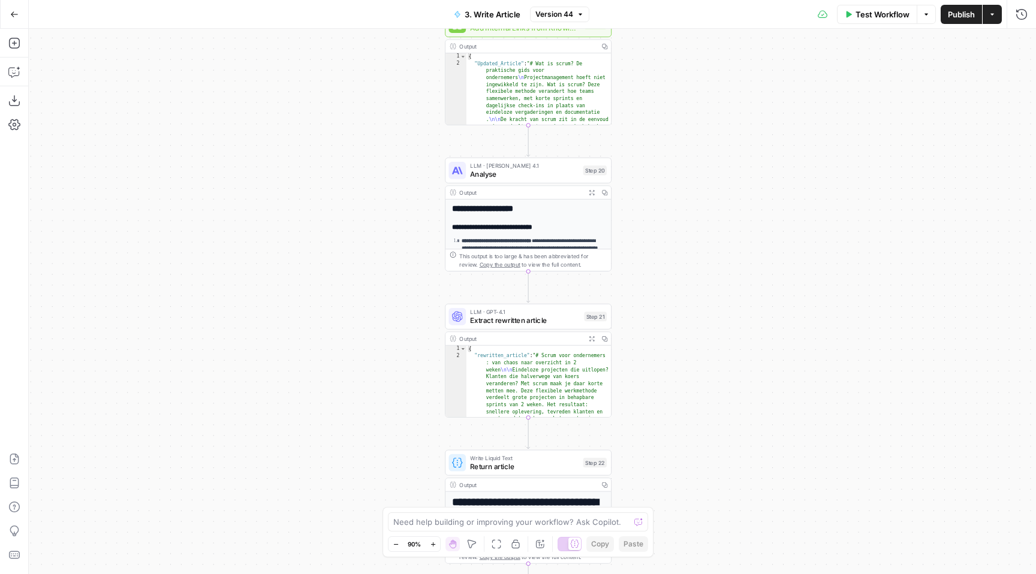
drag, startPoint x: 374, startPoint y: 163, endPoint x: 372, endPoint y: -67, distance: 230.2
click at [372, 0] on html "**********" at bounding box center [518, 287] width 1036 height 574
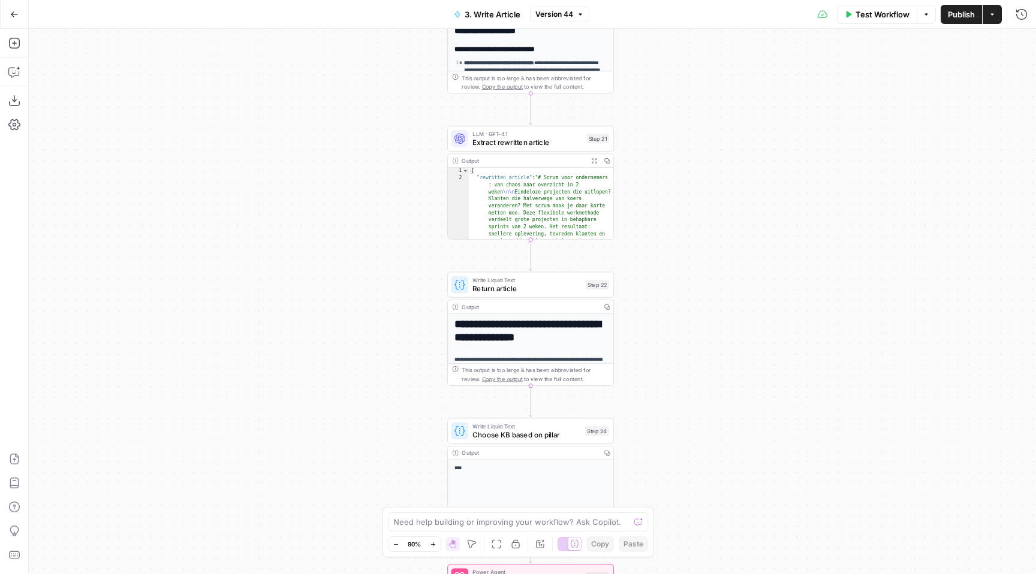
drag, startPoint x: 325, startPoint y: 174, endPoint x: 327, endPoint y: -4, distance: 178.0
click at [327, 0] on html "**********" at bounding box center [518, 287] width 1036 height 574
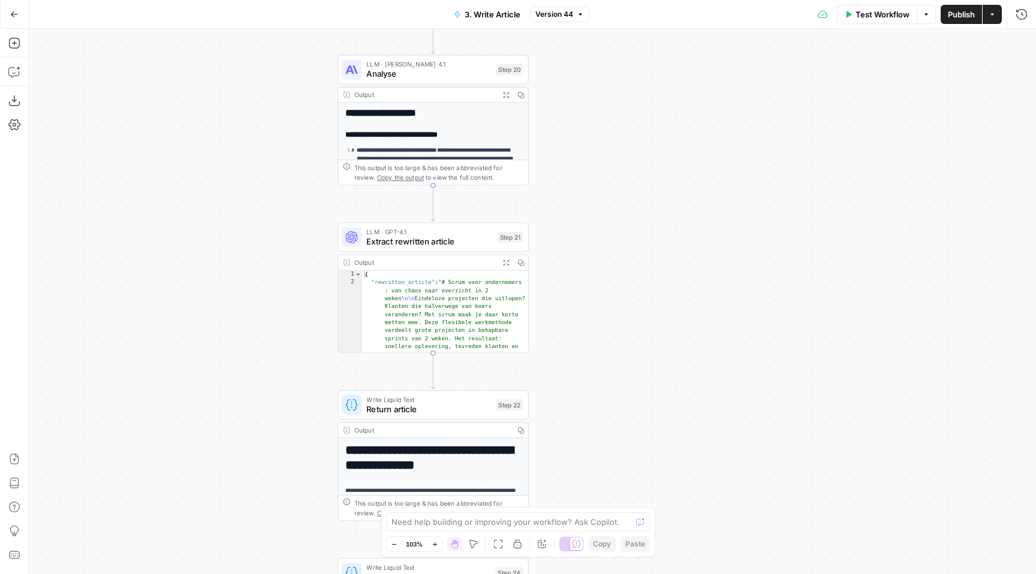
drag, startPoint x: 295, startPoint y: 176, endPoint x: 161, endPoint y: 282, distance: 170.7
click at [161, 282] on div "**********" at bounding box center [532, 301] width 1007 height 545
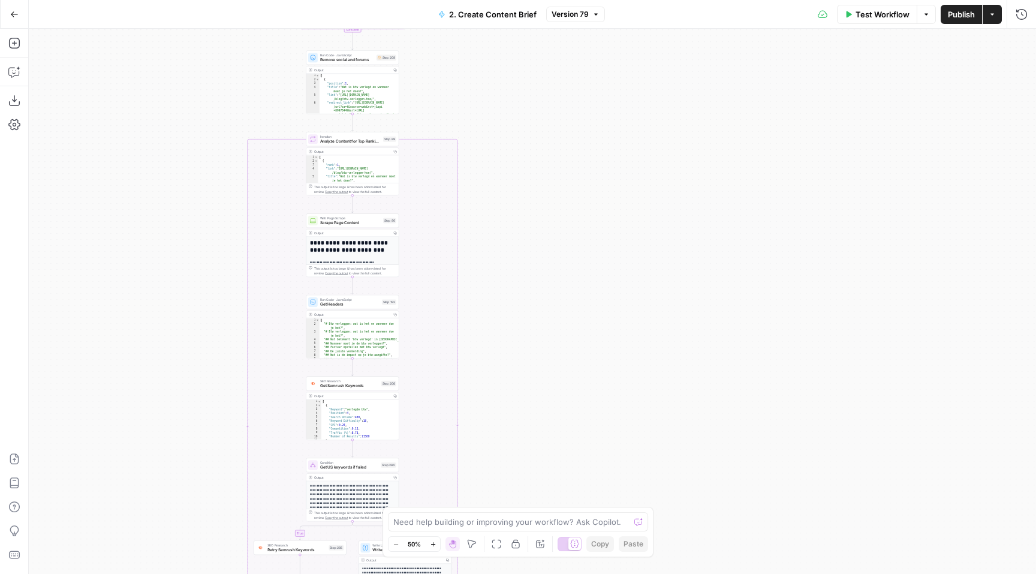
drag, startPoint x: 457, startPoint y: 149, endPoint x: 493, endPoint y: 485, distance: 337.6
click at [493, 485] on div "**********" at bounding box center [532, 301] width 1007 height 545
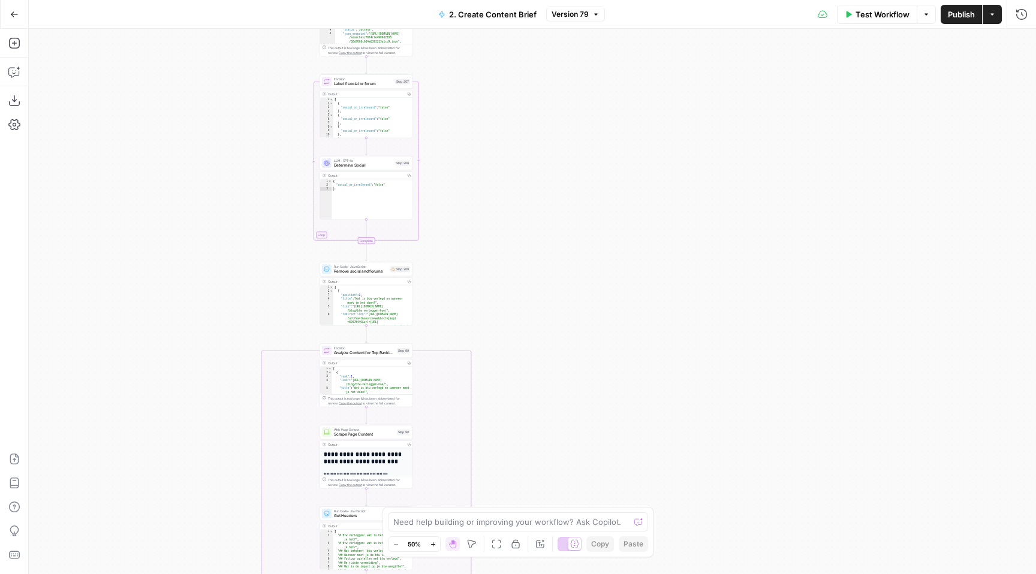
drag, startPoint x: 517, startPoint y: 145, endPoint x: 530, endPoint y: 355, distance: 210.8
click at [530, 355] on div "**********" at bounding box center [532, 301] width 1007 height 545
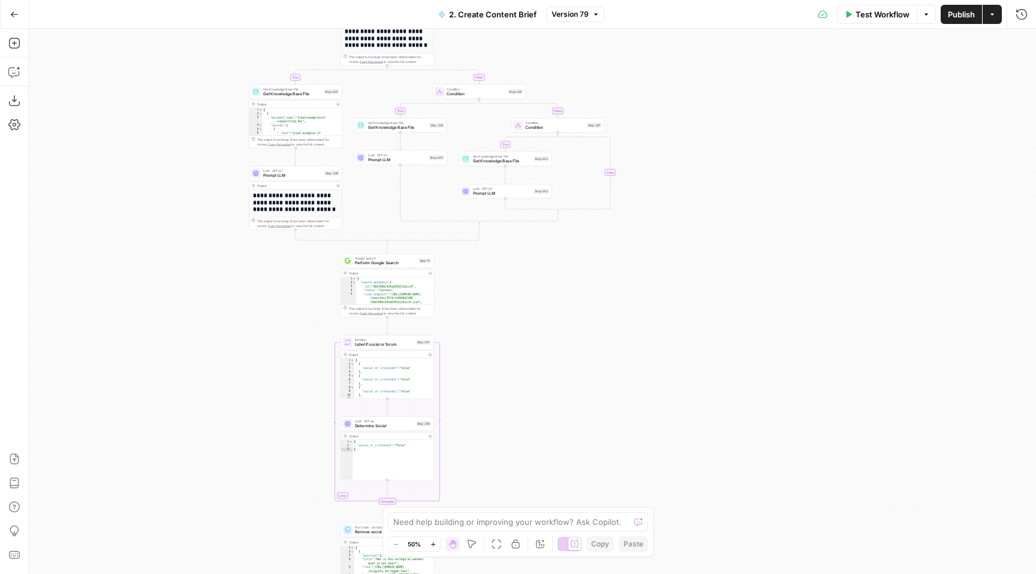
drag, startPoint x: 492, startPoint y: 201, endPoint x: 512, endPoint y: 462, distance: 262.1
click at [512, 462] on div "**********" at bounding box center [532, 301] width 1007 height 545
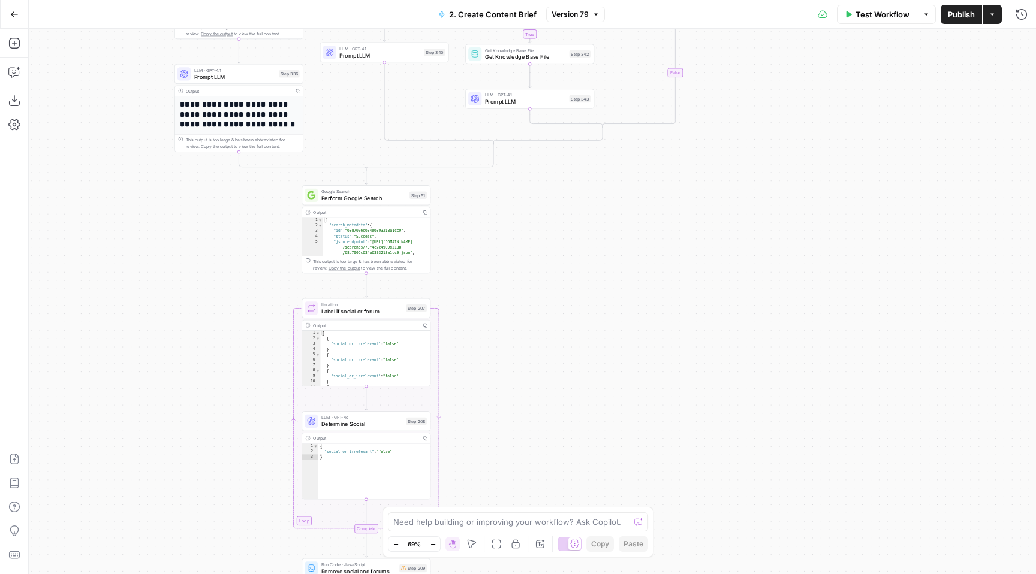
drag, startPoint x: 489, startPoint y: 251, endPoint x: 512, endPoint y: -95, distance: 346.6
click at [512, 0] on html "**********" at bounding box center [518, 287] width 1036 height 574
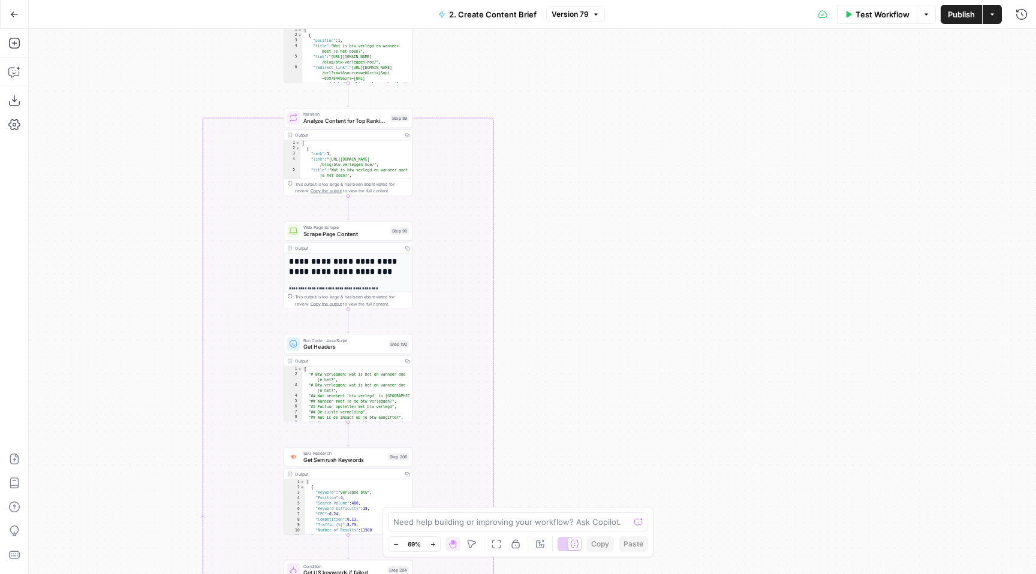
drag, startPoint x: 559, startPoint y: 258, endPoint x: 535, endPoint y: -84, distance: 343.1
click at [535, 0] on html "**********" at bounding box center [518, 287] width 1036 height 574
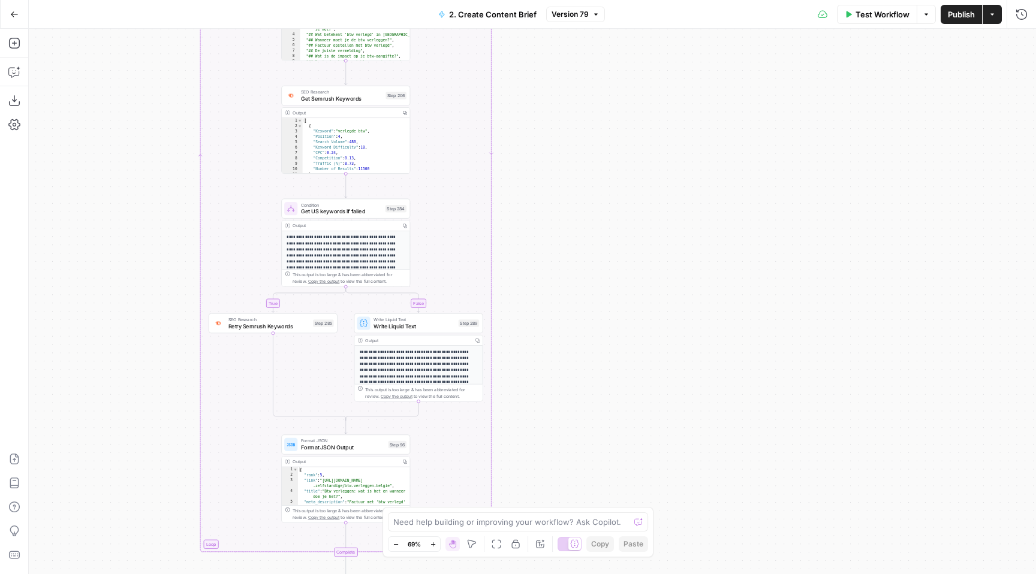
drag, startPoint x: 559, startPoint y: 366, endPoint x: 559, endPoint y: -1, distance: 366.9
click at [559, 0] on div "**********" at bounding box center [518, 287] width 1036 height 574
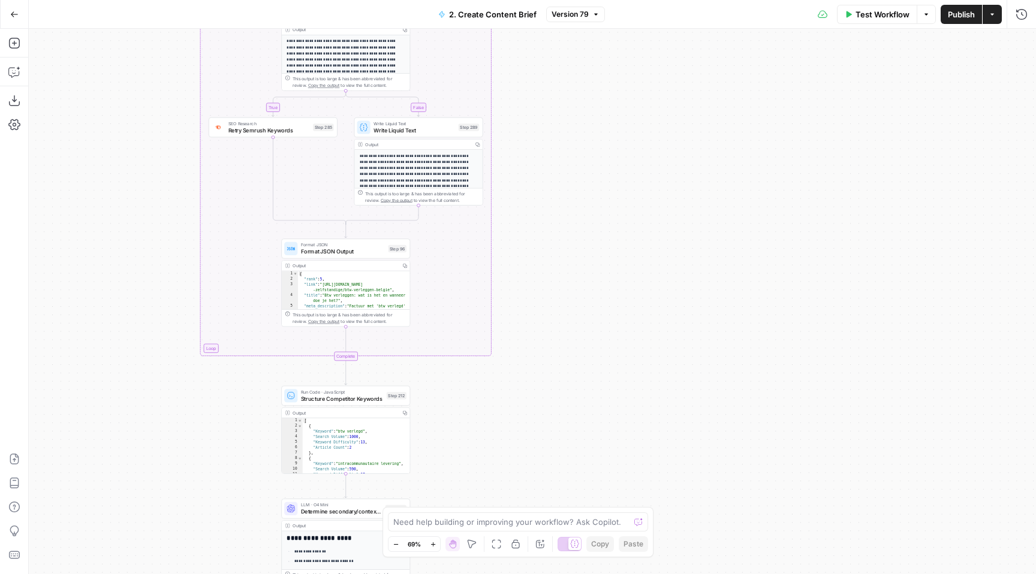
drag, startPoint x: 571, startPoint y: 448, endPoint x: 574, endPoint y: 109, distance: 338.7
click at [574, 109] on div "**********" at bounding box center [532, 301] width 1007 height 545
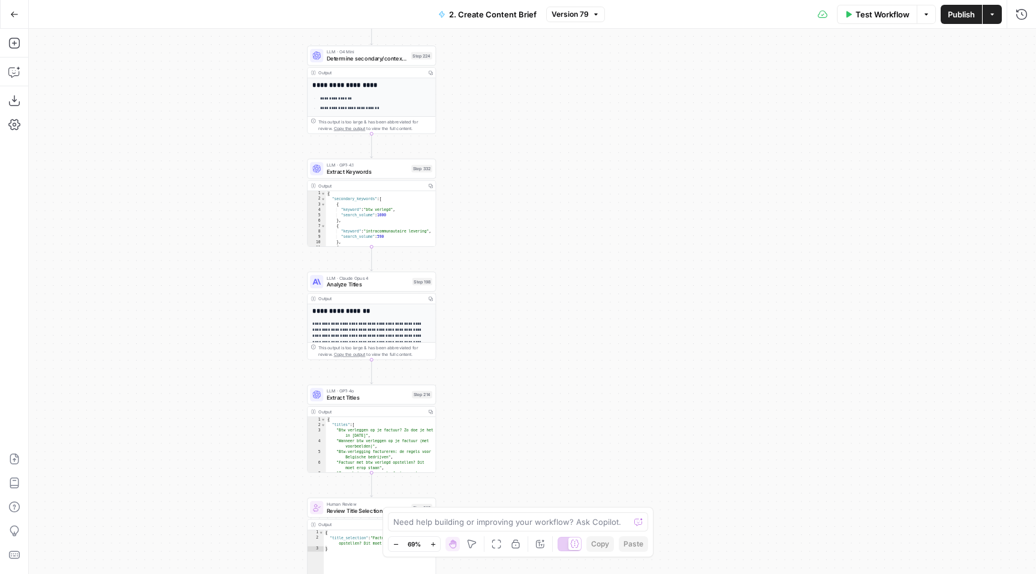
drag, startPoint x: 568, startPoint y: 387, endPoint x: 590, endPoint y: 137, distance: 250.9
click at [590, 137] on div "**********" at bounding box center [532, 301] width 1007 height 545
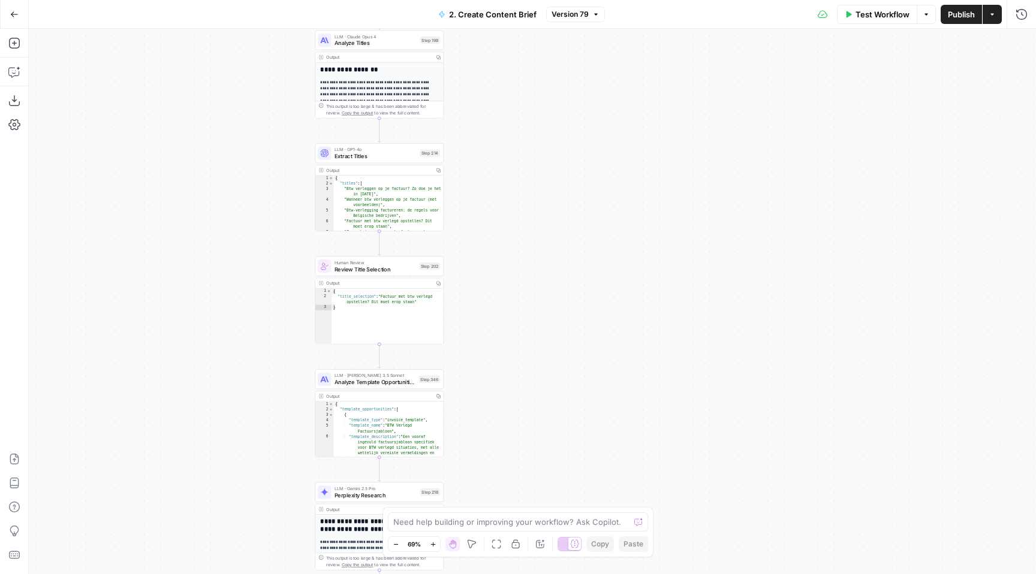
drag, startPoint x: 565, startPoint y: 299, endPoint x: 575, endPoint y: 52, distance: 247.2
click at [575, 52] on div "**********" at bounding box center [532, 301] width 1007 height 545
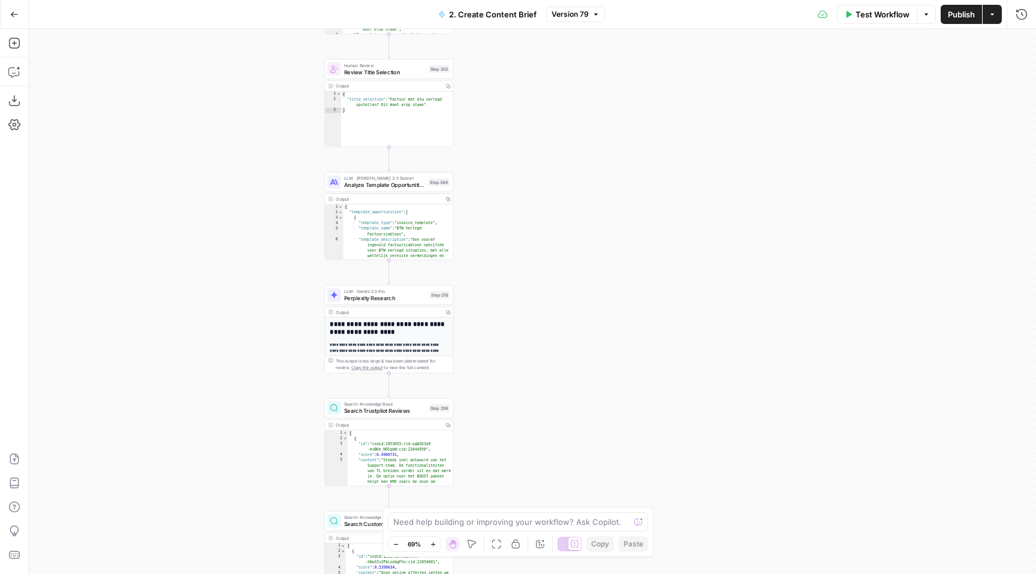
drag, startPoint x: 531, startPoint y: 419, endPoint x: 538, endPoint y: 224, distance: 195.0
click at [538, 224] on div "**********" at bounding box center [532, 301] width 1007 height 545
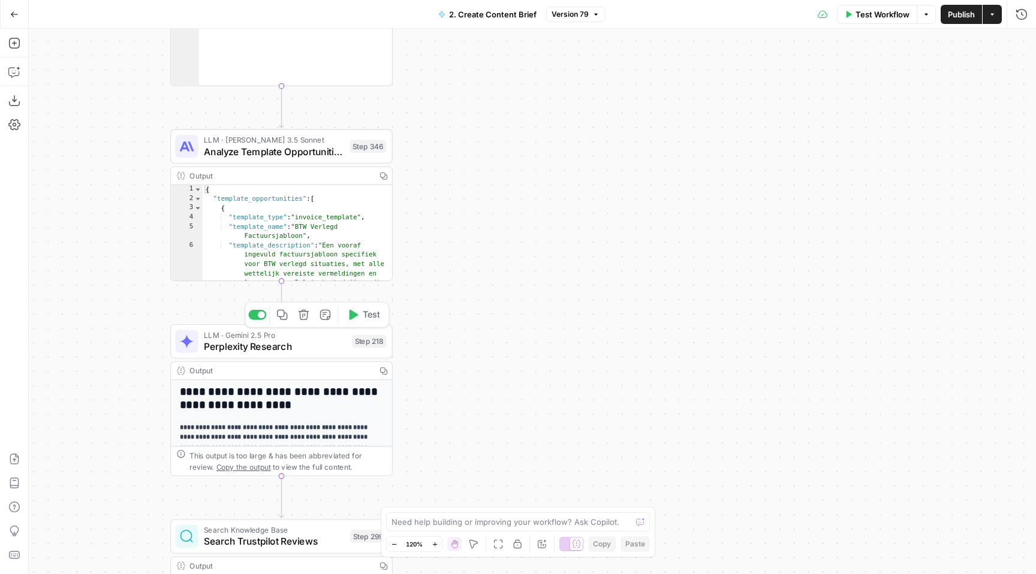
click at [309, 342] on span "Perplexity Research" at bounding box center [275, 346] width 142 height 14
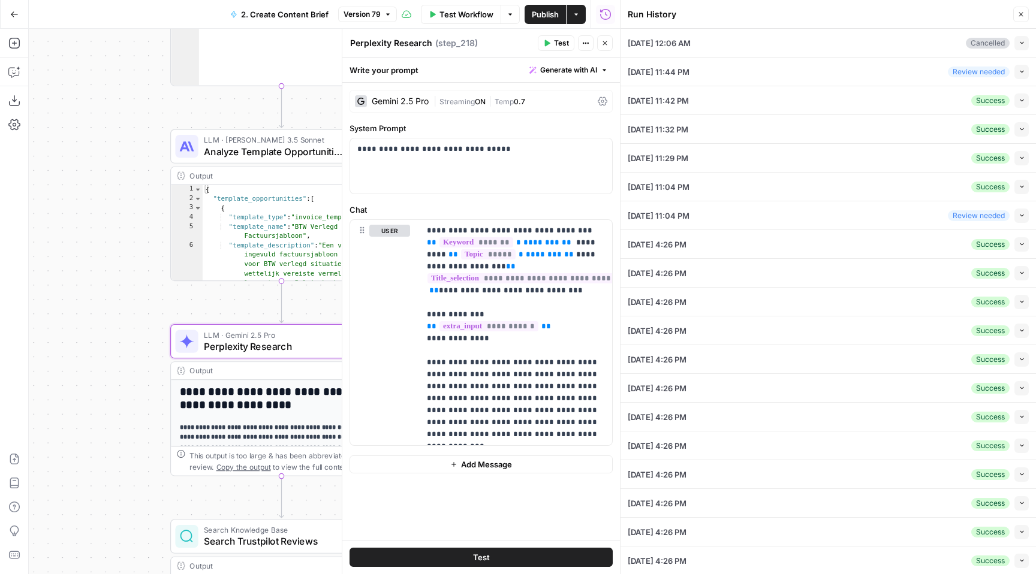
click at [1022, 40] on icon "button" at bounding box center [1021, 43] width 7 height 7
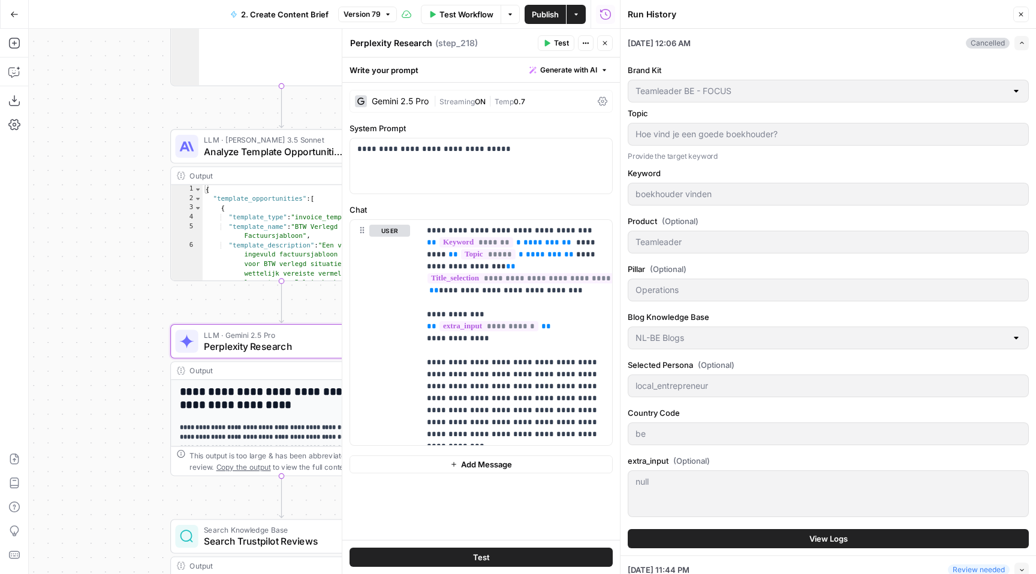
click at [810, 538] on span "View Logs" at bounding box center [828, 539] width 38 height 12
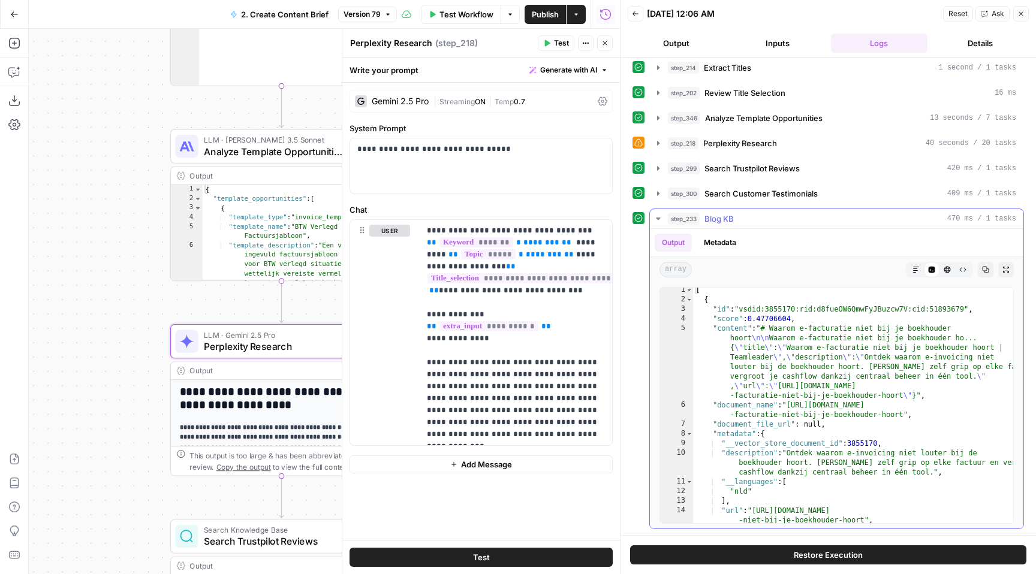
scroll to position [2, 0]
click at [821, 550] on span "Restore Execution" at bounding box center [828, 555] width 69 height 12
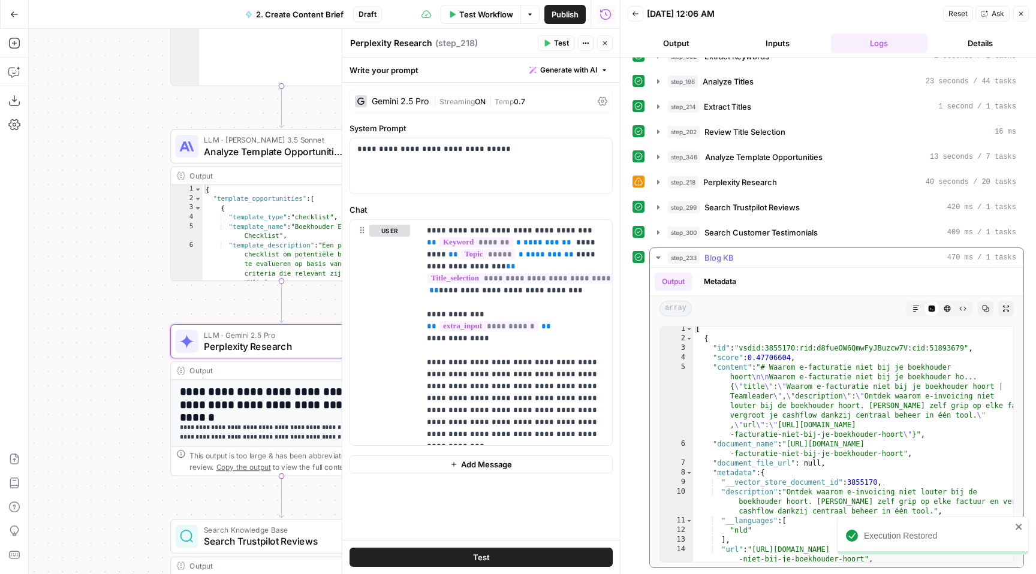
scroll to position [219, 0]
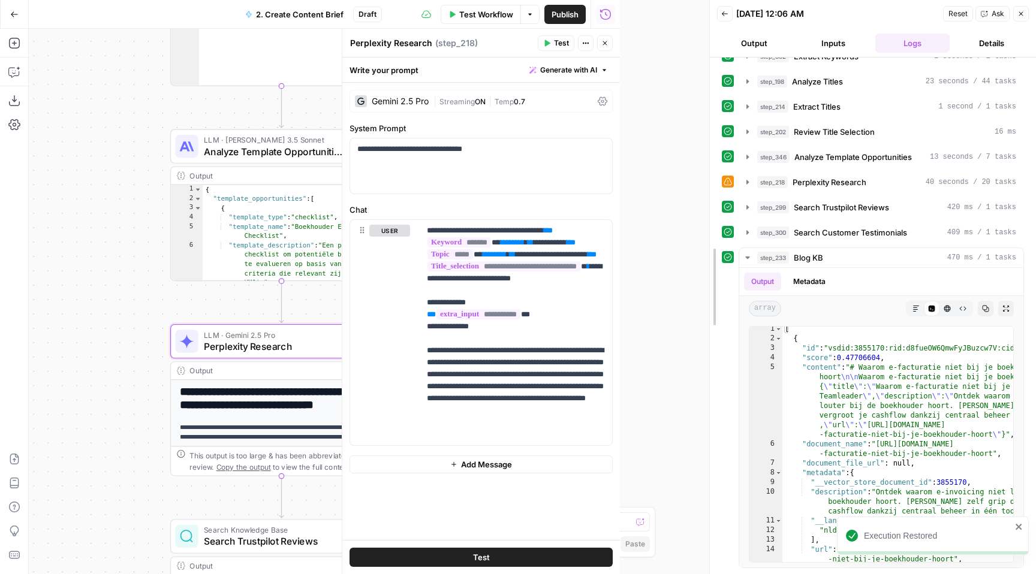
drag, startPoint x: 622, startPoint y: 311, endPoint x: 712, endPoint y: 303, distance: 90.3
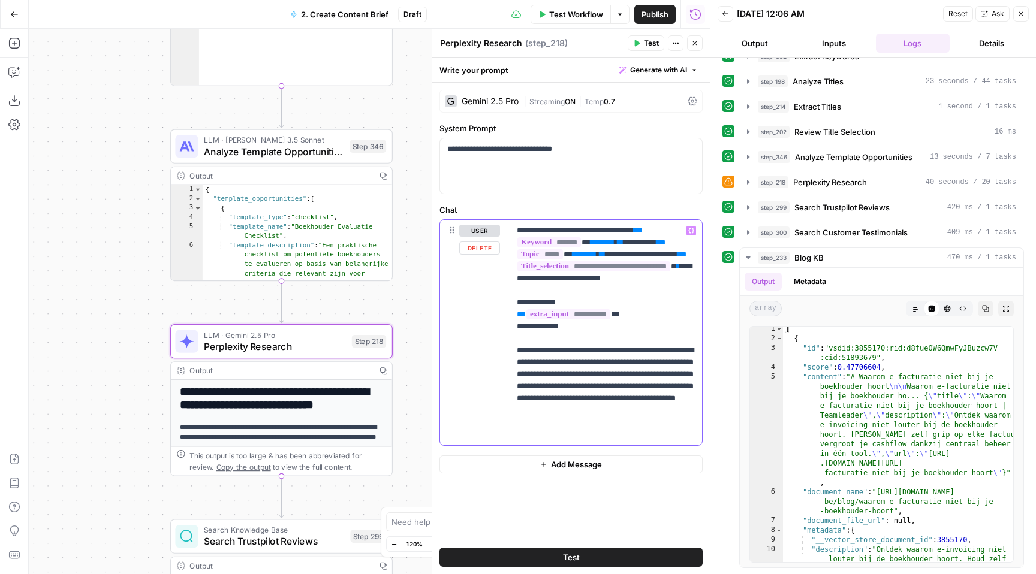
click at [665, 296] on p "**********" at bounding box center [606, 333] width 178 height 216
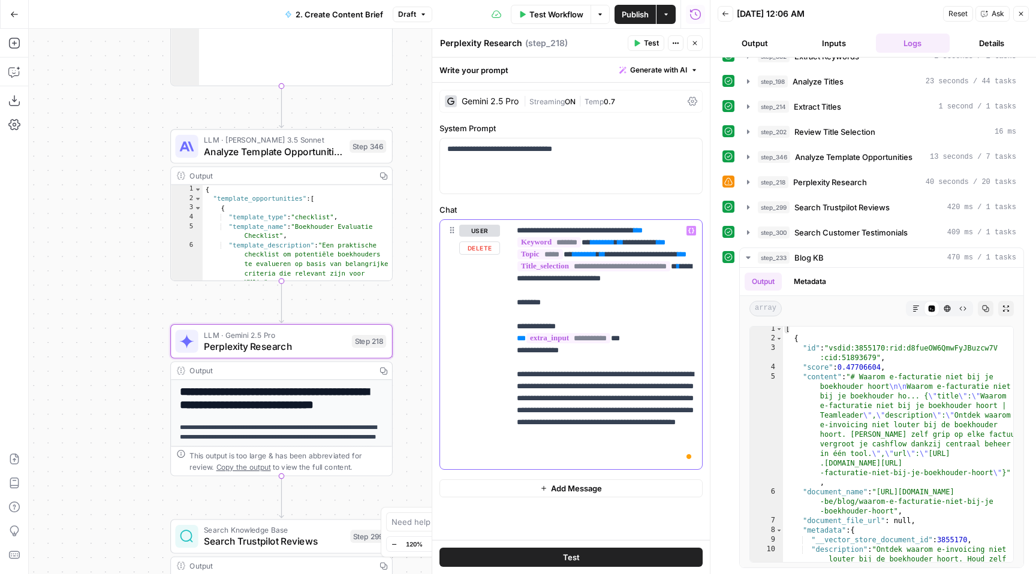
click at [690, 233] on icon "button" at bounding box center [691, 230] width 6 height 5
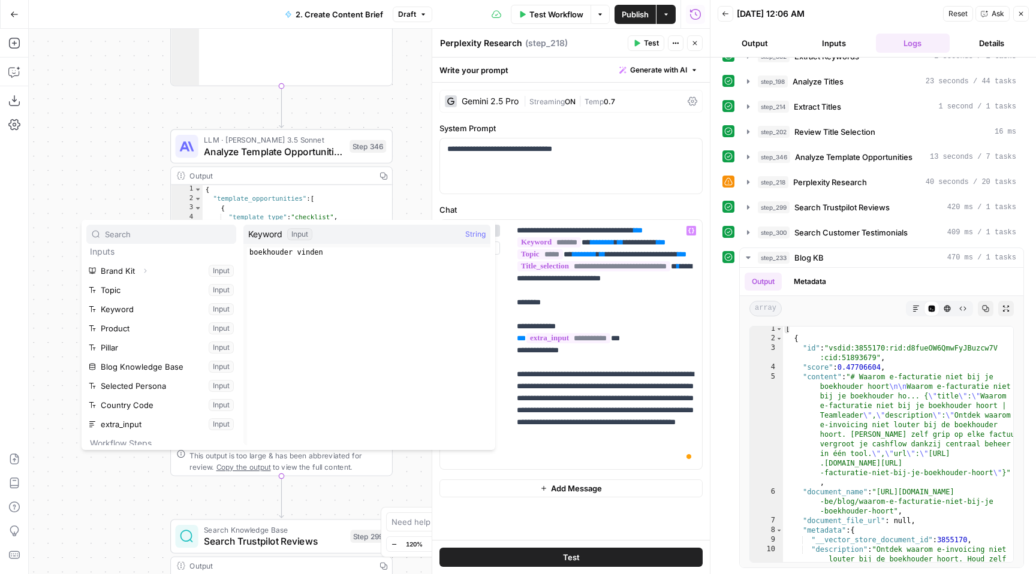
scroll to position [0, 0]
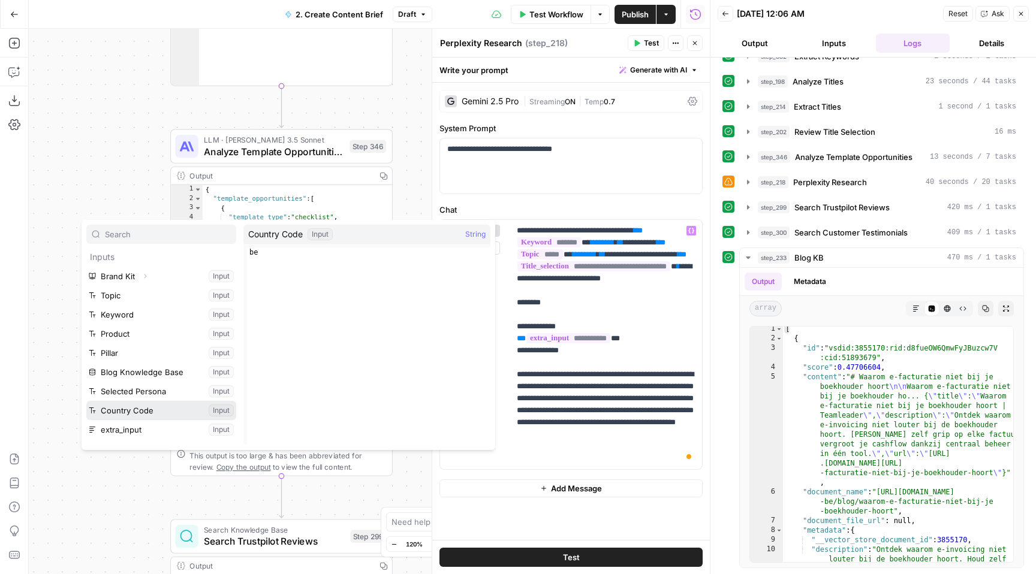
click at [161, 408] on button "Select variable Country Code" at bounding box center [161, 410] width 150 height 19
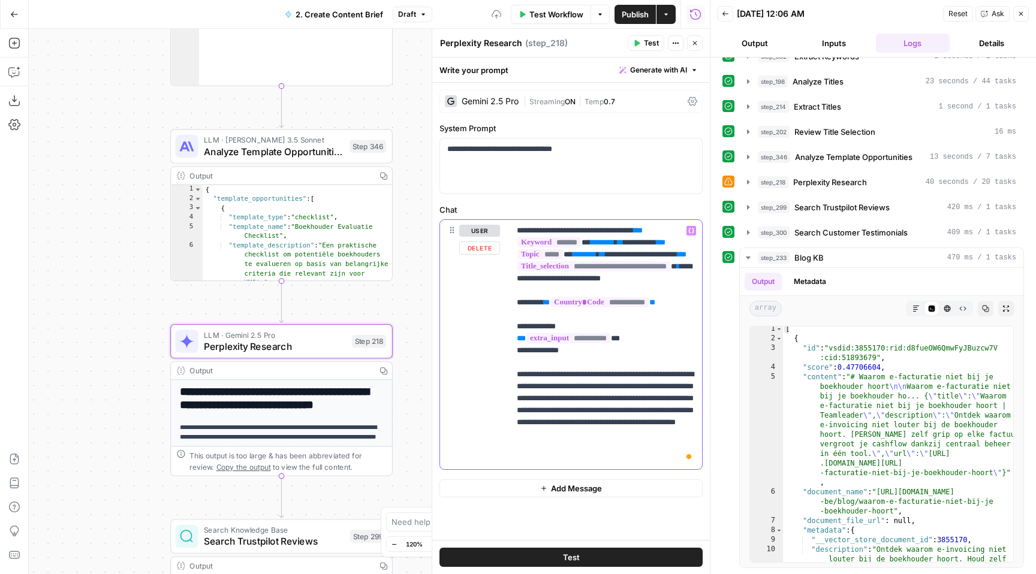
click at [547, 317] on p "**********" at bounding box center [606, 345] width 178 height 240
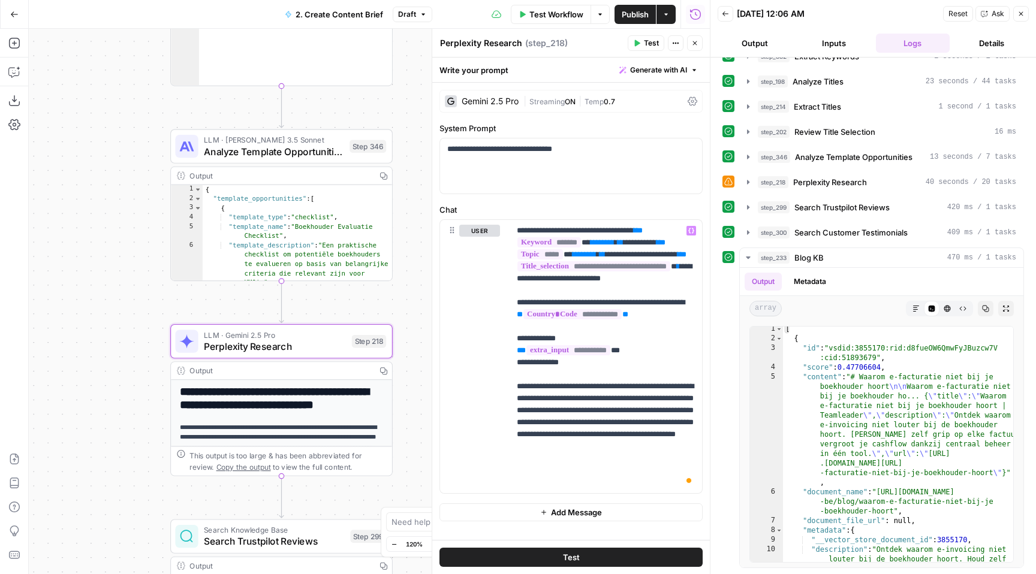
click at [646, 104] on div "| Streaming ON | Temp 0.7" at bounding box center [602, 101] width 159 height 11
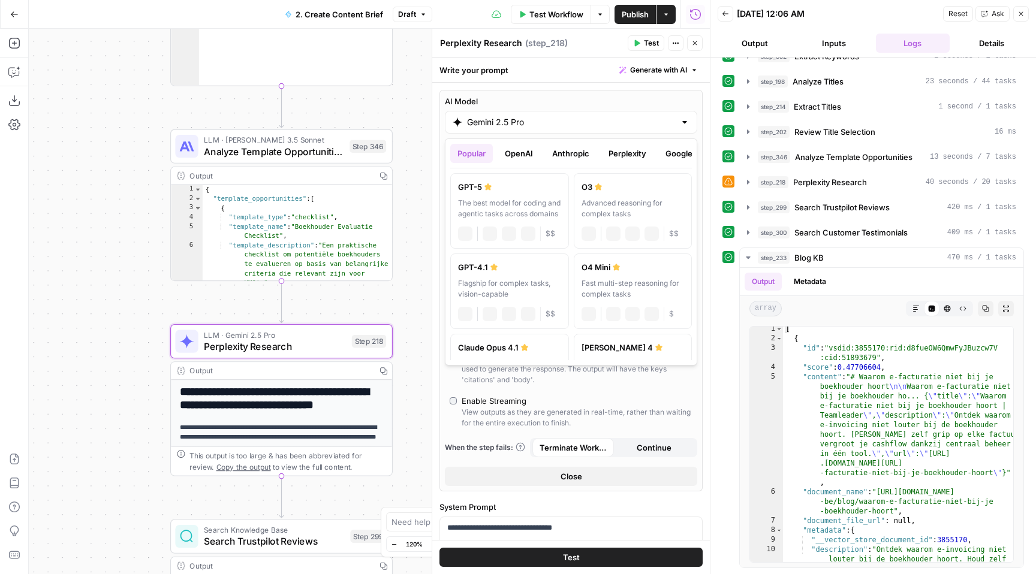
click at [634, 123] on input "Gemini 2.5 Pro" at bounding box center [571, 122] width 208 height 12
click at [639, 153] on button "Perplexity" at bounding box center [627, 153] width 52 height 19
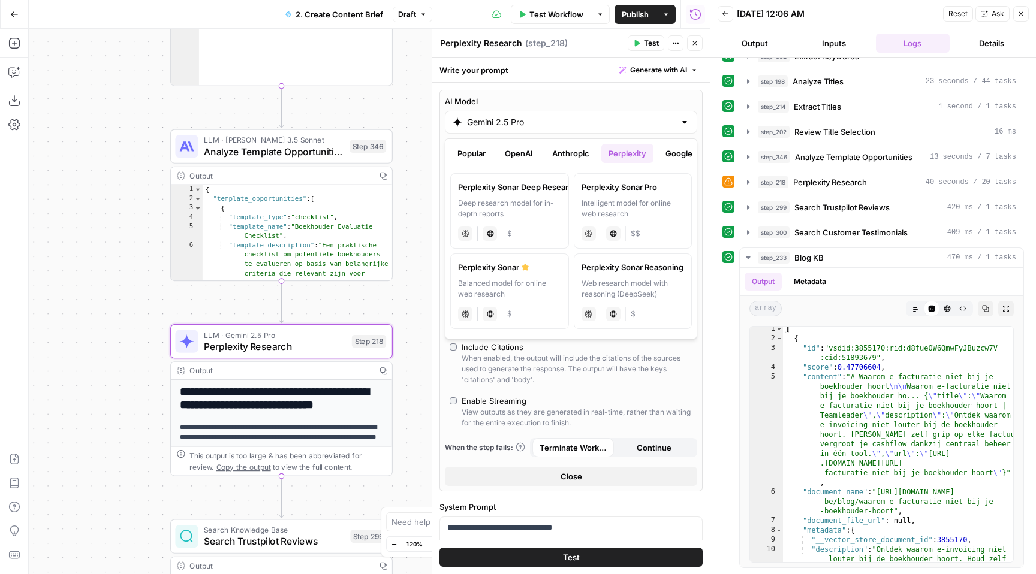
click at [616, 194] on label "Perplexity Sonar Pro Intelligent model for online web research perplexity Live …" at bounding box center [633, 211] width 119 height 76
type input "Perplexity Sonar Pro"
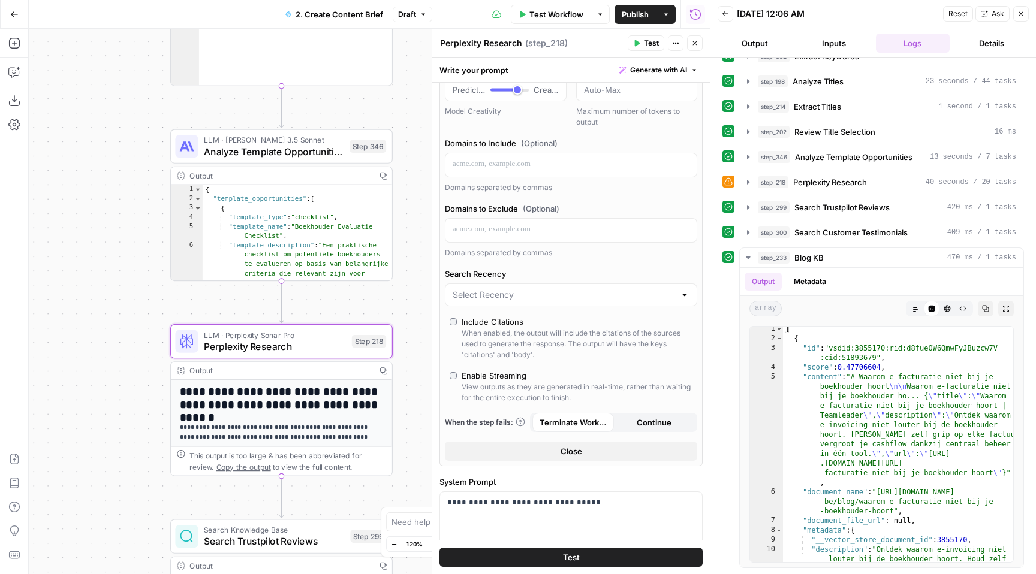
scroll to position [44, 0]
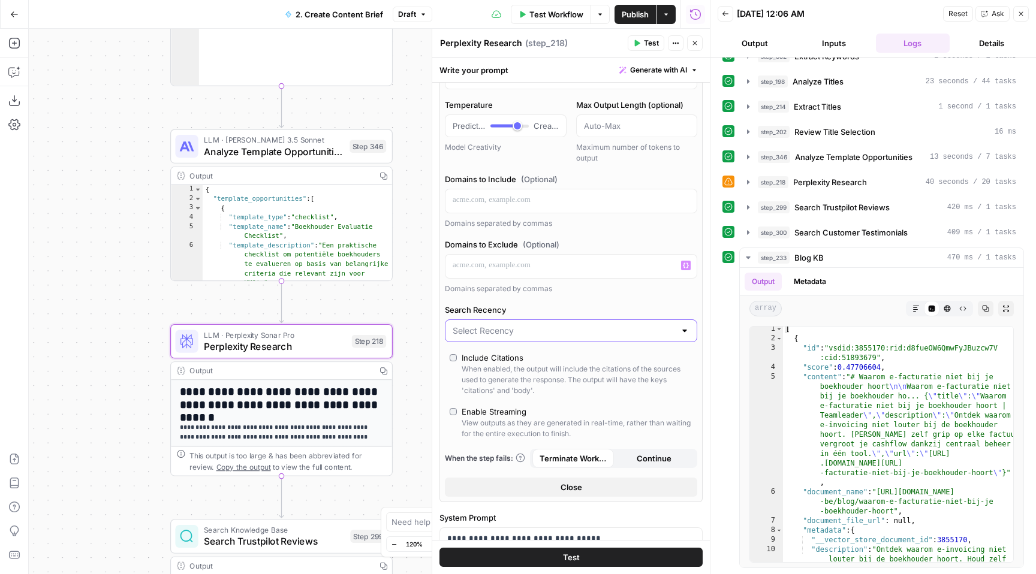
click at [577, 332] on input "Search Recency" at bounding box center [564, 331] width 222 height 12
click at [577, 309] on label "Search Recency" at bounding box center [571, 310] width 252 height 12
click at [577, 325] on input "Search Recency" at bounding box center [564, 331] width 222 height 12
click at [578, 302] on div "AI Model Perplexity Sonar Pro Temperature Predictable Creative Model Creativity…" at bounding box center [570, 274] width 263 height 457
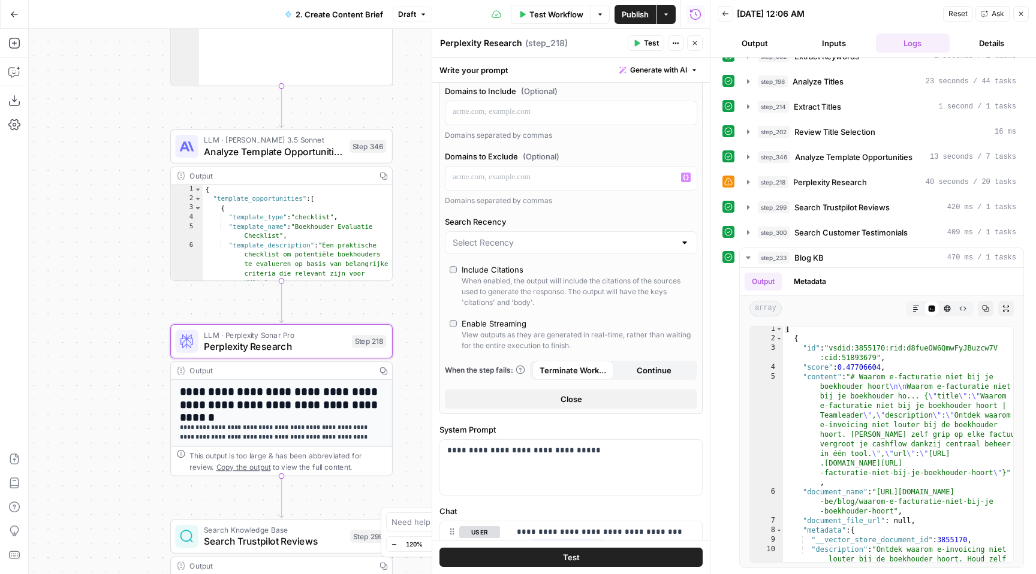
scroll to position [146, 0]
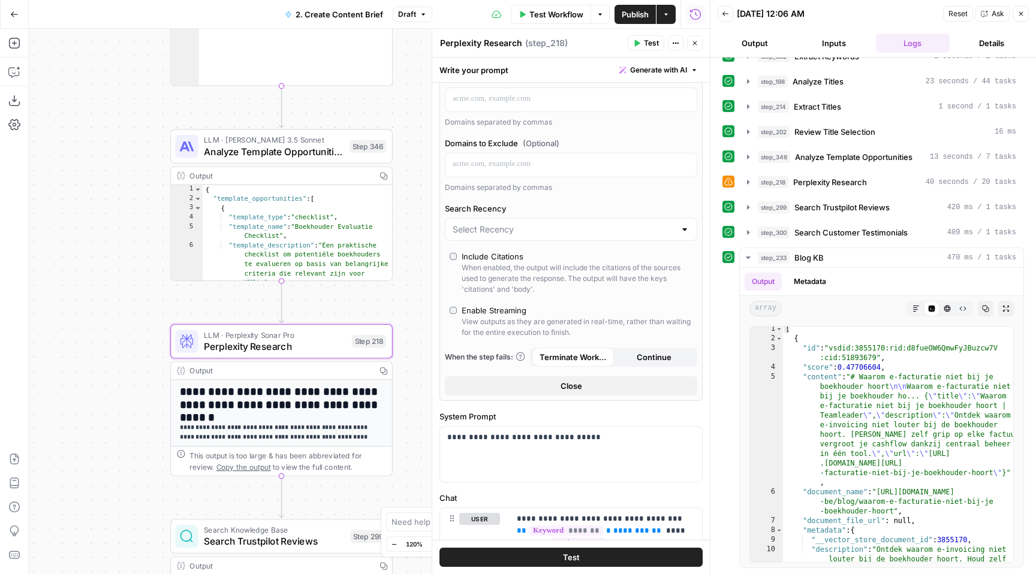
click at [550, 559] on button "Test" at bounding box center [570, 557] width 263 height 19
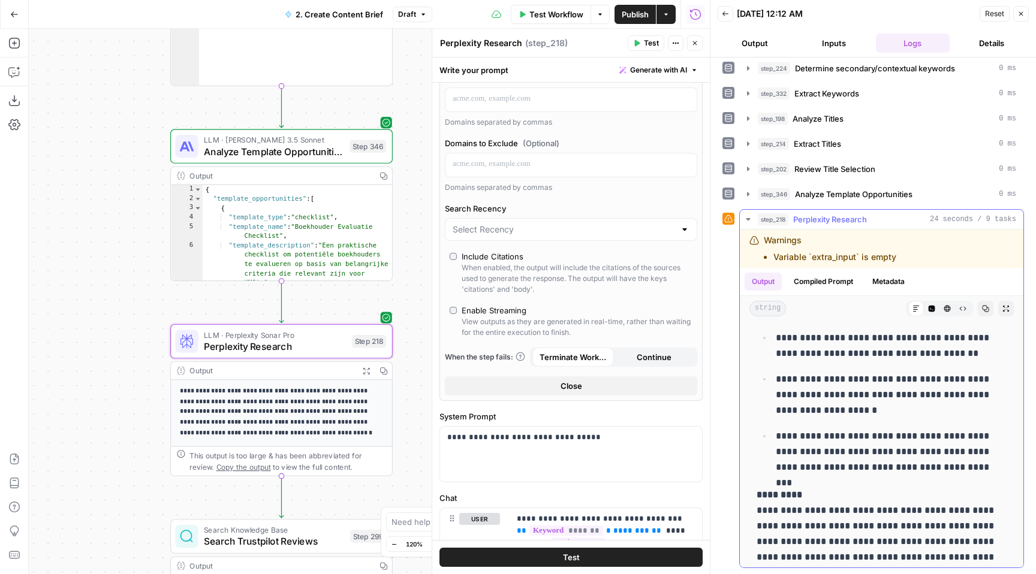
scroll to position [1539, 0]
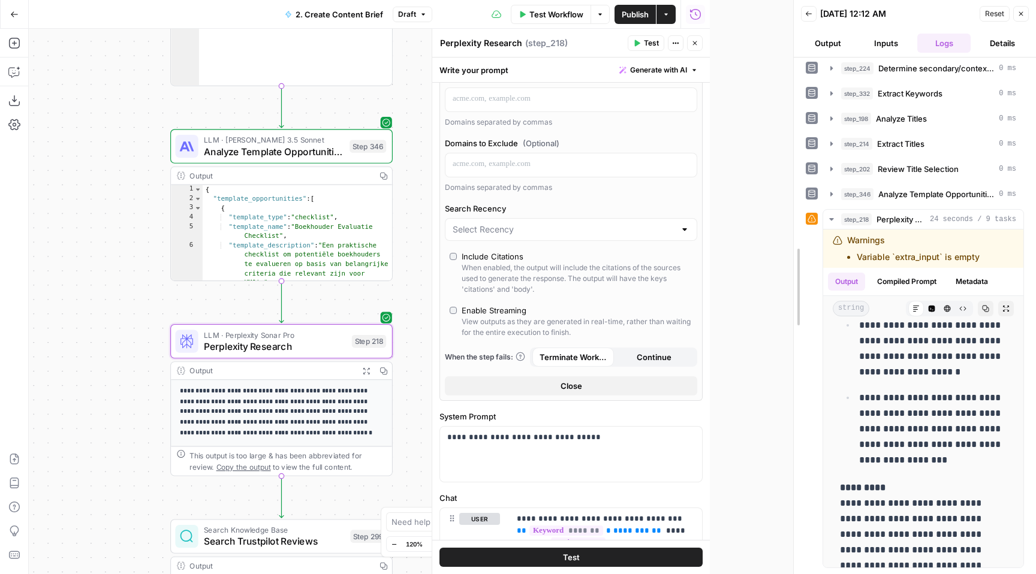
drag, startPoint x: 707, startPoint y: 297, endPoint x: 789, endPoint y: 297, distance: 82.1
click at [792, 297] on div at bounding box center [794, 287] width 12 height 574
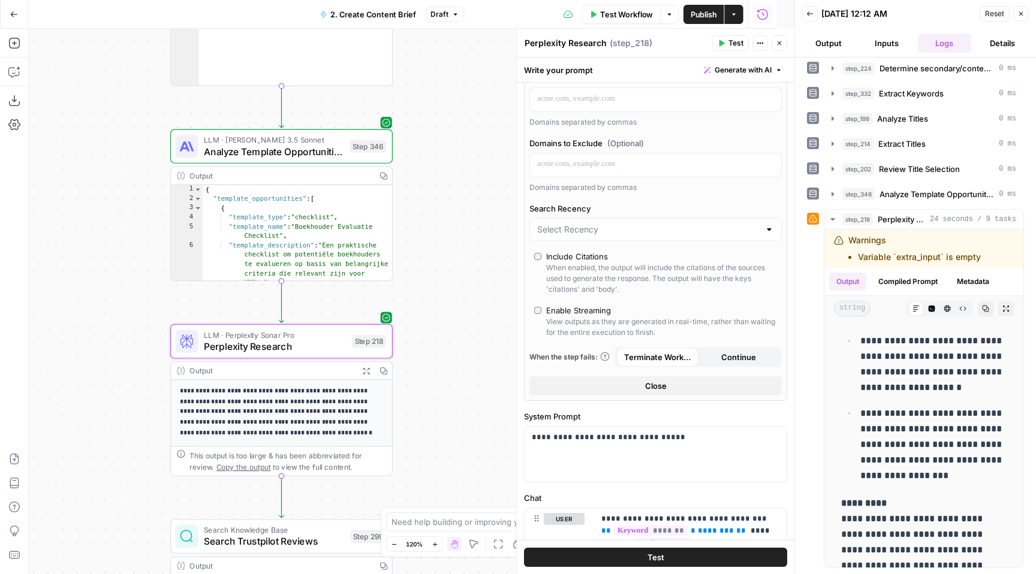
scroll to position [2256, 0]
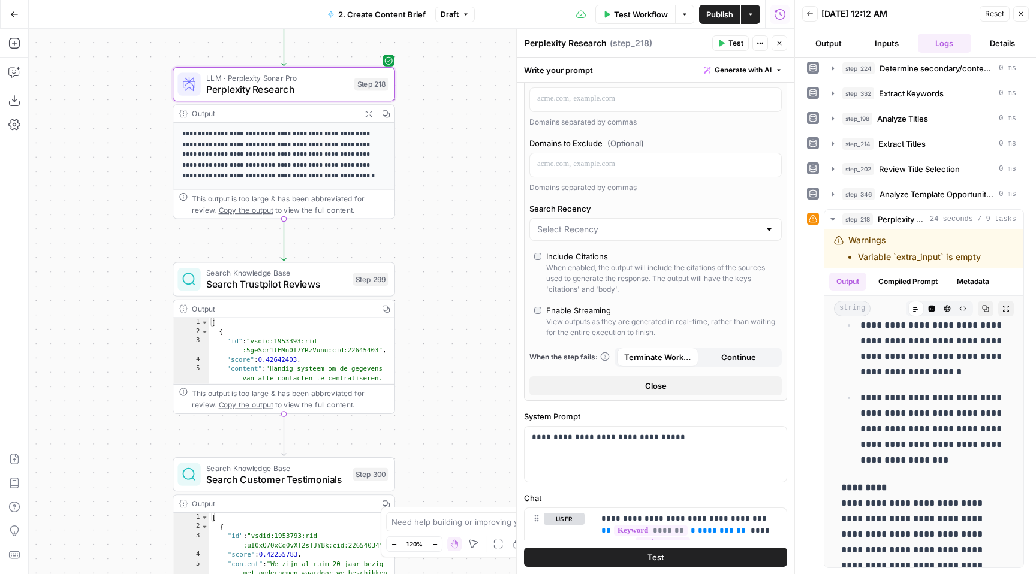
drag, startPoint x: 475, startPoint y: 267, endPoint x: 478, endPoint y: -1, distance: 268.0
click at [478, 0] on html "**********" at bounding box center [518, 287] width 1036 height 574
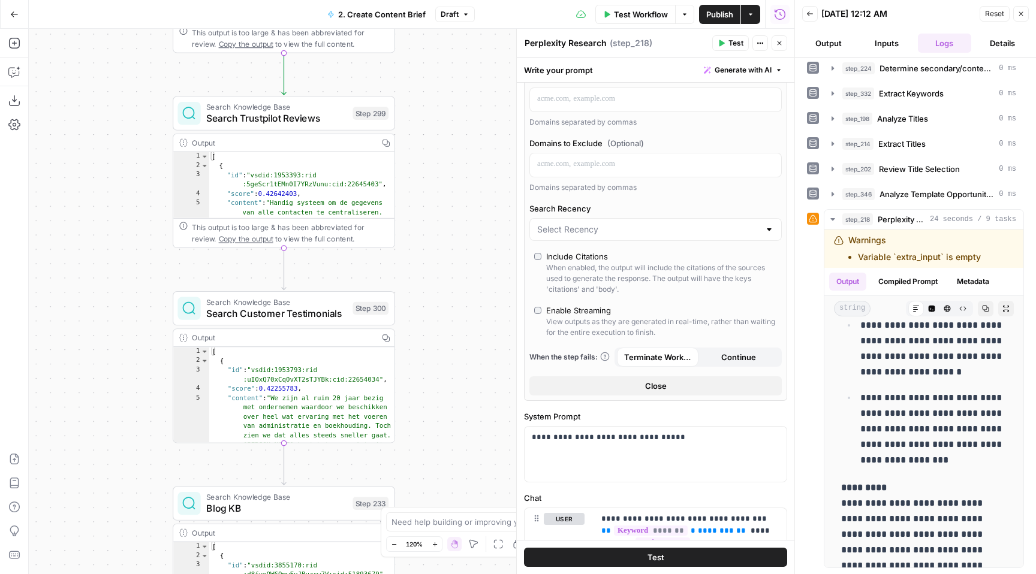
drag, startPoint x: 445, startPoint y: 269, endPoint x: 445, endPoint y: 107, distance: 161.8
click at [445, 107] on div "**********" at bounding box center [411, 301] width 765 height 545
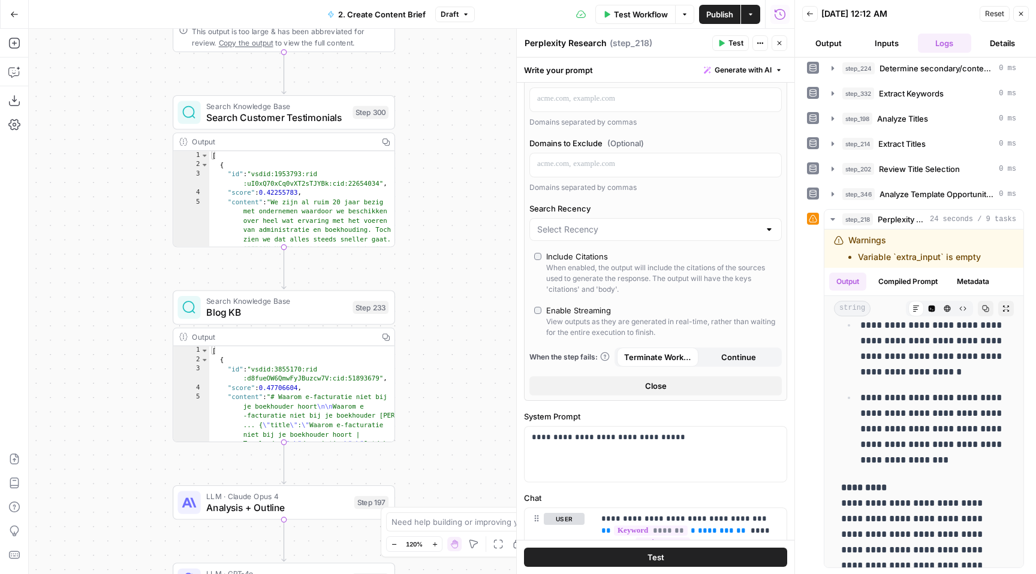
drag, startPoint x: 465, startPoint y: 144, endPoint x: 465, endPoint y: 91, distance: 54.0
click at [465, 91] on div "**********" at bounding box center [411, 301] width 765 height 545
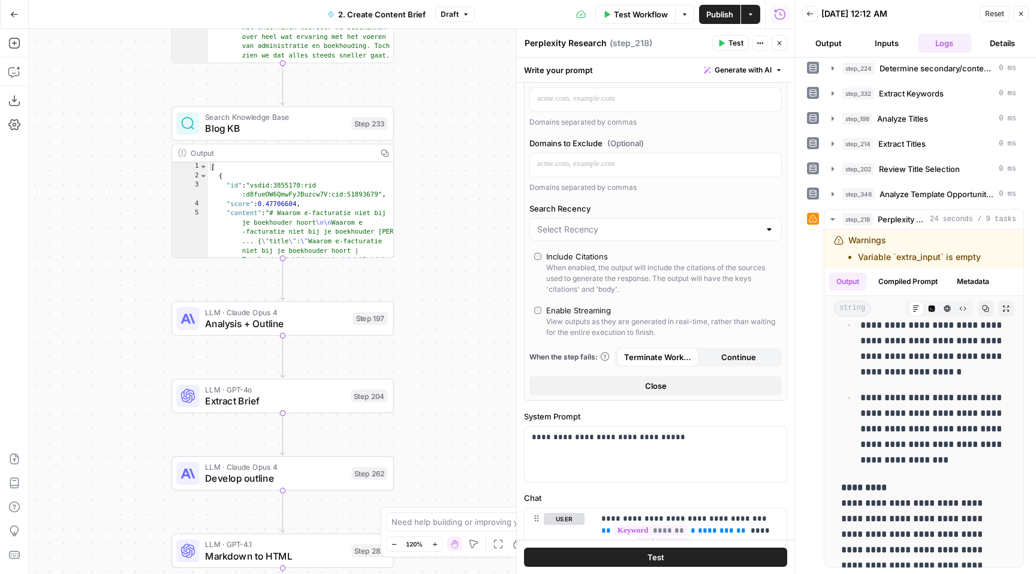
drag, startPoint x: 435, startPoint y: 376, endPoint x: 433, endPoint y: 246, distance: 130.1
click at [433, 246] on div "**********" at bounding box center [411, 301] width 765 height 545
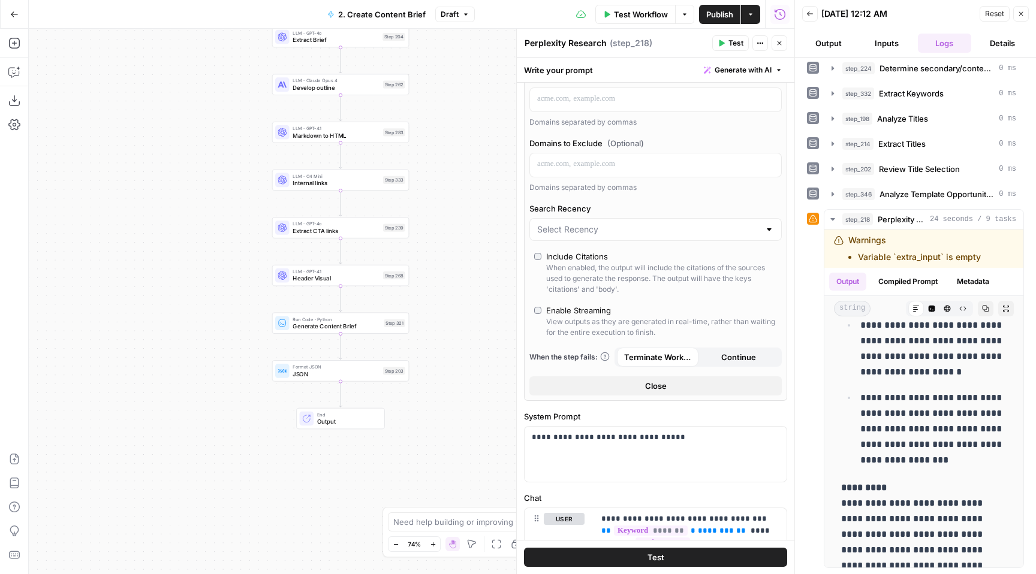
drag, startPoint x: 450, startPoint y: 361, endPoint x: 451, endPoint y: 17, distance: 344.7
click at [451, 17] on div "**********" at bounding box center [397, 287] width 794 height 574
click at [366, 327] on span "JSON" at bounding box center [337, 331] width 86 height 9
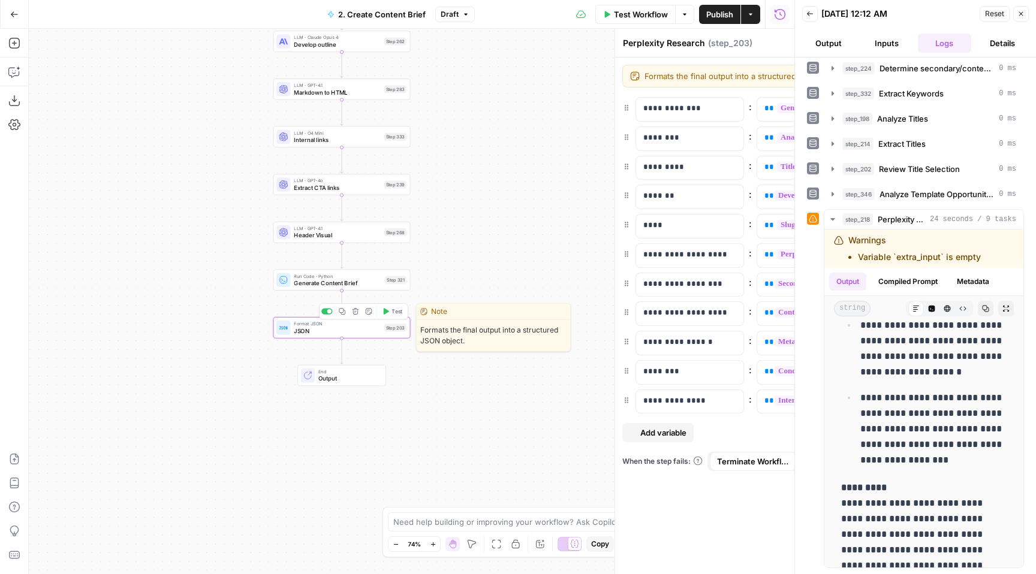
type textarea "JSON"
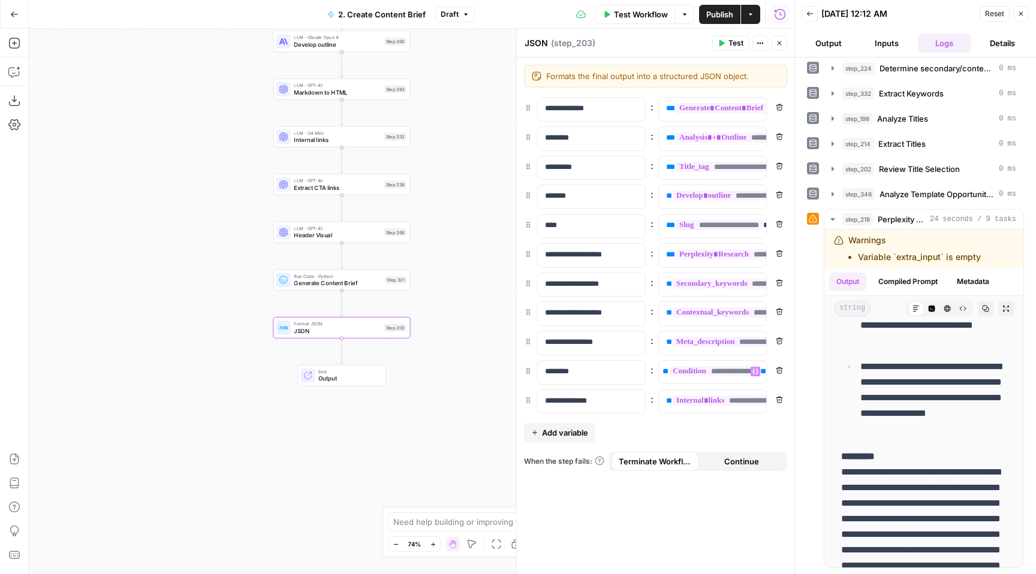
scroll to position [0, 16]
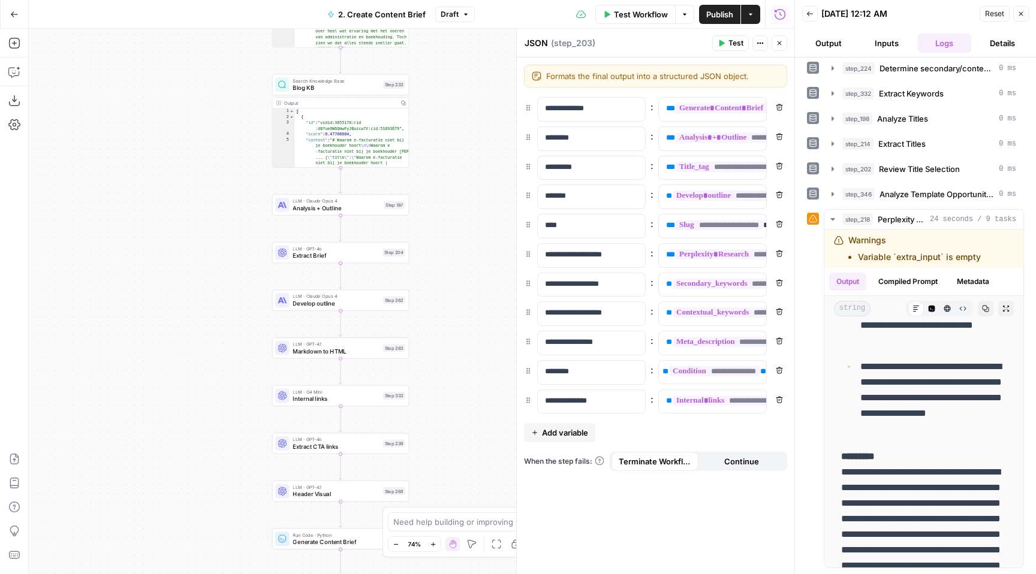
drag, startPoint x: 473, startPoint y: 177, endPoint x: 472, endPoint y: 436, distance: 259.0
click at [472, 436] on div "**********" at bounding box center [411, 301] width 765 height 545
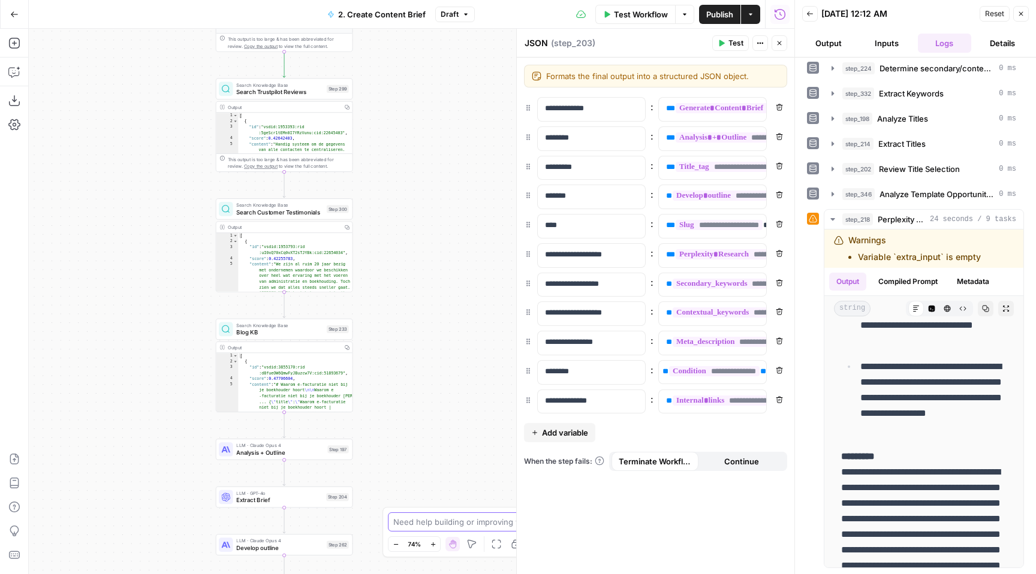
drag, startPoint x: 462, startPoint y: 233, endPoint x: 406, endPoint y: 541, distance: 313.6
click at [406, 541] on body "**********" at bounding box center [518, 287] width 1036 height 574
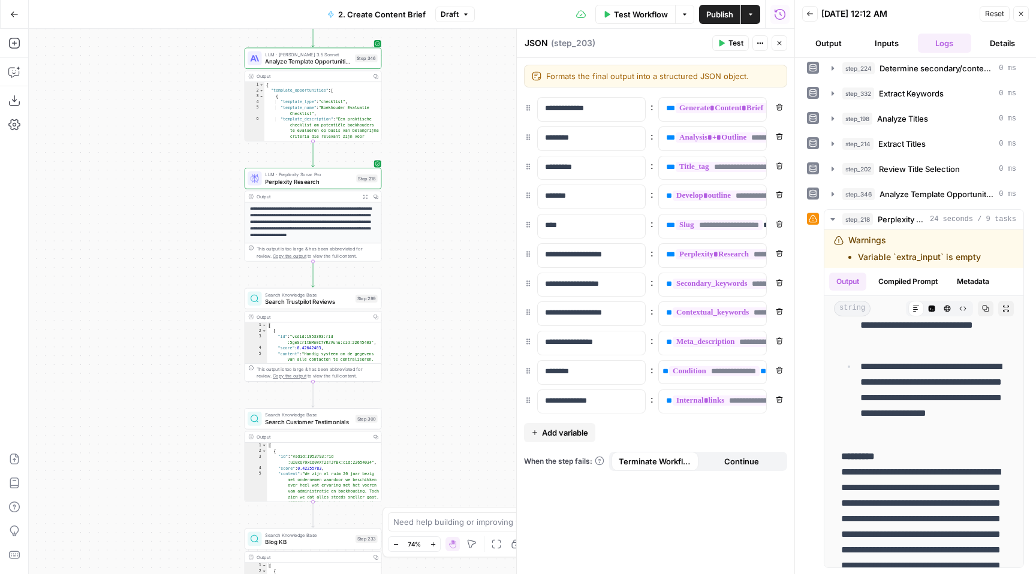
drag, startPoint x: 410, startPoint y: 233, endPoint x: 466, endPoint y: 541, distance: 313.7
click at [466, 541] on body "**********" at bounding box center [518, 287] width 1036 height 574
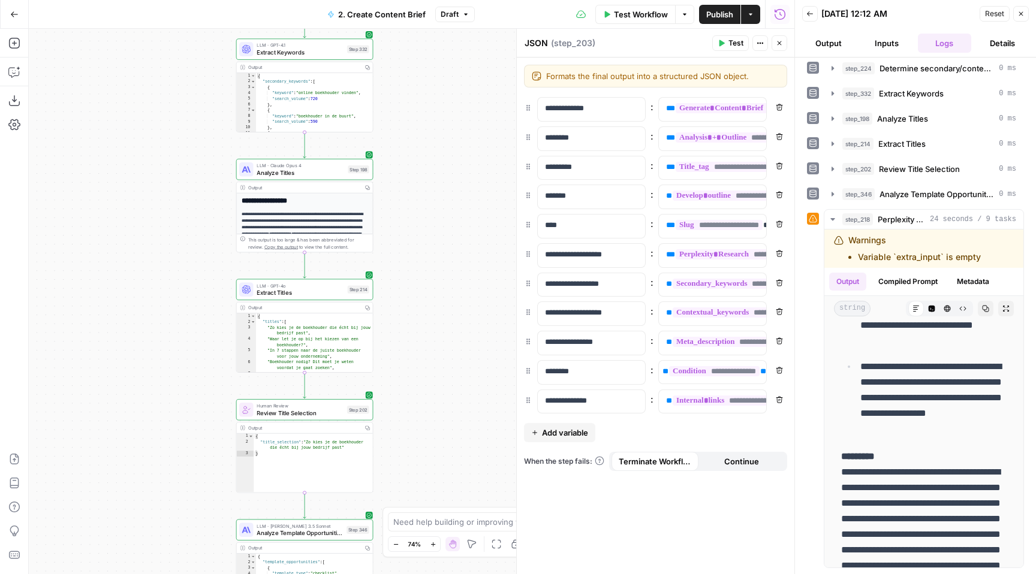
drag, startPoint x: 467, startPoint y: 223, endPoint x: 429, endPoint y: 531, distance: 309.8
click at [430, 531] on body "**********" at bounding box center [518, 287] width 1036 height 574
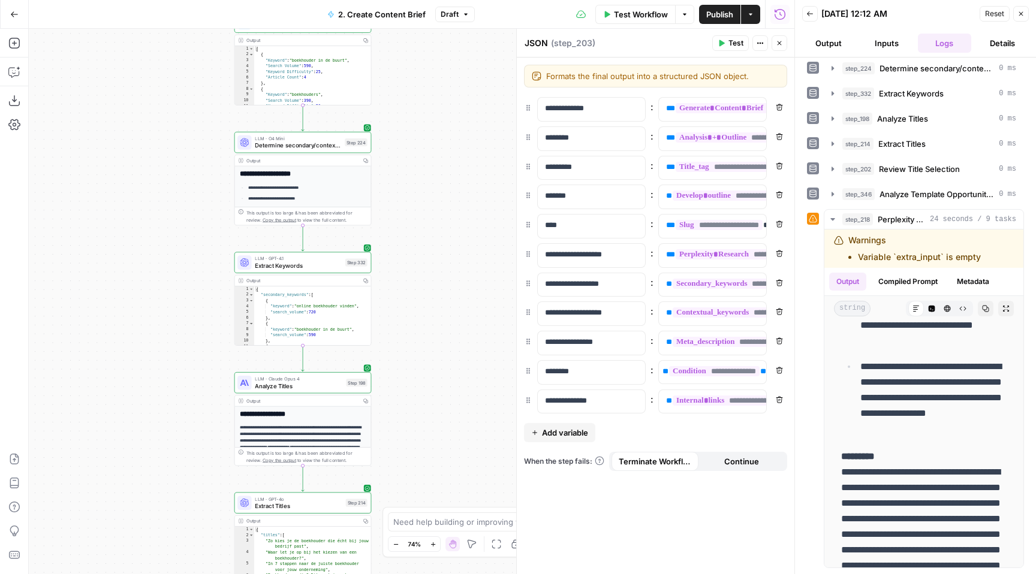
drag, startPoint x: 441, startPoint y: 192, endPoint x: 440, endPoint y: 406, distance: 214.0
click at [440, 406] on div "**********" at bounding box center [411, 301] width 765 height 545
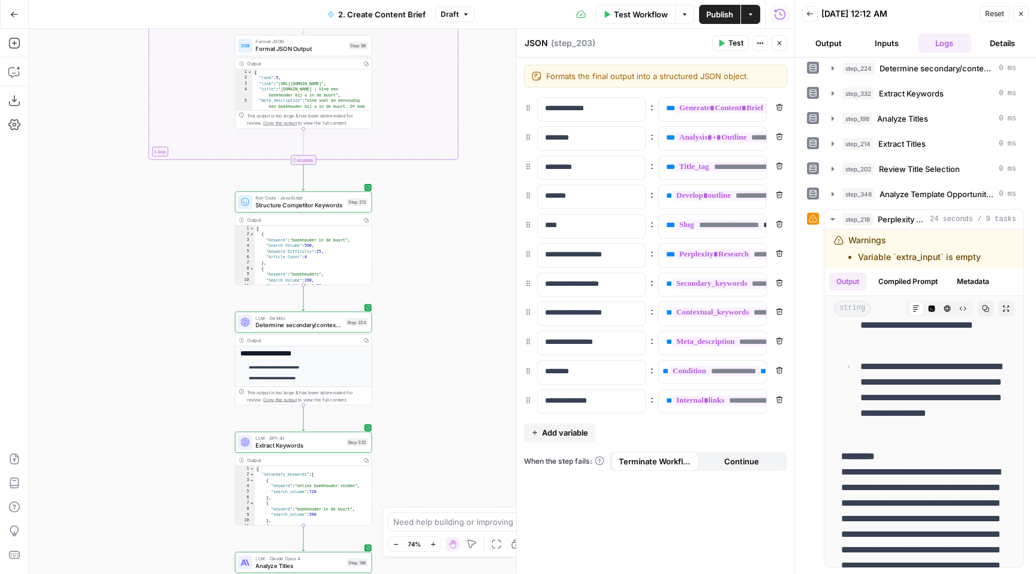
drag, startPoint x: 424, startPoint y: 124, endPoint x: 424, endPoint y: 303, distance: 178.6
click at [424, 303] on div "**********" at bounding box center [411, 301] width 765 height 545
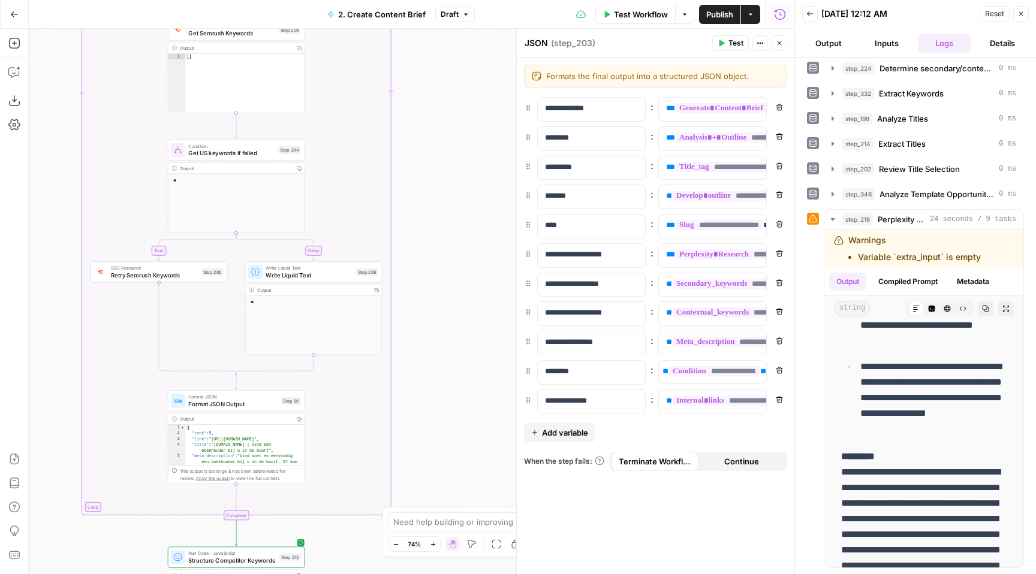
drag, startPoint x: 444, startPoint y: 203, endPoint x: 377, endPoint y: 563, distance: 366.5
click at [377, 563] on div "**********" at bounding box center [411, 301] width 765 height 545
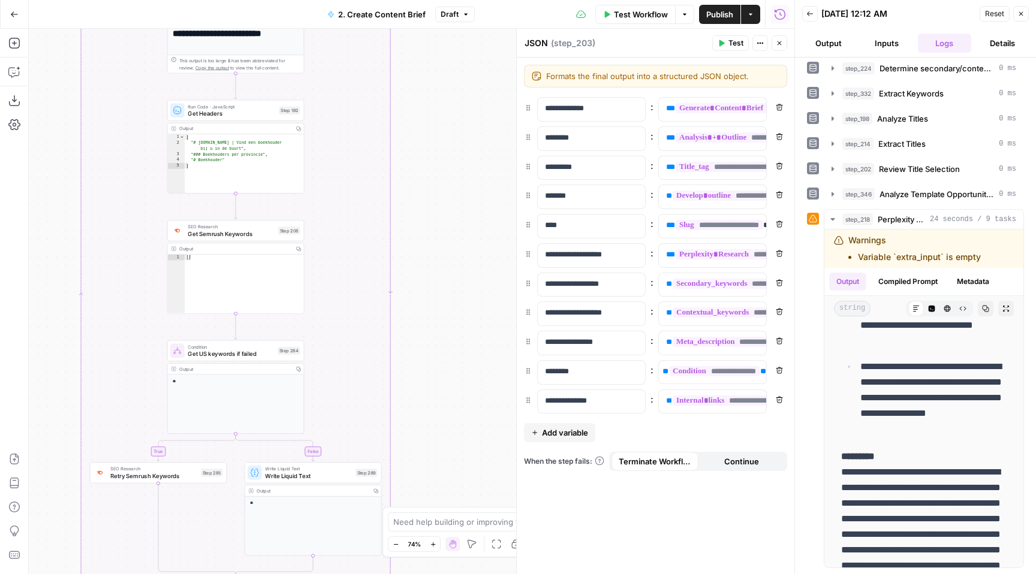
drag, startPoint x: 413, startPoint y: 146, endPoint x: 416, endPoint y: 459, distance: 312.3
click at [416, 459] on div "**********" at bounding box center [411, 301] width 765 height 545
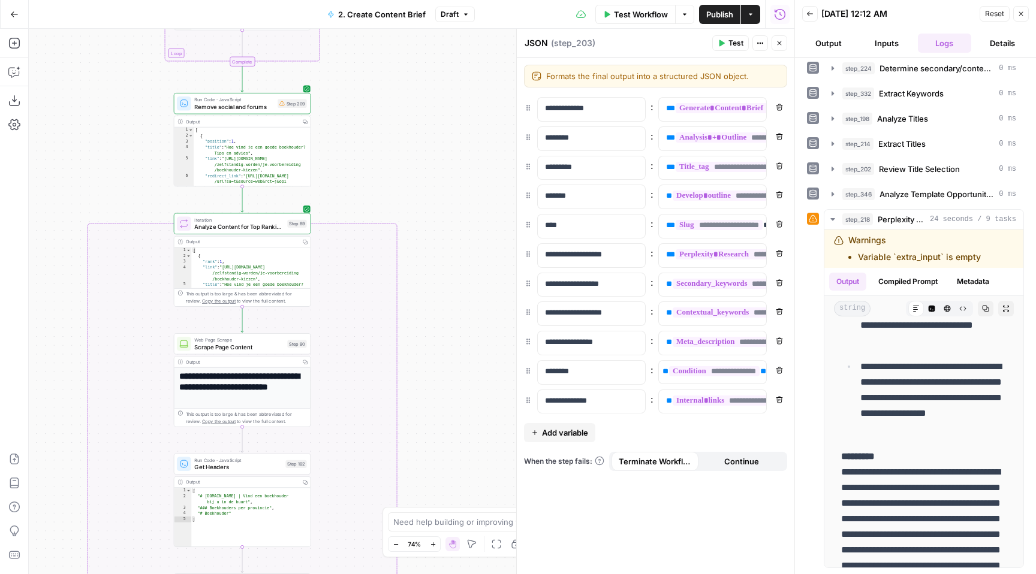
drag, startPoint x: 426, startPoint y: 139, endPoint x: 429, endPoint y: 385, distance: 246.4
click at [432, 385] on div "**********" at bounding box center [411, 301] width 765 height 545
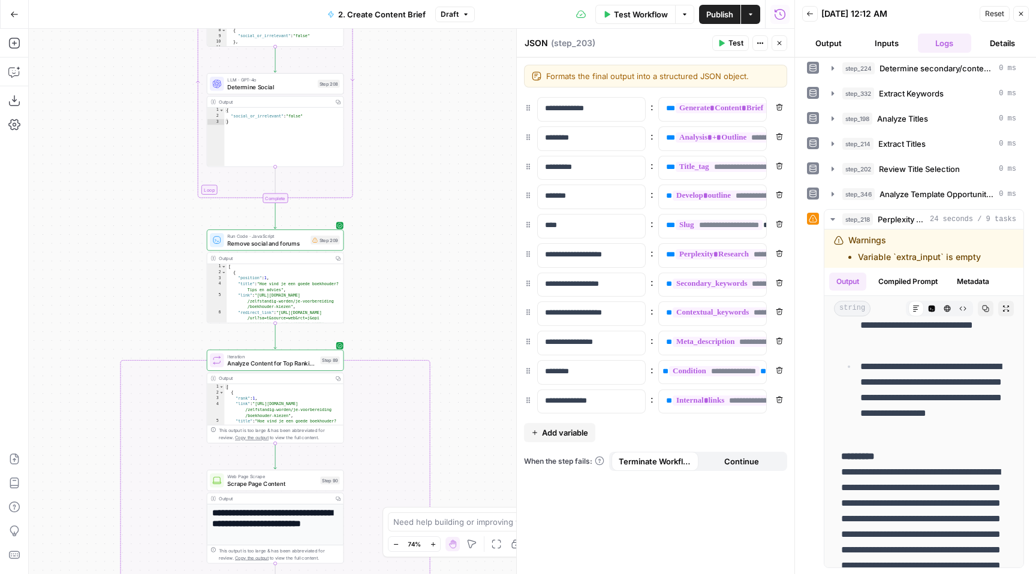
drag, startPoint x: 425, startPoint y: 145, endPoint x: 454, endPoint y: 274, distance: 132.2
click at [456, 274] on div "**********" at bounding box center [411, 301] width 765 height 545
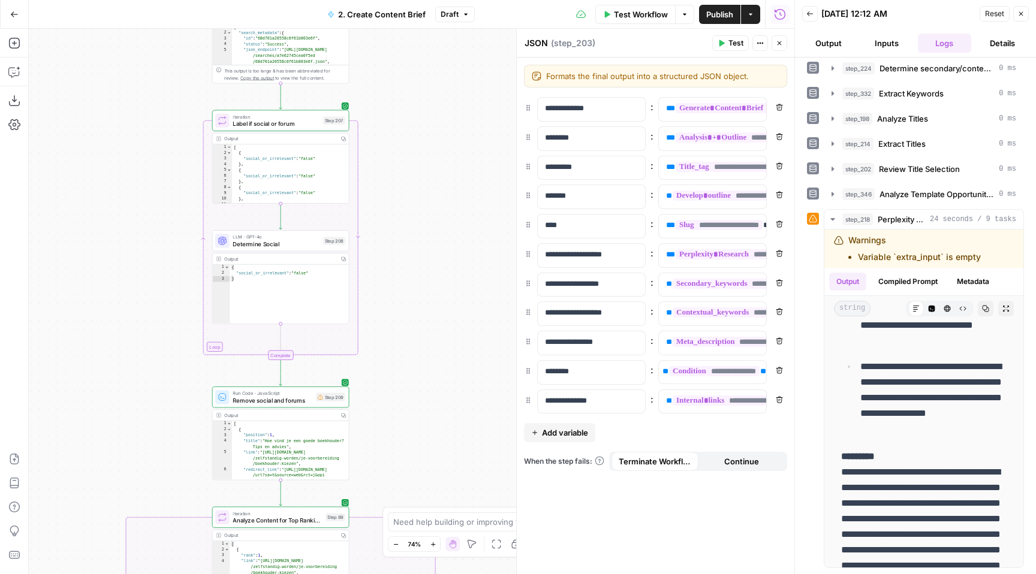
drag, startPoint x: 429, startPoint y: 123, endPoint x: 433, endPoint y: 290, distance: 166.7
click at [435, 288] on div "**********" at bounding box center [411, 301] width 765 height 545
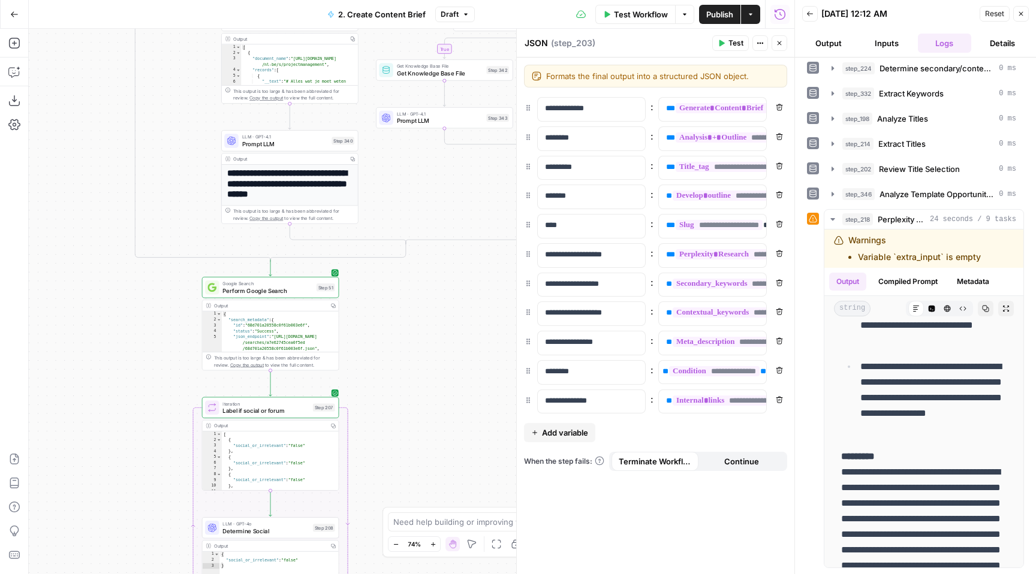
drag, startPoint x: 429, startPoint y: 138, endPoint x: 412, endPoint y: 423, distance: 285.8
click at [413, 422] on div "**********" at bounding box center [411, 301] width 765 height 545
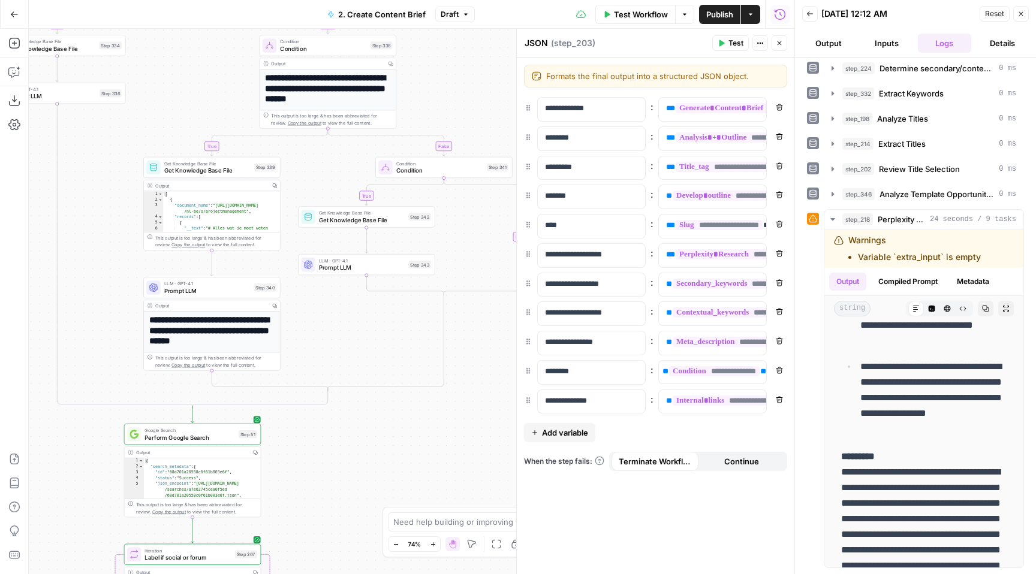
drag, startPoint x: 453, startPoint y: 267, endPoint x: 343, endPoint y: 484, distance: 243.4
click at [343, 483] on div "**********" at bounding box center [411, 301] width 765 height 545
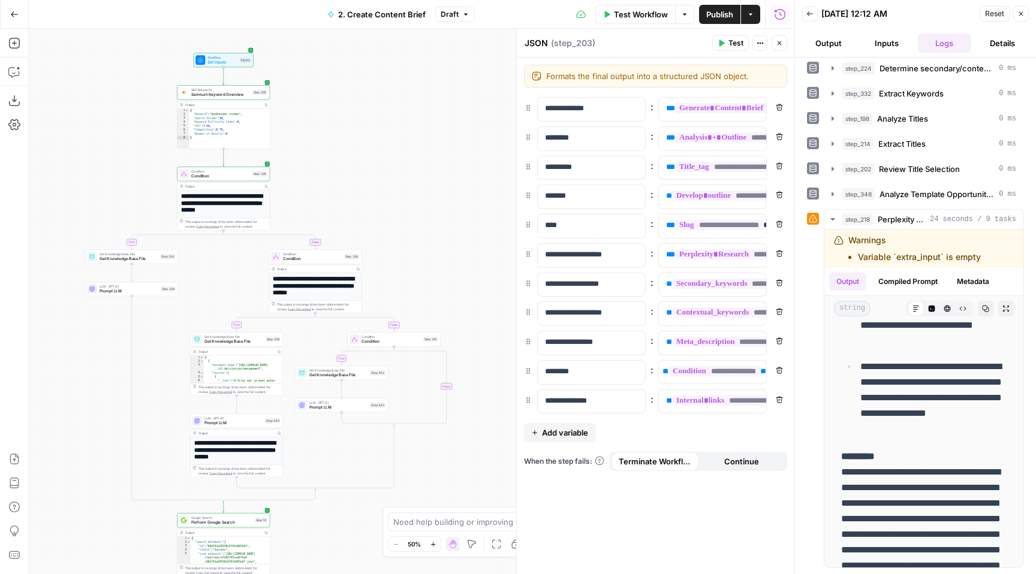
drag, startPoint x: 345, startPoint y: 165, endPoint x: 354, endPoint y: 185, distance: 21.5
click at [354, 185] on div "**********" at bounding box center [411, 301] width 765 height 545
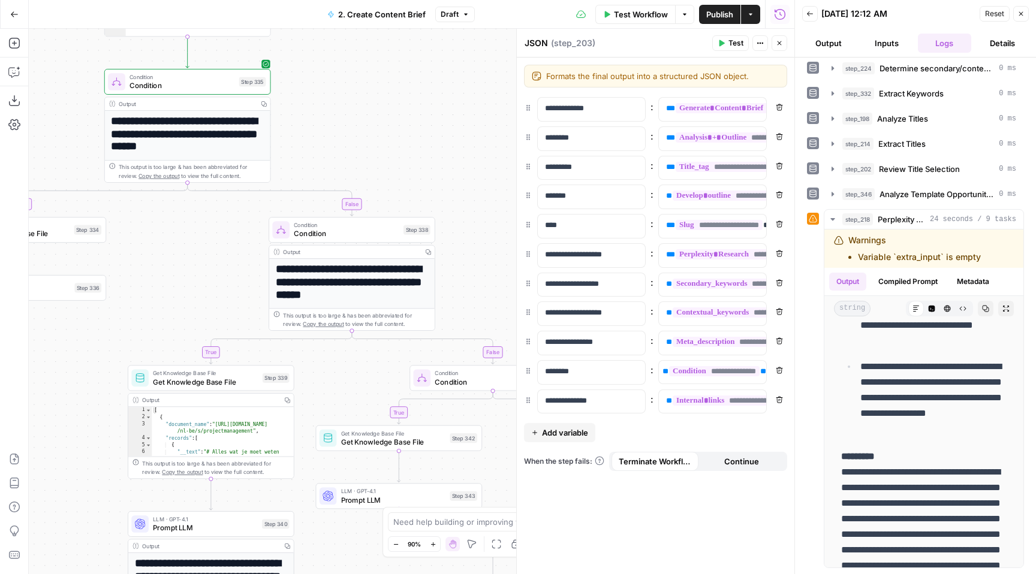
drag, startPoint x: 334, startPoint y: 200, endPoint x: 400, endPoint y: 116, distance: 106.4
click at [400, 116] on div "**********" at bounding box center [411, 301] width 765 height 545
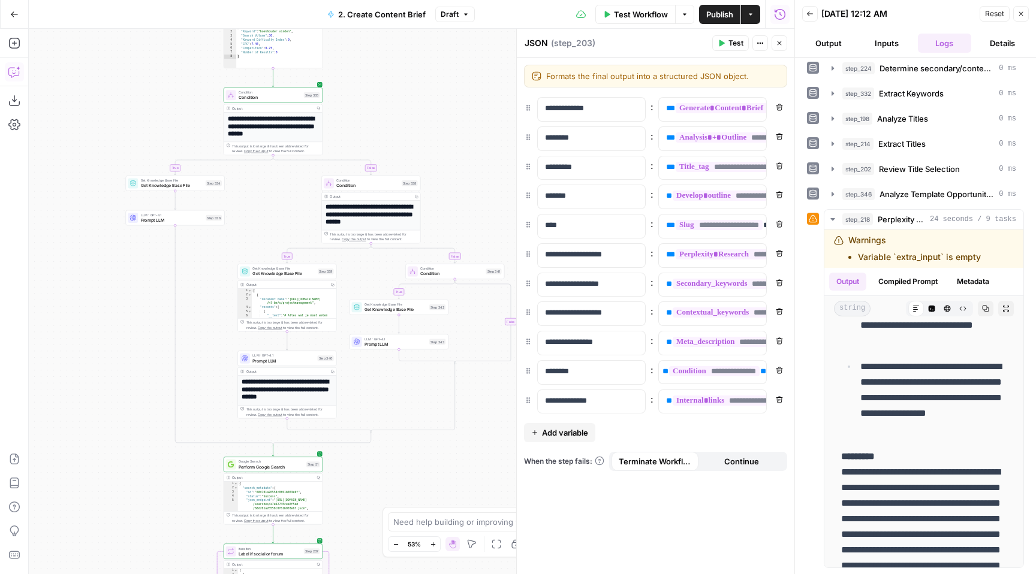
click at [16, 74] on icon "button" at bounding box center [14, 72] width 12 height 12
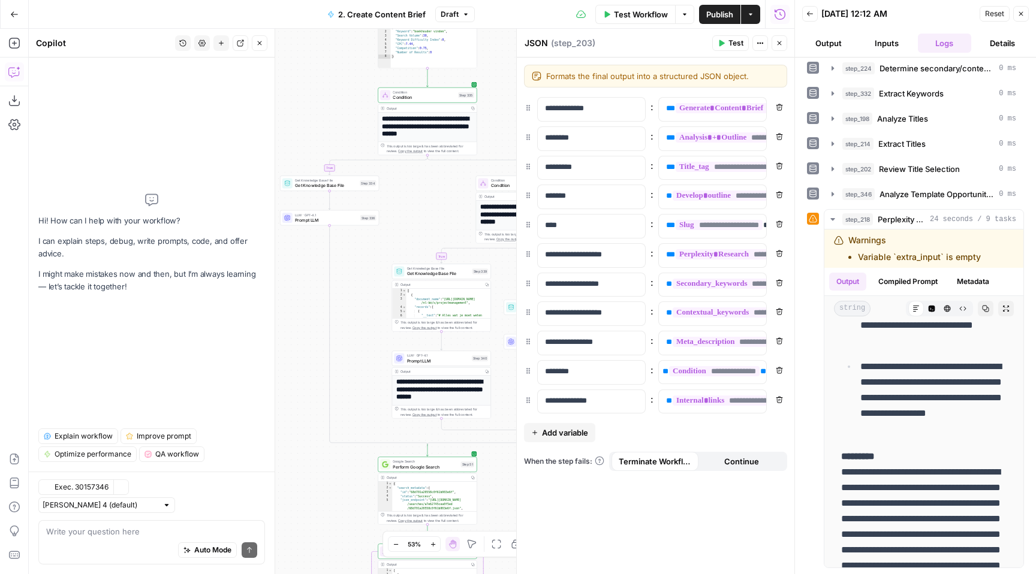
type textarea "A"
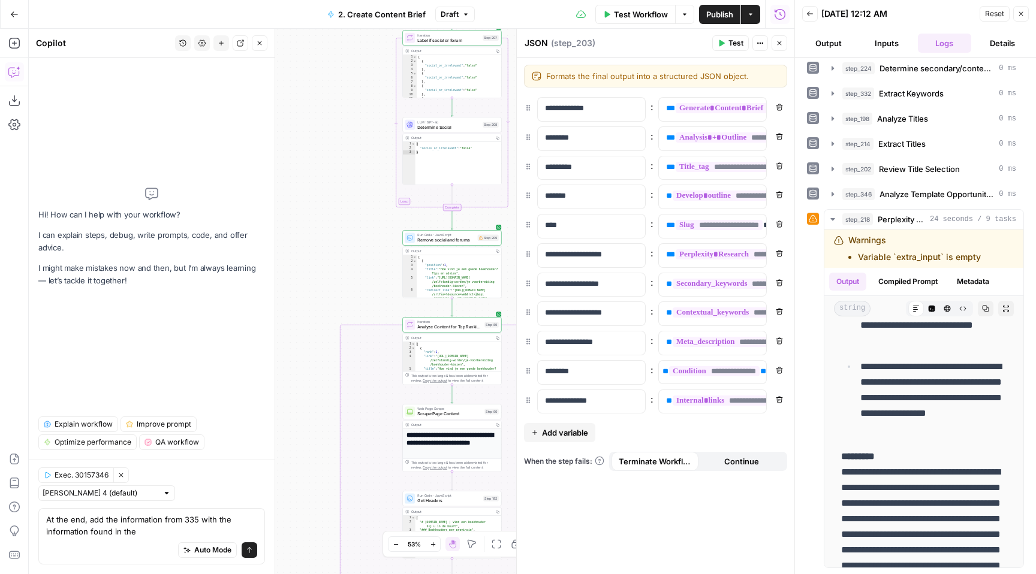
drag, startPoint x: 336, startPoint y: 259, endPoint x: 352, endPoint y: -34, distance: 293.0
click at [352, 0] on html "**********" at bounding box center [518, 287] width 1036 height 574
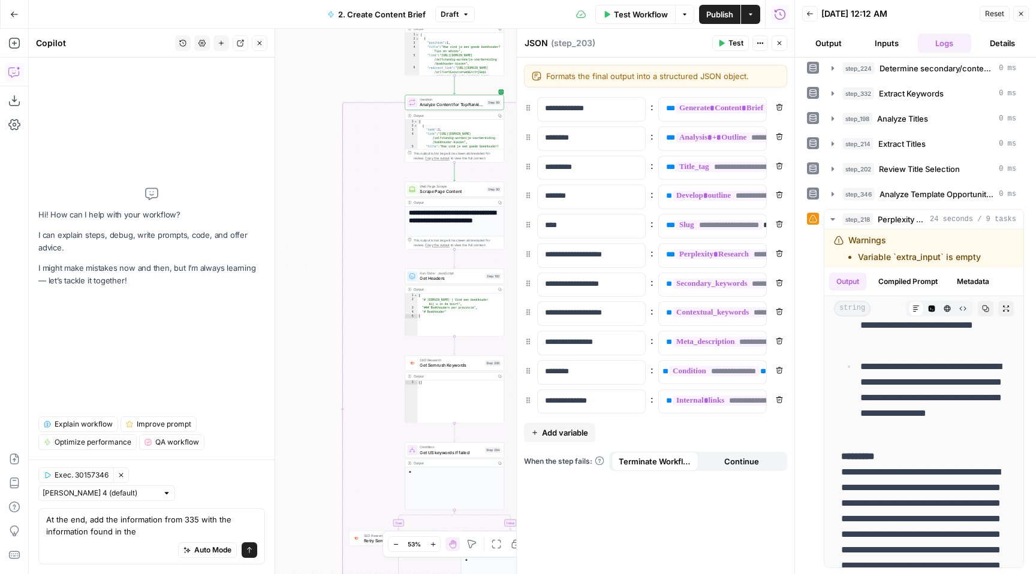
drag, startPoint x: 362, startPoint y: 417, endPoint x: 365, endPoint y: -94, distance: 510.1
click at [365, 0] on html "**********" at bounding box center [518, 287] width 1036 height 574
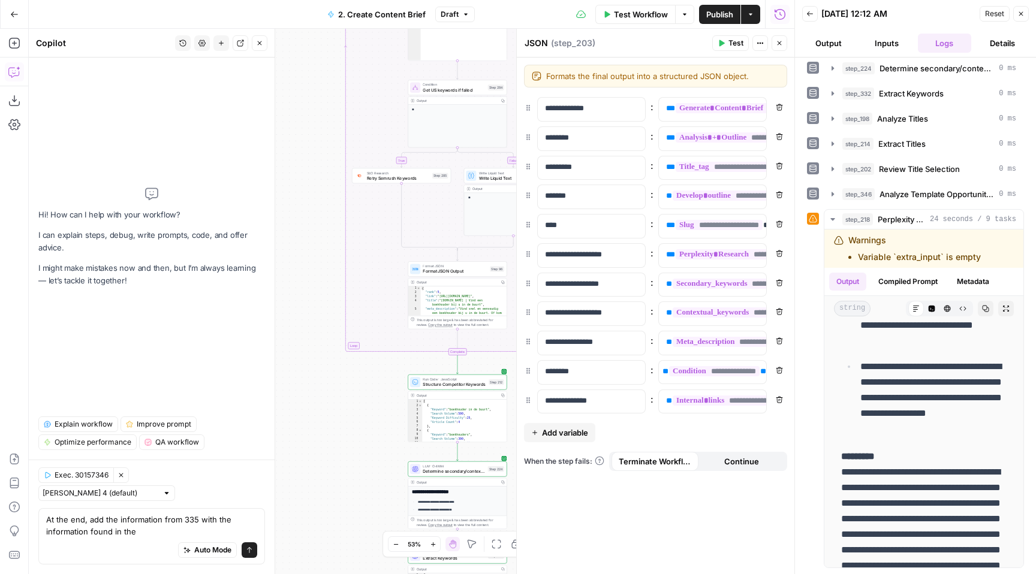
drag, startPoint x: 337, startPoint y: 340, endPoint x: 337, endPoint y: -79, distance: 419.0
click at [337, 0] on html "**********" at bounding box center [518, 287] width 1036 height 574
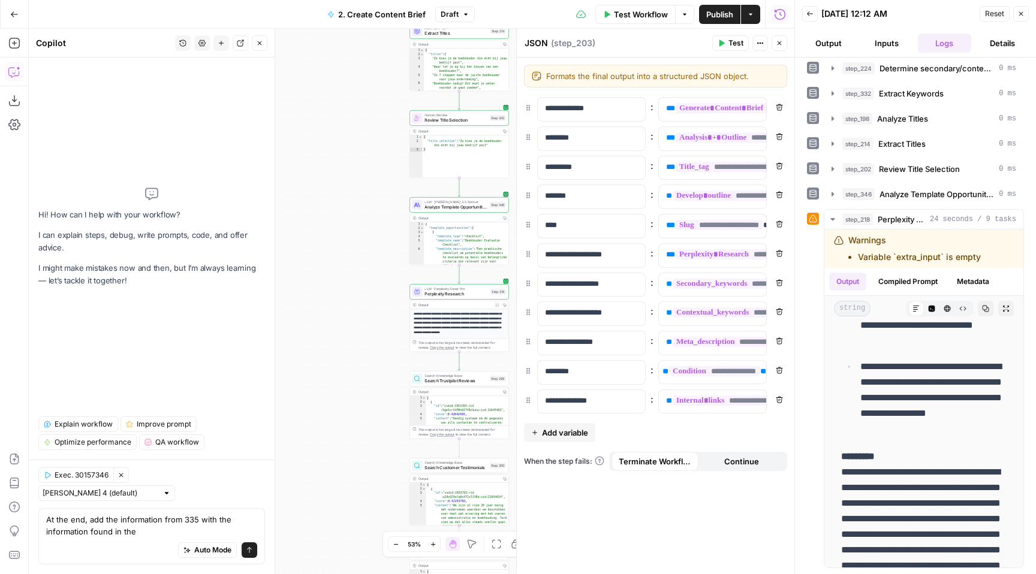
drag, startPoint x: 317, startPoint y: 287, endPoint x: 318, endPoint y: -26, distance: 312.3
click at [318, 0] on html "**********" at bounding box center [518, 287] width 1036 height 574
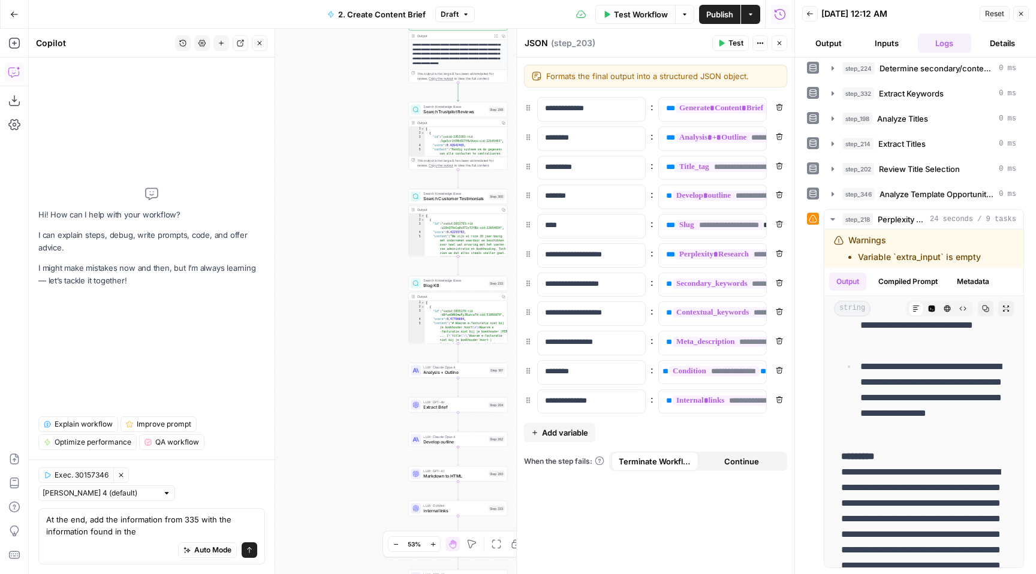
drag, startPoint x: 325, startPoint y: 435, endPoint x: 321, endPoint y: 160, distance: 274.6
click at [322, 160] on div "**********" at bounding box center [411, 301] width 765 height 545
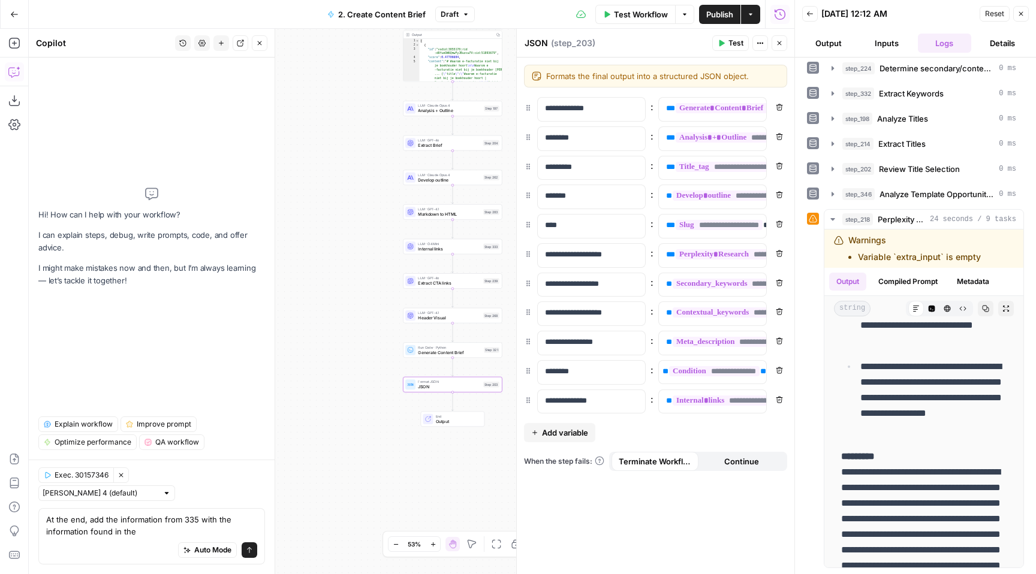
drag, startPoint x: 342, startPoint y: 366, endPoint x: 336, endPoint y: 129, distance: 236.9
click at [336, 129] on div "**********" at bounding box center [411, 301] width 765 height 545
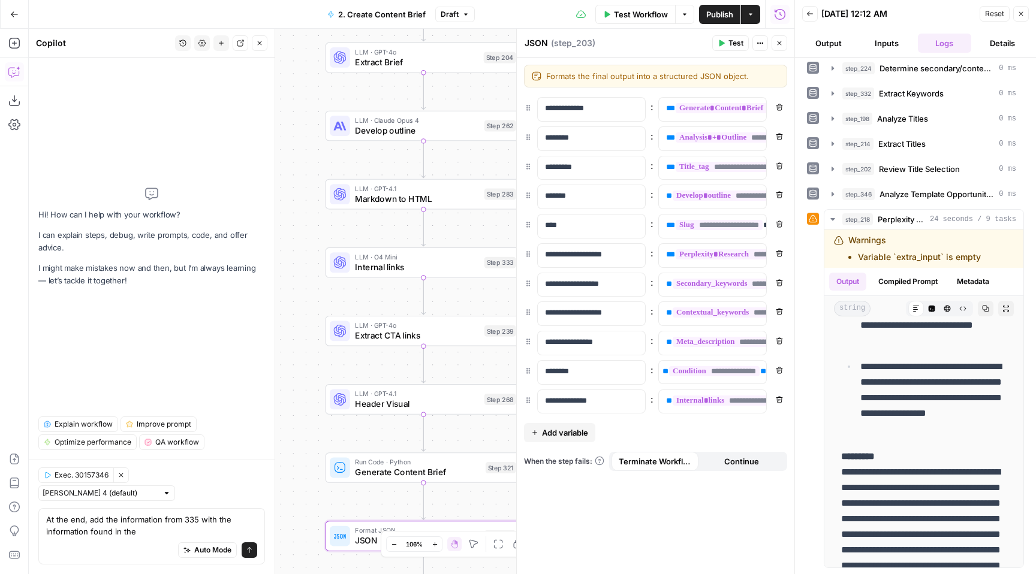
drag, startPoint x: 413, startPoint y: 284, endPoint x: 269, endPoint y: 198, distance: 168.0
click at [268, 197] on body "**********" at bounding box center [518, 287] width 1036 height 574
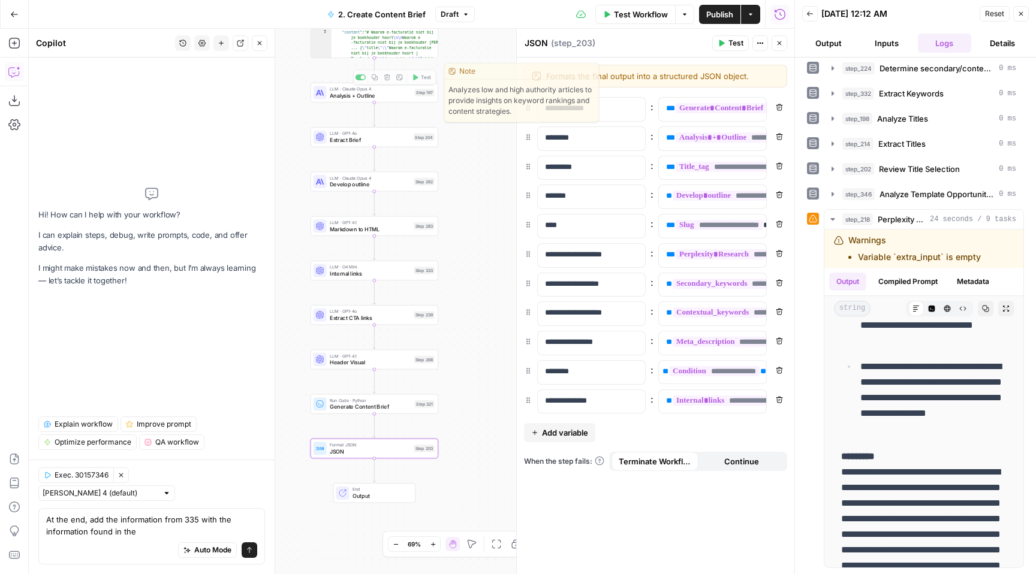
click at [475, 80] on span "Analyzes low and high authority articles to provide insights on keyword ranking…" at bounding box center [521, 101] width 153 height 42
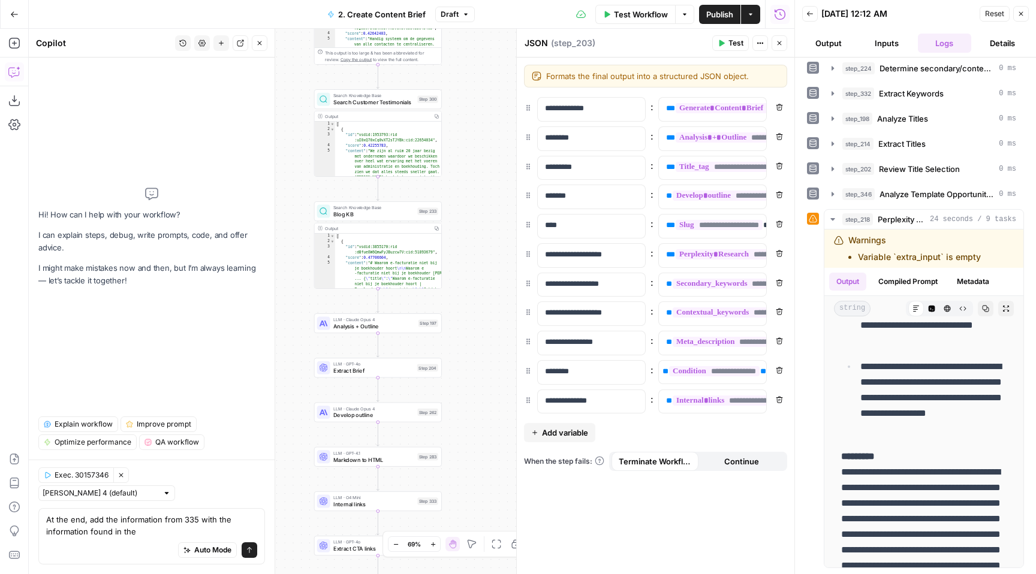
drag, startPoint x: 475, startPoint y: 171, endPoint x: 477, endPoint y: 412, distance: 241.0
click at [478, 412] on div "**********" at bounding box center [411, 301] width 765 height 545
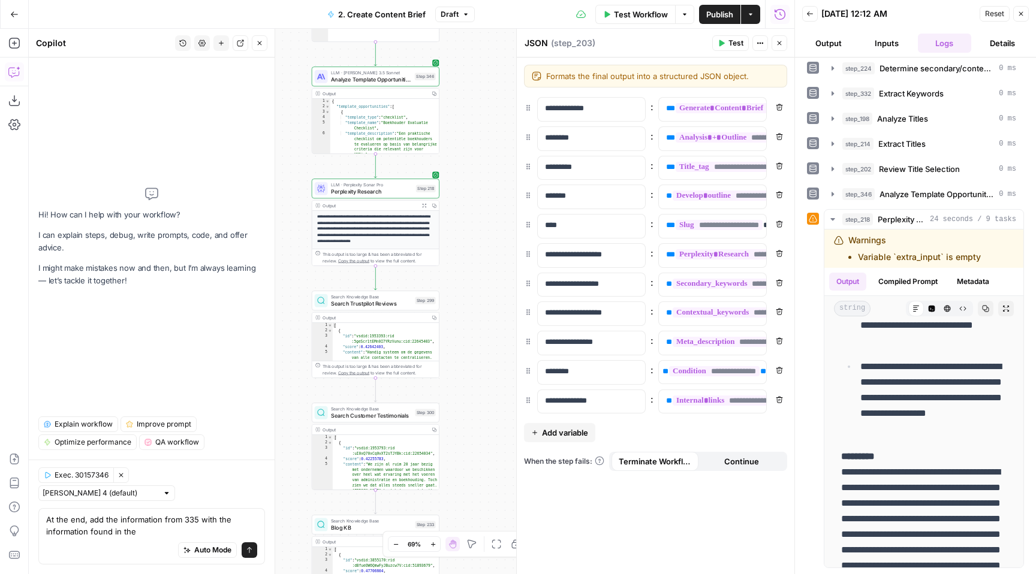
drag, startPoint x: 477, startPoint y: 209, endPoint x: 471, endPoint y: 511, distance: 302.8
click at [473, 513] on div "**********" at bounding box center [411, 301] width 765 height 545
click at [133, 539] on div "Auto Mode Send" at bounding box center [151, 551] width 211 height 26
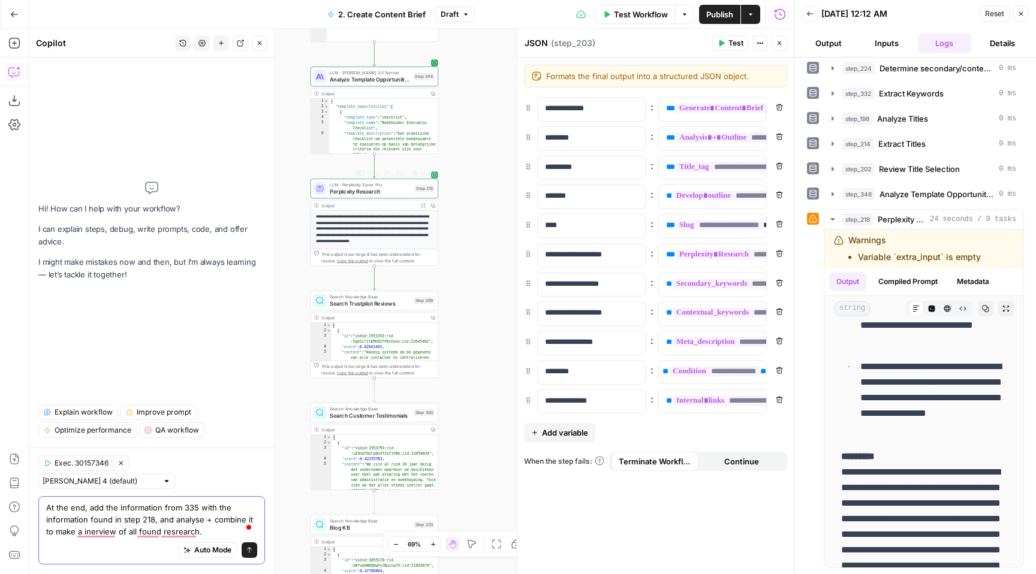
type textarea "At the end, add the information from 335 with the information found in step 218…"
click at [405, 192] on span "Perplexity Research" at bounding box center [371, 192] width 82 height 8
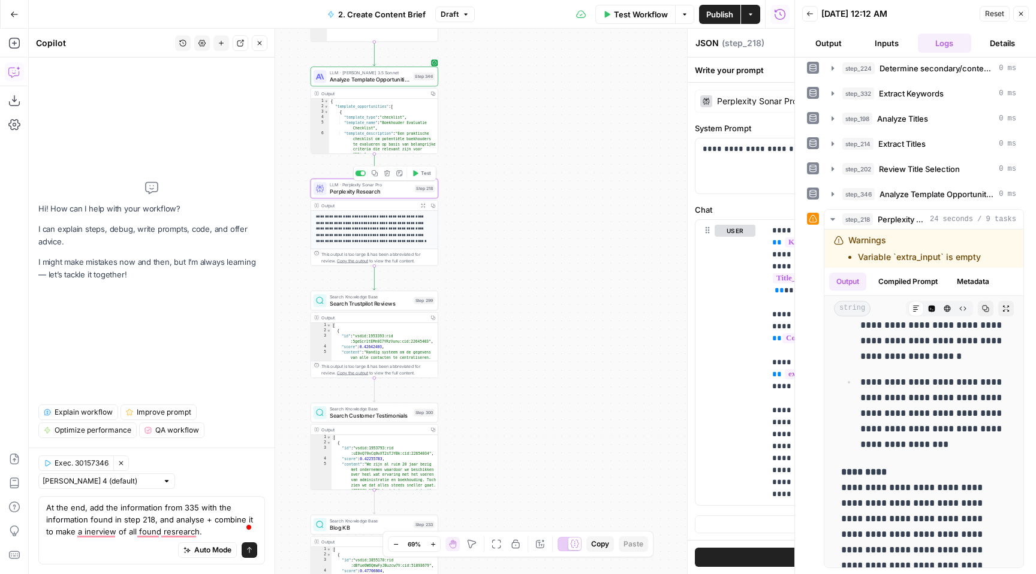
type textarea "Perplexity Research"
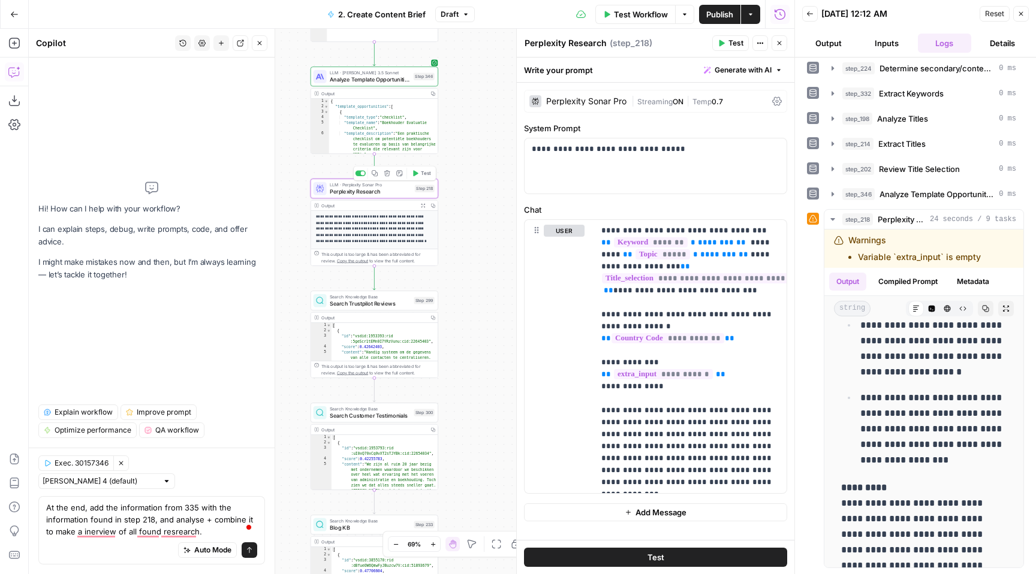
click at [401, 185] on span "LLM · Perplexity Sonar Pro" at bounding box center [371, 185] width 82 height 7
click at [681, 104] on span "ON" at bounding box center [678, 101] width 11 height 9
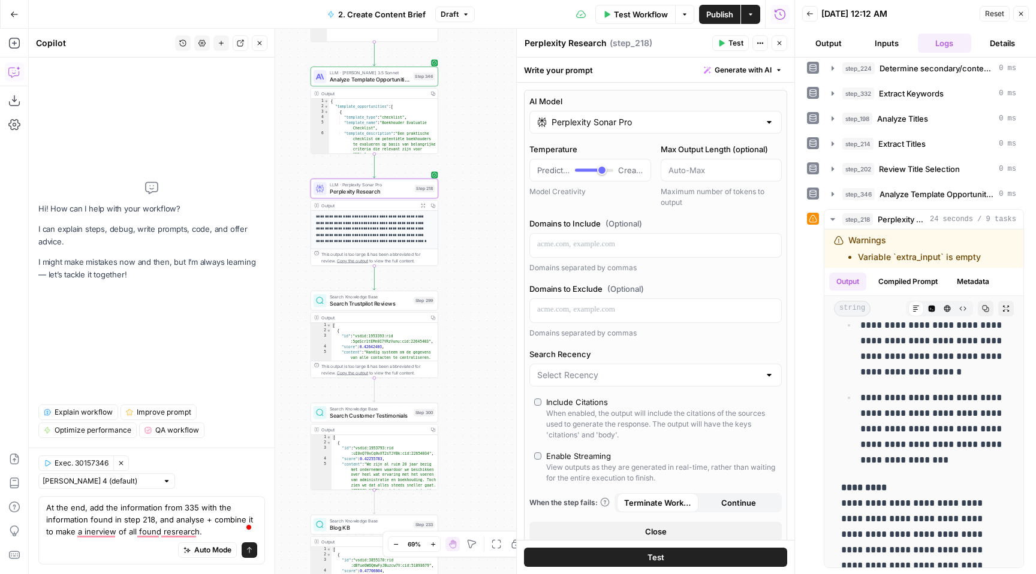
click at [647, 551] on span "Test" at bounding box center [655, 557] width 17 height 12
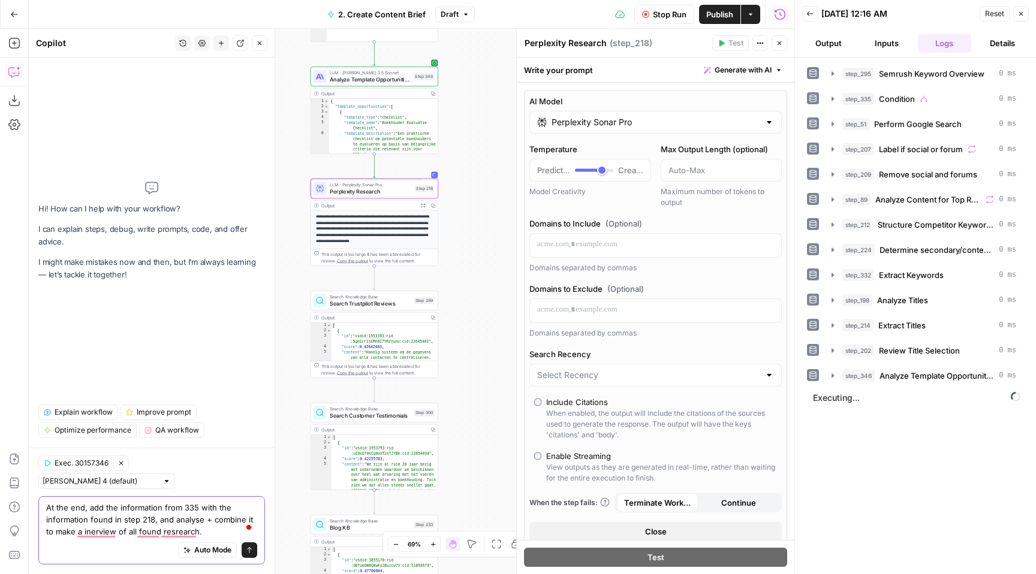
click at [200, 513] on textarea "At the end, add the information from 335 with the information found in step 218…" at bounding box center [151, 520] width 211 height 36
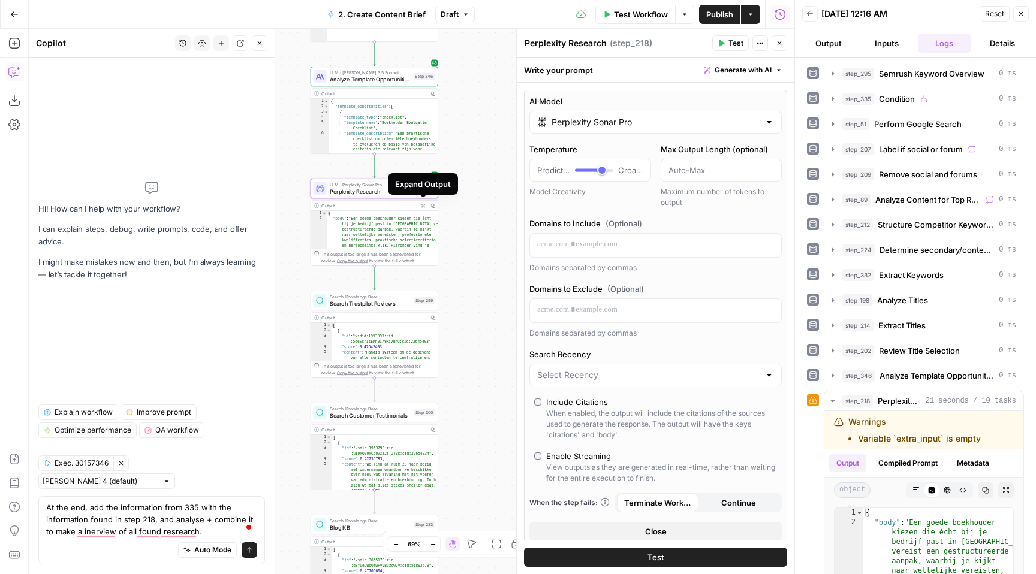
click at [424, 202] on button "Expand Output" at bounding box center [423, 206] width 10 height 10
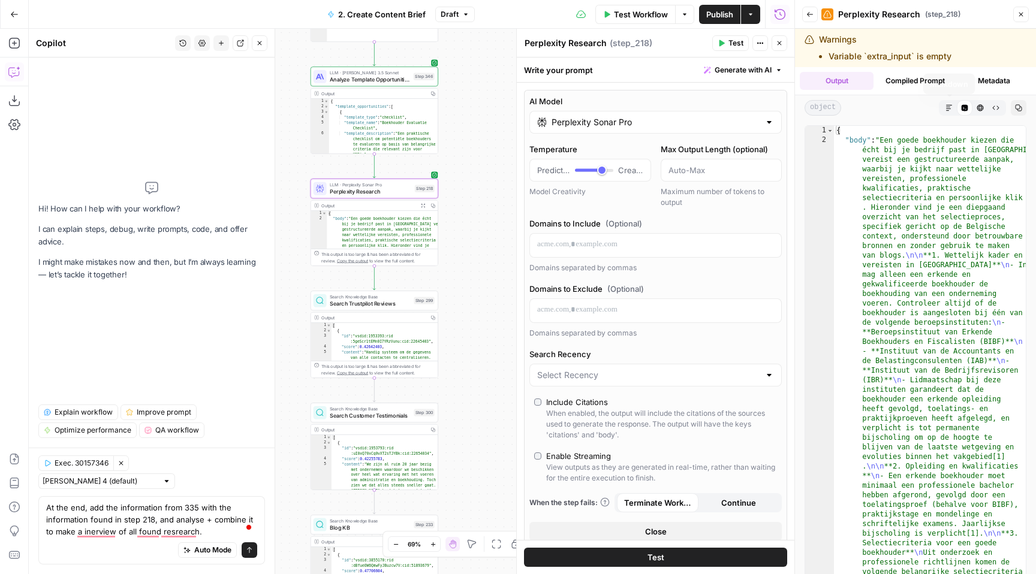
click at [951, 106] on icon "button" at bounding box center [948, 107] width 7 height 7
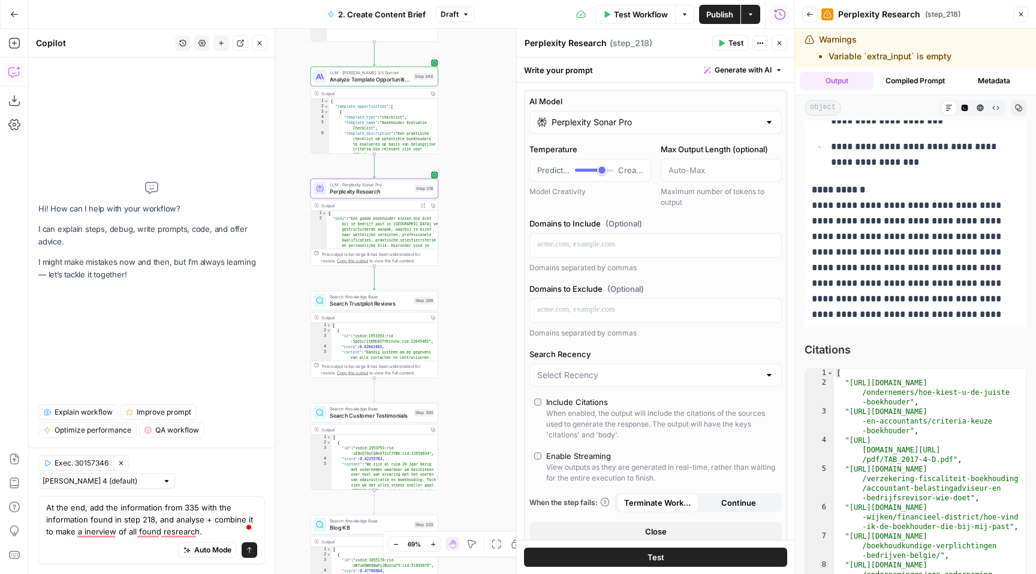
scroll to position [38, 0]
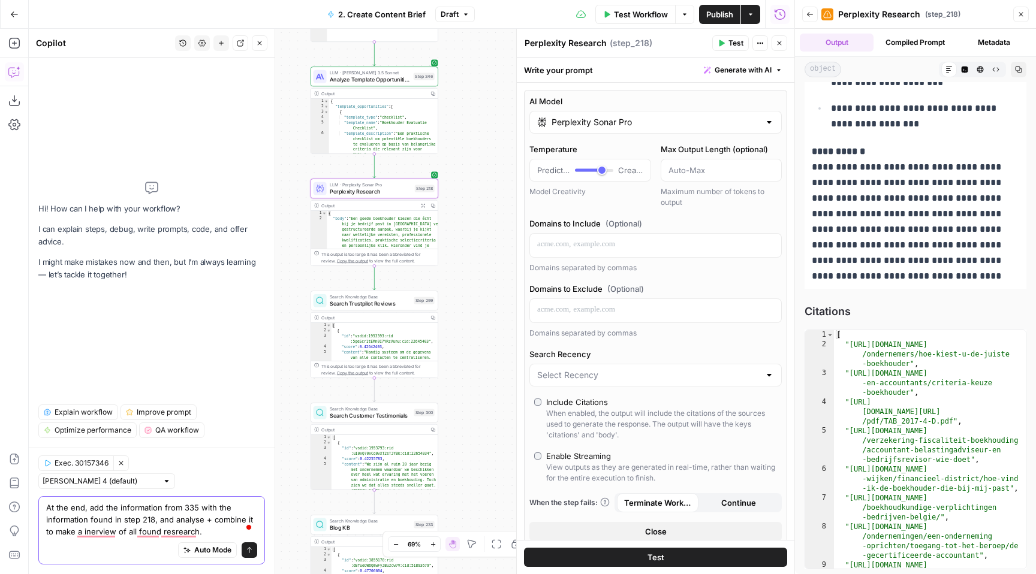
click at [248, 553] on icon "submit" at bounding box center [249, 550] width 7 height 7
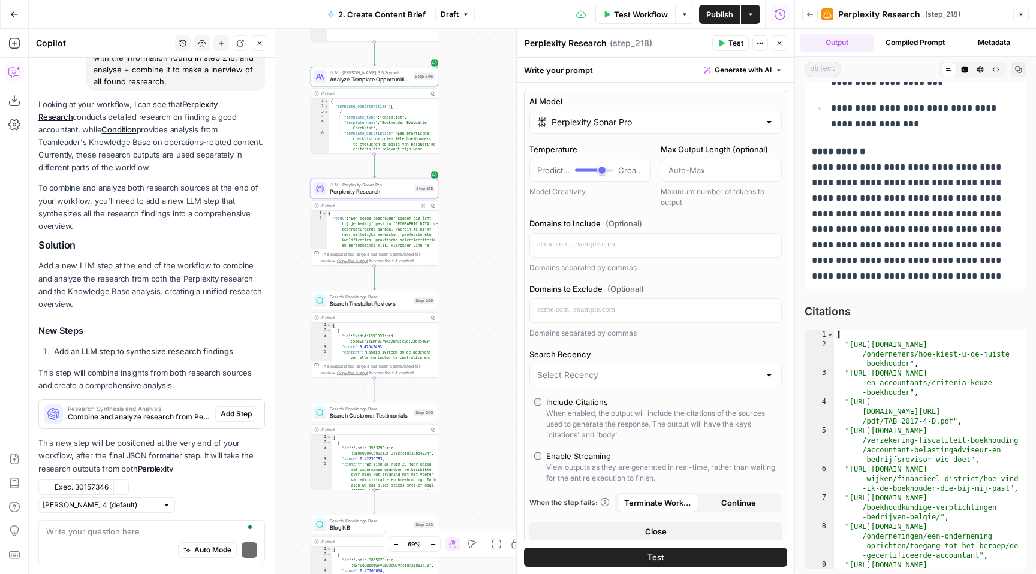
scroll to position [157, 0]
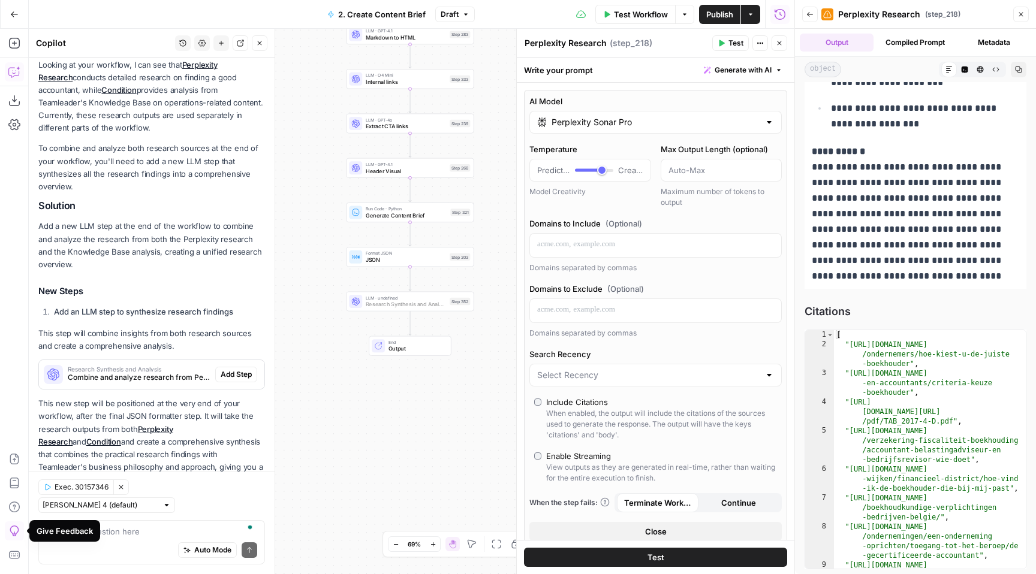
click at [238, 369] on span "Add Step" at bounding box center [236, 374] width 31 height 11
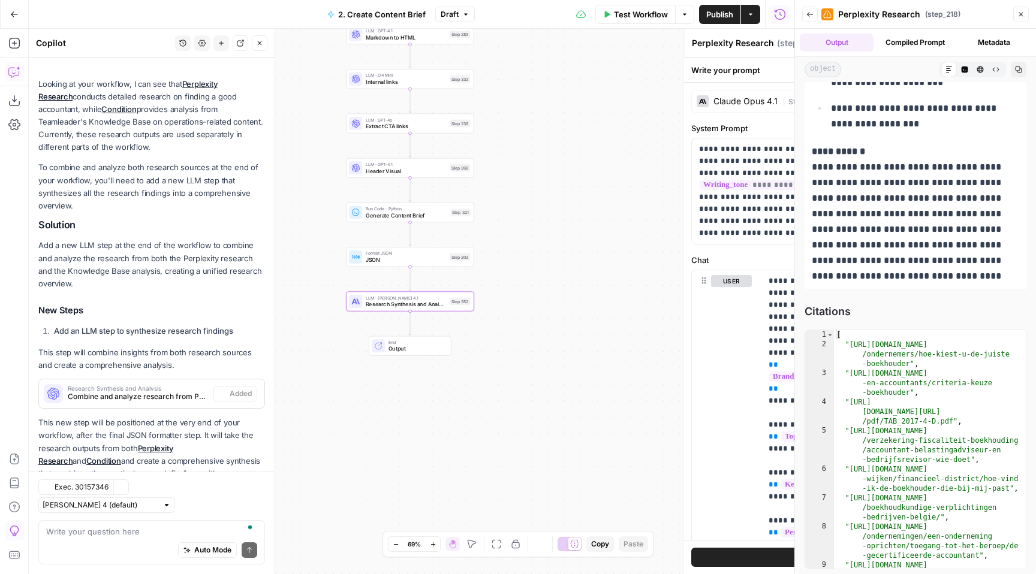
type textarea "Research Synthesis and Analysis"
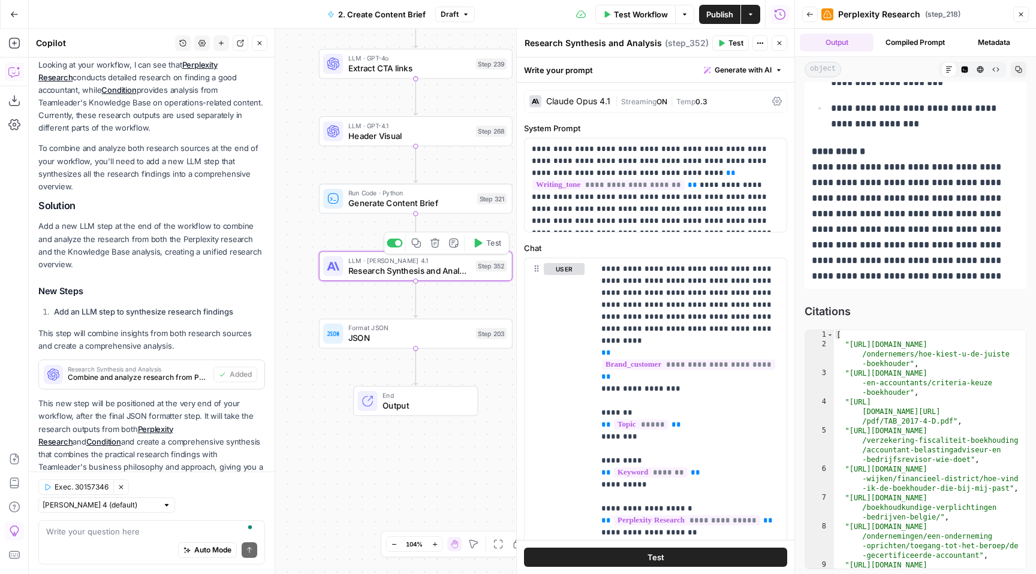
click at [490, 239] on span "Test" at bounding box center [493, 242] width 15 height 11
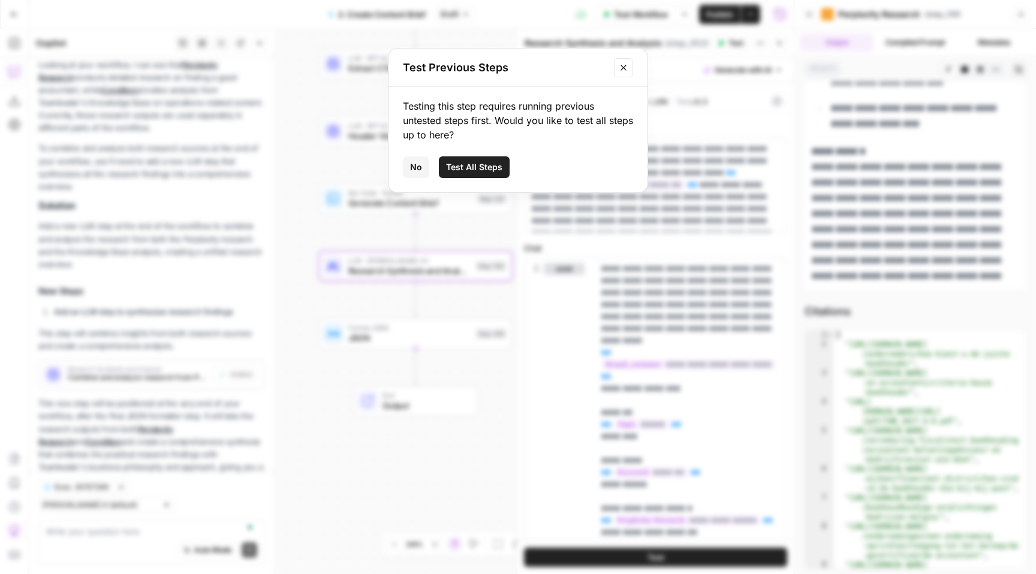
click at [478, 168] on span "Test All Steps" at bounding box center [474, 167] width 56 height 12
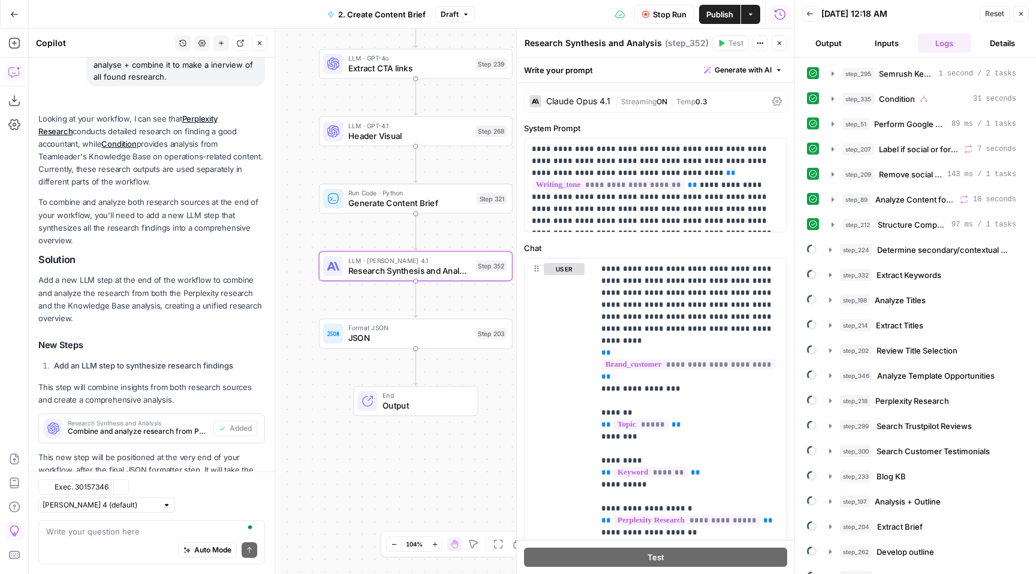
scroll to position [176, 0]
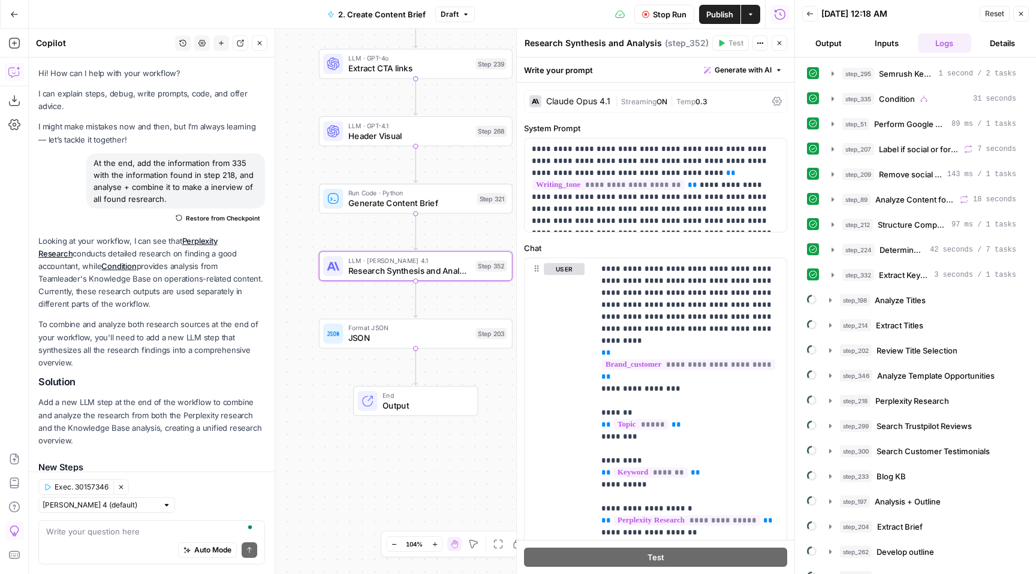
scroll to position [176, 0]
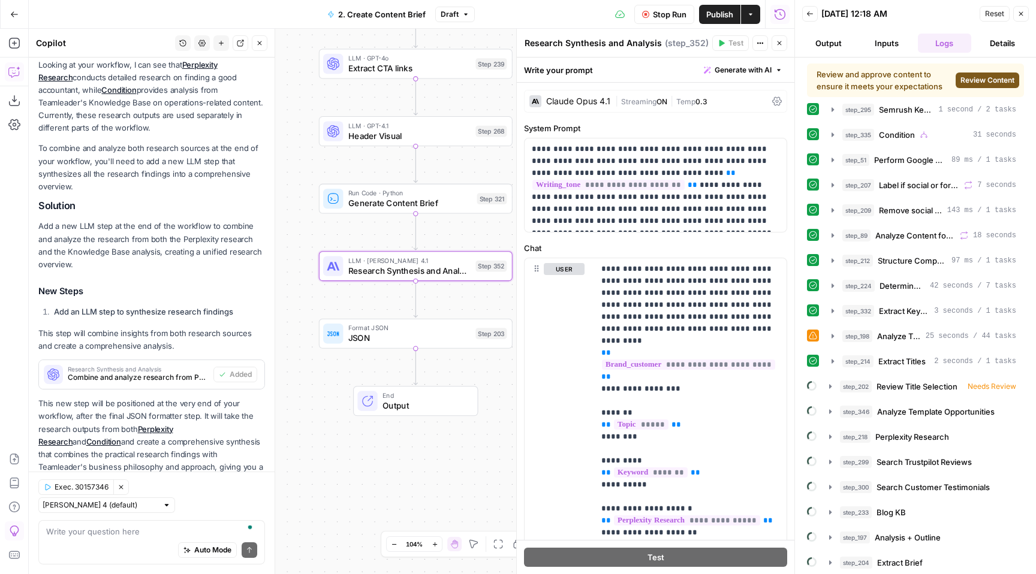
click at [982, 76] on span "Review Content" at bounding box center [987, 80] width 54 height 11
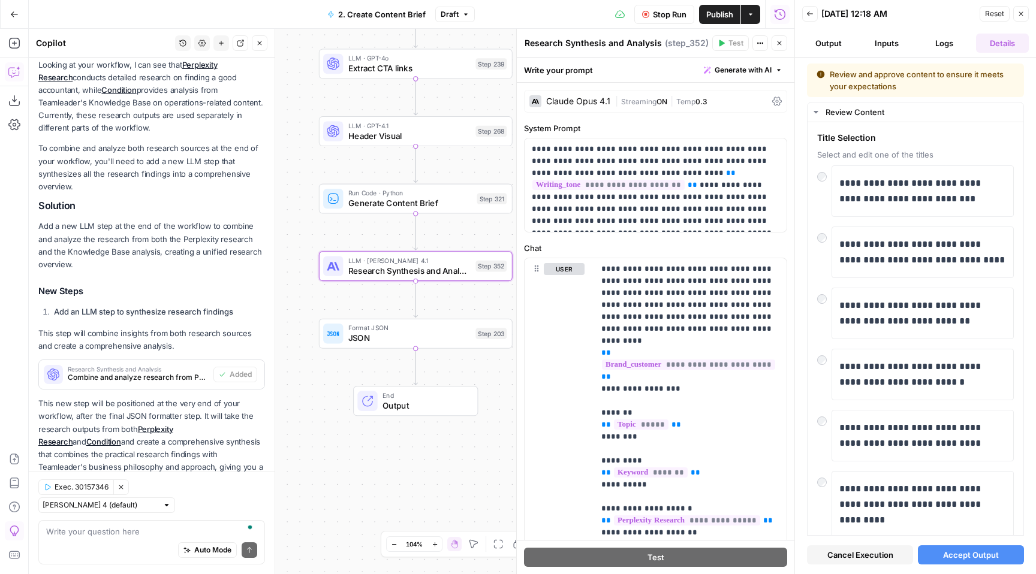
click at [972, 558] on span "Accept Output" at bounding box center [971, 555] width 56 height 12
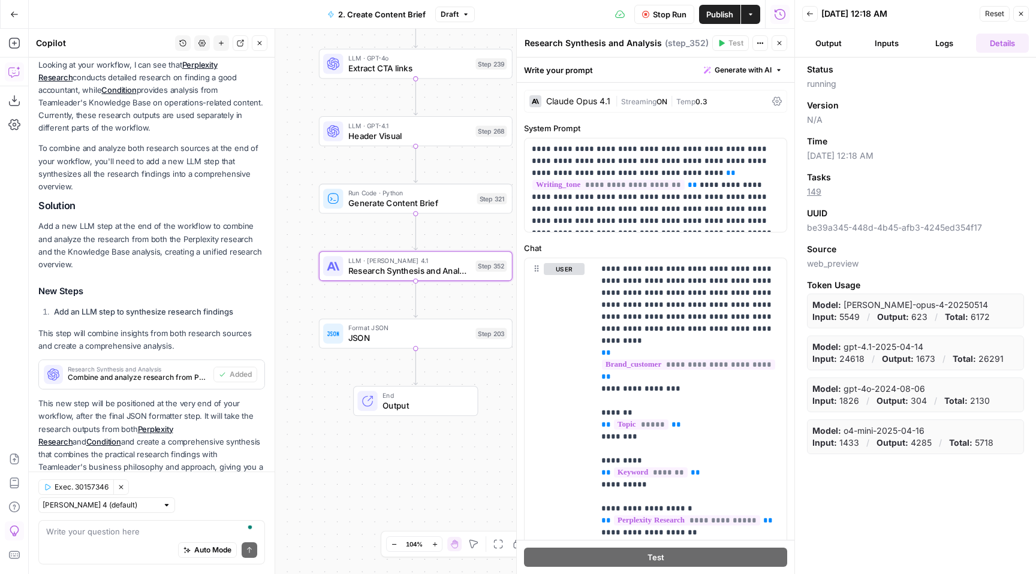
click at [807, 13] on icon "button" at bounding box center [810, 13] width 6 height 5
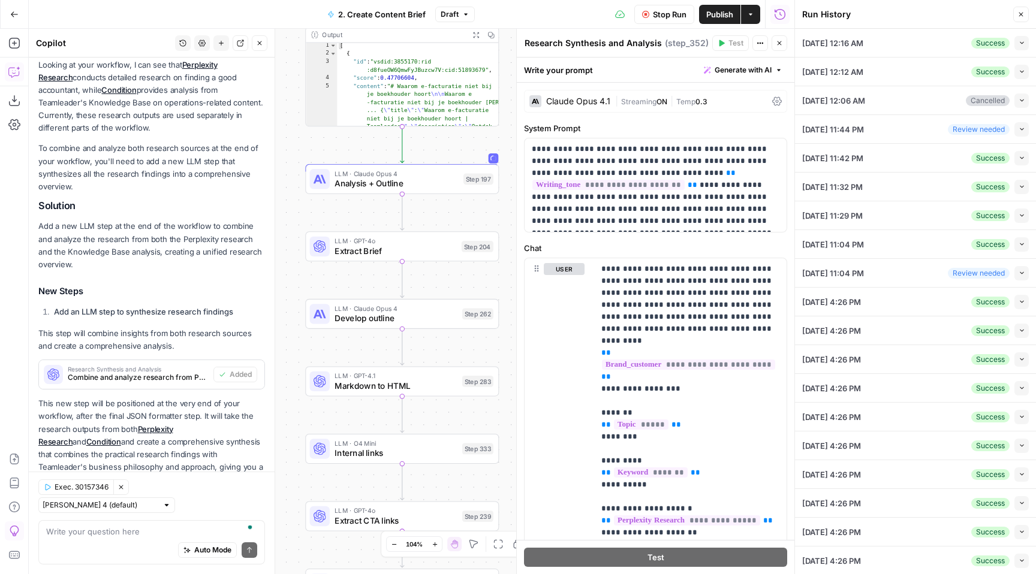
scroll to position [0, 0]
type input "Teamleader BE - FOCUS"
type input "Hoe vind je een goede boekhouder?"
type input "boekhouder vinden"
type input "Teamleader"
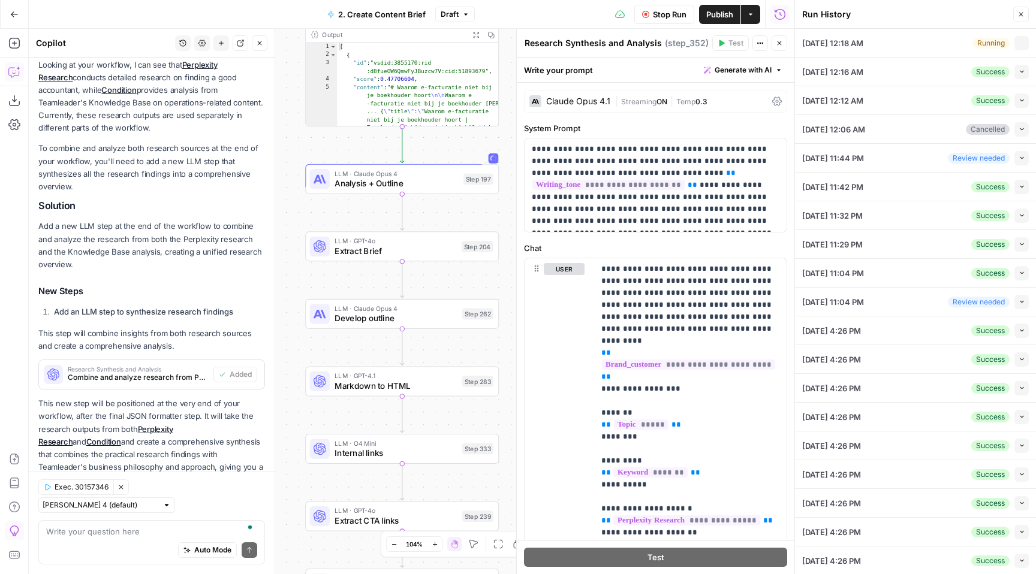
type input "Operations"
type input "NL-BE Blogs"
type input "local_entrepreneur"
type input "be"
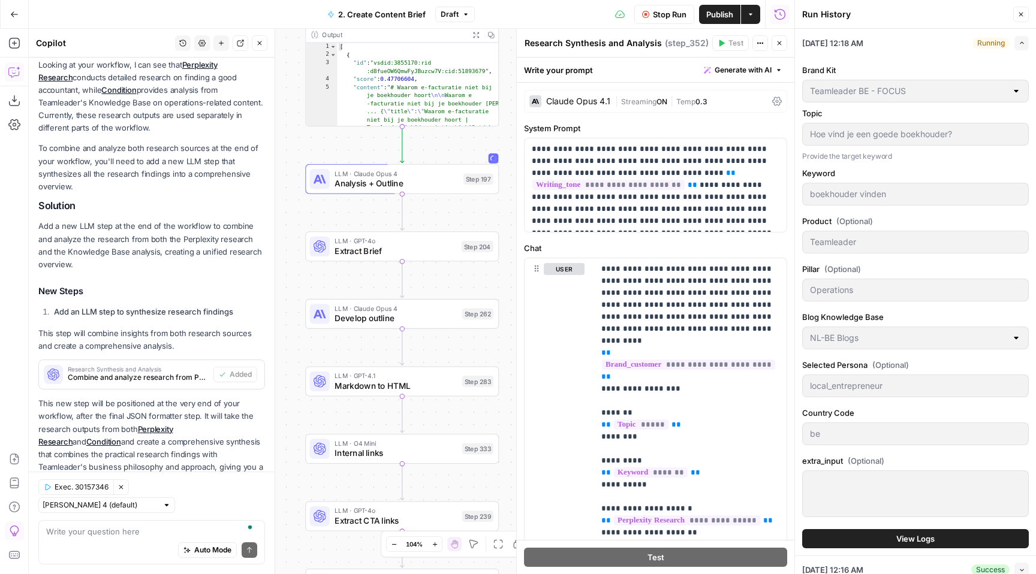
click at [905, 541] on span "View Logs" at bounding box center [915, 539] width 38 height 12
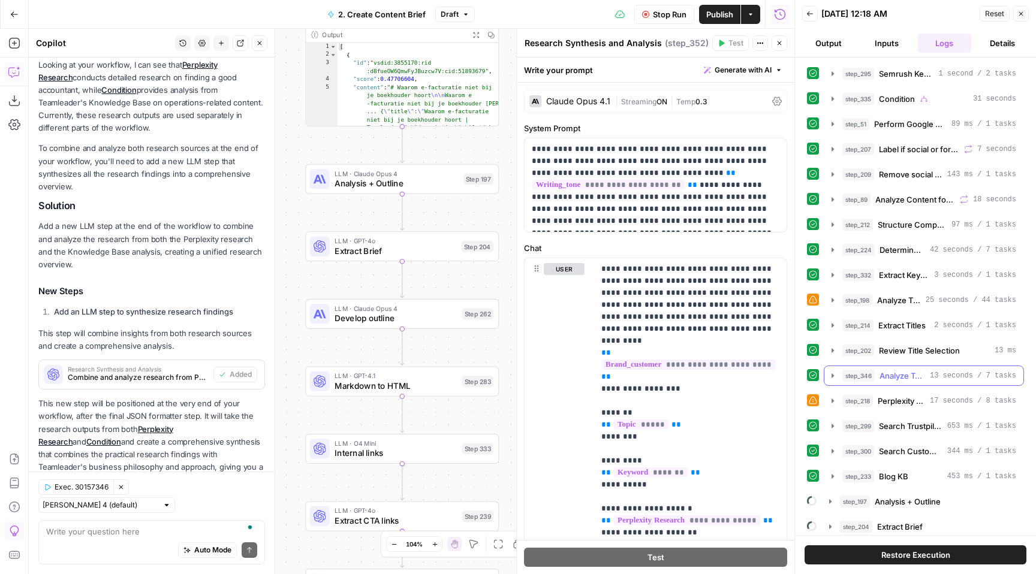
scroll to position [180, 0]
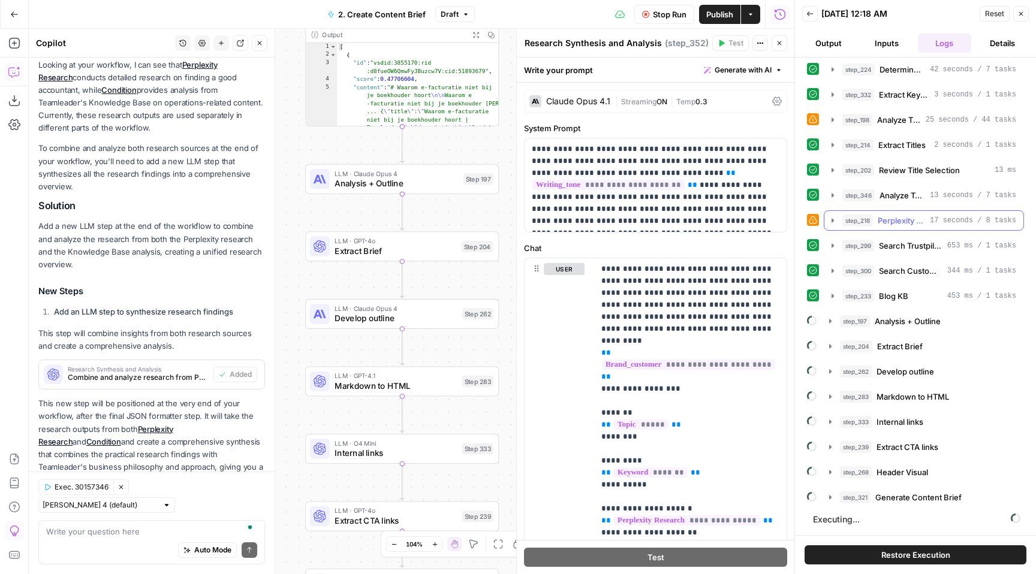
click at [911, 224] on span "Perplexity Research" at bounding box center [901, 221] width 47 height 12
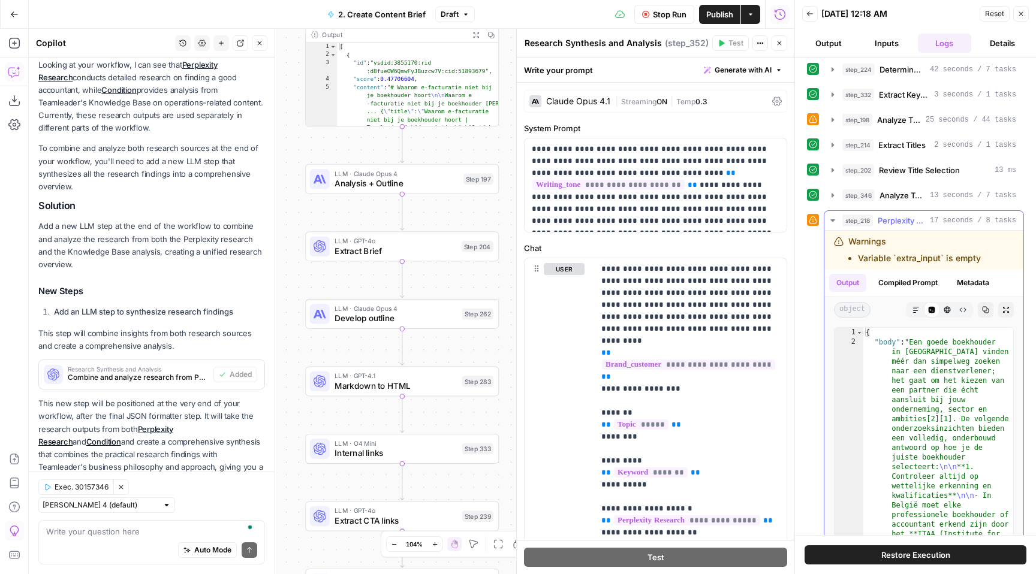
click at [933, 223] on span "17 seconds / 8 tasks" at bounding box center [973, 220] width 86 height 11
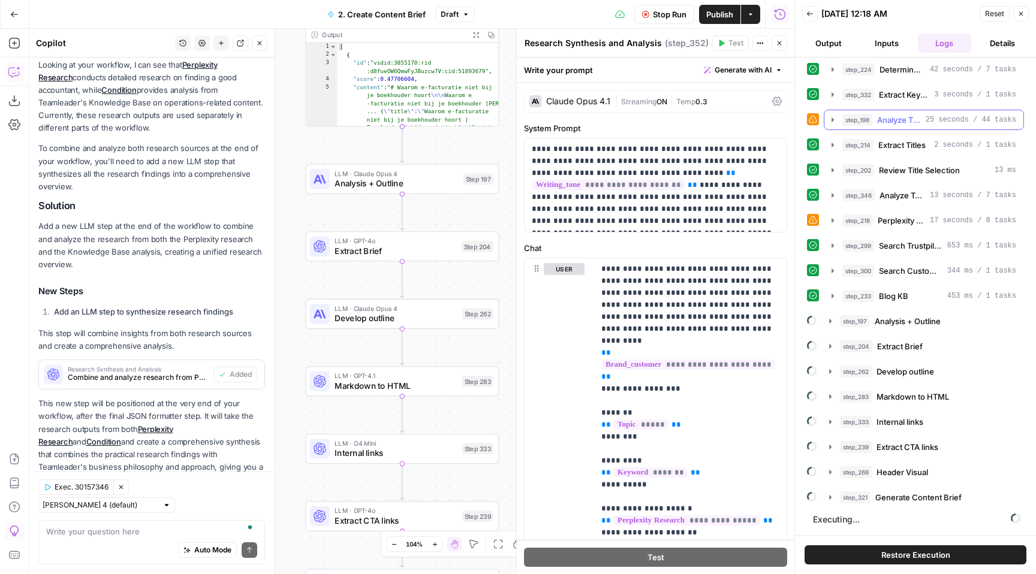
click at [936, 126] on button "step_198 Analyze Titles 25 seconds / 44 tasks" at bounding box center [923, 119] width 199 height 19
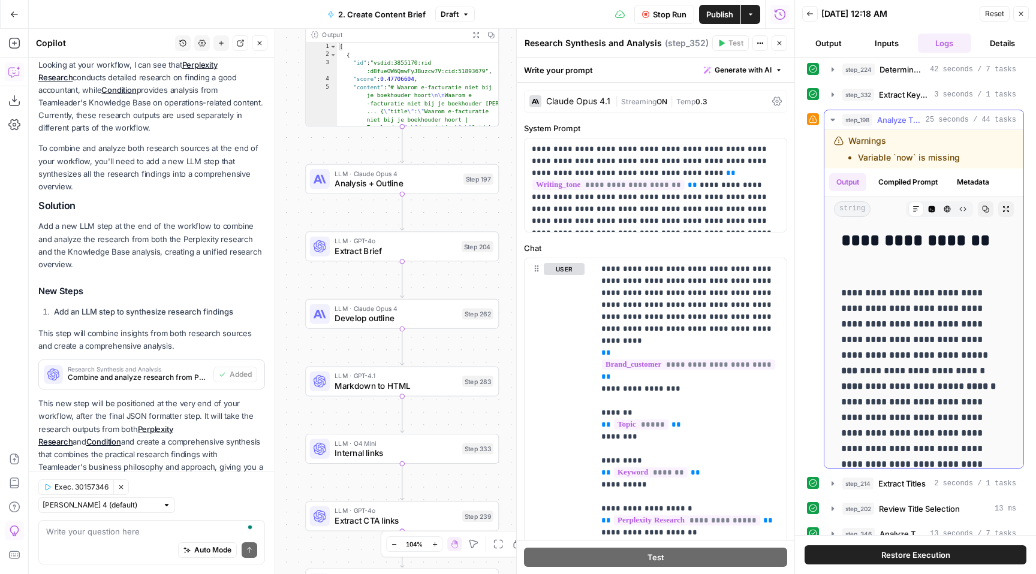
click at [936, 126] on button "step_198 Analyze Titles 25 seconds / 44 tasks" at bounding box center [923, 119] width 199 height 19
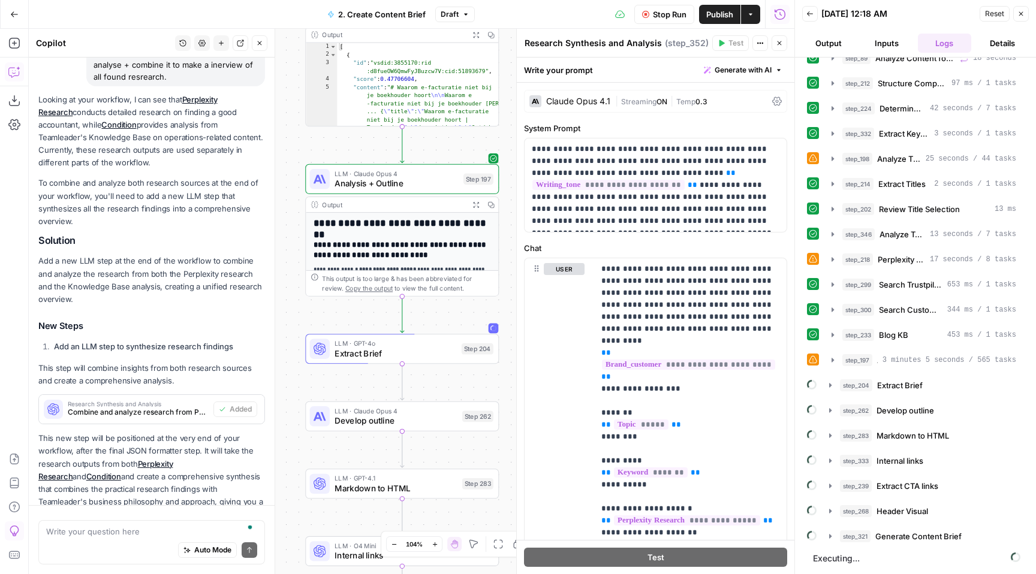
scroll to position [176, 0]
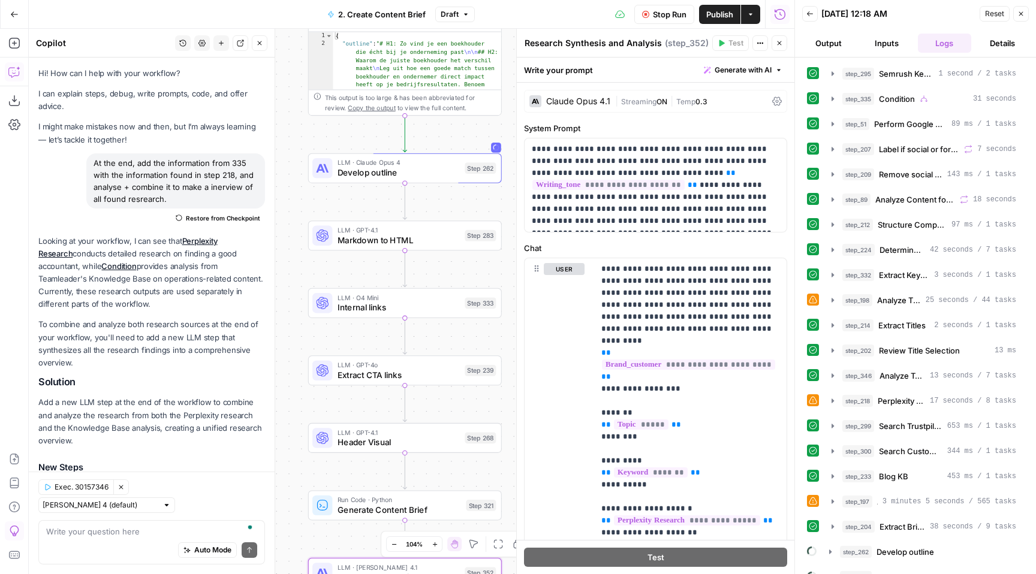
scroll to position [176, 0]
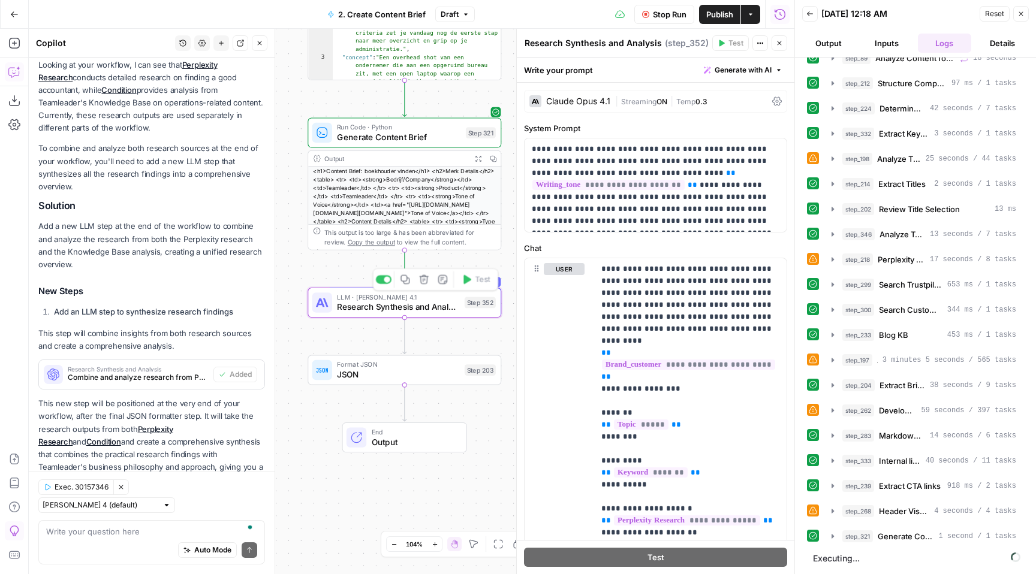
click at [439, 294] on span "LLM · [PERSON_NAME] 4.1" at bounding box center [398, 297] width 122 height 10
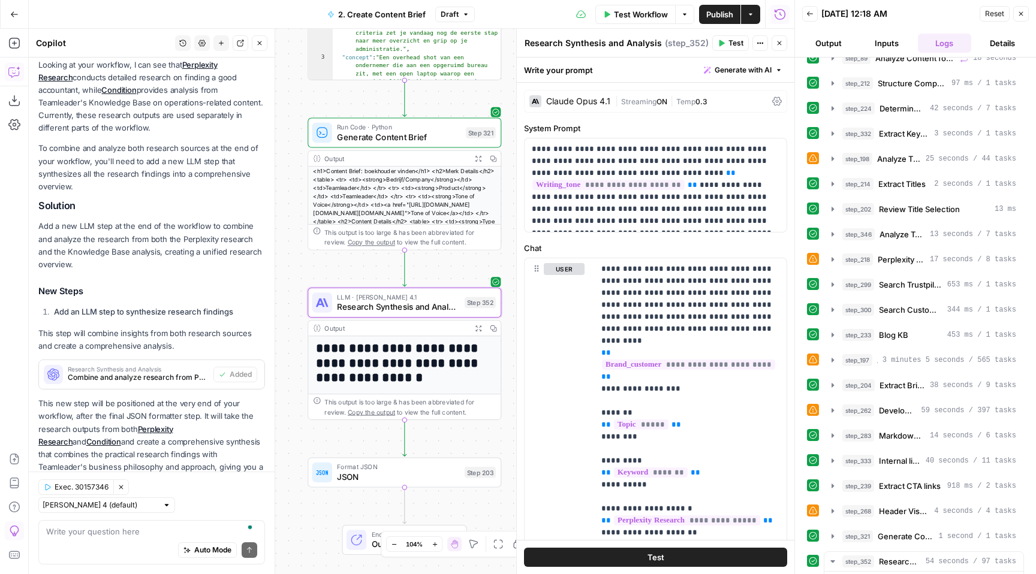
click at [481, 325] on icon "button" at bounding box center [477, 327] width 5 height 5
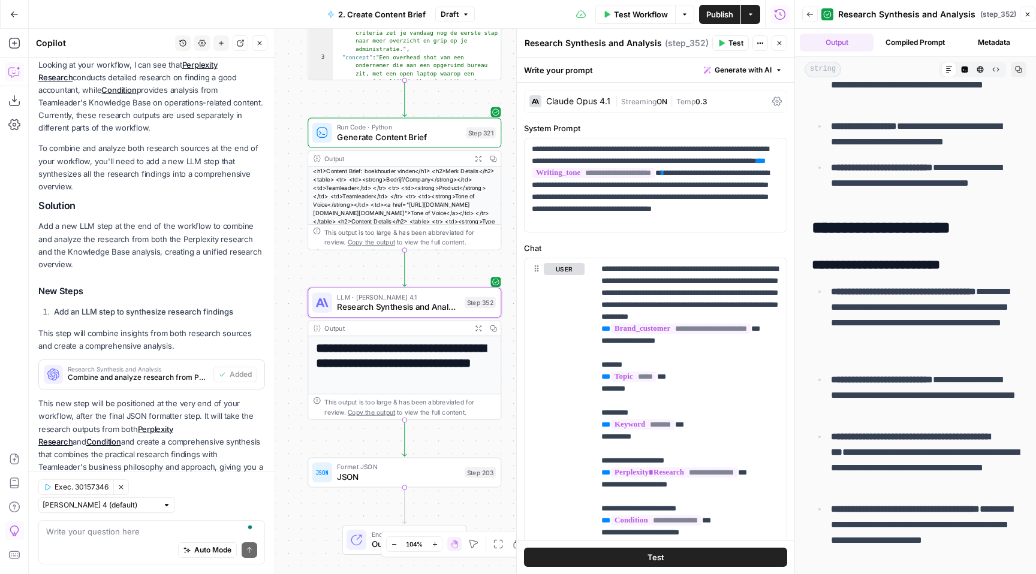
scroll to position [820, 0]
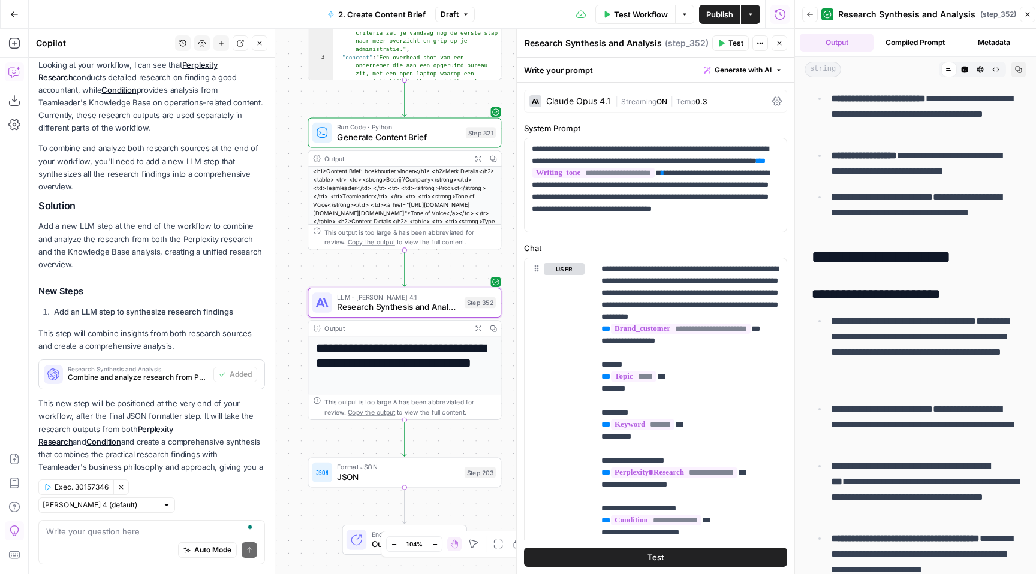
drag, startPoint x: 831, startPoint y: 336, endPoint x: 897, endPoint y: 335, distance: 66.5
click at [897, 335] on p "**********" at bounding box center [925, 353] width 188 height 78
copy p "**********"
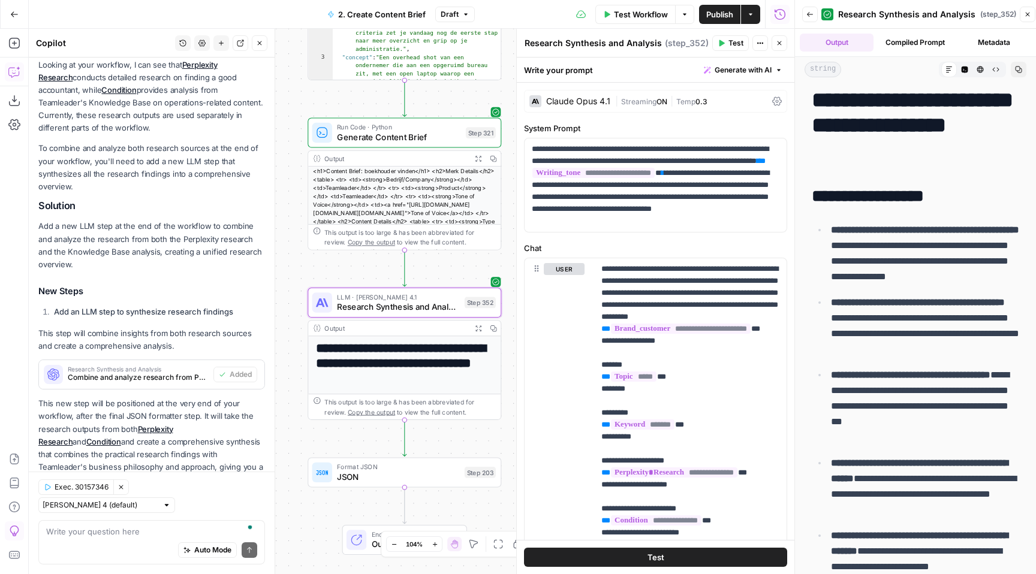
scroll to position [0, 0]
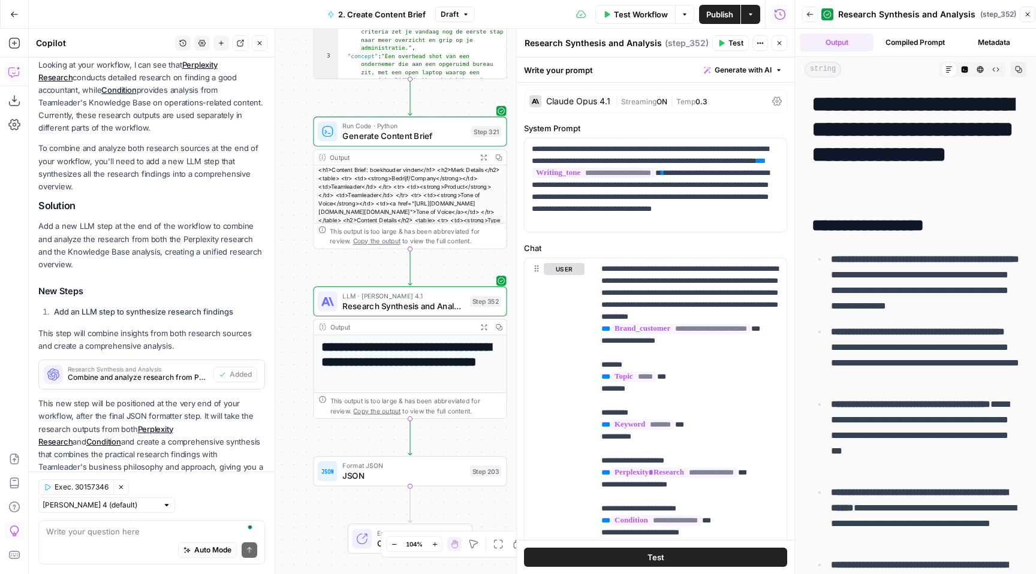
click at [735, 73] on span "Generate with AI" at bounding box center [743, 70] width 57 height 11
click at [730, 122] on span "Refine" at bounding box center [723, 124] width 95 height 12
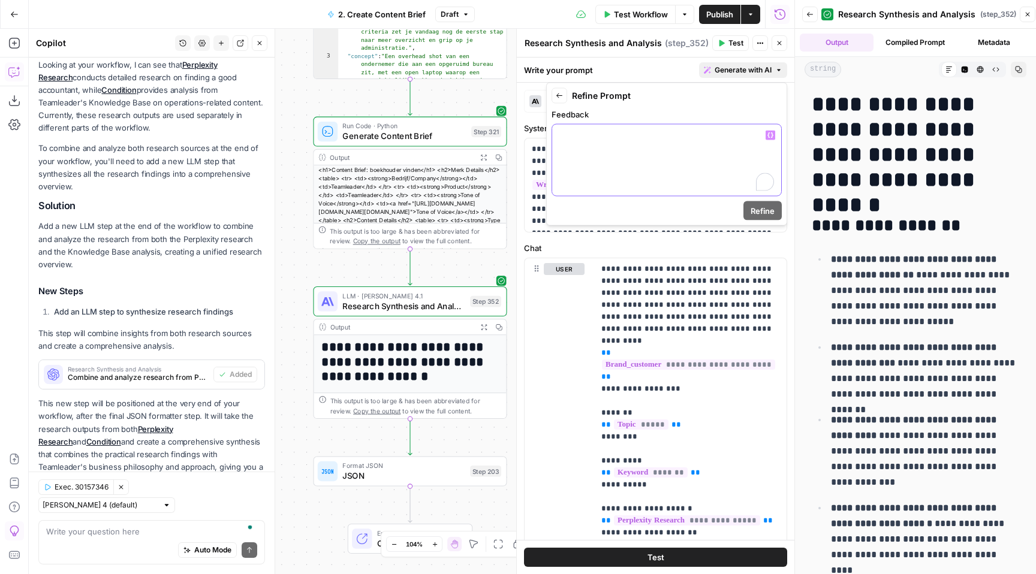
click at [671, 149] on div "To enrich screen reader interactions, please activate Accessibility in Grammarl…" at bounding box center [666, 160] width 229 height 71
click at [760, 211] on span "Refine" at bounding box center [762, 211] width 24 height 12
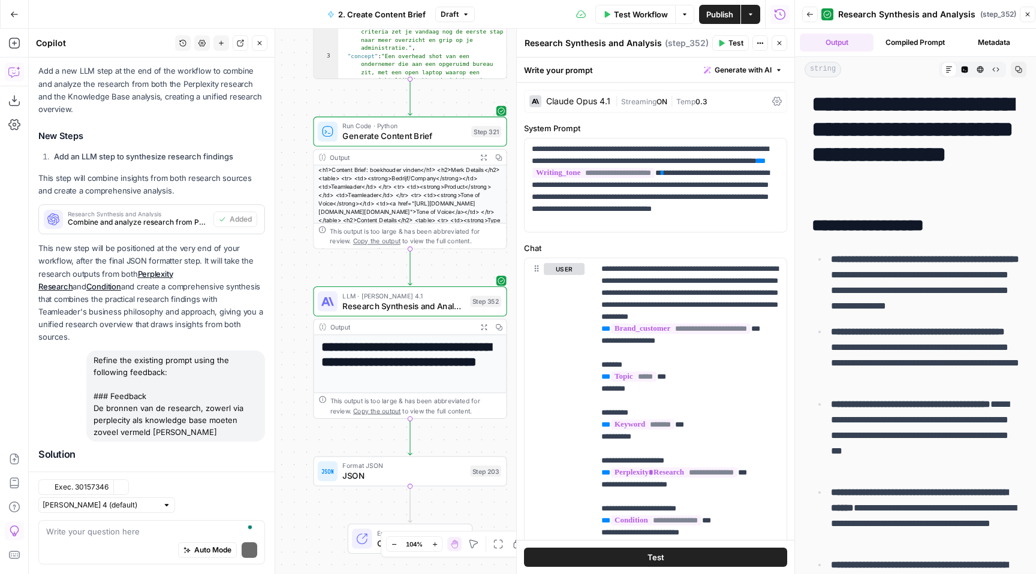
scroll to position [390, 0]
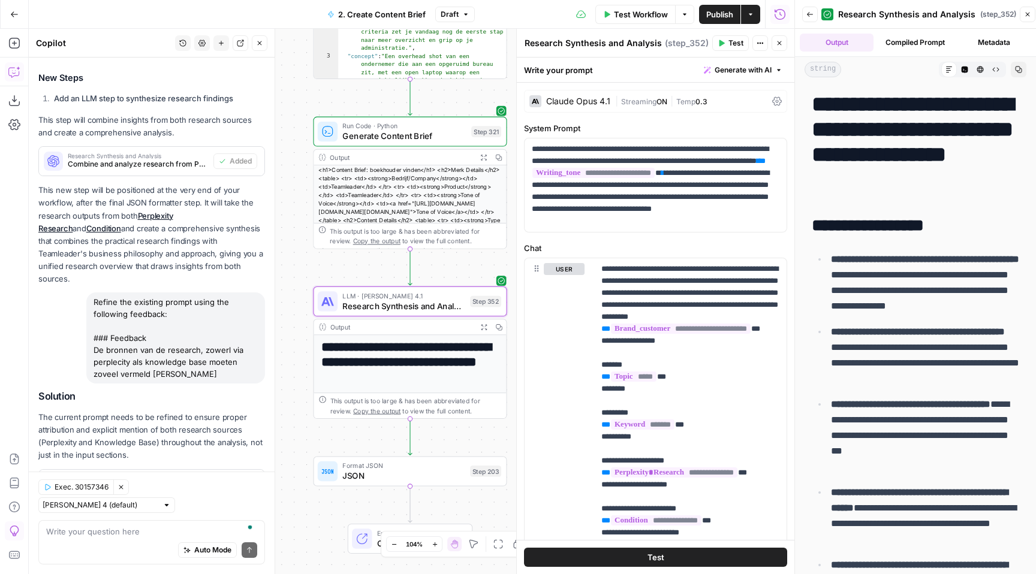
click at [239, 479] on span "Apply" at bounding box center [242, 484] width 20 height 11
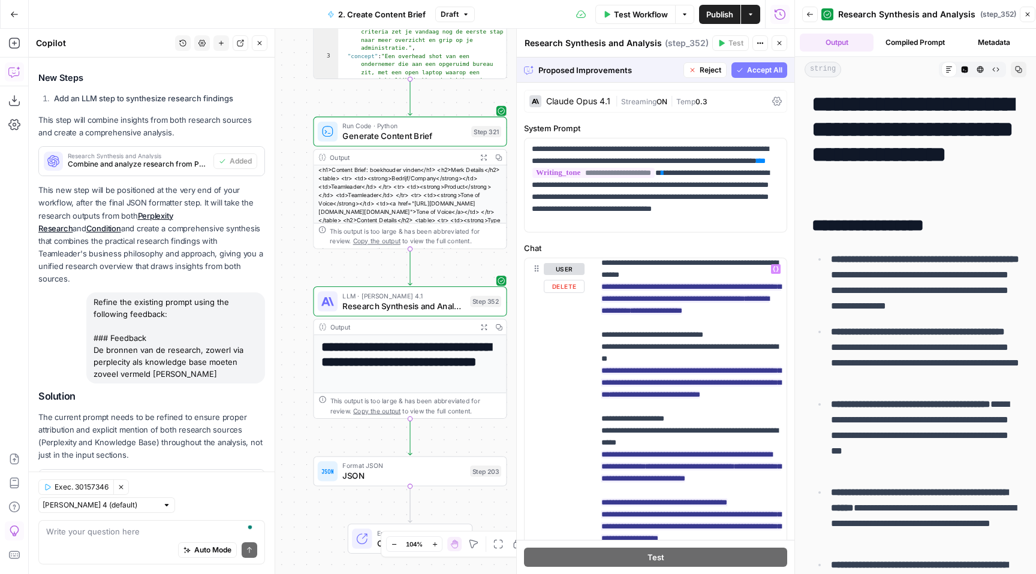
scroll to position [1673, 0]
click at [165, 526] on textarea "To enrich screen reader interactions, please activate Accessibility in Grammarl…" at bounding box center [151, 532] width 211 height 12
click at [204, 479] on span "Reject" at bounding box center [203, 484] width 22 height 11
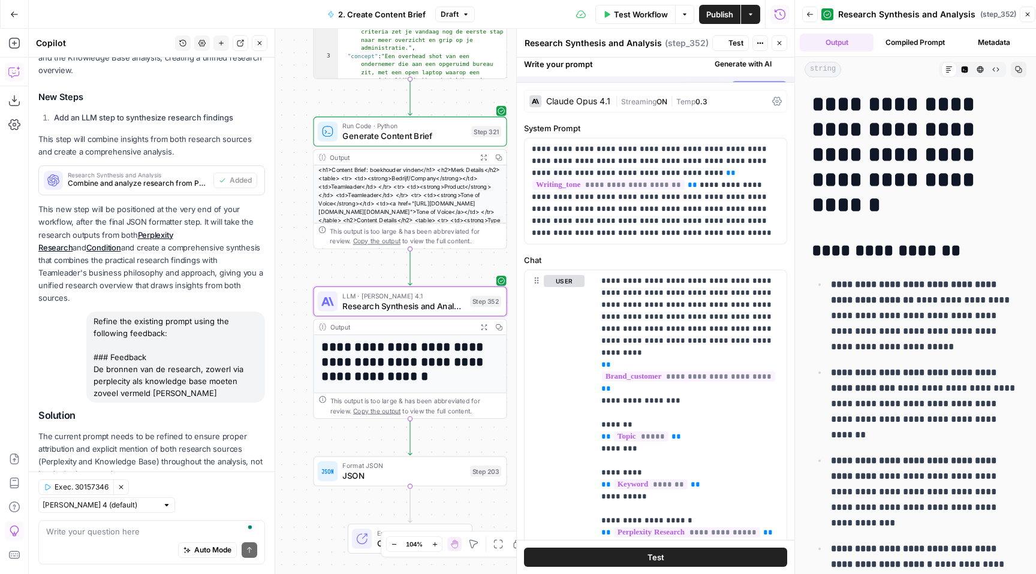
scroll to position [390, 0]
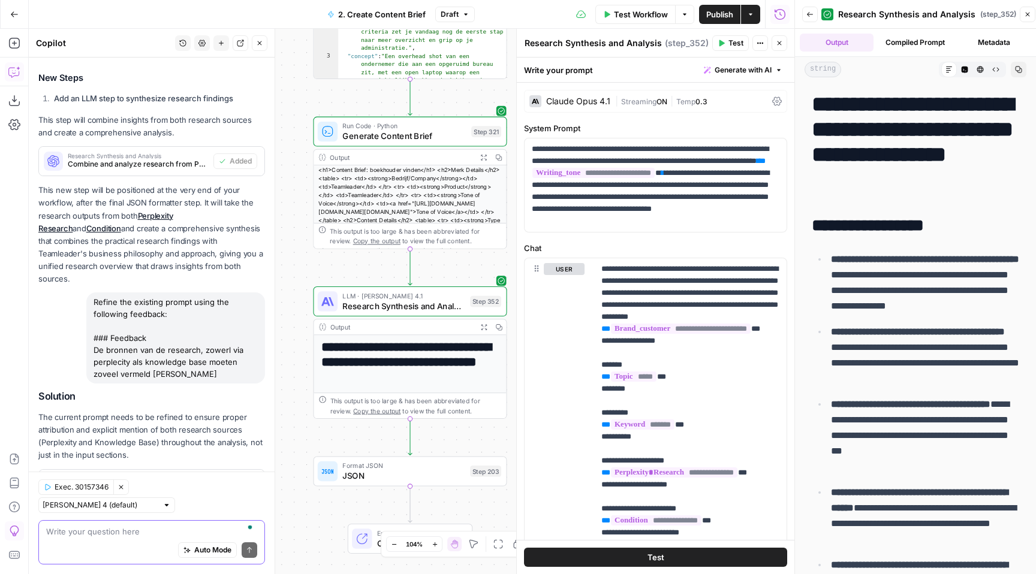
click at [164, 529] on textarea "To enrich screen reader interactions, please activate Accessibility in Grammarl…" at bounding box center [151, 532] width 211 height 12
click at [190, 529] on textarea "I mean there should be links to the soruces" at bounding box center [151, 532] width 211 height 12
type textarea "I mean there should be links to the sources"
click at [251, 549] on icon "submit" at bounding box center [249, 550] width 7 height 7
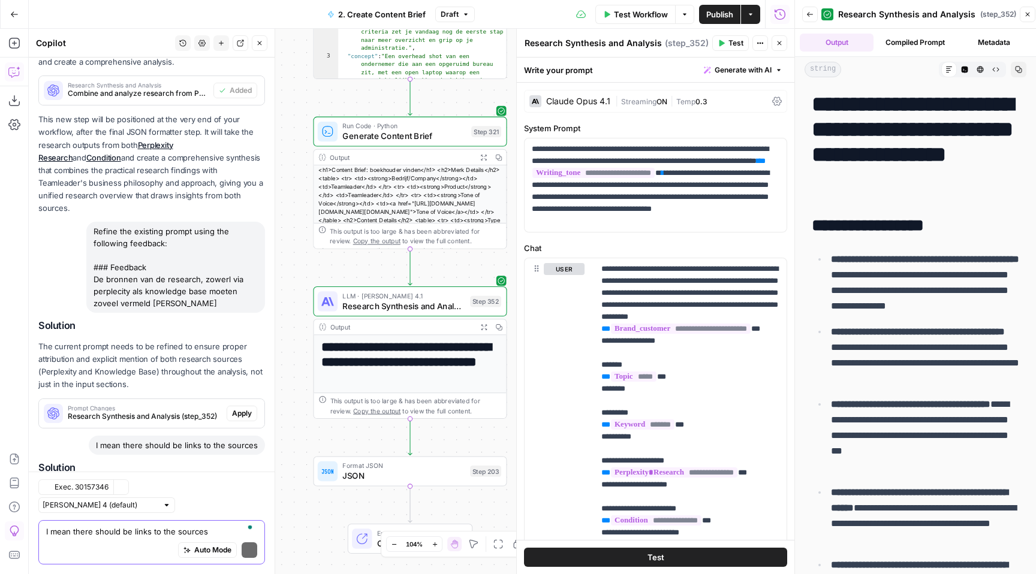
scroll to position [519, 0]
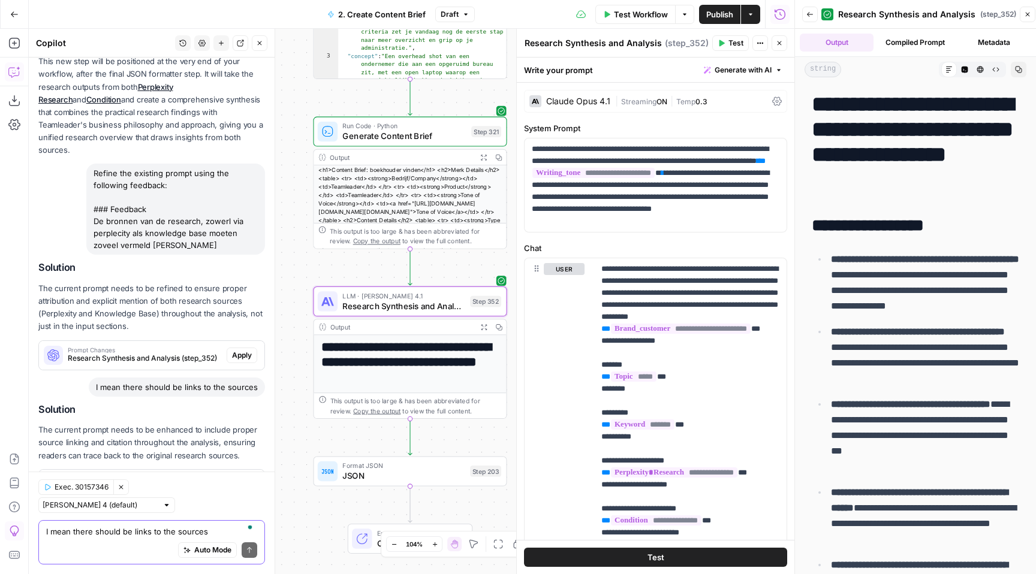
click at [177, 482] on span "Research Synthesis and Analysis (step_352)" at bounding box center [145, 487] width 154 height 11
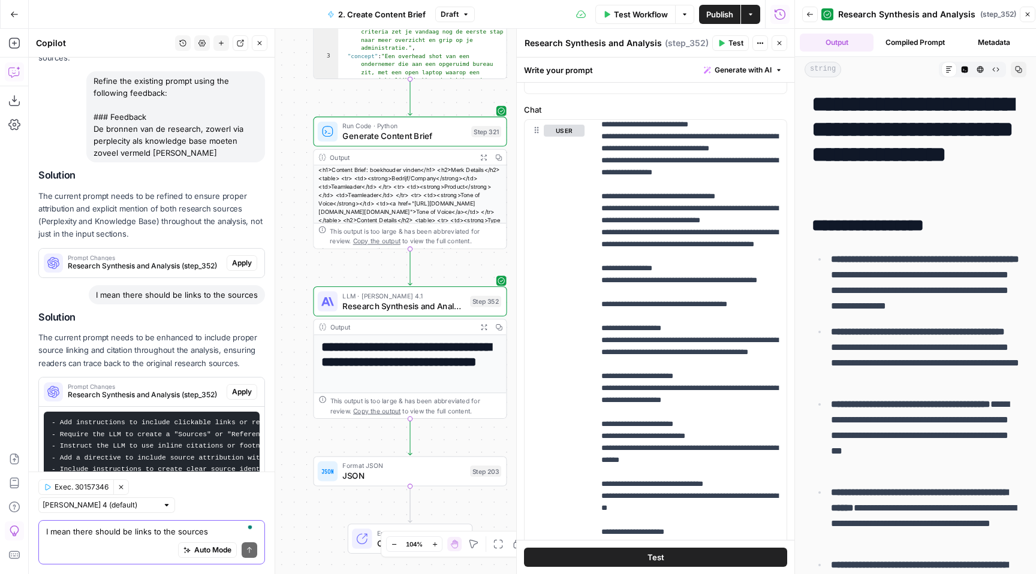
scroll to position [270, 0]
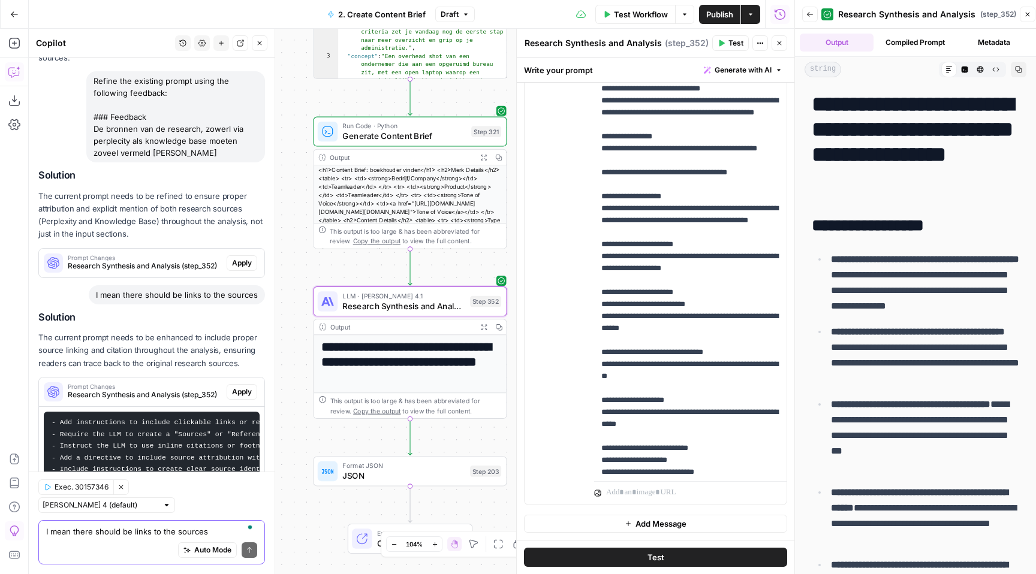
click at [241, 387] on span "Apply" at bounding box center [242, 392] width 20 height 11
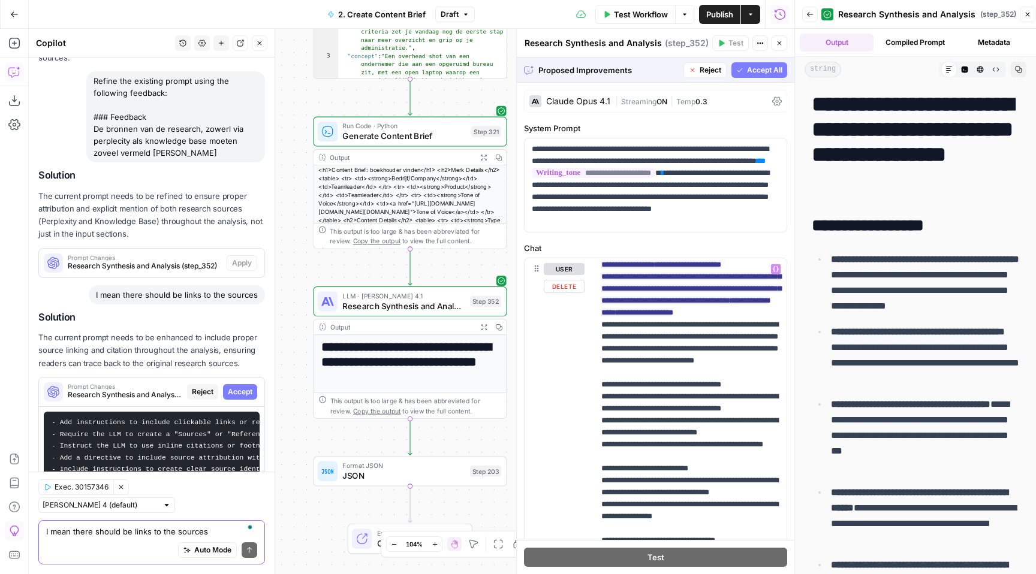
scroll to position [637, 0]
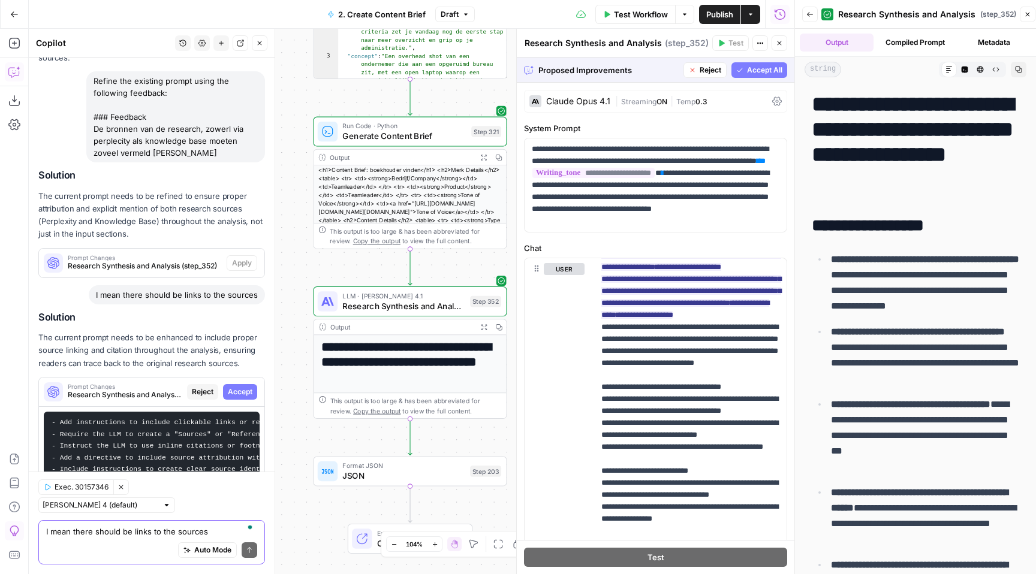
click at [761, 71] on span "Accept All" at bounding box center [764, 70] width 35 height 11
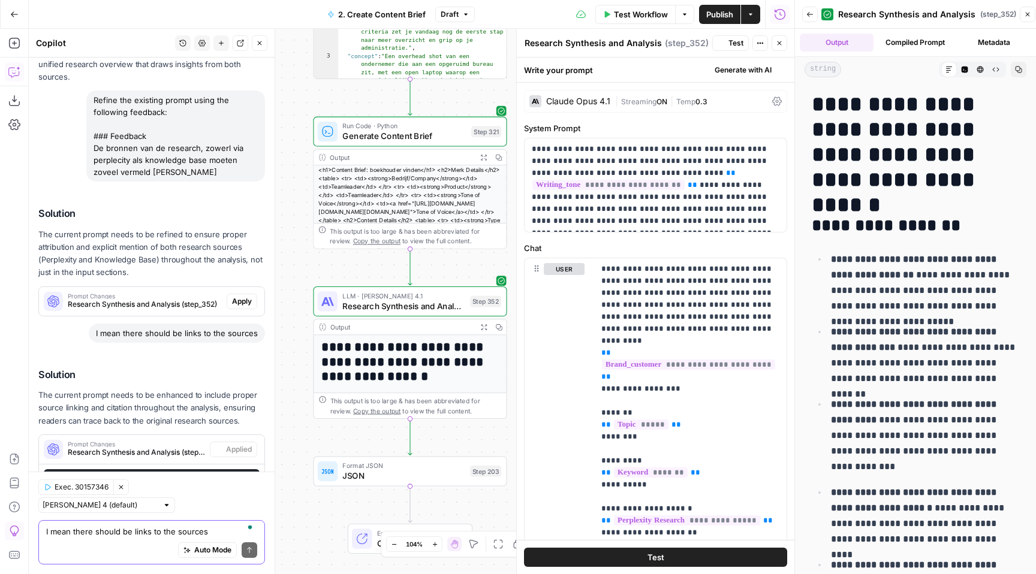
scroll to position [649, 0]
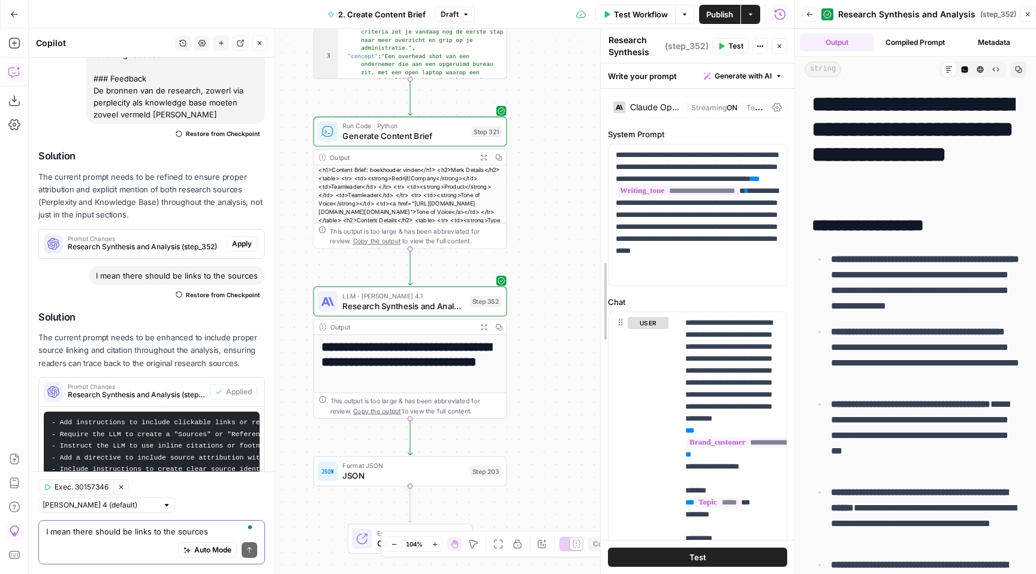
drag, startPoint x: 520, startPoint y: 277, endPoint x: 608, endPoint y: 278, distance: 88.1
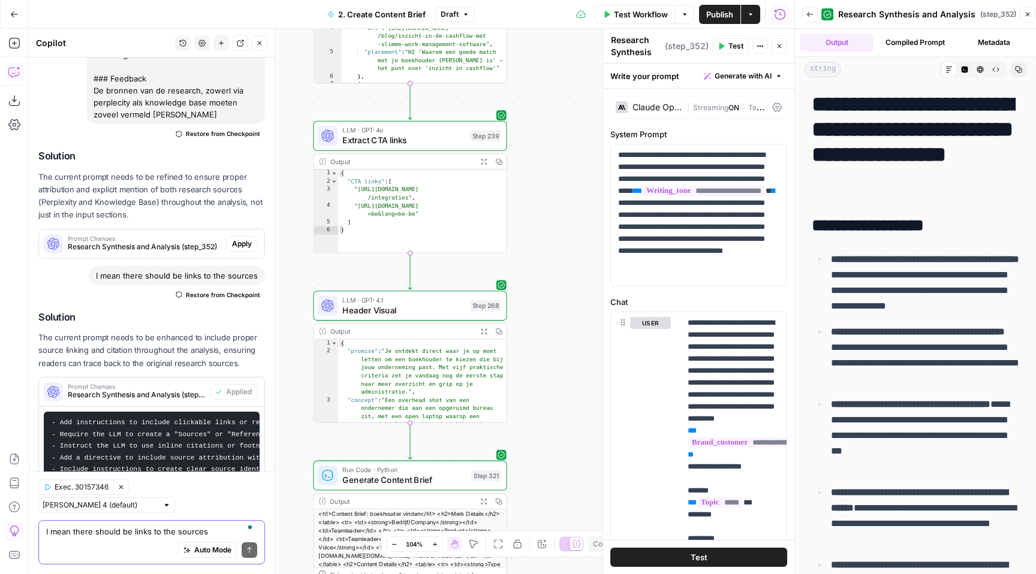
drag, startPoint x: 557, startPoint y: 54, endPoint x: 556, endPoint y: 397, distance: 343.5
click at [556, 397] on div "**********" at bounding box center [411, 301] width 765 height 545
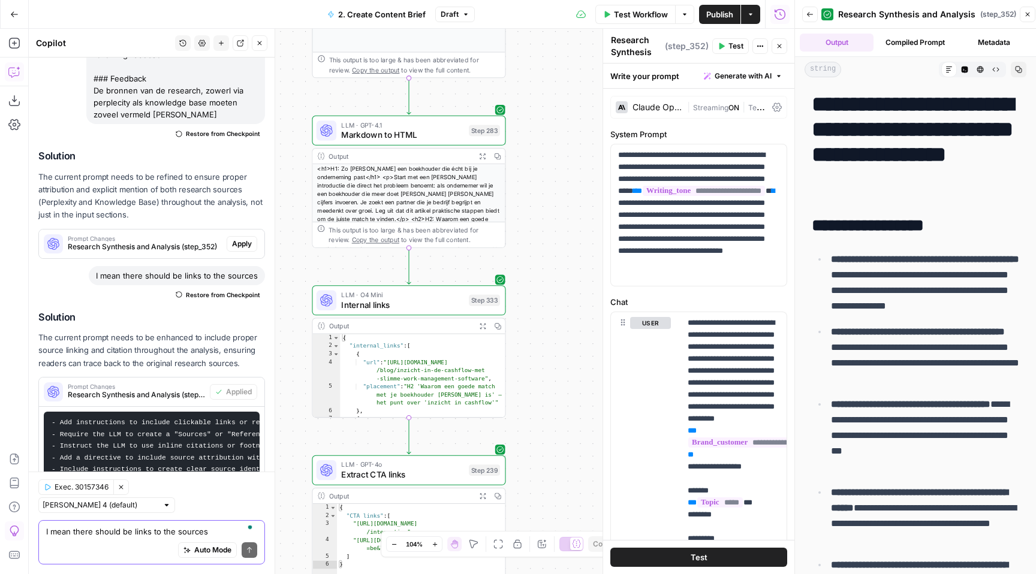
drag, startPoint x: 554, startPoint y: 148, endPoint x: 551, endPoint y: 488, distance: 339.9
click at [551, 489] on div "**********" at bounding box center [411, 301] width 765 height 545
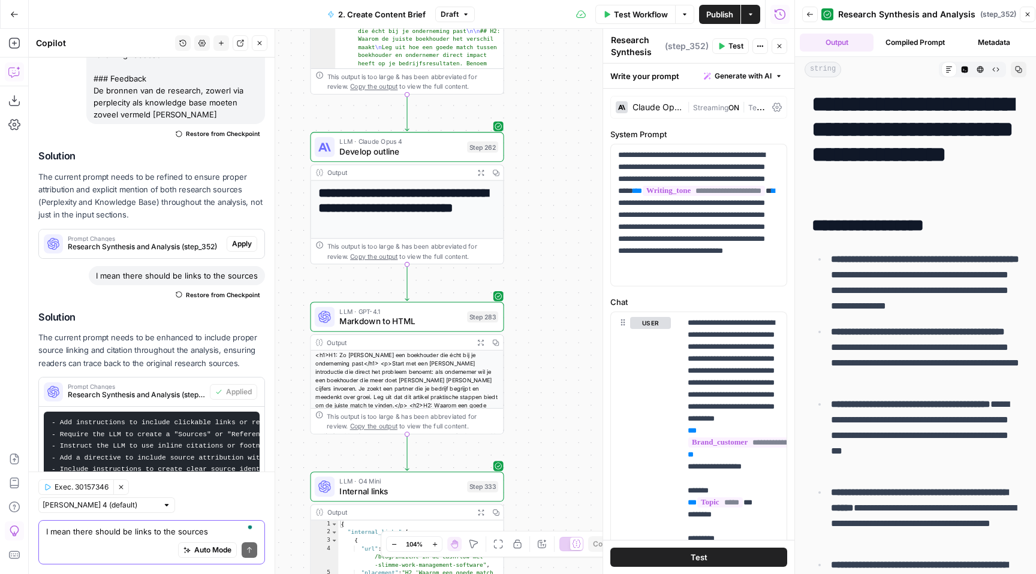
drag, startPoint x: 550, startPoint y: 203, endPoint x: 550, endPoint y: 416, distance: 212.8
click at [550, 416] on div "**********" at bounding box center [411, 301] width 765 height 545
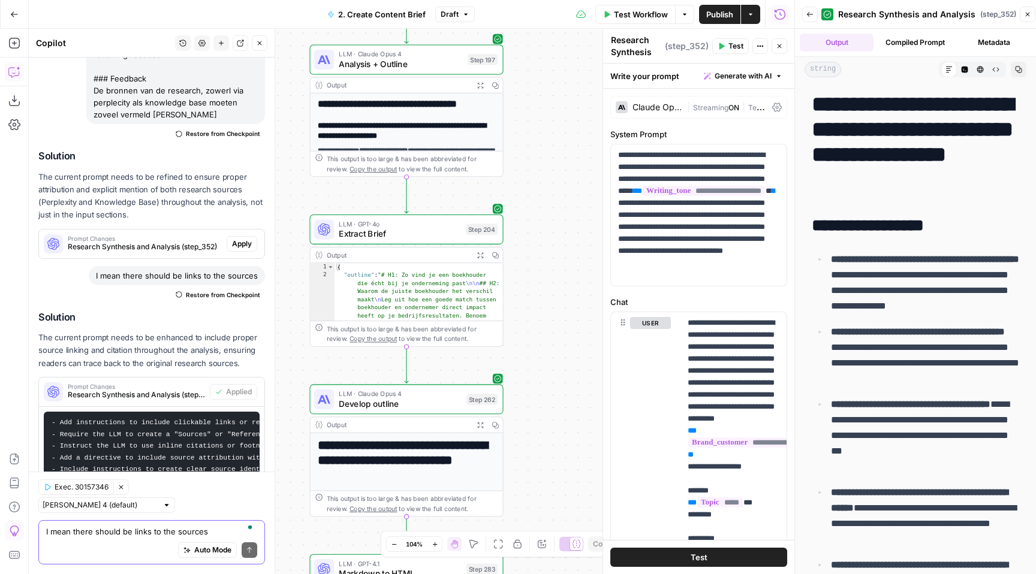
drag, startPoint x: 549, startPoint y: 135, endPoint x: 548, endPoint y: 370, distance: 234.4
click at [549, 370] on div "**********" at bounding box center [411, 301] width 765 height 545
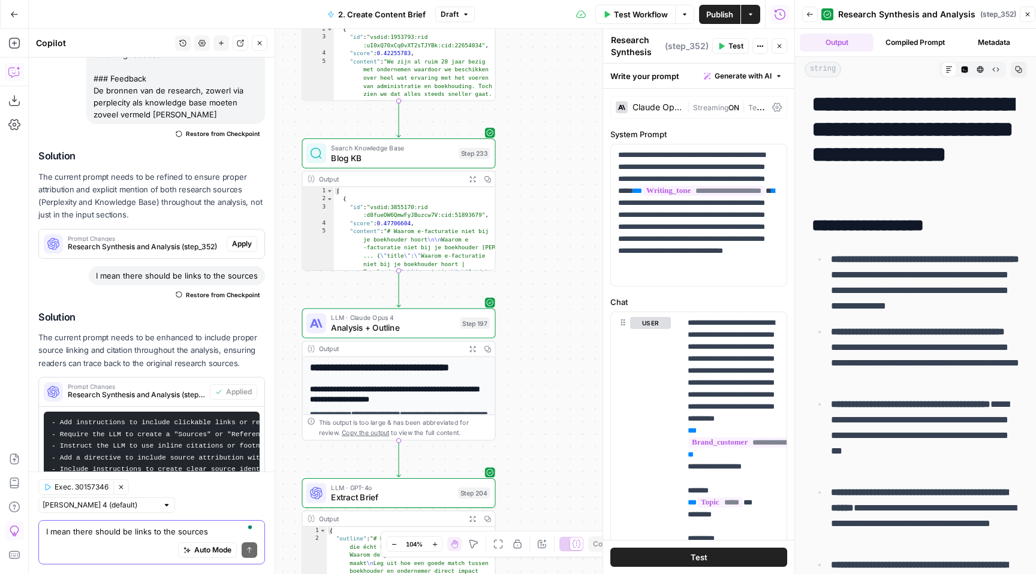
drag, startPoint x: 549, startPoint y: 121, endPoint x: 539, endPoint y: 371, distance: 250.1
click at [540, 371] on div "**********" at bounding box center [411, 301] width 765 height 545
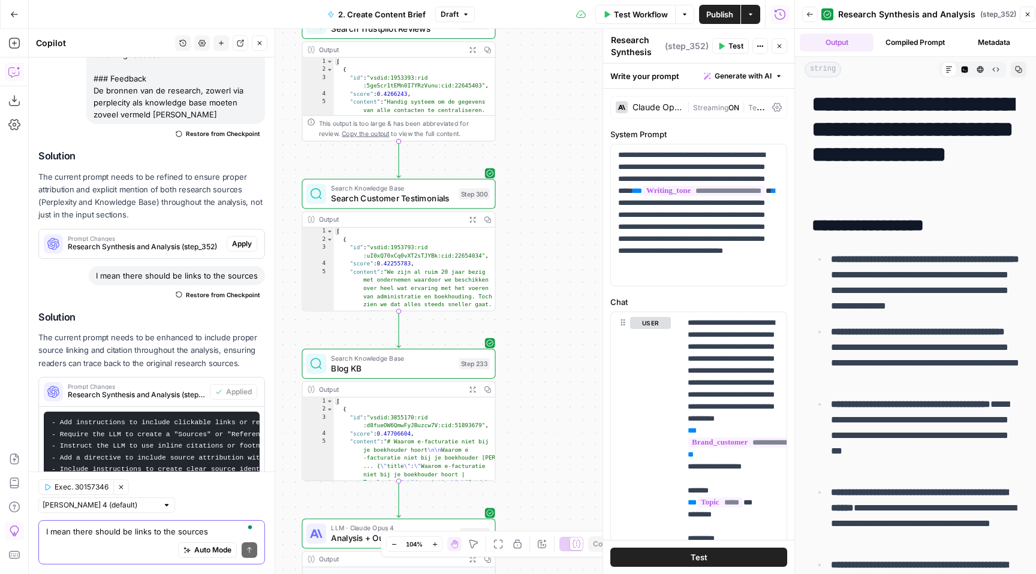
drag, startPoint x: 539, startPoint y: 185, endPoint x: 538, endPoint y: 407, distance: 222.4
click at [540, 407] on div "**********" at bounding box center [411, 301] width 765 height 545
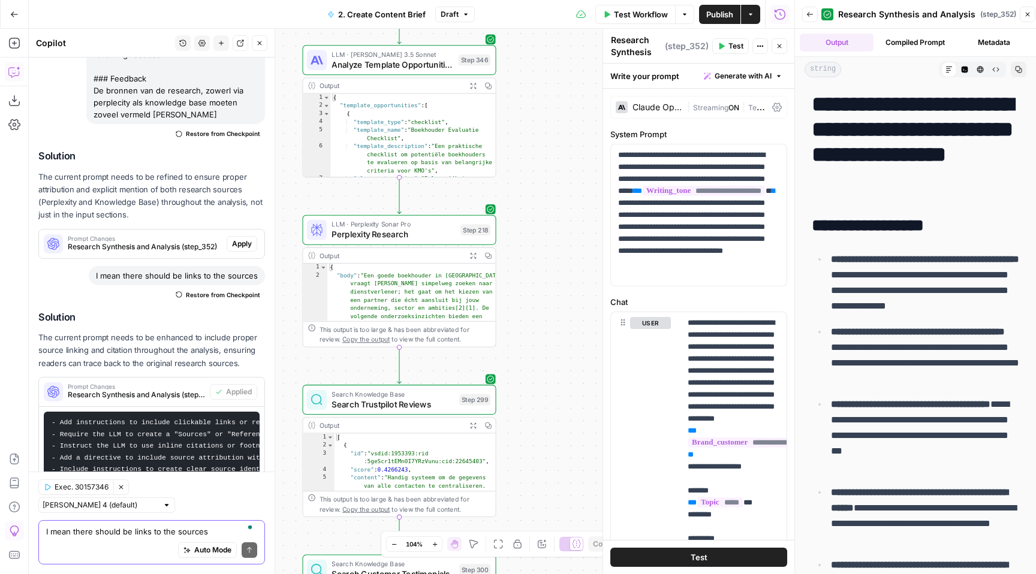
drag, startPoint x: 531, startPoint y: 89, endPoint x: 532, endPoint y: 453, distance: 363.9
click at [532, 453] on div "**********" at bounding box center [411, 301] width 765 height 545
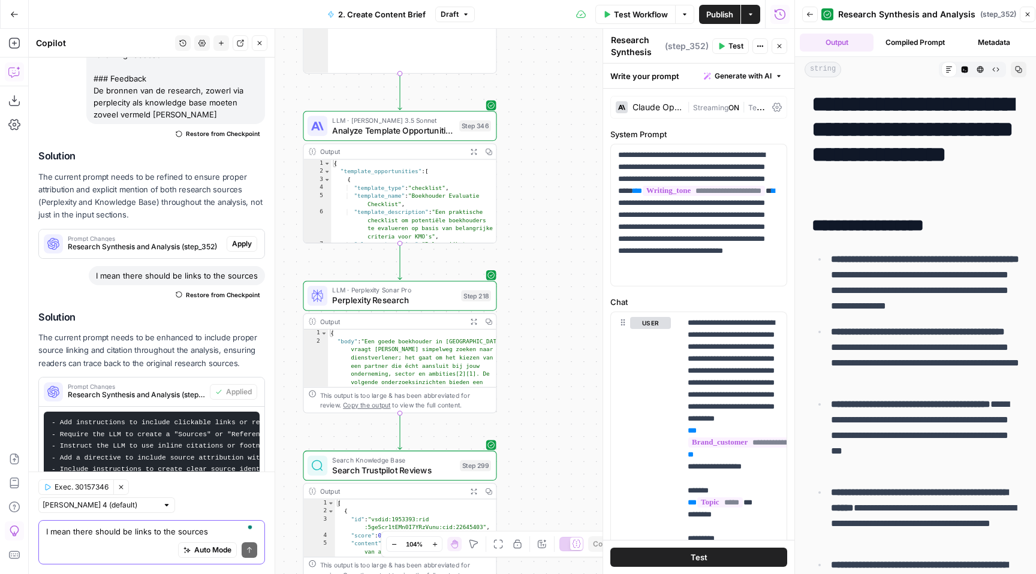
drag, startPoint x: 540, startPoint y: 204, endPoint x: 541, endPoint y: 272, distance: 67.1
click at [541, 272] on div "**********" at bounding box center [411, 301] width 765 height 545
click at [475, 322] on icon "button" at bounding box center [473, 323] width 7 height 7
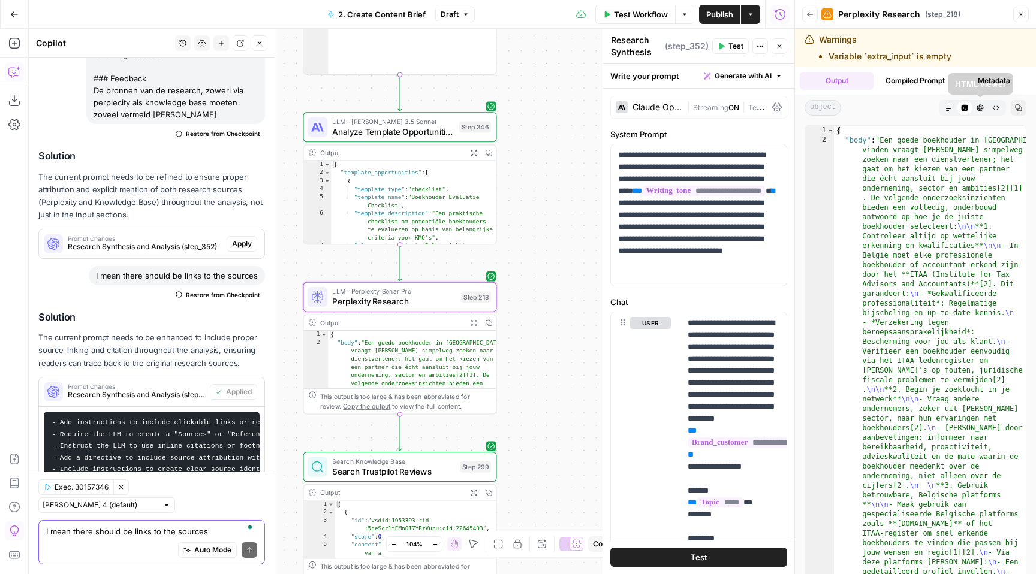
click at [948, 106] on icon "button" at bounding box center [948, 107] width 7 height 7
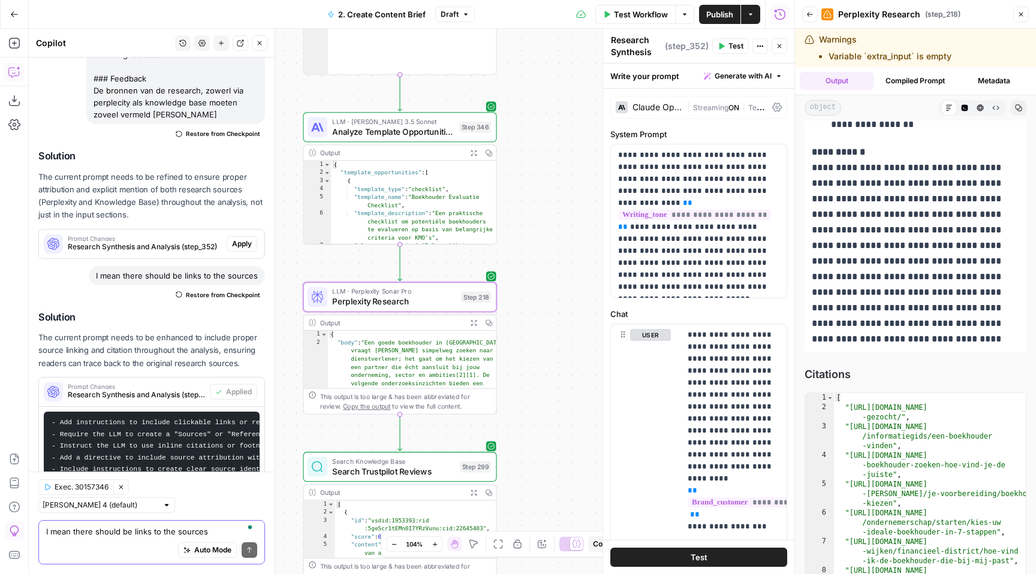
scroll to position [1788, 0]
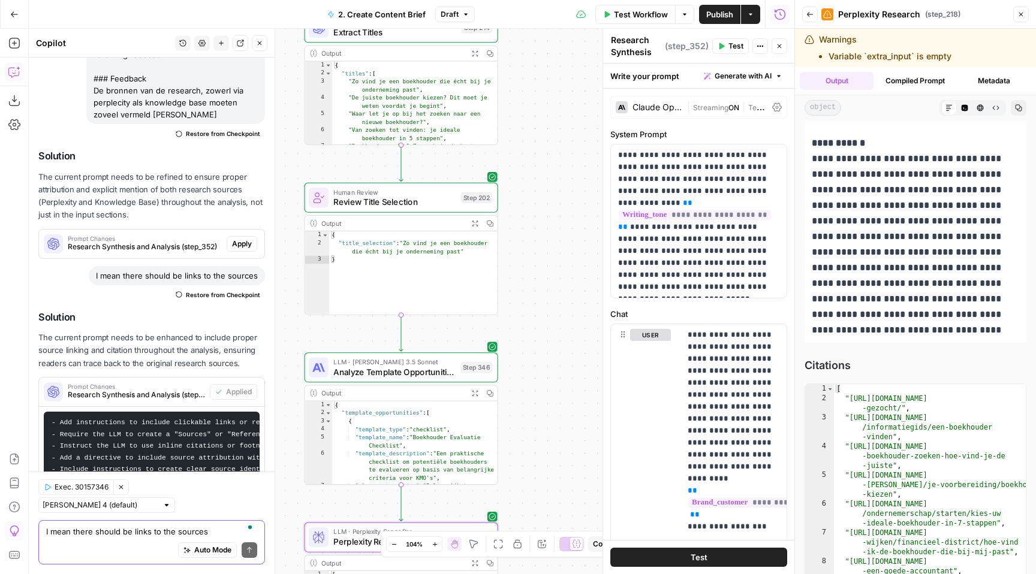
drag, startPoint x: 545, startPoint y: 213, endPoint x: 547, endPoint y: 454, distance: 240.4
click at [547, 454] on div "**********" at bounding box center [411, 301] width 765 height 545
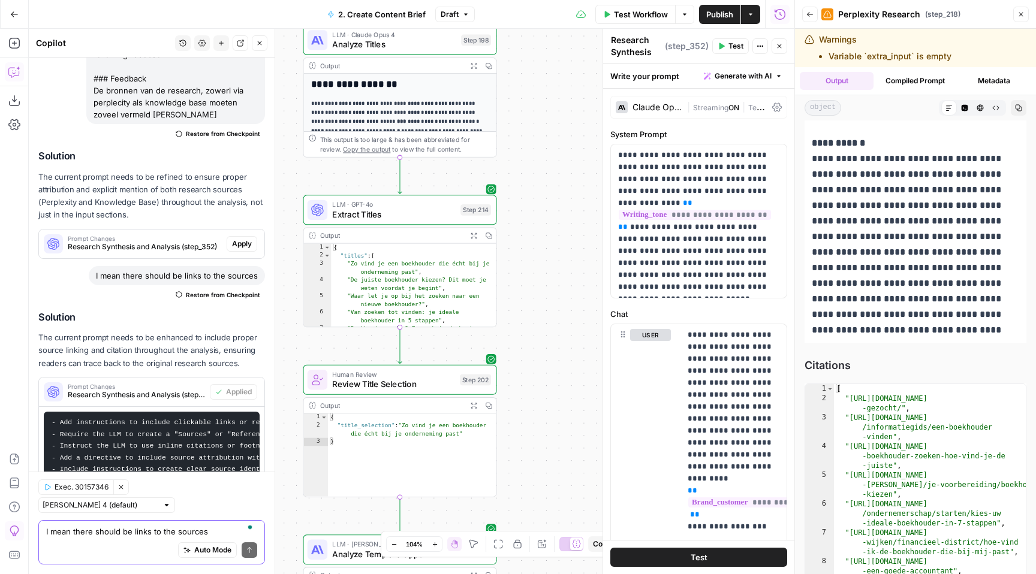
drag, startPoint x: 543, startPoint y: 186, endPoint x: 542, endPoint y: 368, distance: 182.2
click at [542, 368] on div "**********" at bounding box center [411, 301] width 765 height 545
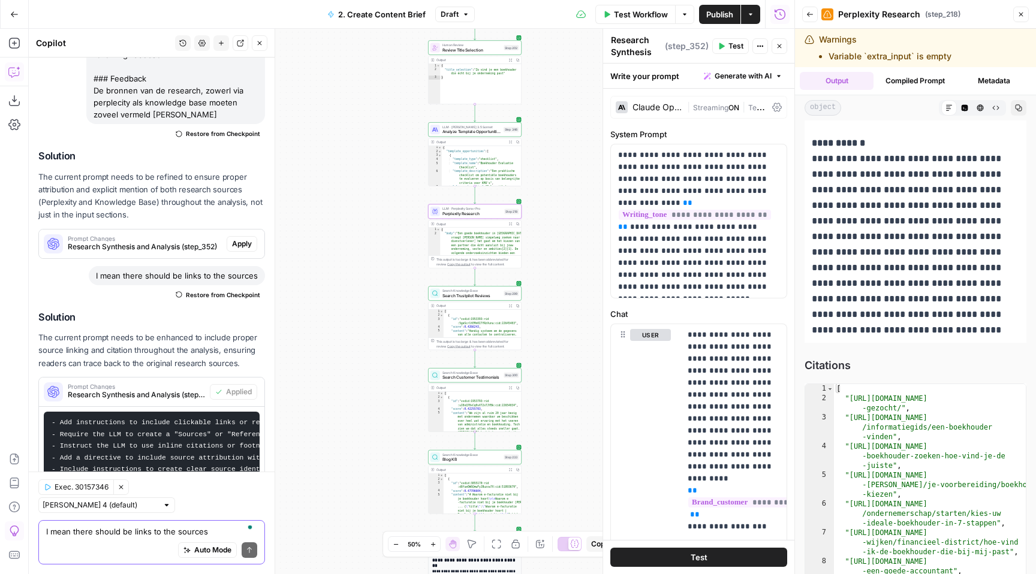
drag, startPoint x: 565, startPoint y: 361, endPoint x: 551, endPoint y: -40, distance: 401.2
click at [551, 0] on html "**********" at bounding box center [518, 287] width 1036 height 574
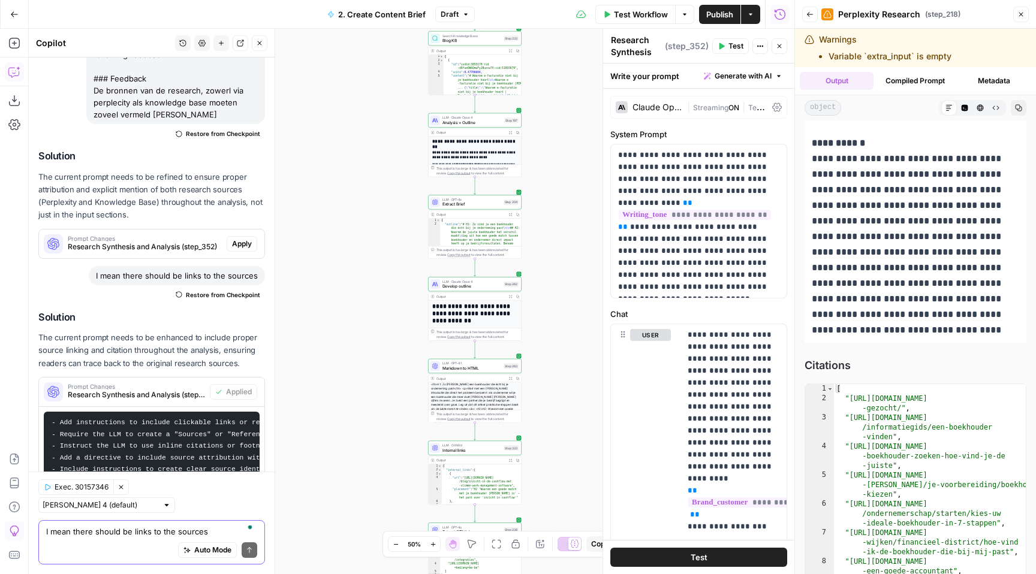
drag, startPoint x: 566, startPoint y: 430, endPoint x: 569, endPoint y: 88, distance: 342.3
click at [569, 88] on div "**********" at bounding box center [411, 301] width 765 height 545
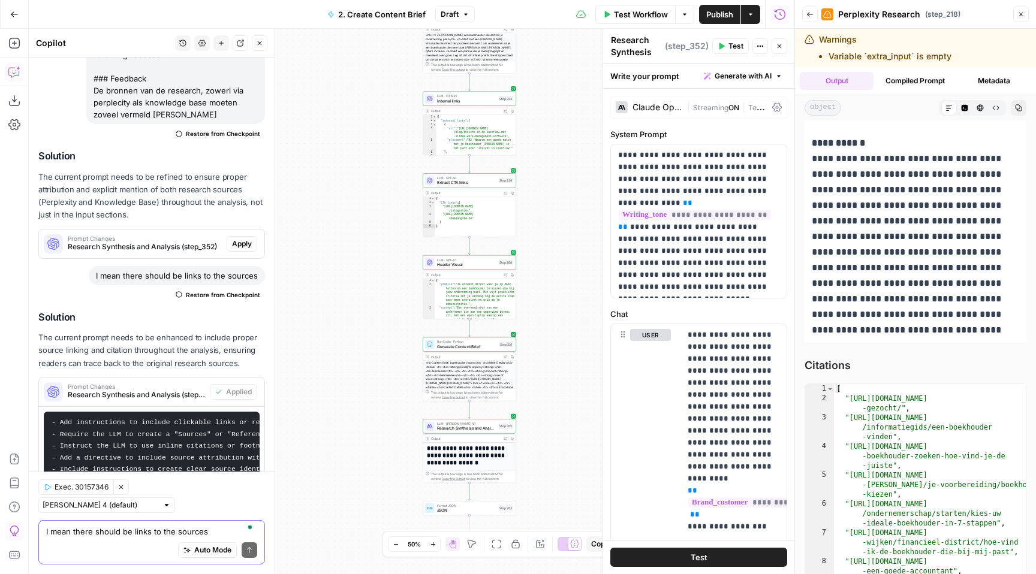
drag, startPoint x: 568, startPoint y: 222, endPoint x: 568, endPoint y: 110, distance: 112.1
click at [568, 110] on div "**********" at bounding box center [411, 301] width 765 height 545
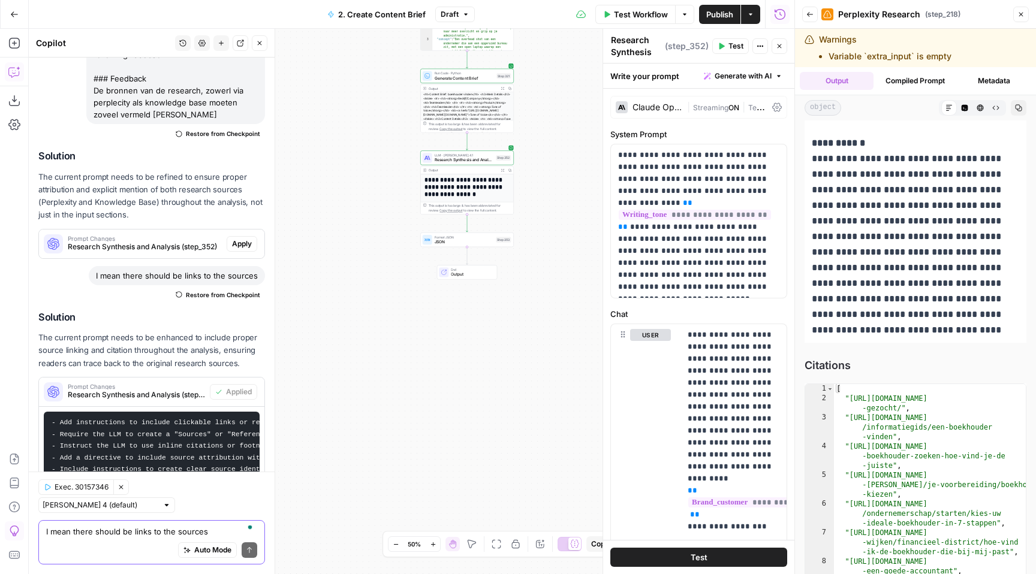
drag, startPoint x: 569, startPoint y: 398, endPoint x: 566, endPoint y: 143, distance: 255.4
click at [566, 143] on div "**********" at bounding box center [411, 301] width 765 height 545
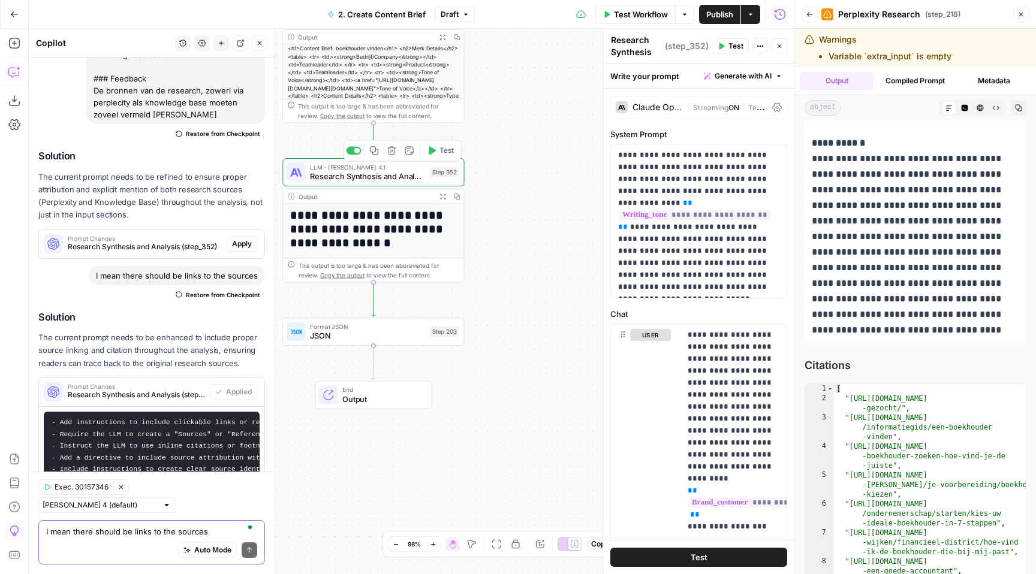
click at [435, 151] on icon "button" at bounding box center [432, 150] width 7 height 8
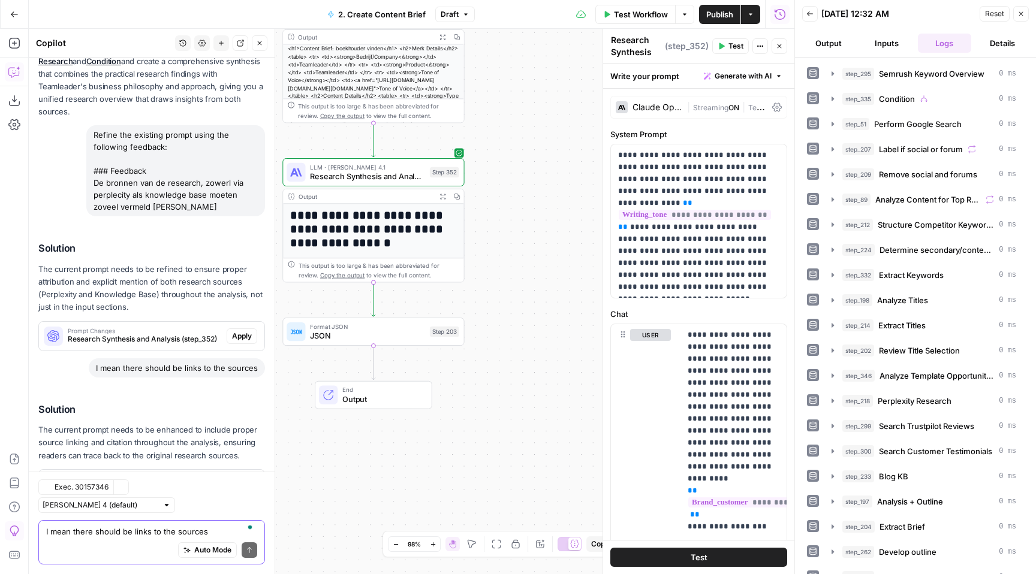
scroll to position [649, 0]
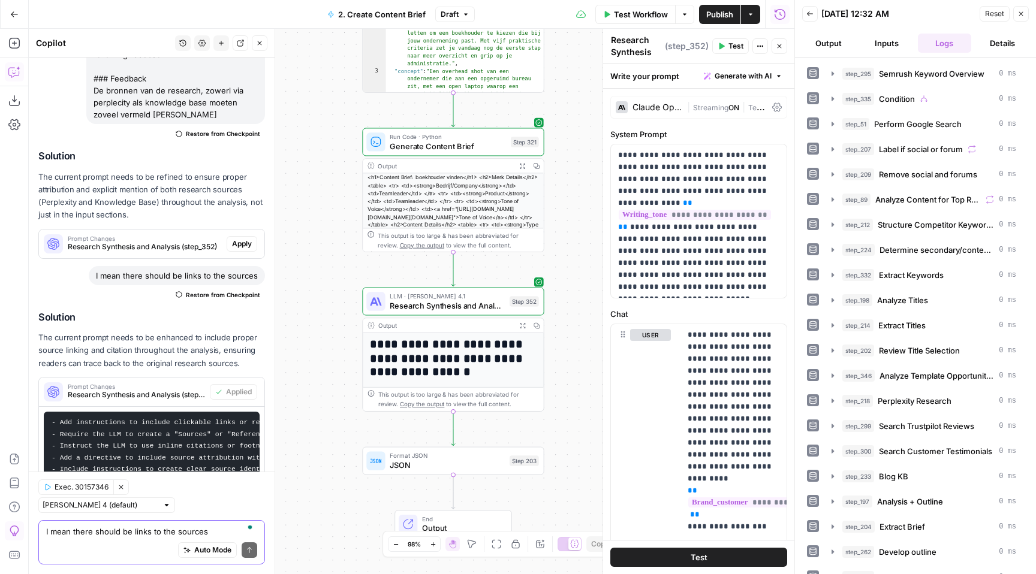
click at [520, 322] on icon "button" at bounding box center [522, 325] width 7 height 7
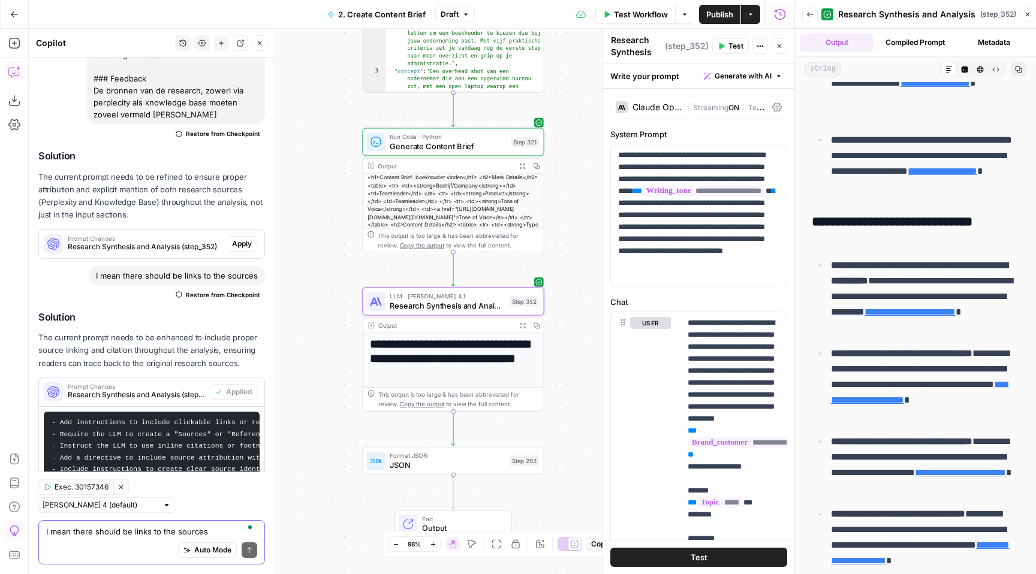
scroll to position [1335, 0]
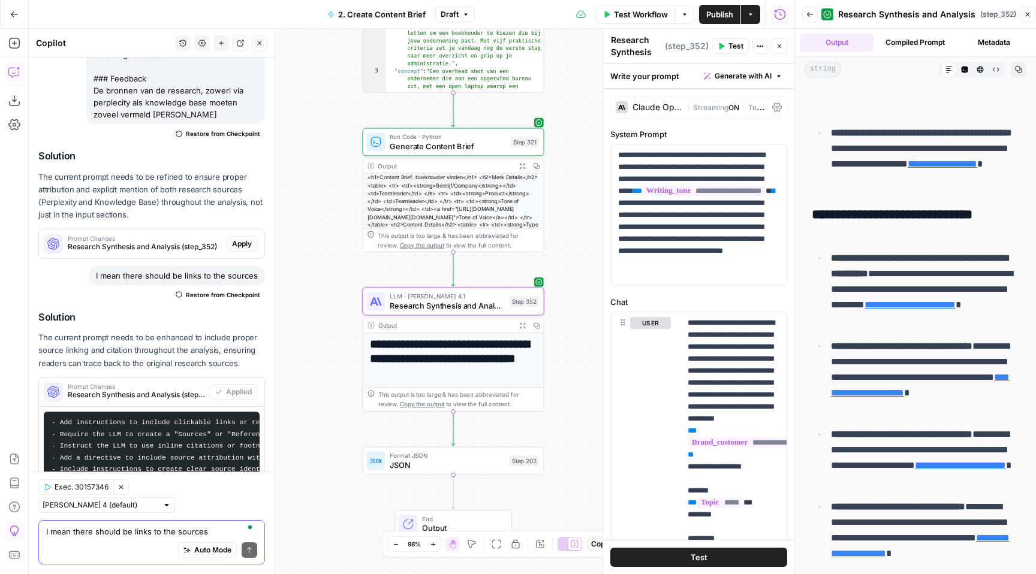
click at [722, 14] on span "Publish" at bounding box center [719, 14] width 27 height 12
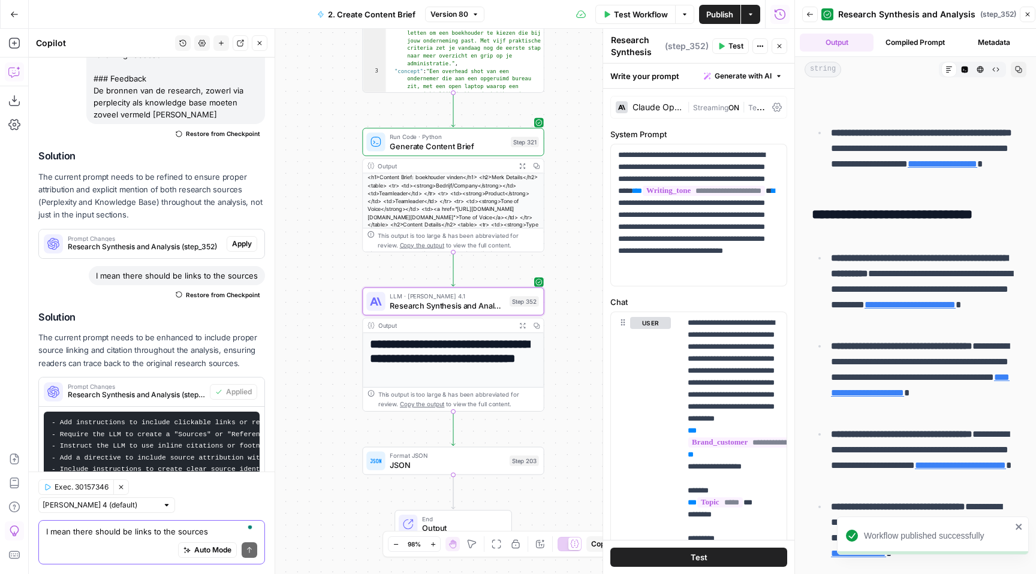
click at [722, 14] on span "Publish" at bounding box center [719, 14] width 27 height 12
